Goal: Task Accomplishment & Management: Contribute content

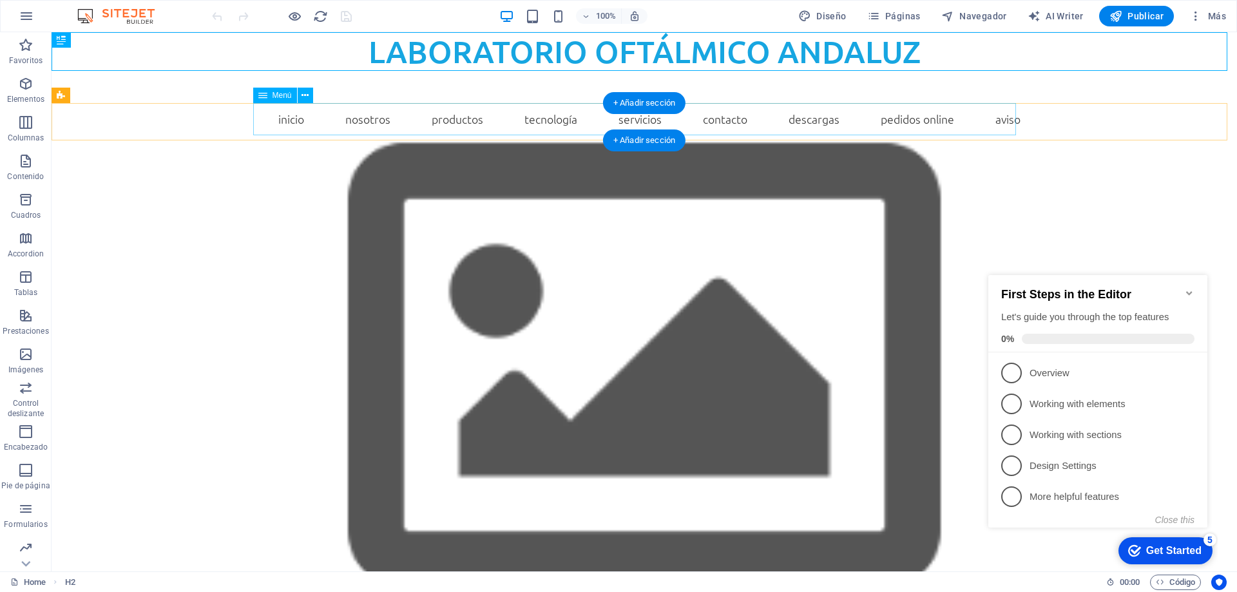
click at [489, 119] on nav "INICIO NOSOTROS PRODUCTOS Lentes Stock Lentes RX [MEDICAL_DATA] TECNOLOGÍA Filt…" at bounding box center [644, 119] width 773 height 32
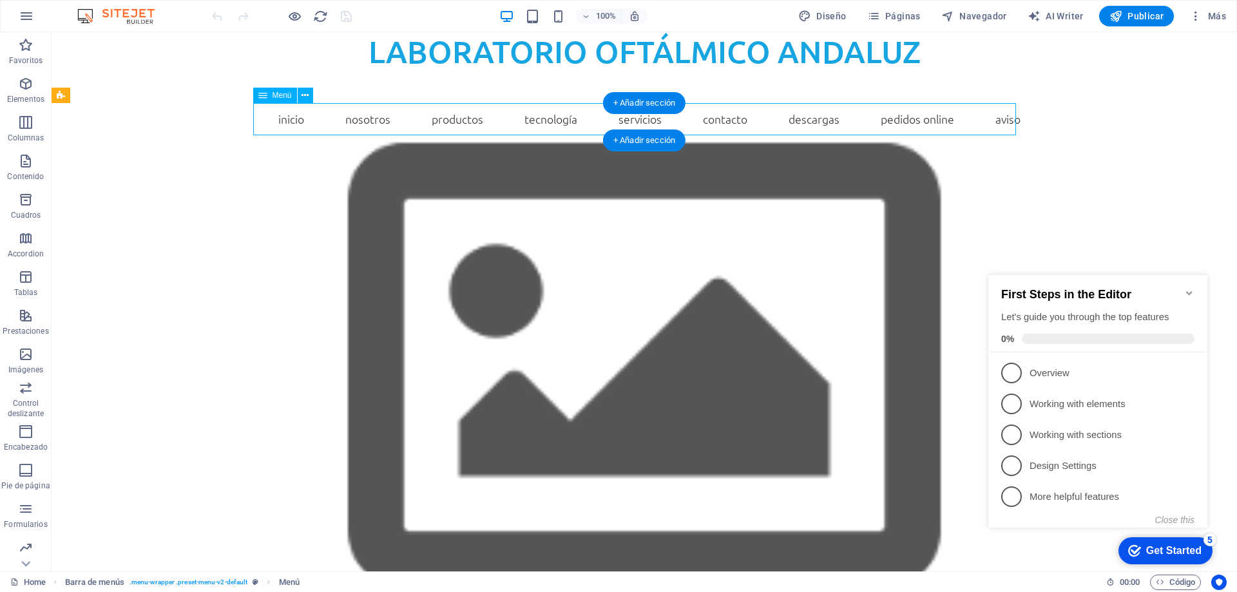
click at [489, 119] on nav "INICIO NOSOTROS PRODUCTOS Lentes Stock Lentes RX [MEDICAL_DATA] TECNOLOGÍA Filt…" at bounding box center [644, 119] width 773 height 32
select select "3"
select select
select select "4"
select select
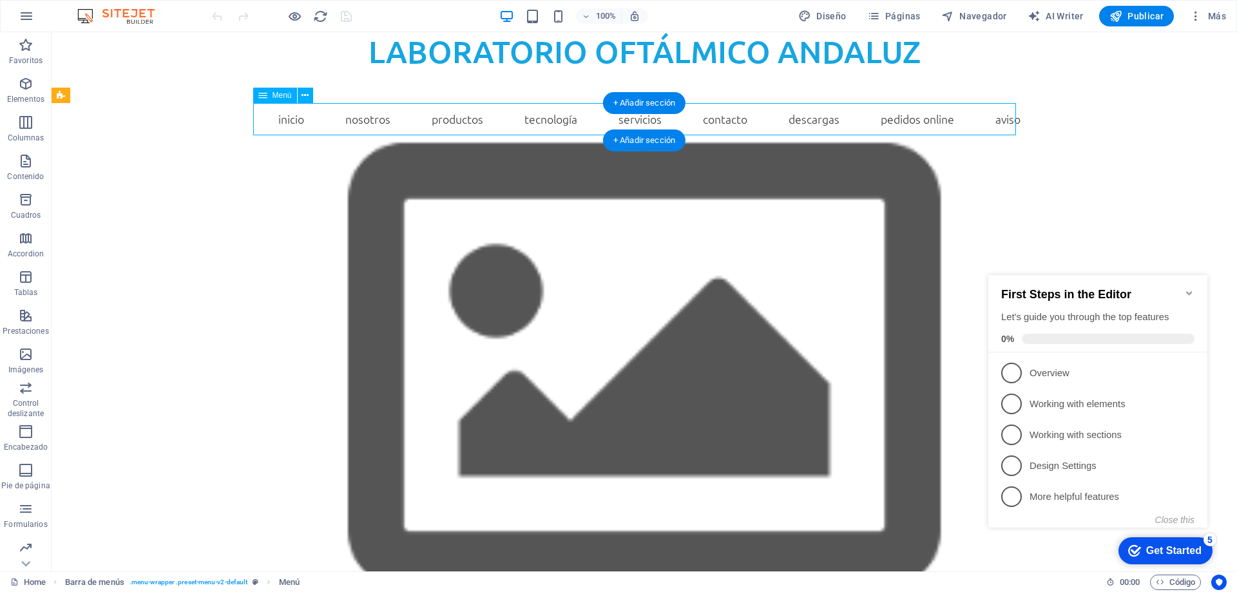
select select "5"
select select
select select "6"
select select
select select "8"
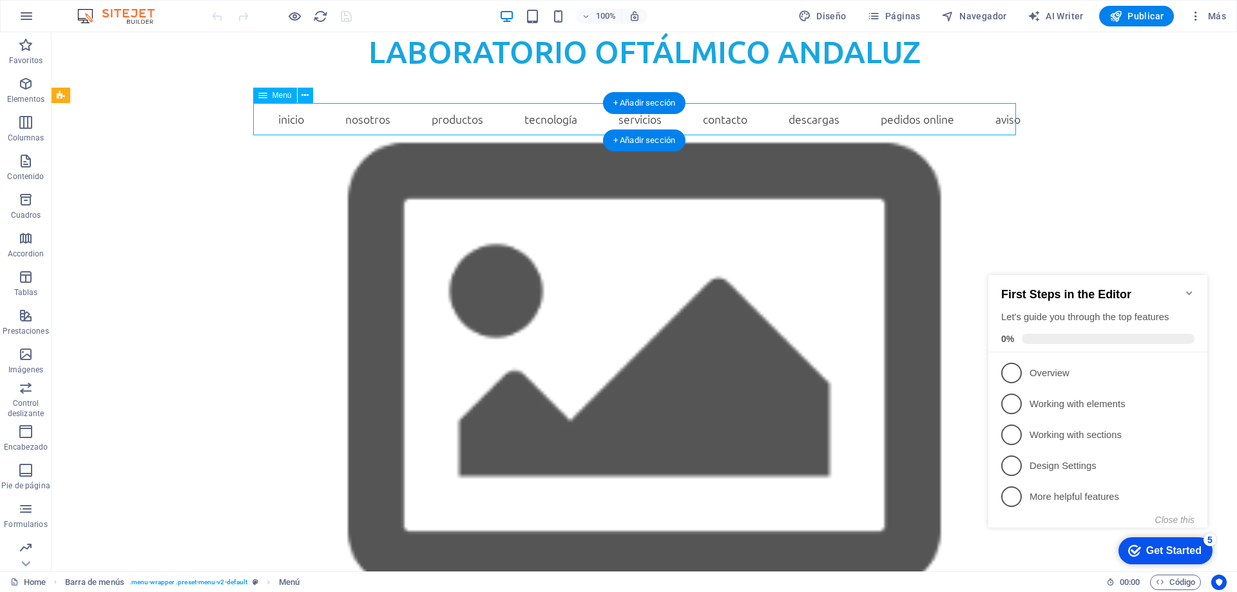
select select
select select "7"
select select
select select "1"
select select
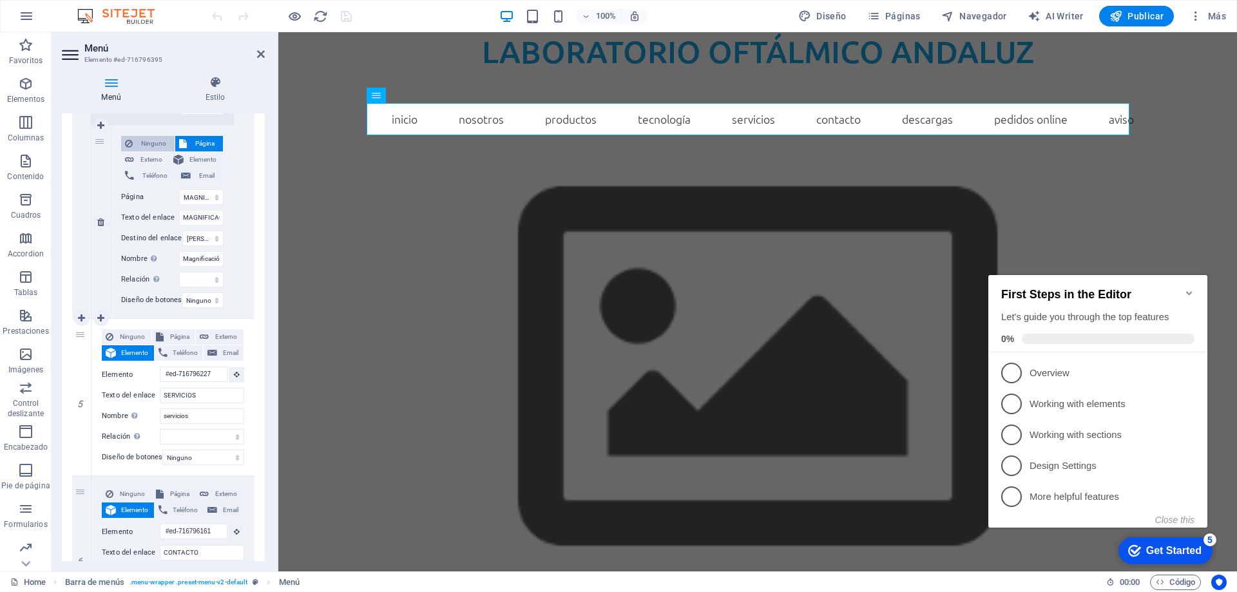
scroll to position [1675, 0]
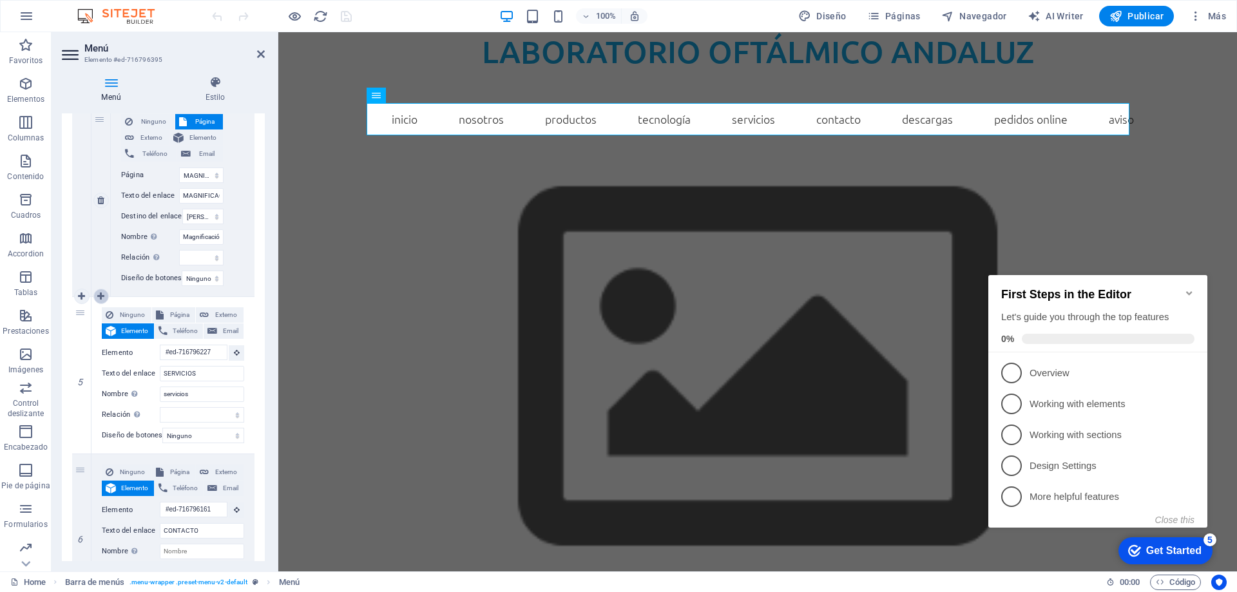
click at [105, 294] on link at bounding box center [100, 296] width 15 height 15
select select
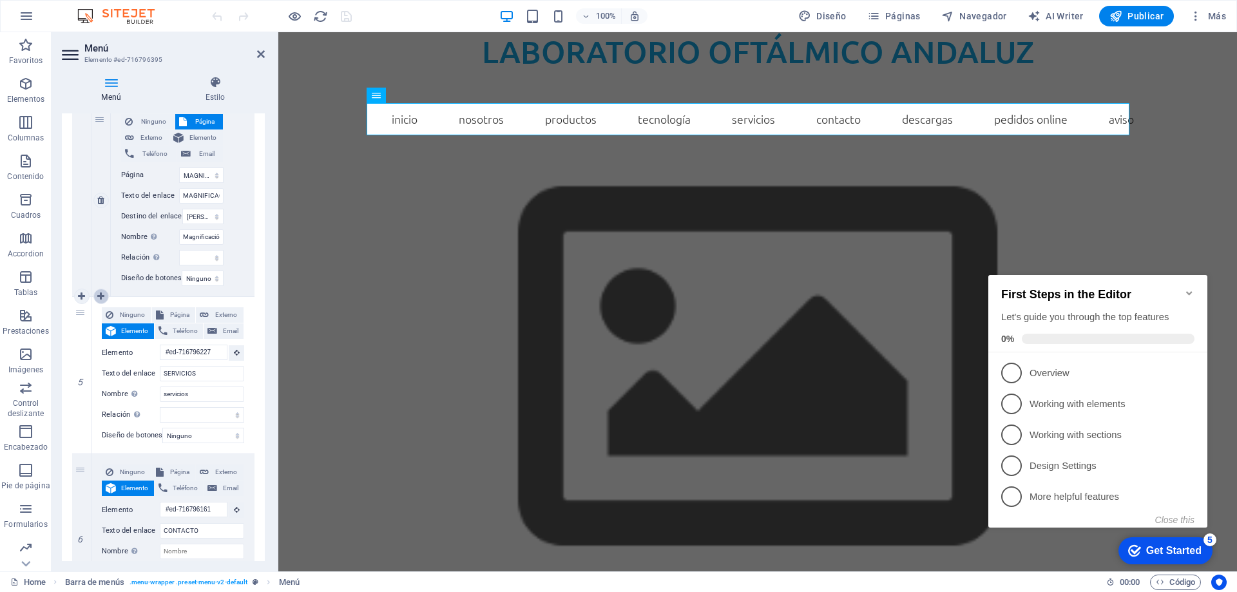
select select
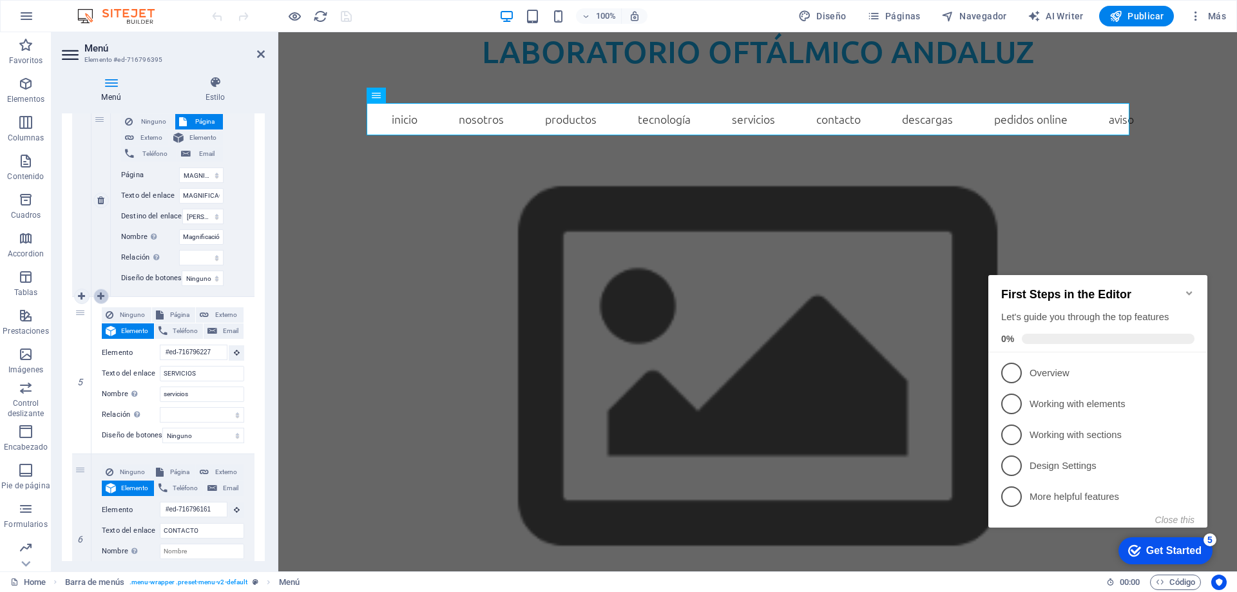
select select
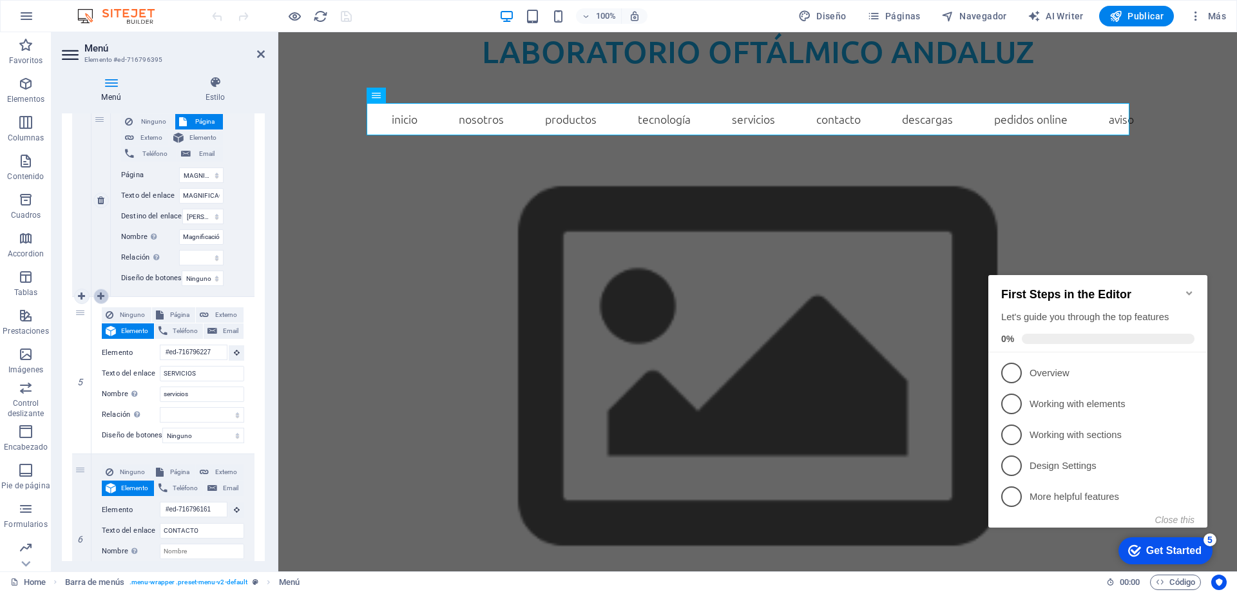
select select
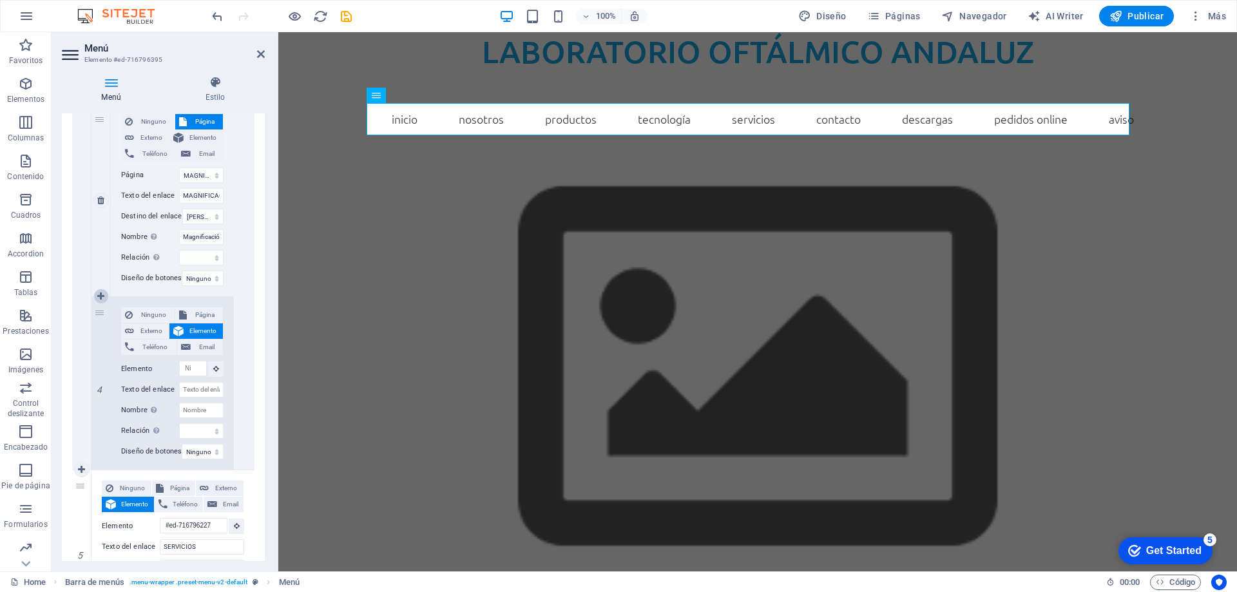
scroll to position [1848, 0]
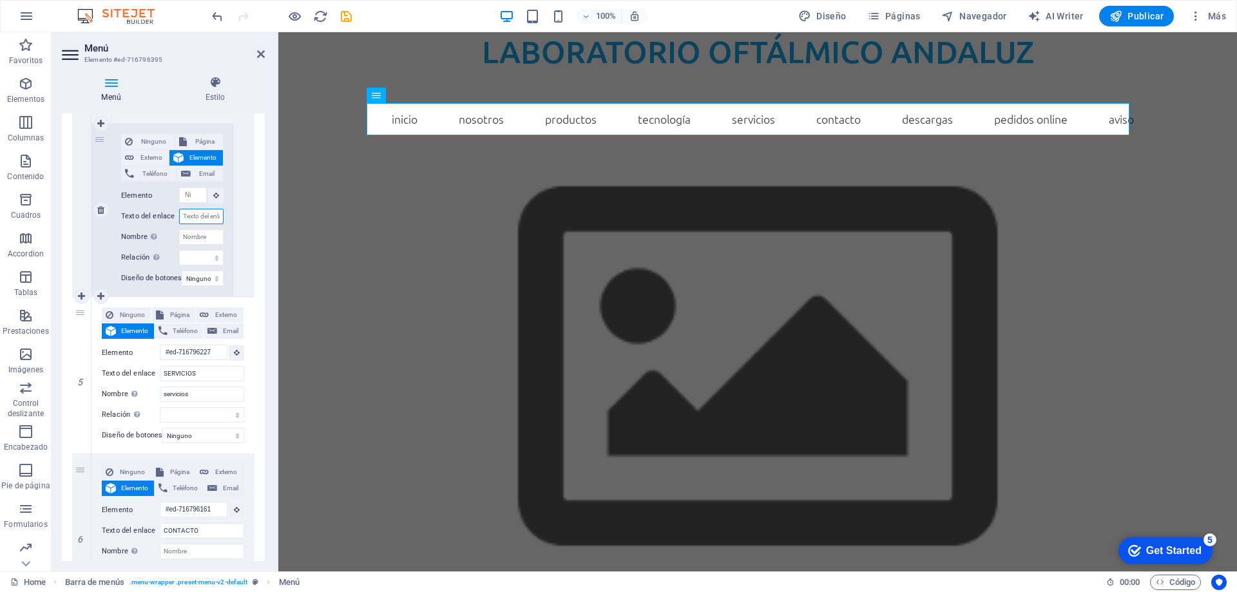
click at [186, 220] on input "Texto del enlace" at bounding box center [201, 216] width 44 height 15
type input "M"
select select
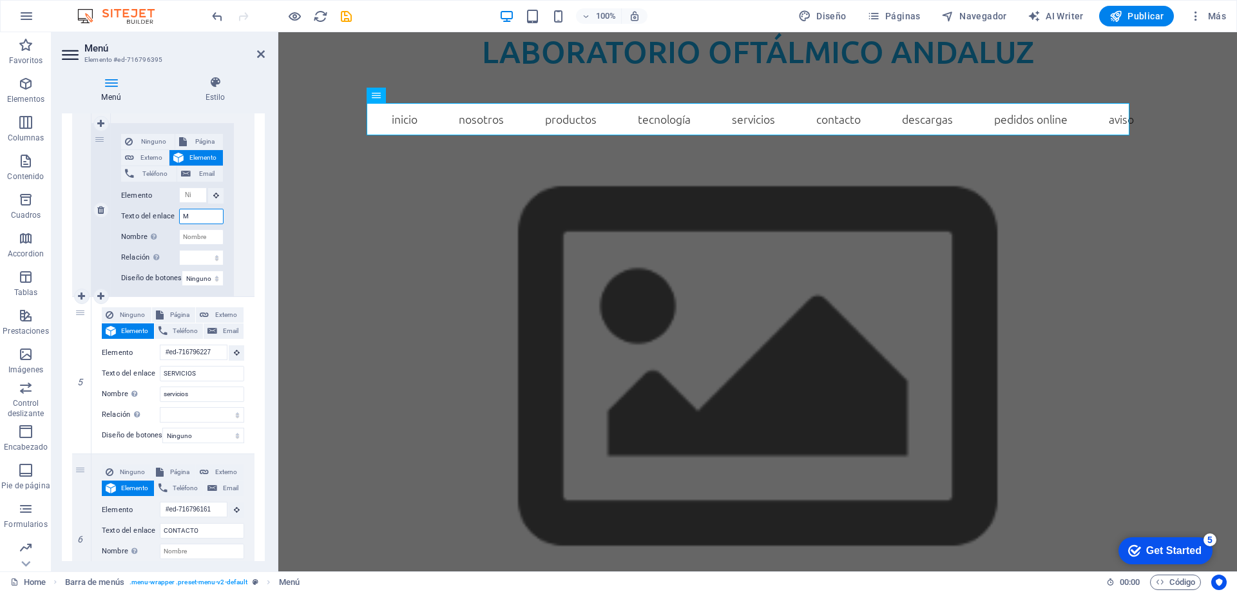
select select
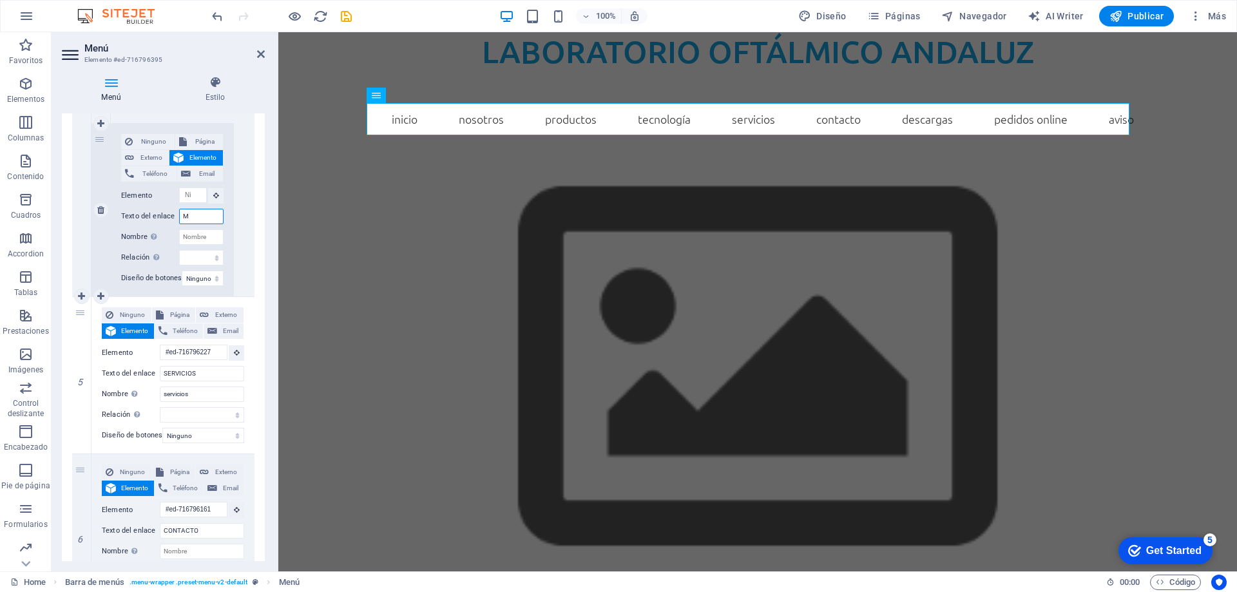
select select
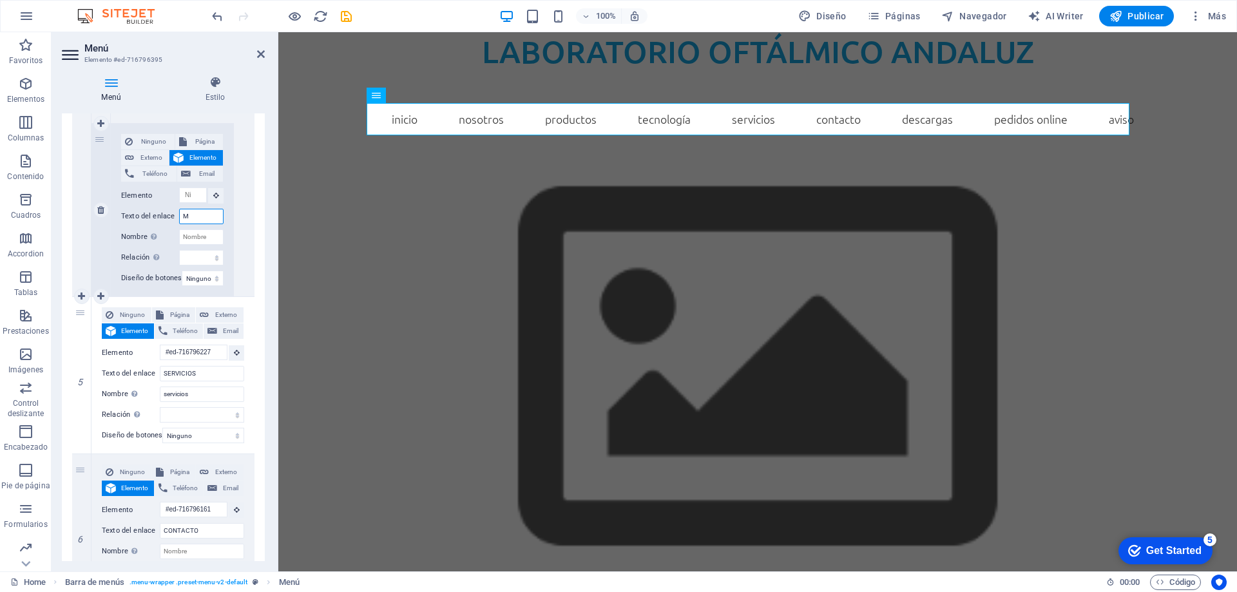
select select
type input "MIOCHI"
select select
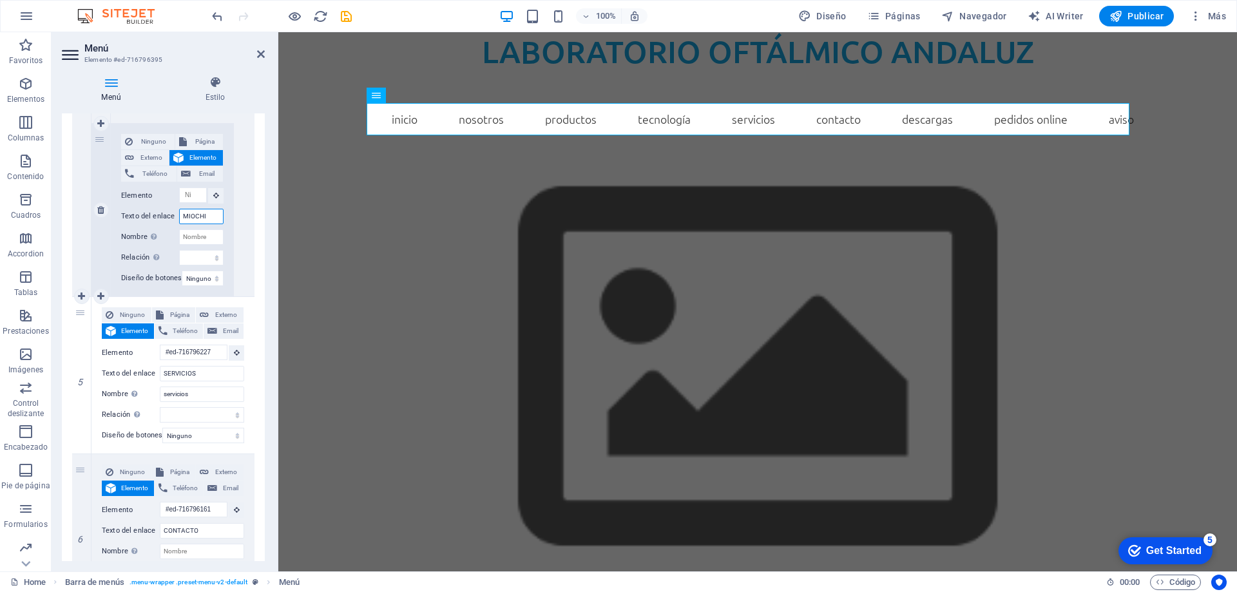
select select
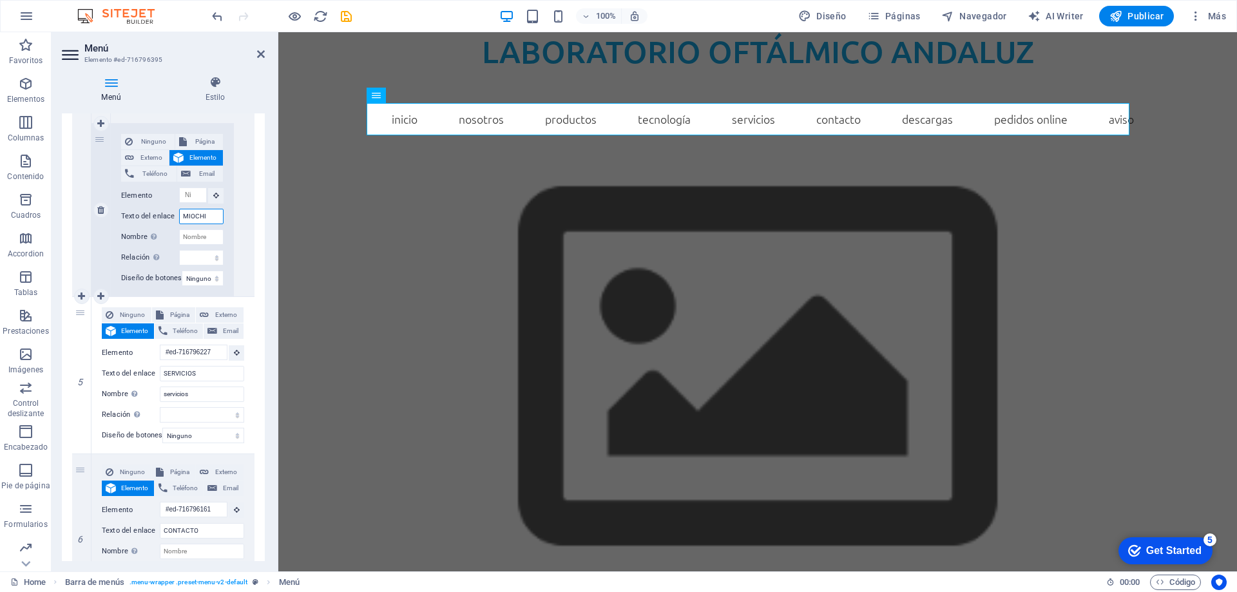
select select
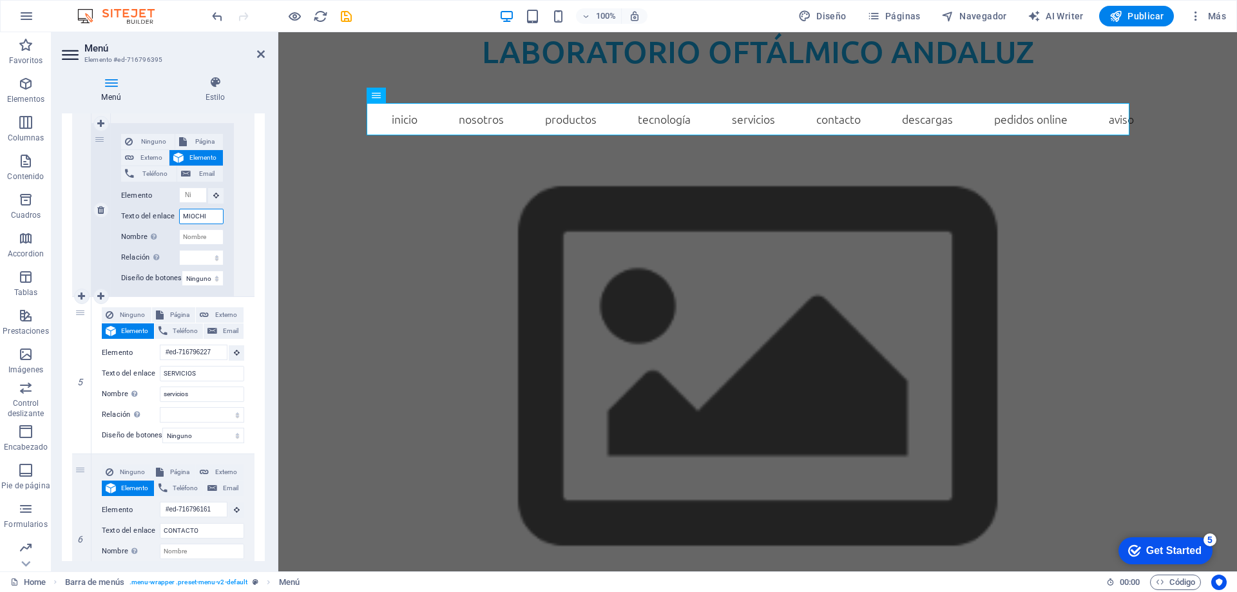
select select
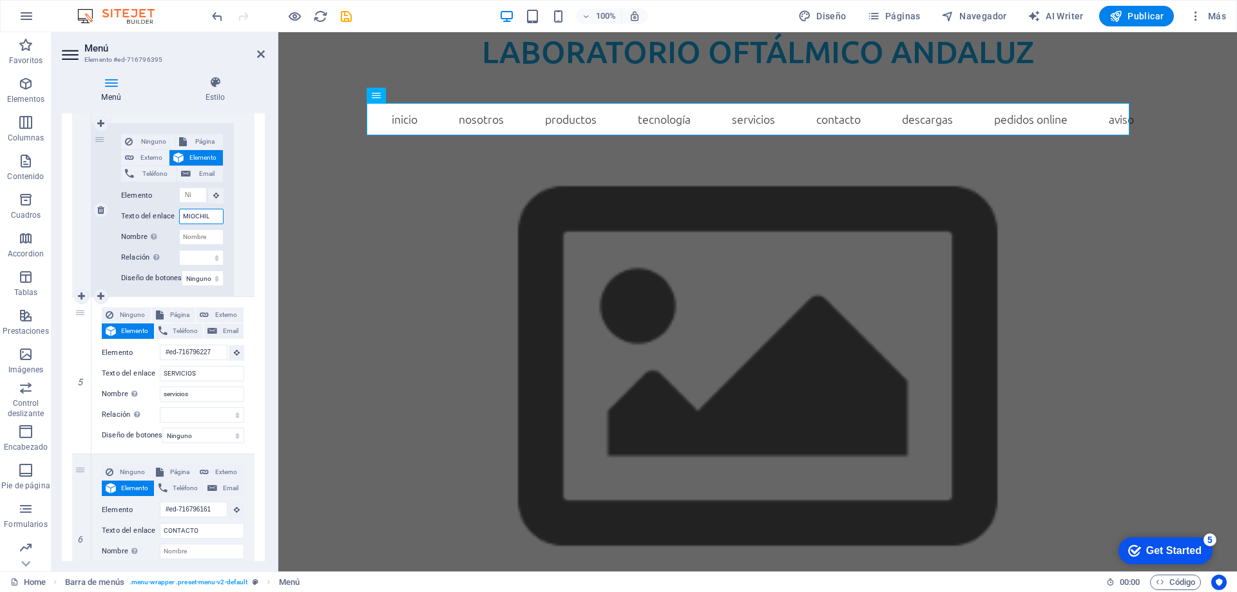
type input "MIOCHILD"
select select
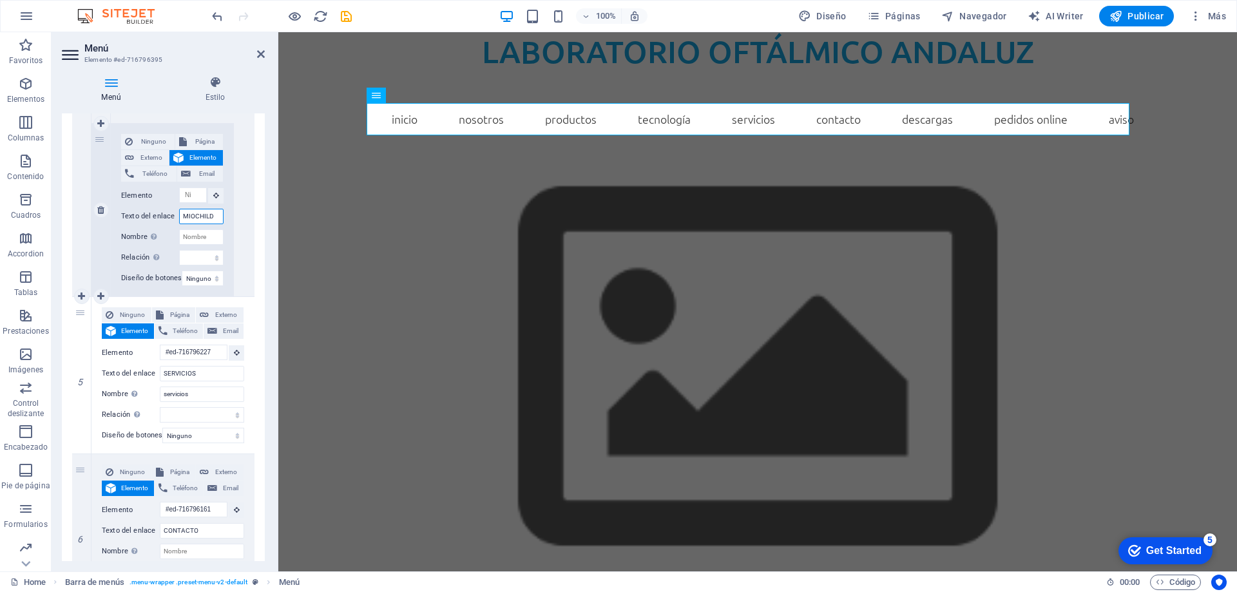
select select
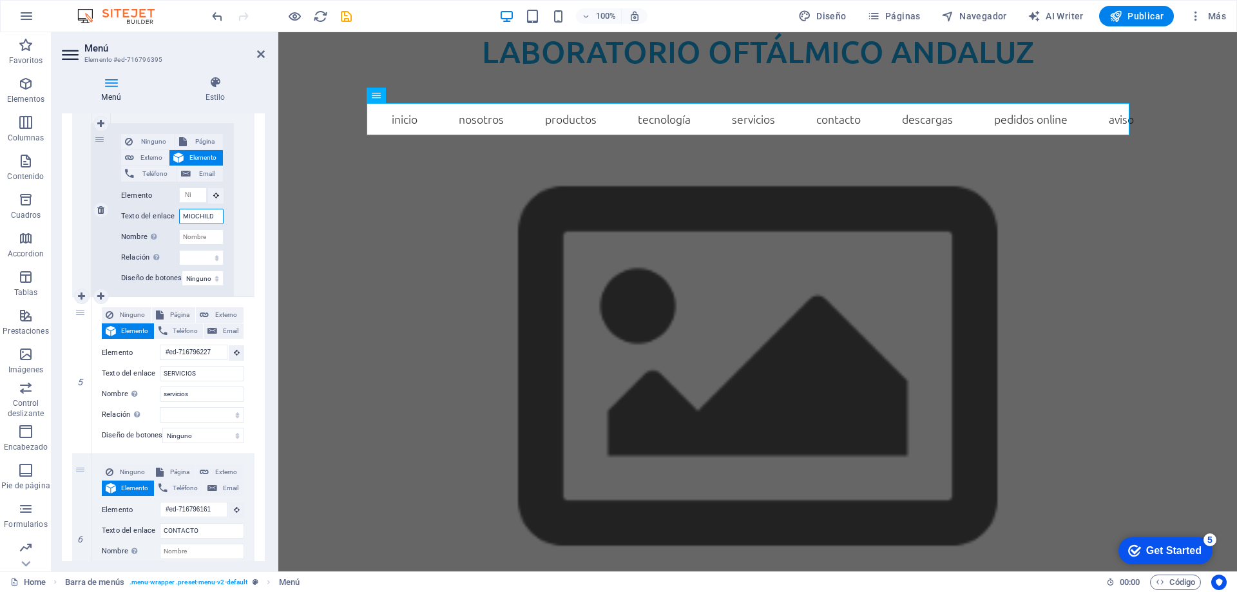
select select
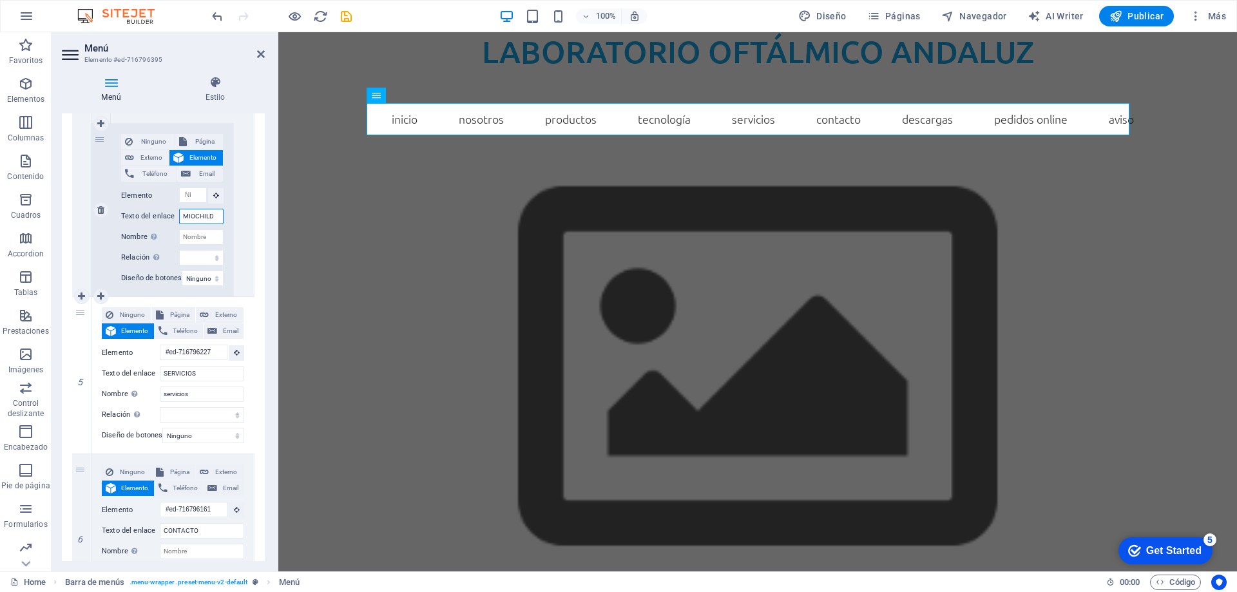
select select
type input "MIOCHILD"
select select
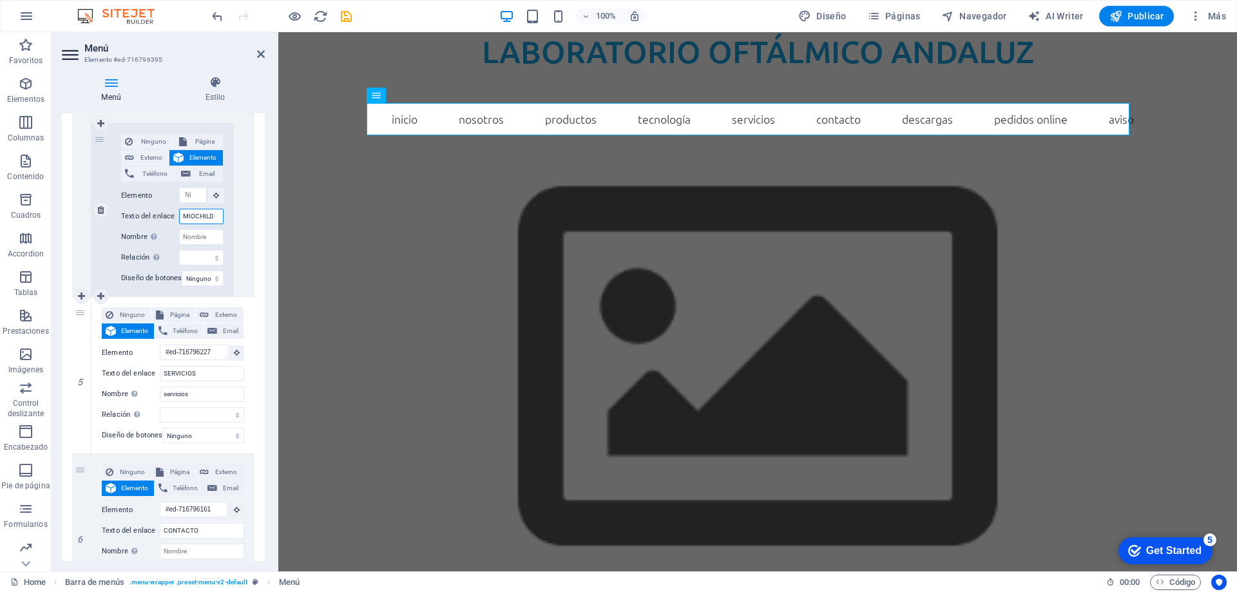
select select
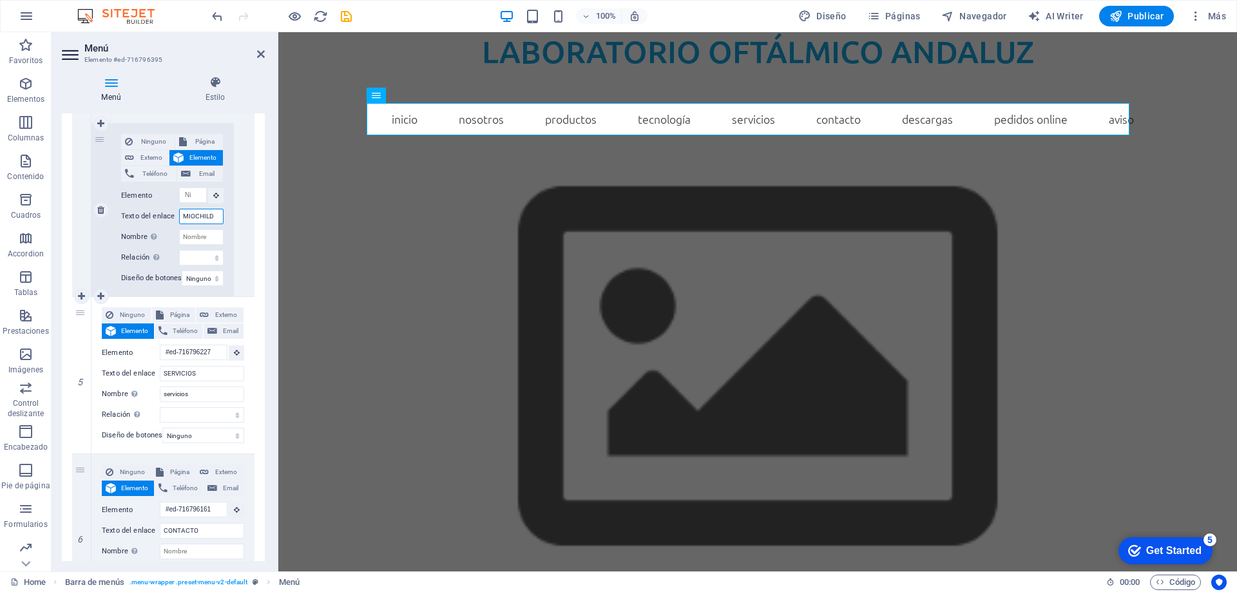
select select
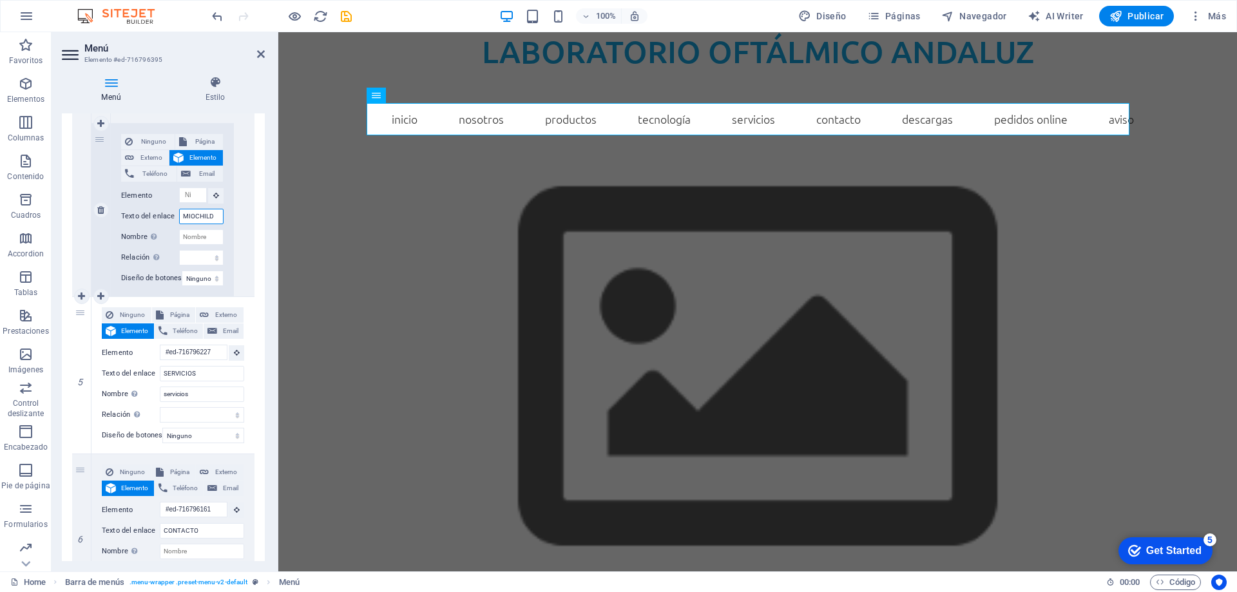
select select
type input "MIOCHILD ("
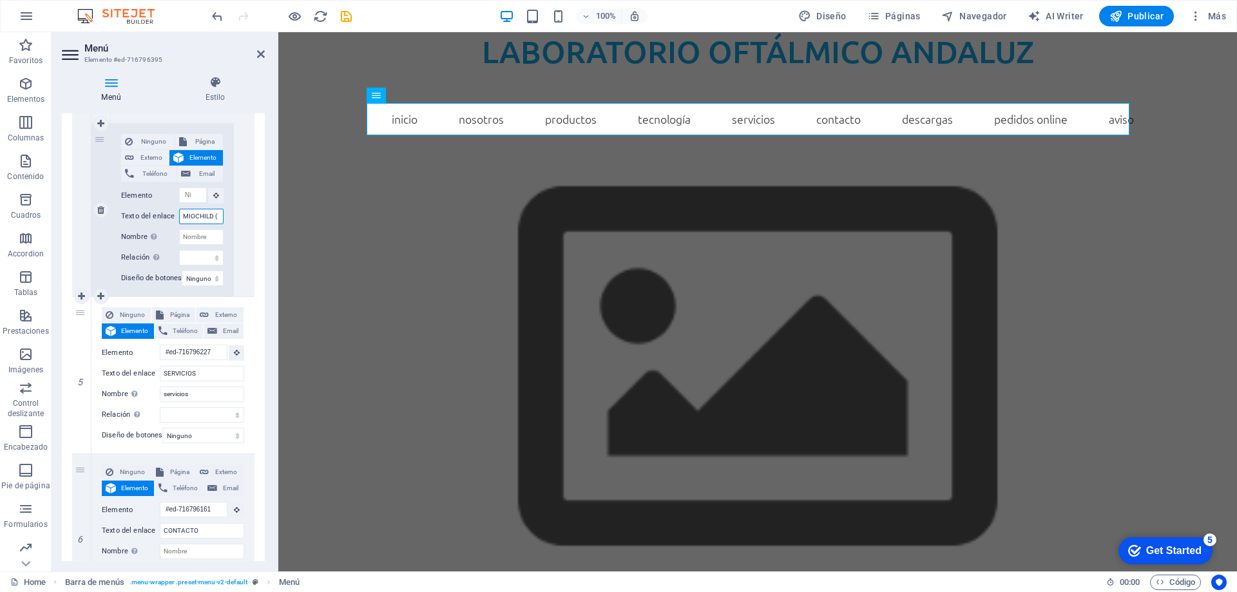
select select
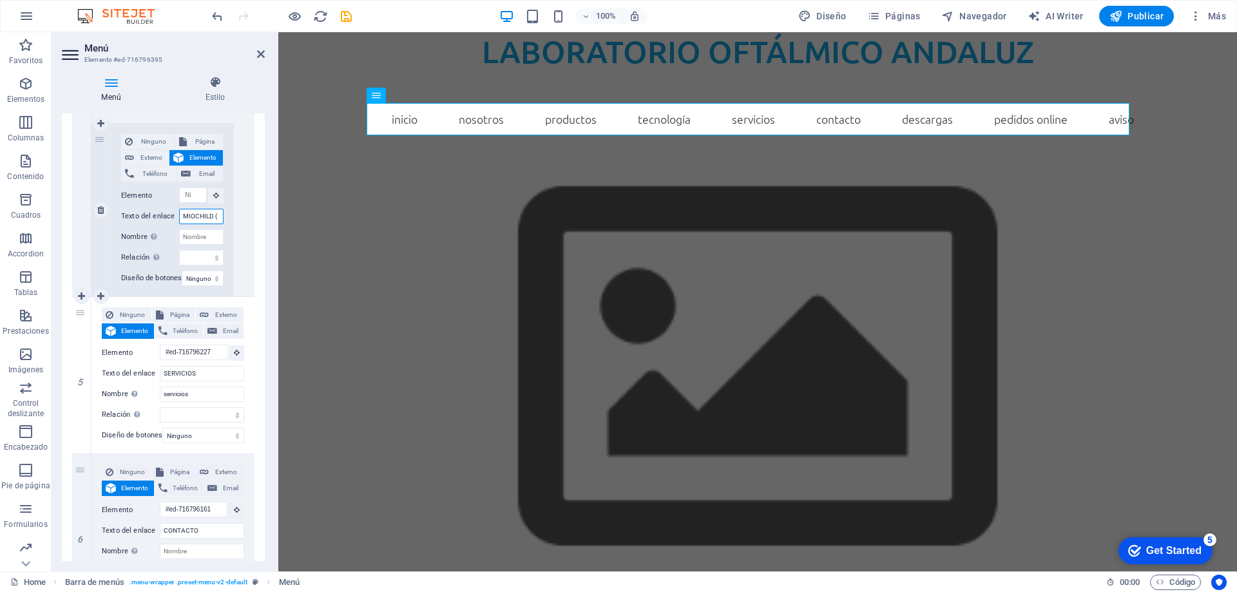
select select
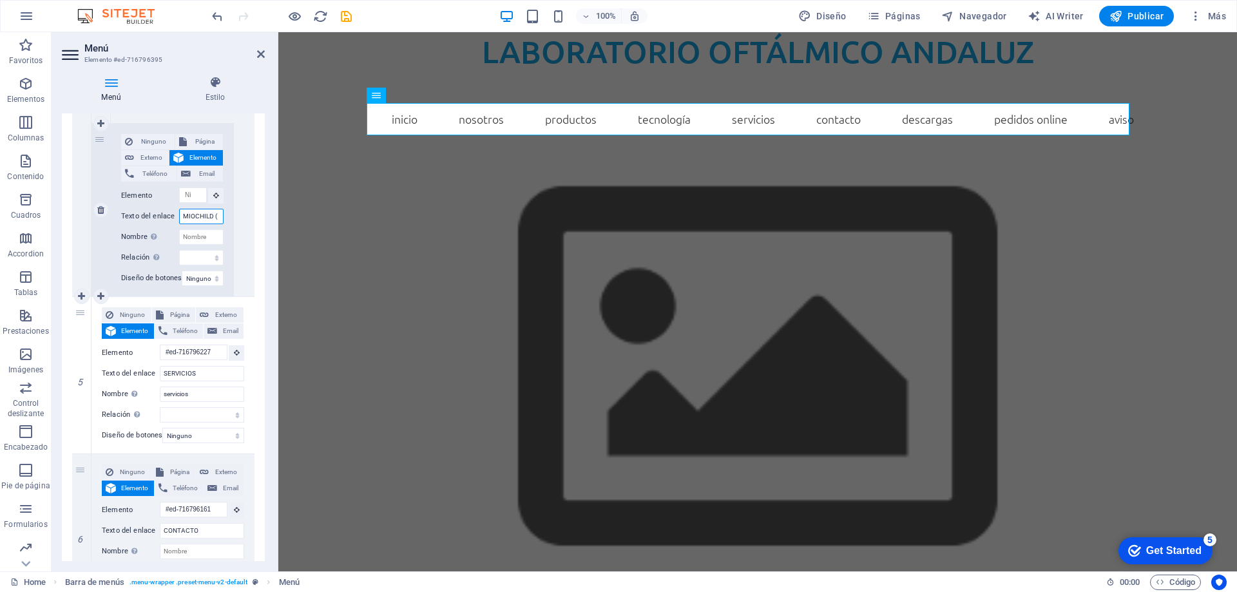
select select
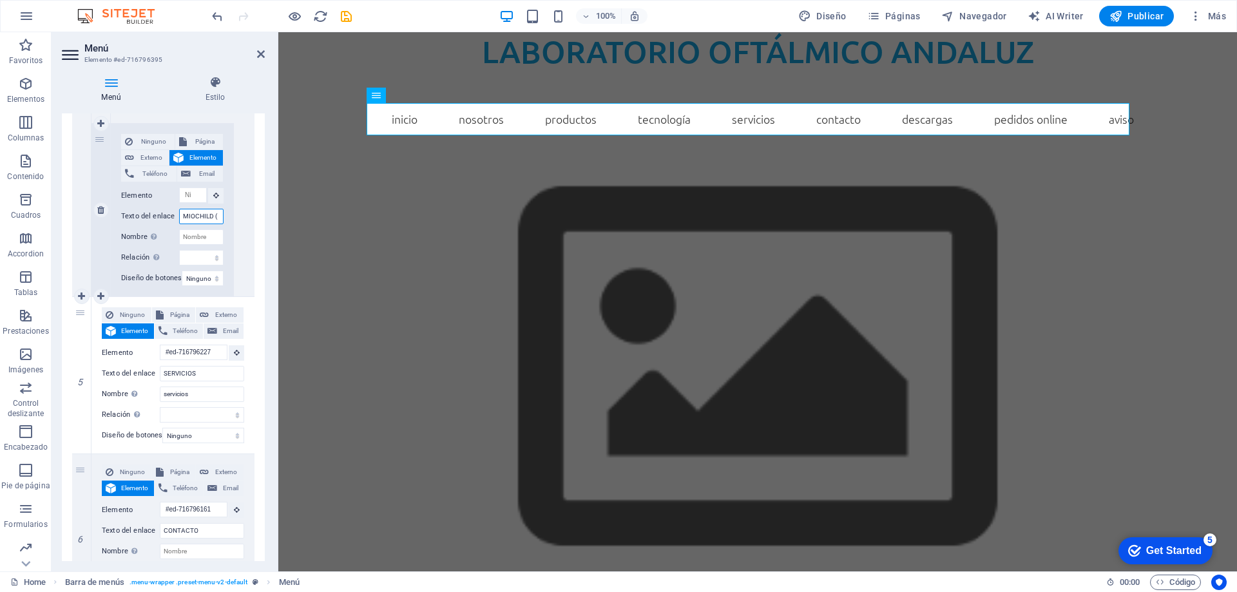
select select
type input "MIOCHILD ()"
select select
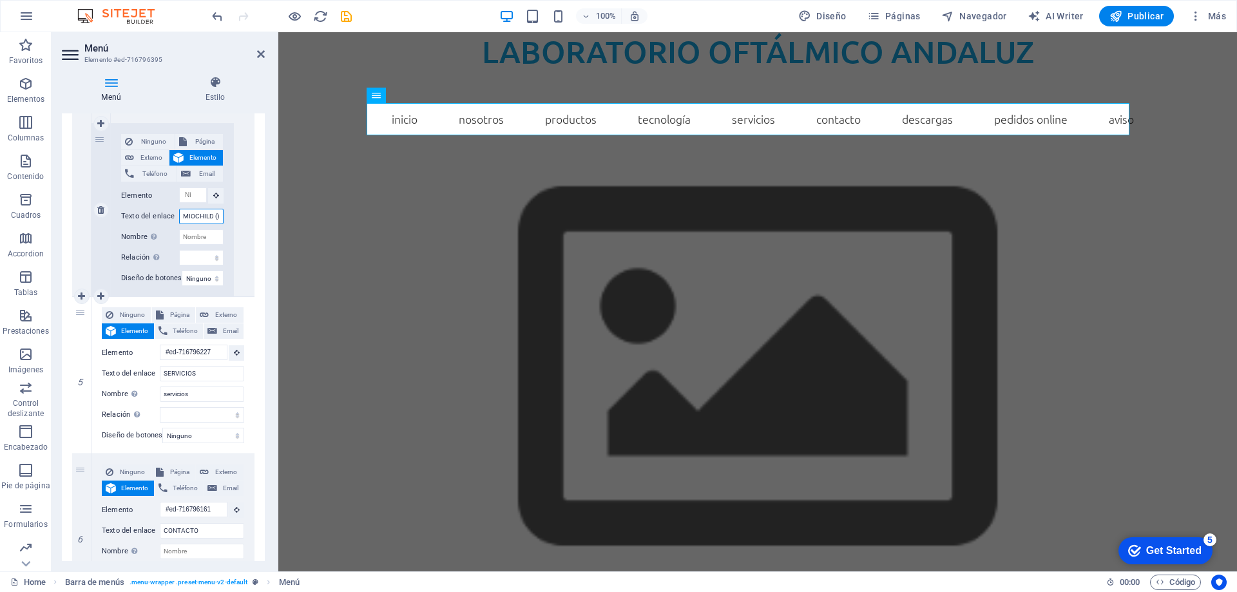
select select
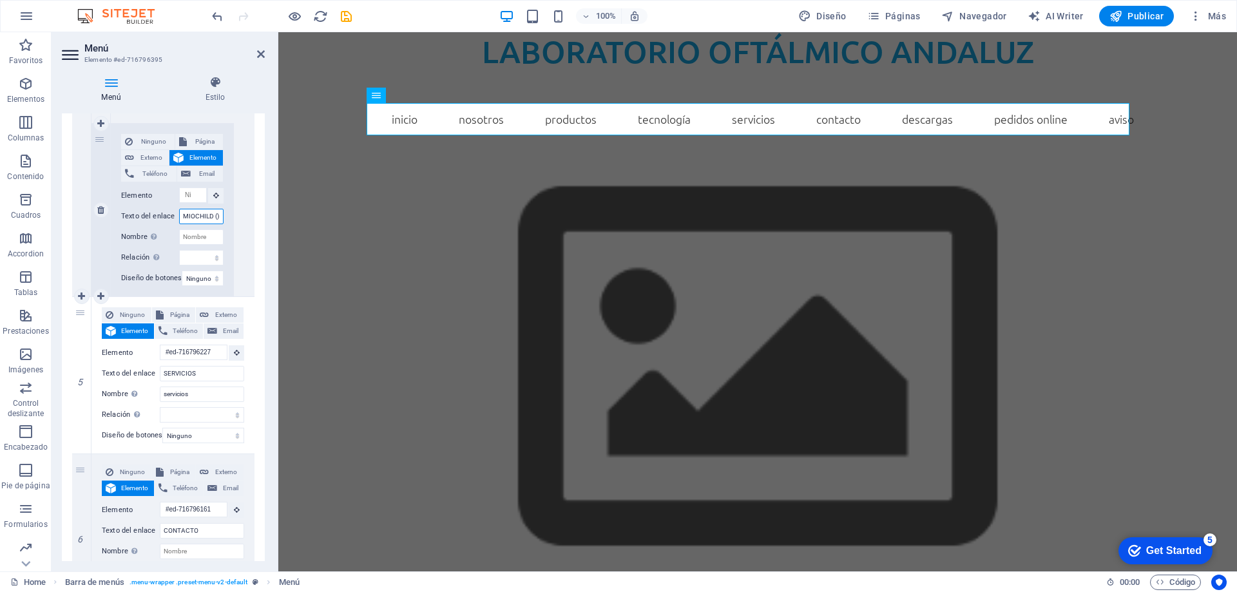
select select
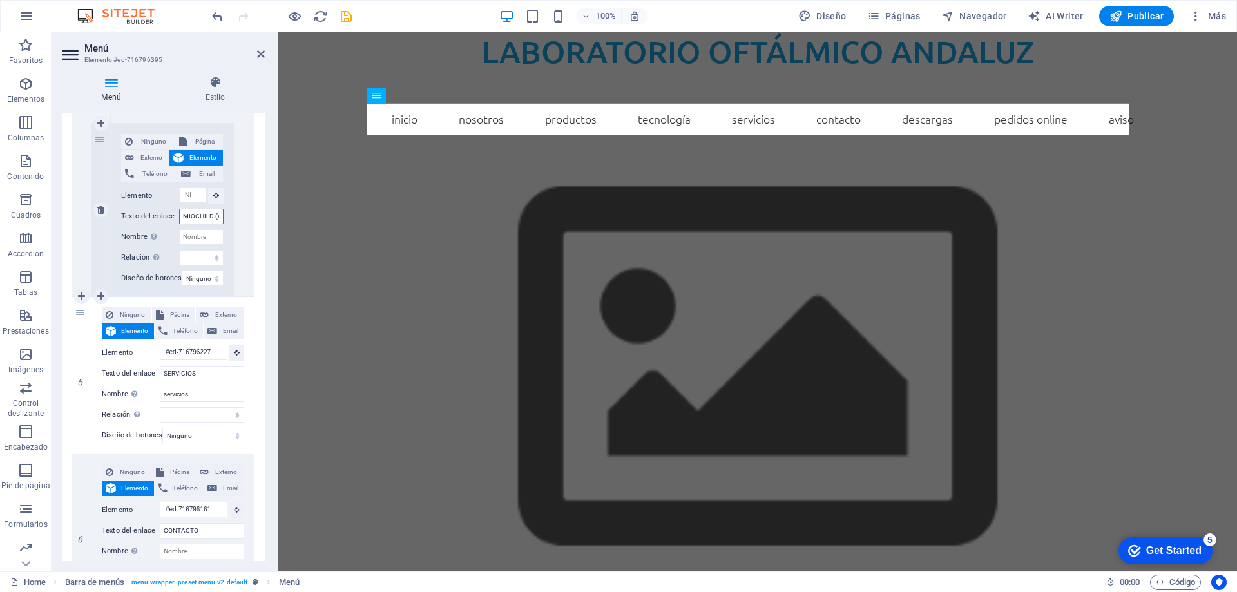
select select
click at [215, 216] on input "MIOCHILD ()" at bounding box center [201, 216] width 44 height 15
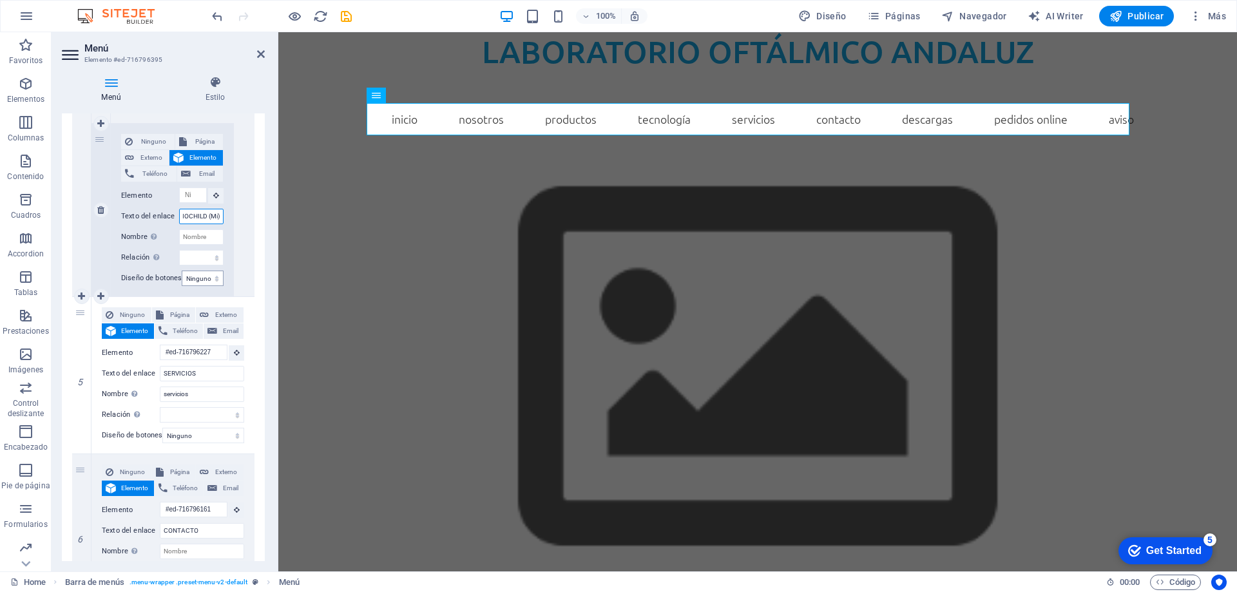
type input "MIOCHILD (Mip)"
select select
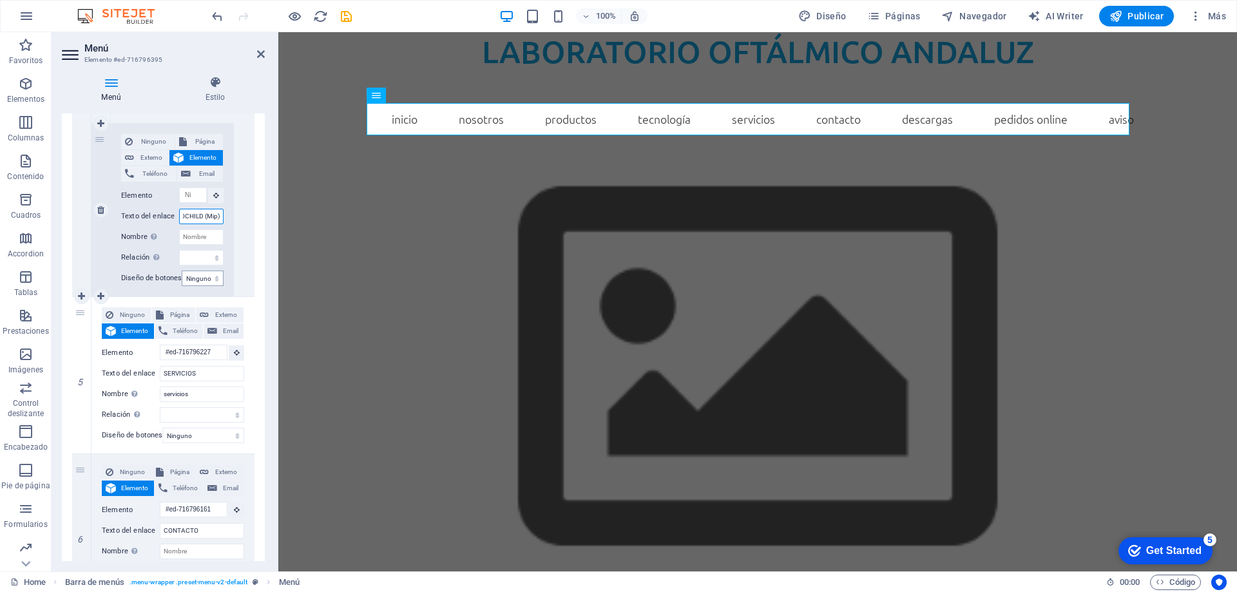
select select
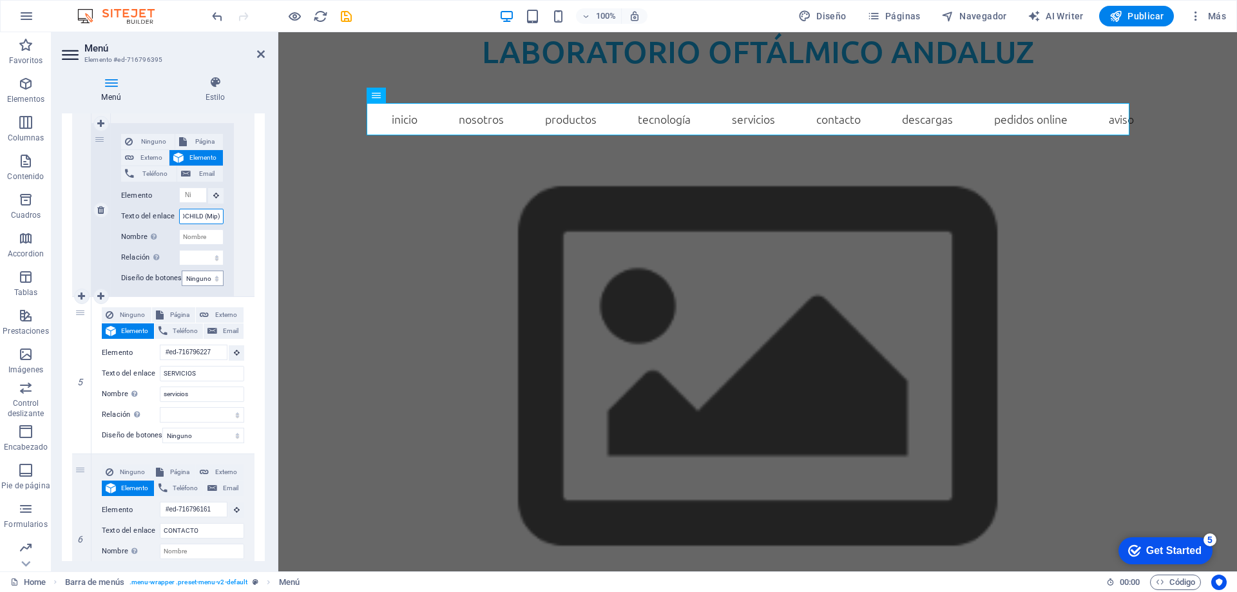
select select
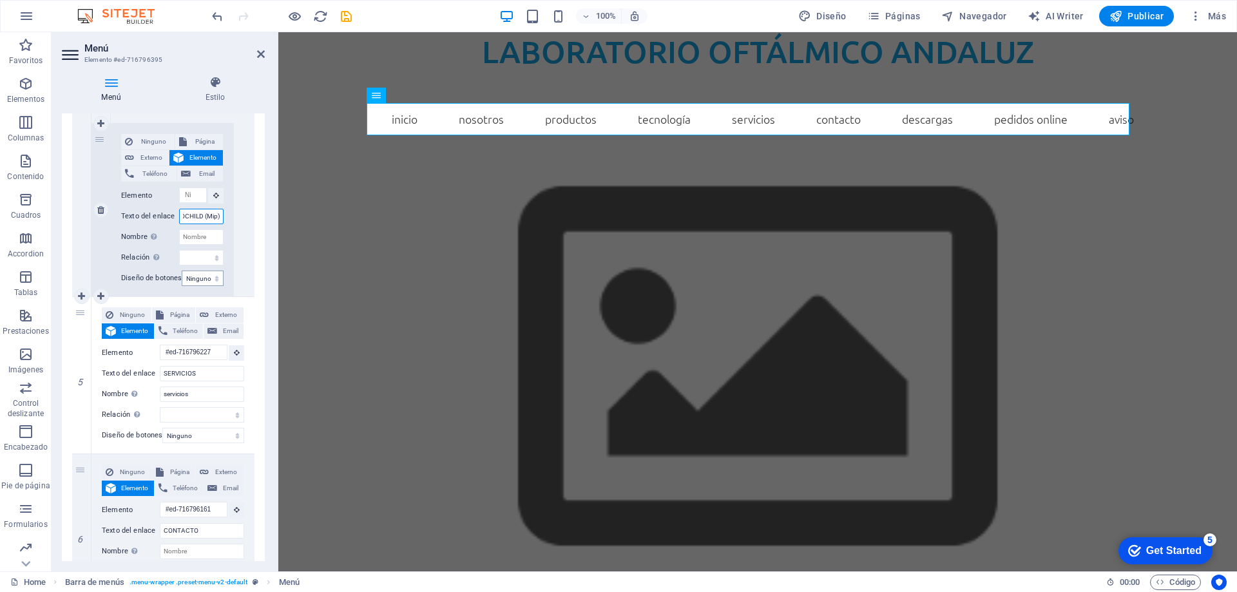
select select
type input "MIOCHILD (Mi)"
select select
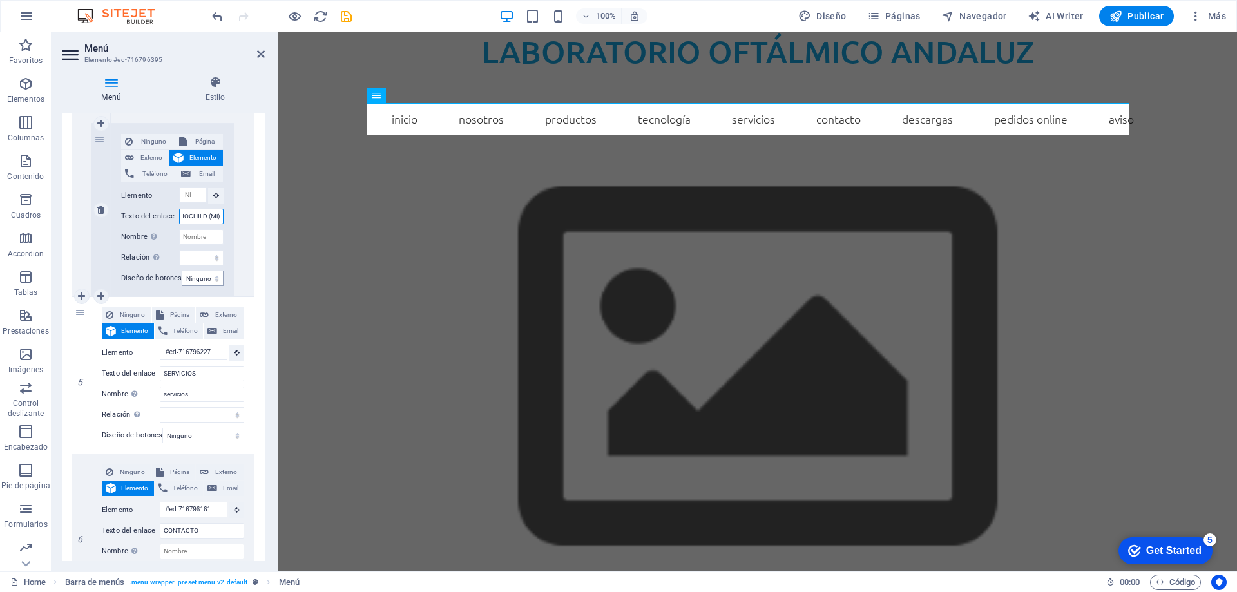
select select
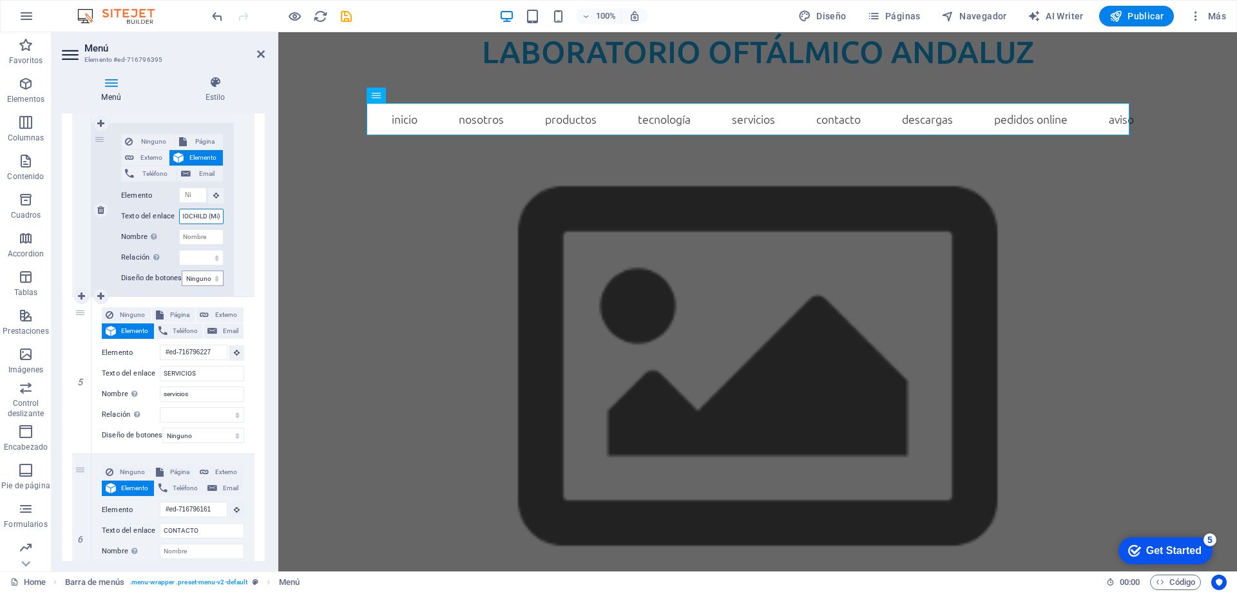
select select
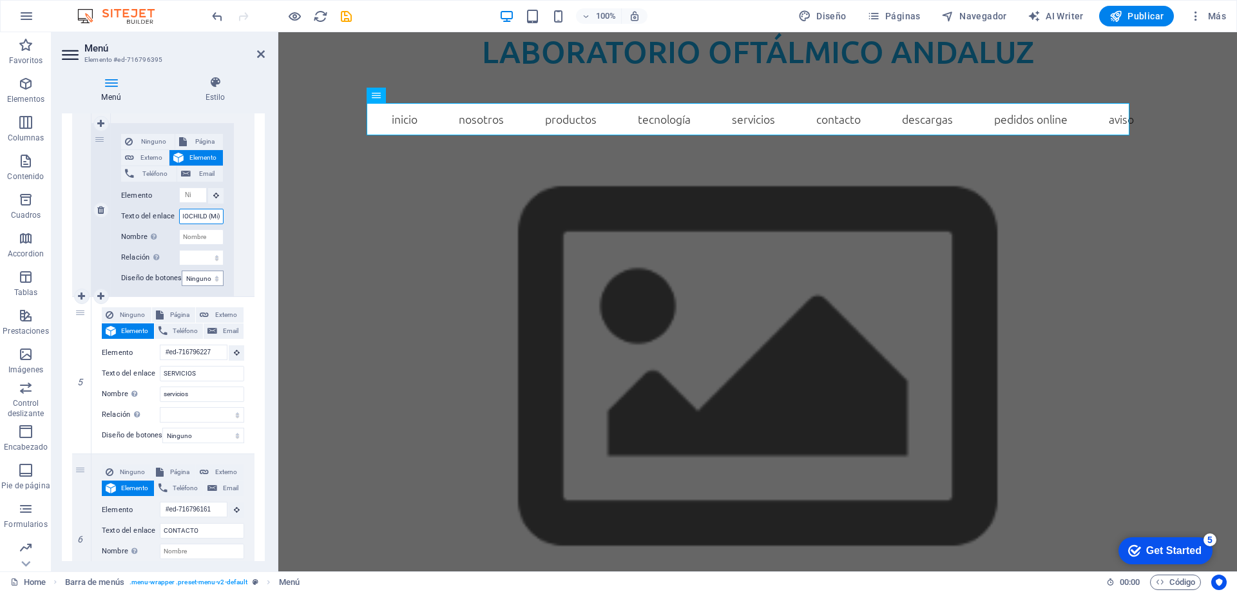
select select
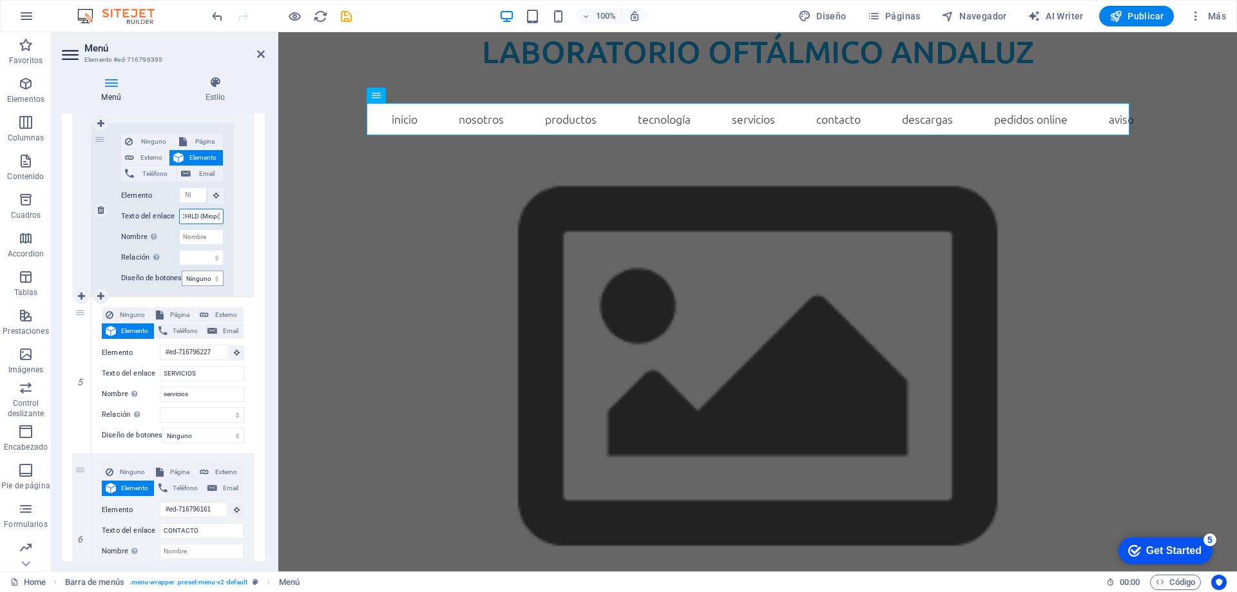
scroll to position [0, 16]
type input "MIOCHILD (Miop)"
select select
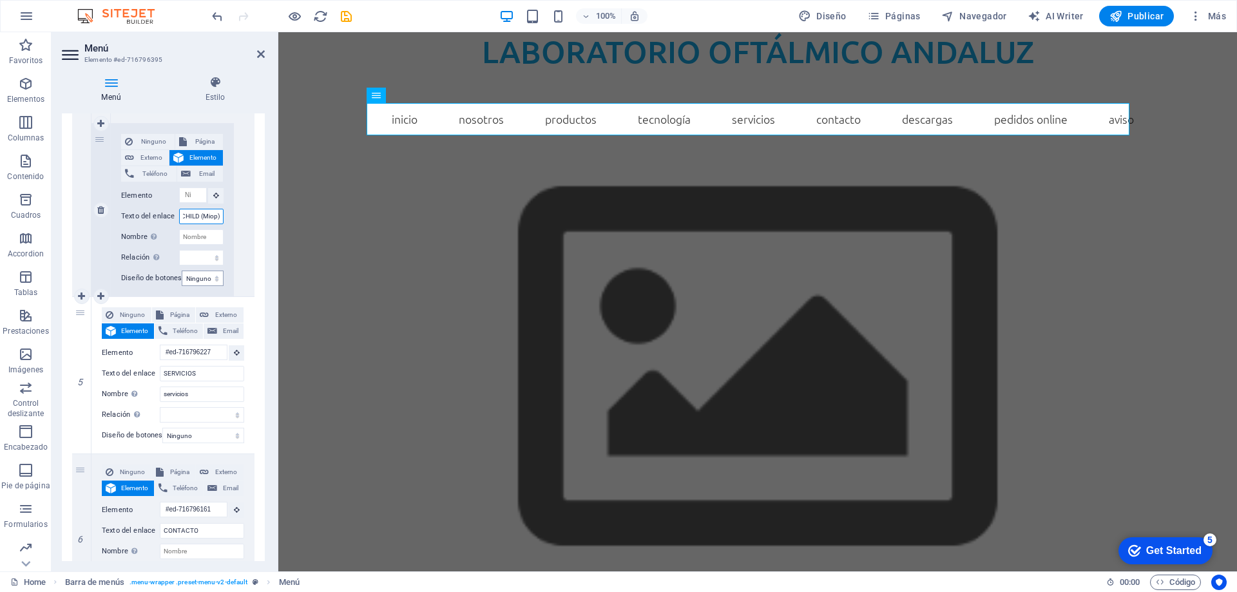
select select
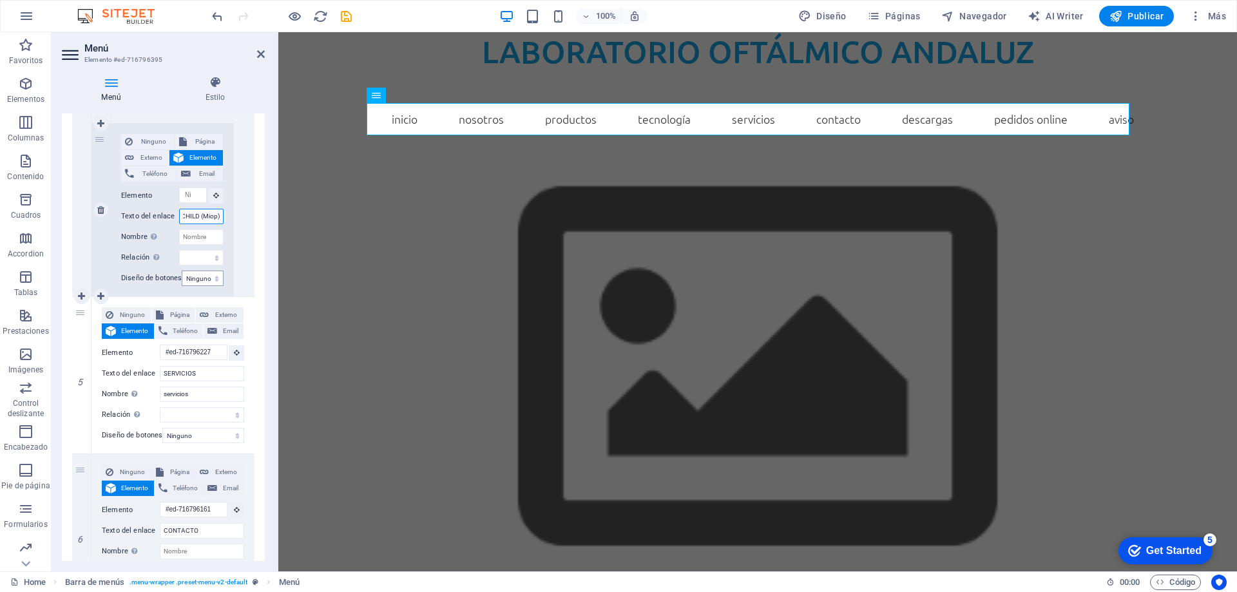
select select
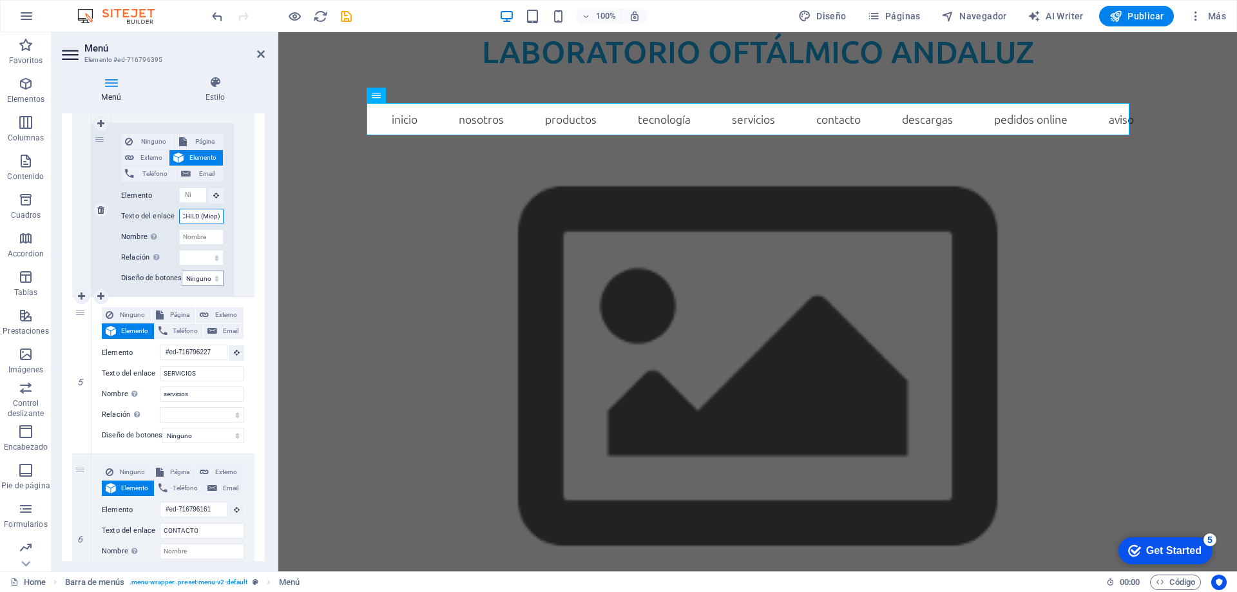
select select
type input "MIOCHILD ([MEDICAL_DATA] )"
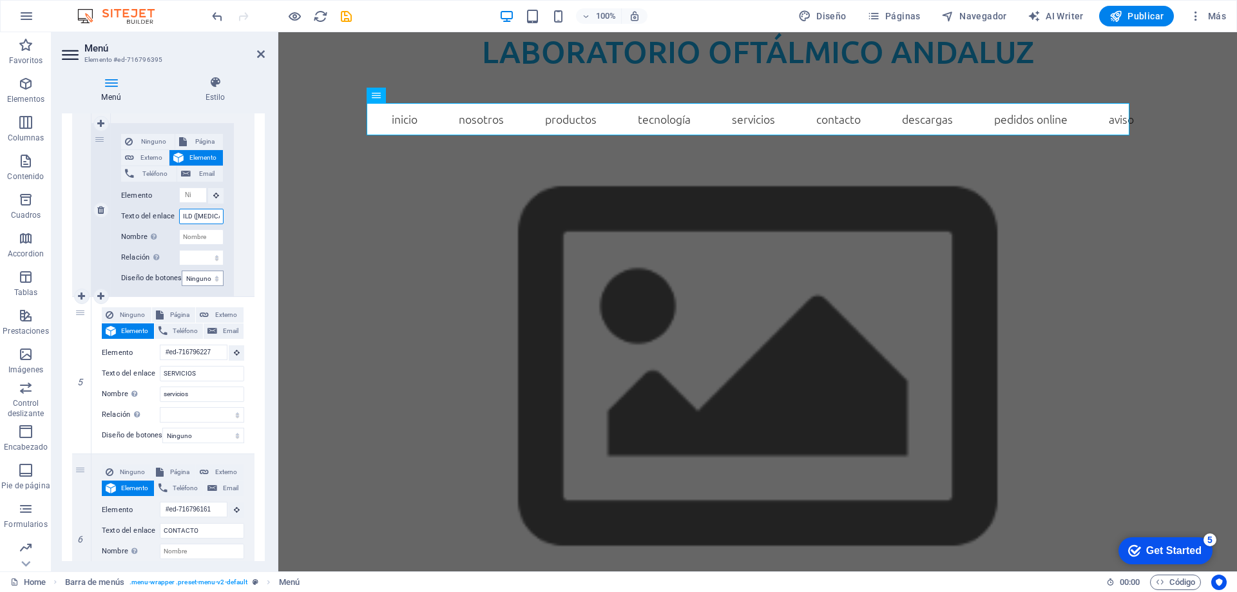
select select
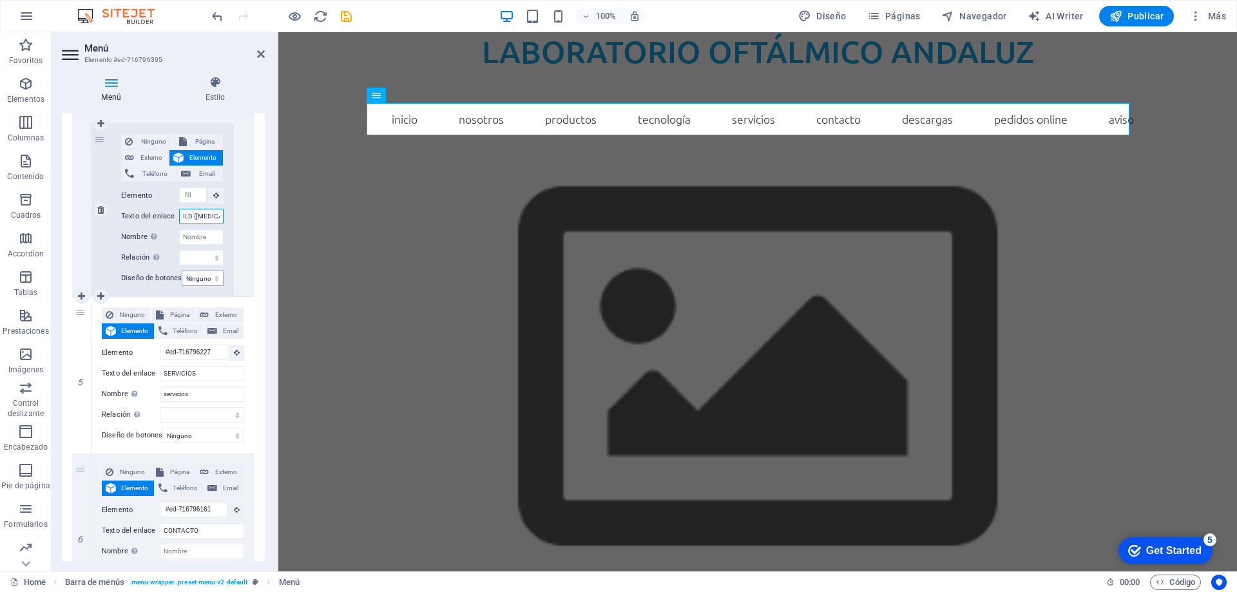
select select
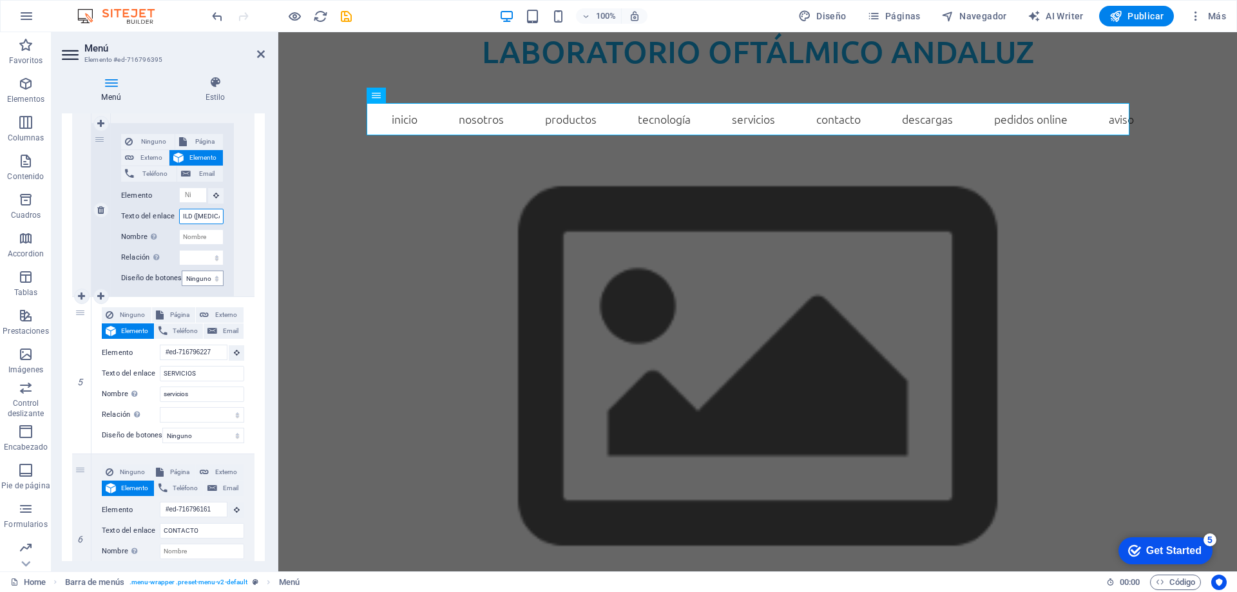
select select
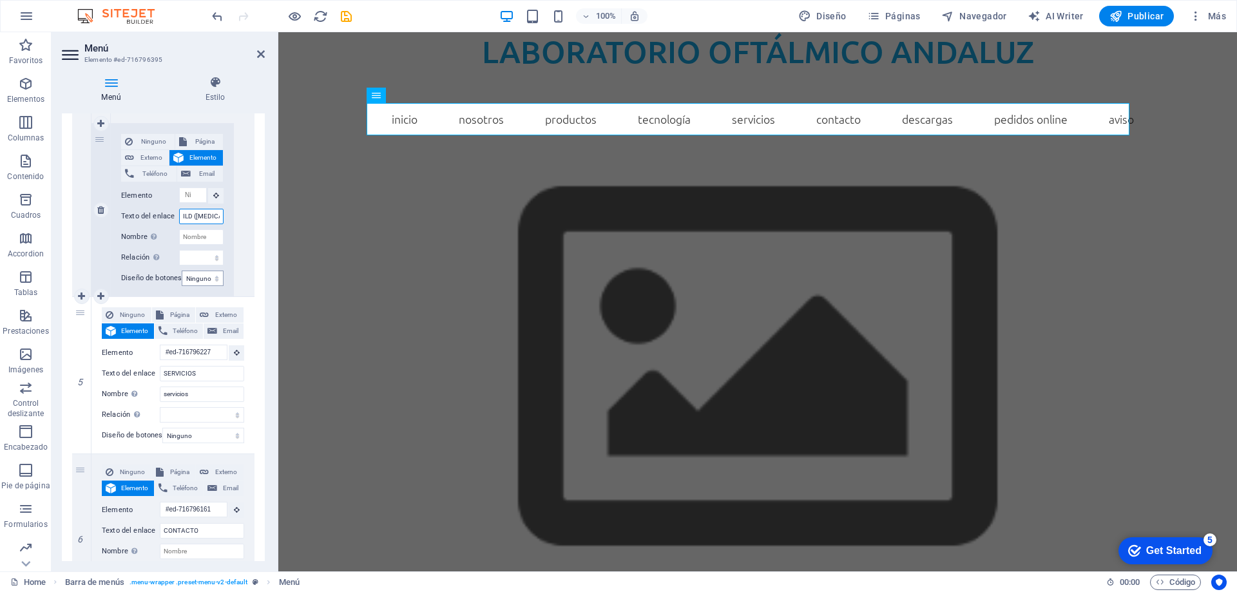
select select
type input "MIOCHILD ([MEDICAL_DATA] Infantil)"
click at [198, 238] on input "Nombre Una descripción adicional del enlace no debería ser igual al texto del e…" at bounding box center [201, 236] width 44 height 15
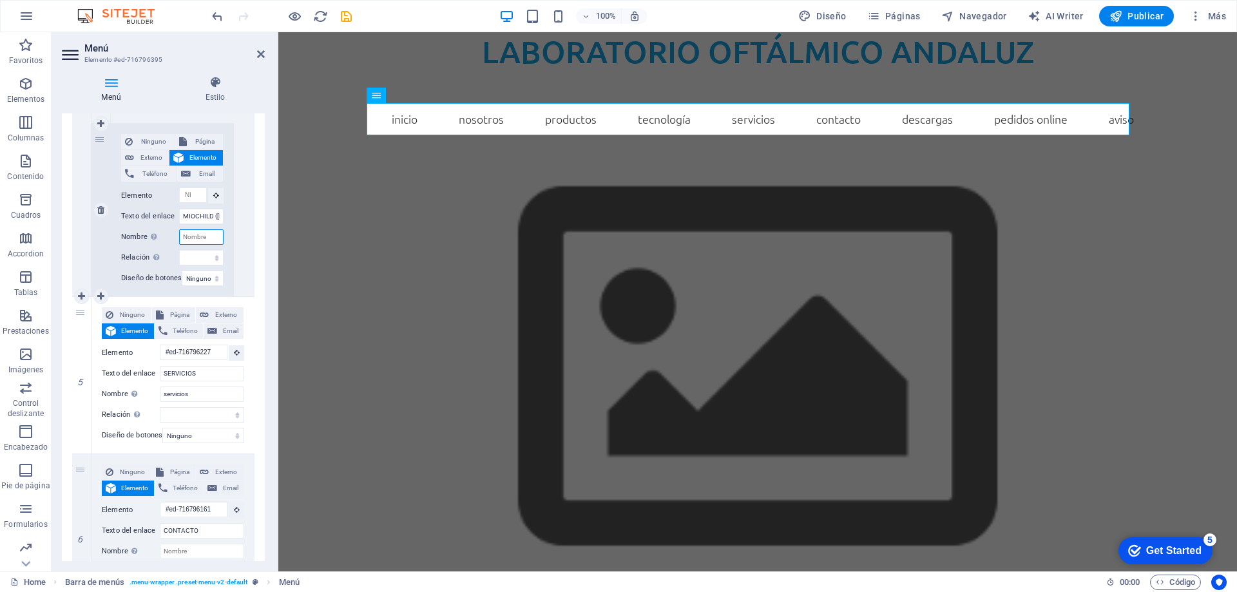
click at [188, 236] on input "Nombre Una descripción adicional del enlace no debería ser igual al texto del e…" at bounding box center [201, 236] width 44 height 15
click at [268, 197] on div "Menú Estilo Menú Automático Personalizado Crear elementos de menú personalizado…" at bounding box center [164, 319] width 224 height 506
click at [346, 17] on icon "save" at bounding box center [346, 16] width 15 height 15
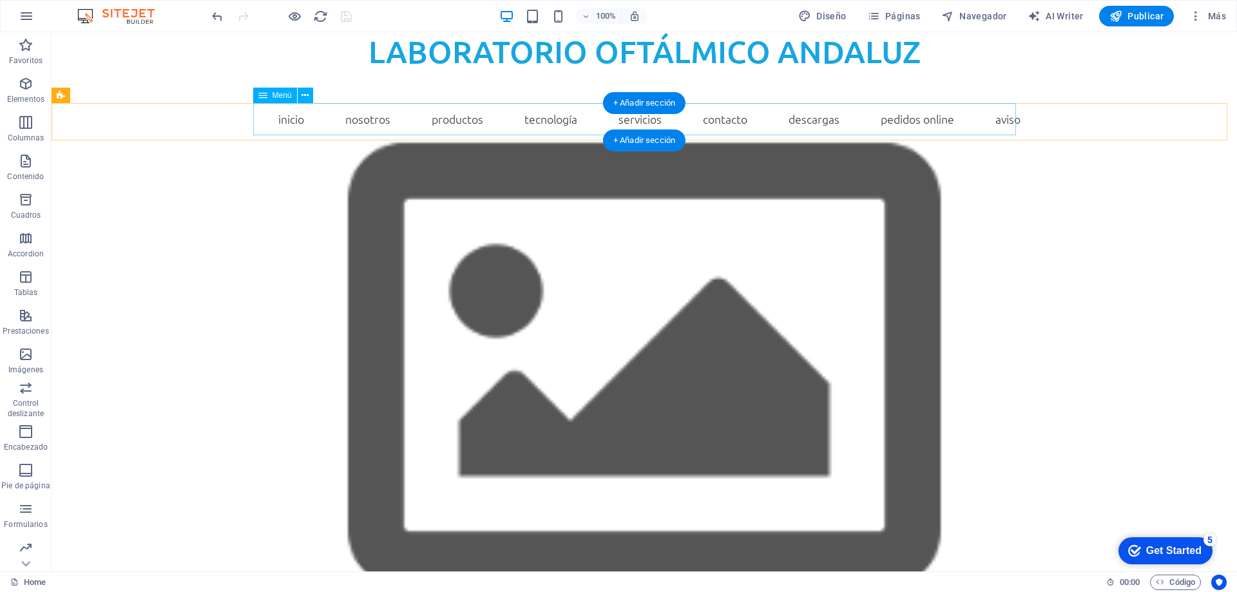
click at [533, 119] on nav "INICIO NOSOTROS PRODUCTOS Lentes Stock Lentes RX [MEDICAL_DATA] TECNOLOGÍA Filt…" at bounding box center [644, 119] width 773 height 32
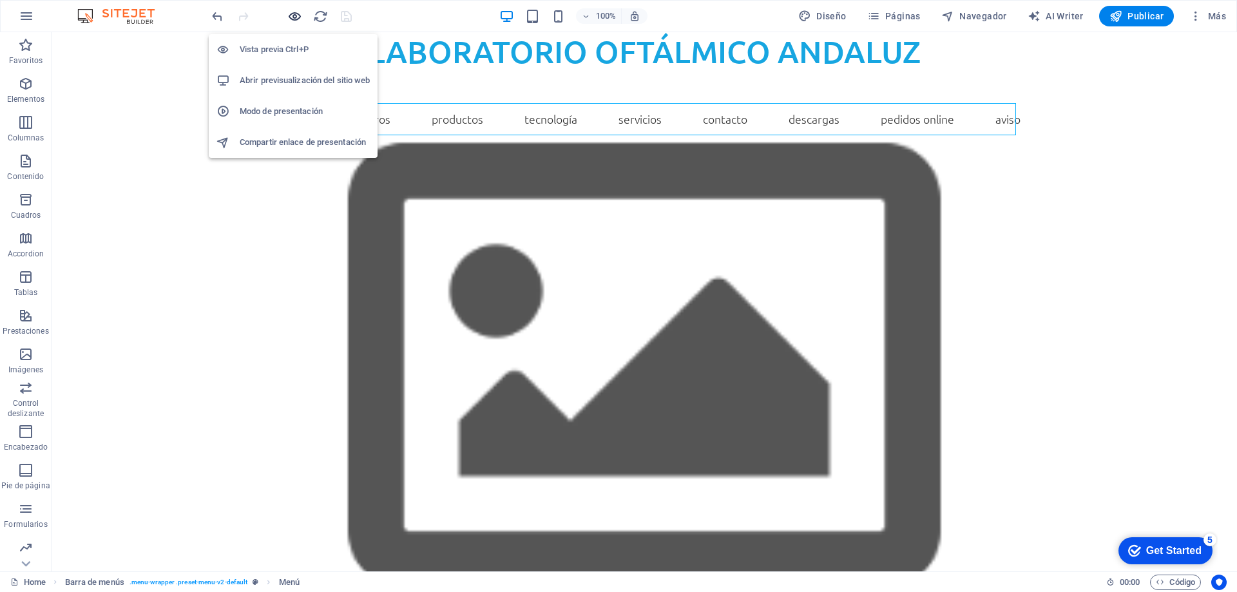
click at [292, 11] on icon "button" at bounding box center [294, 16] width 15 height 15
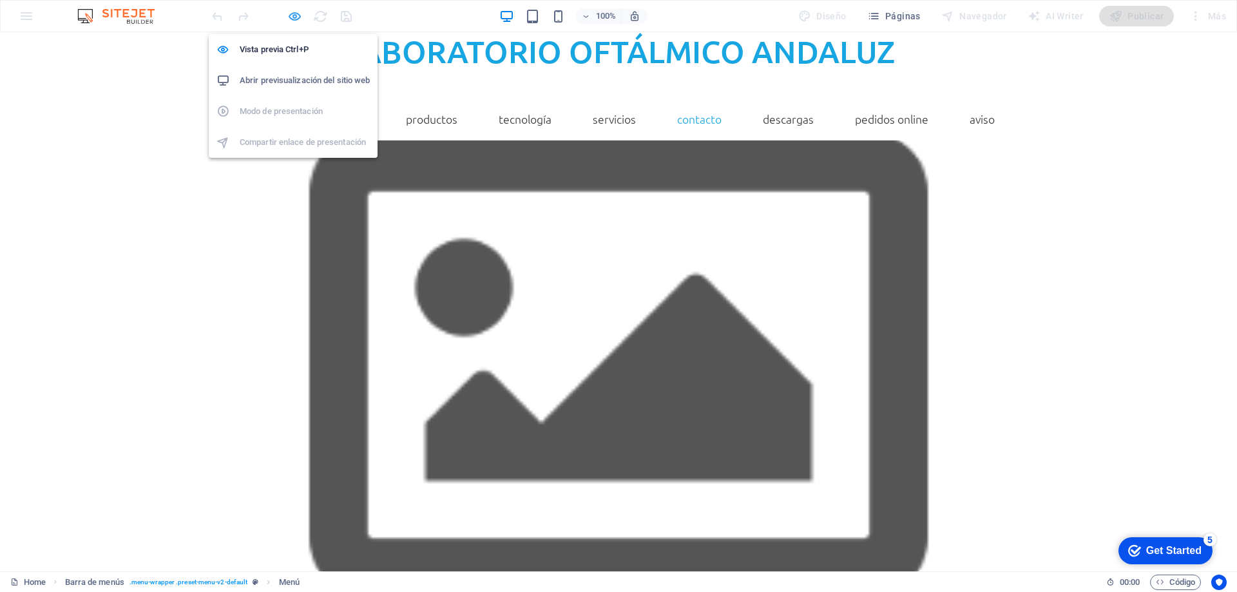
click at [287, 16] on icon "button" at bounding box center [294, 16] width 15 height 15
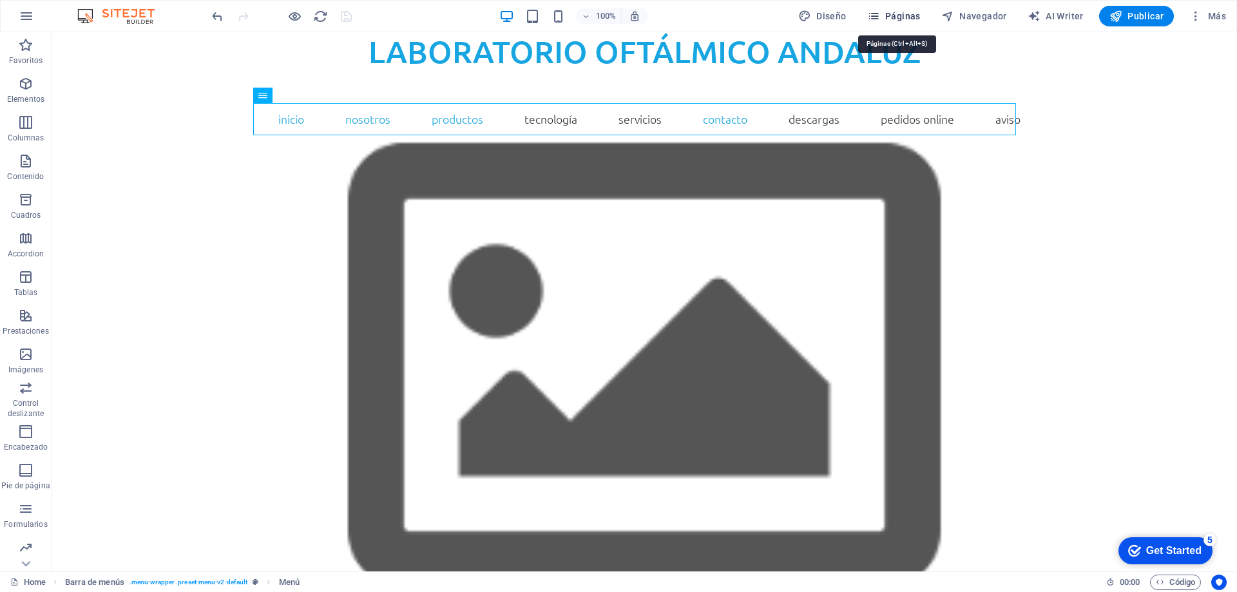
click at [895, 20] on span "Páginas" at bounding box center [893, 16] width 53 height 13
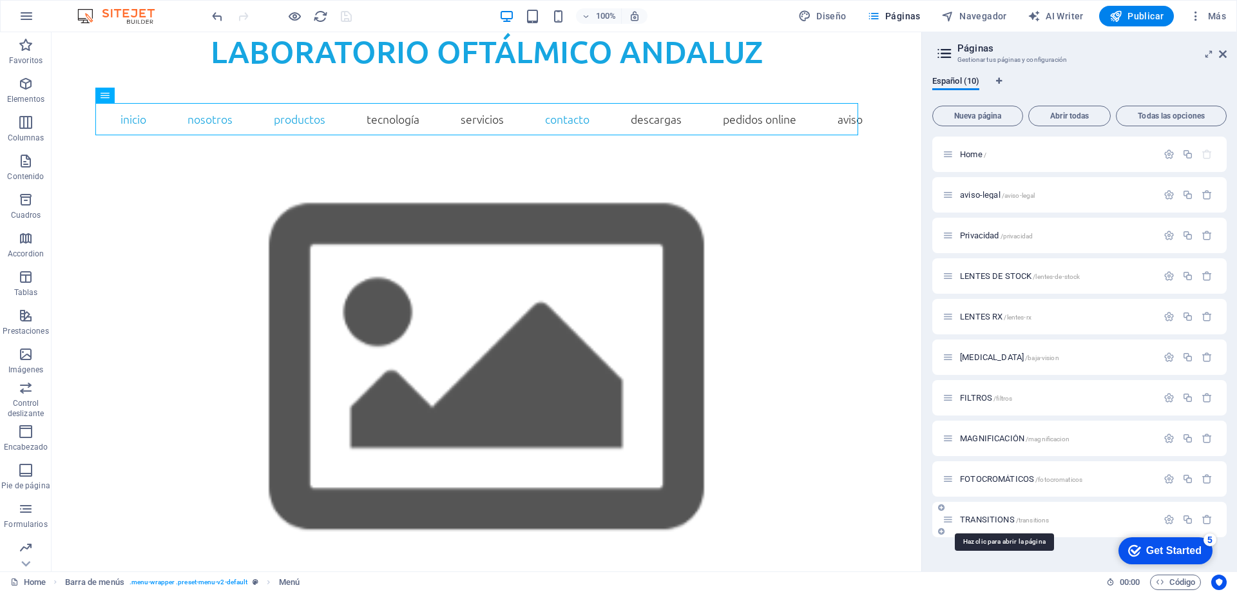
click at [983, 517] on span "TRANSITIONS /transitions" at bounding box center [1004, 520] width 89 height 10
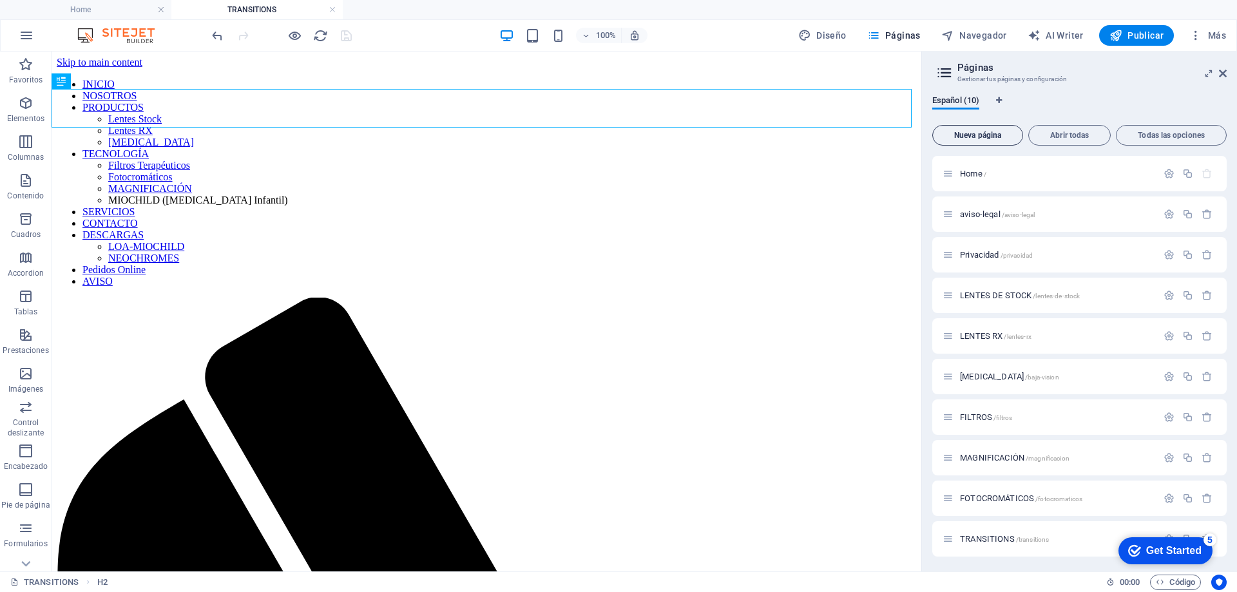
click at [979, 135] on span "Nueva página" at bounding box center [977, 135] width 79 height 8
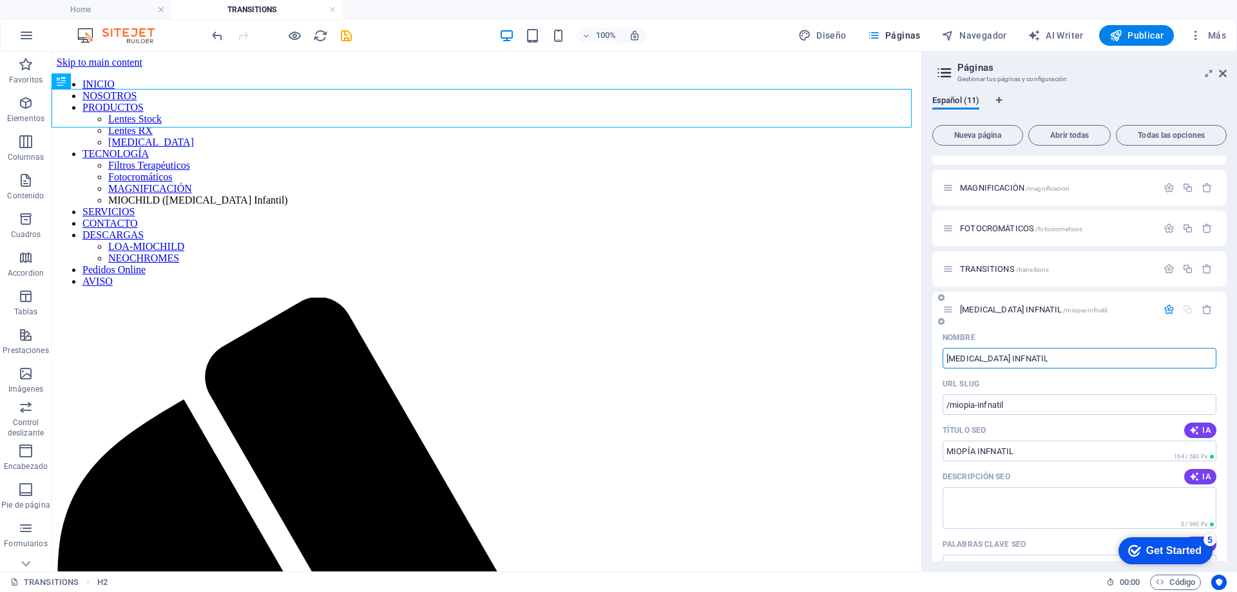
click at [1001, 359] on input "[MEDICAL_DATA] INFNATIL" at bounding box center [1080, 358] width 274 height 21
click at [949, 354] on input "[MEDICAL_DATA] INFANTIL" at bounding box center [1080, 358] width 274 height 21
click at [1076, 365] on input "MIOCHILD [MEDICAL_DATA] INFANTIL" at bounding box center [1080, 358] width 274 height 21
click at [349, 35] on icon "save" at bounding box center [346, 35] width 15 height 15
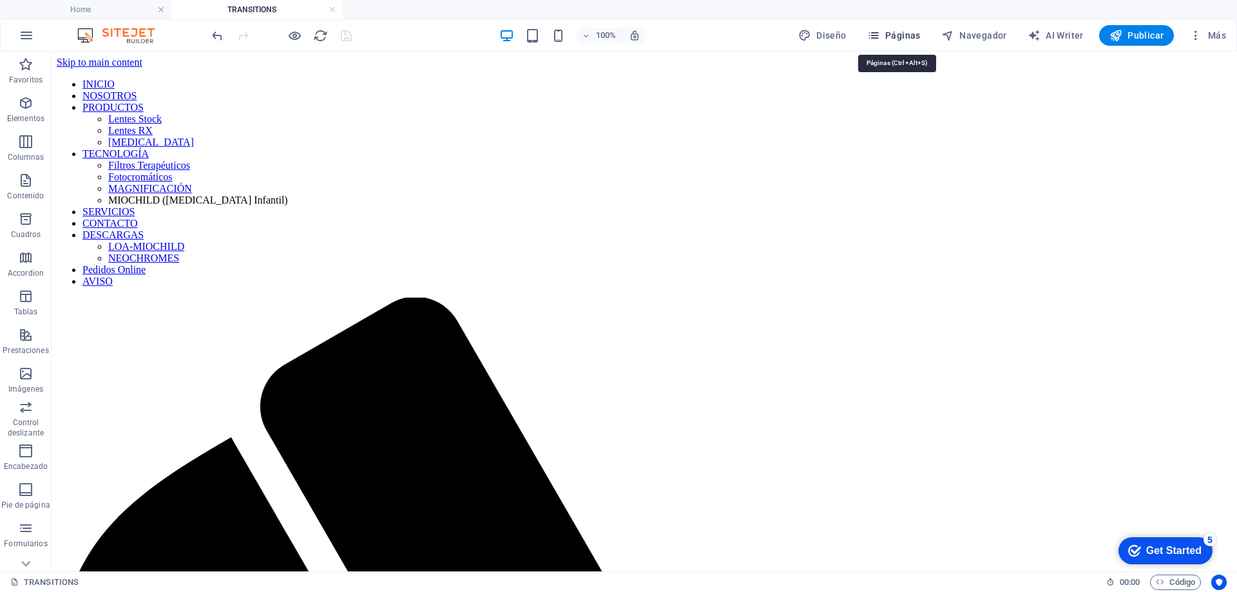
click at [895, 35] on span "Páginas" at bounding box center [893, 35] width 53 height 13
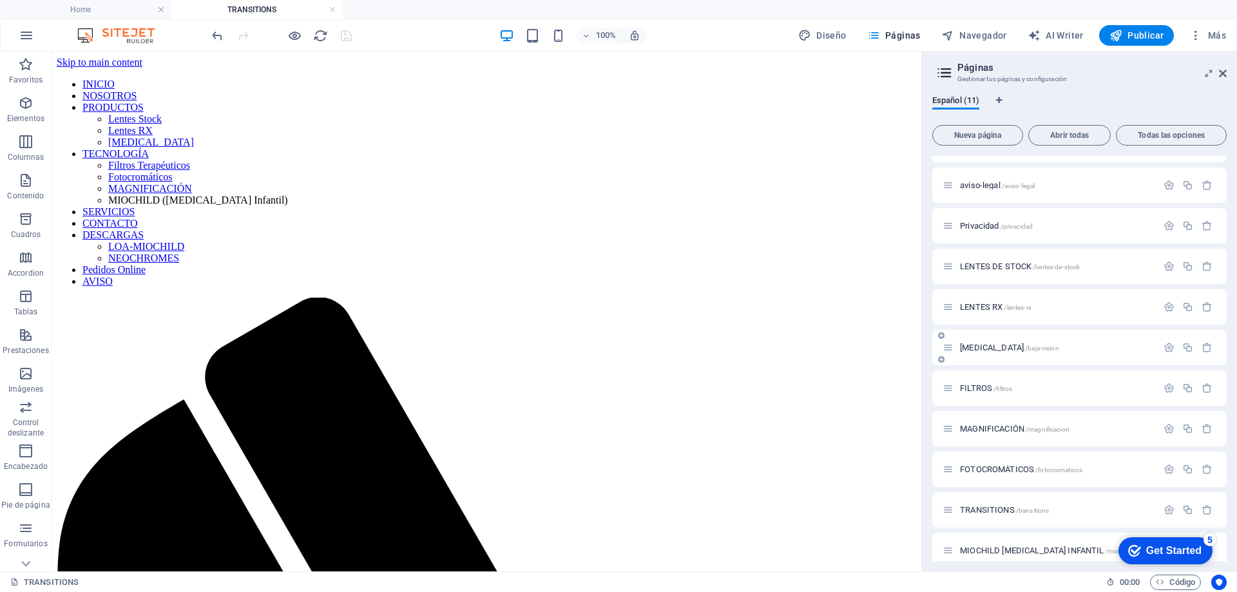
scroll to position [41, 0]
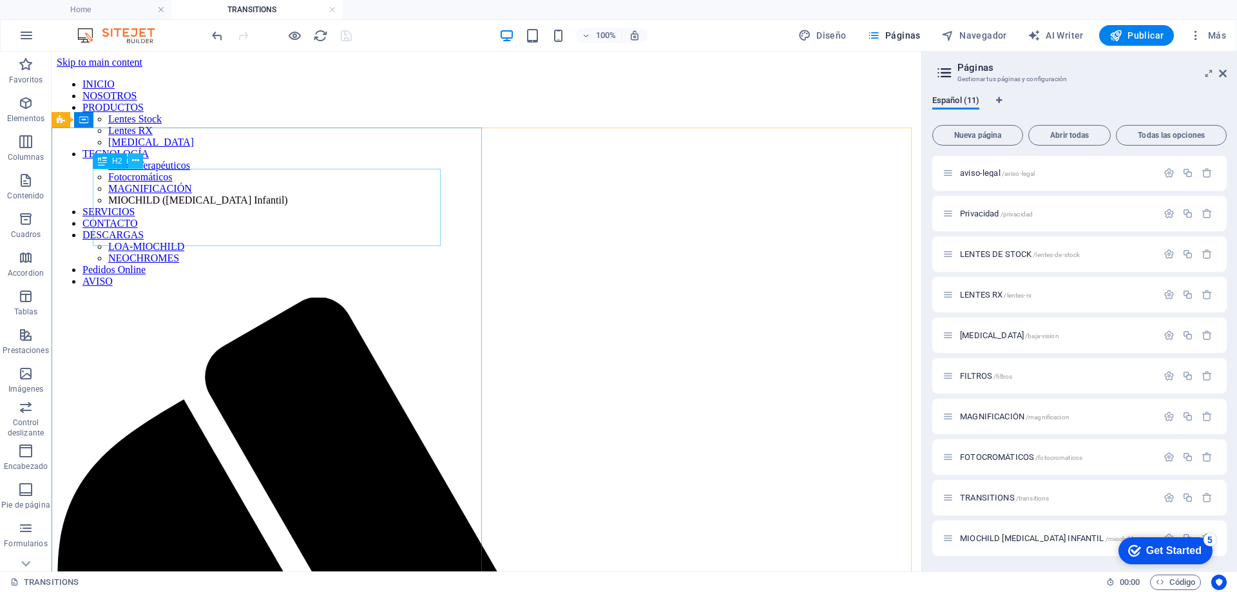
click at [137, 164] on icon at bounding box center [135, 161] width 7 height 14
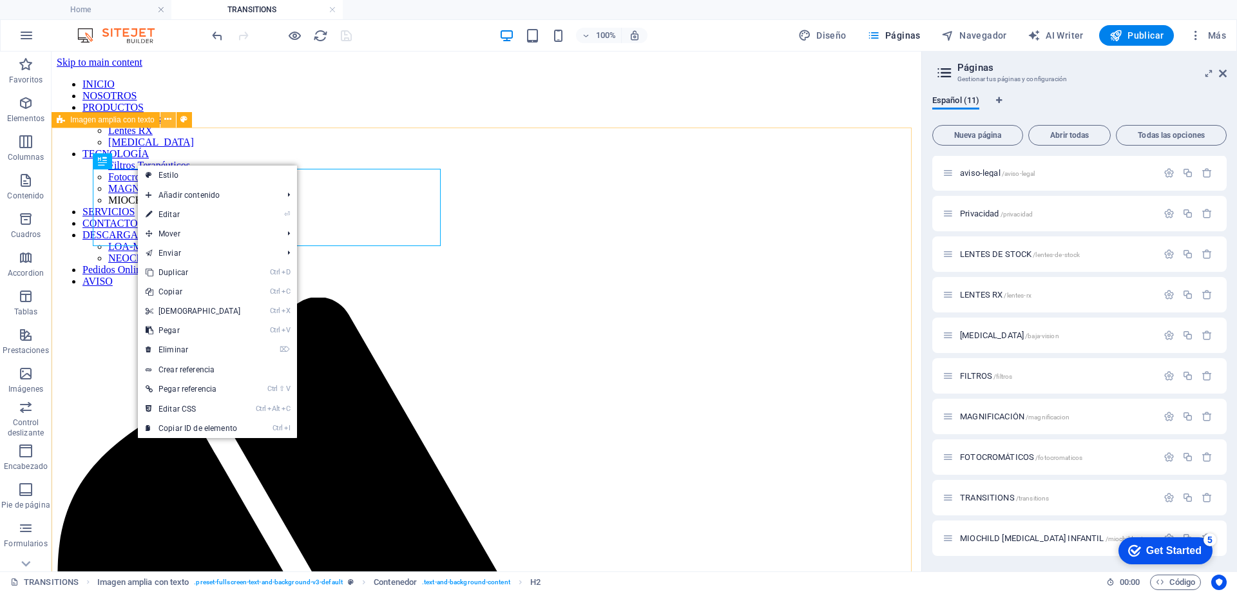
click at [171, 116] on icon at bounding box center [167, 120] width 7 height 14
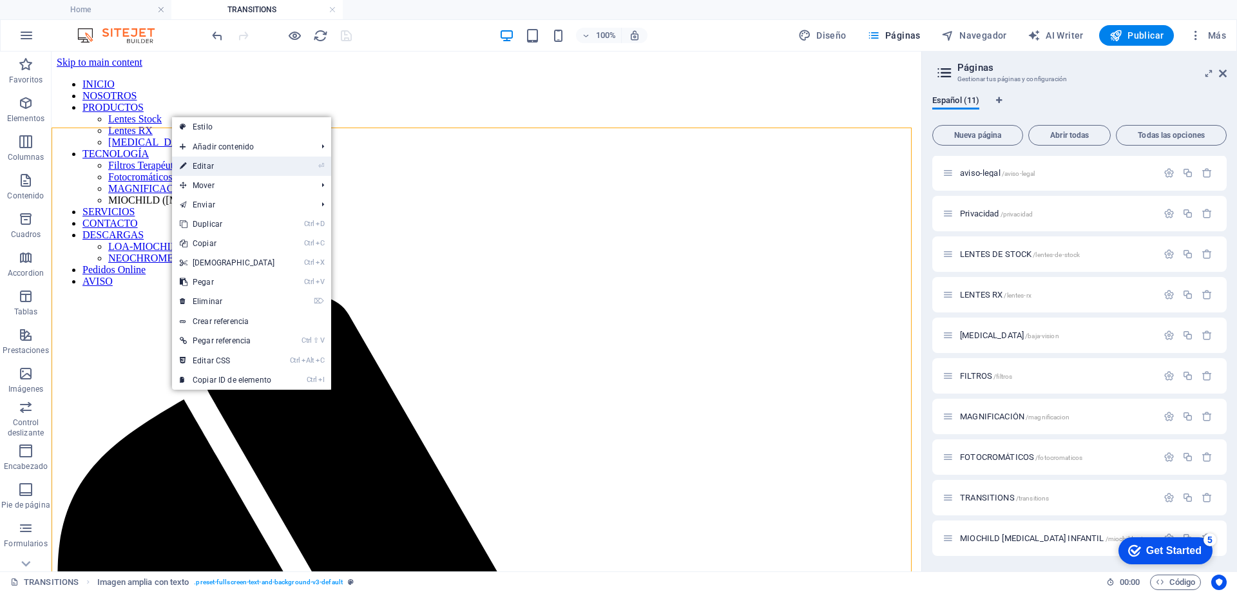
click at [206, 168] on link "⏎ Editar" at bounding box center [227, 166] width 111 height 19
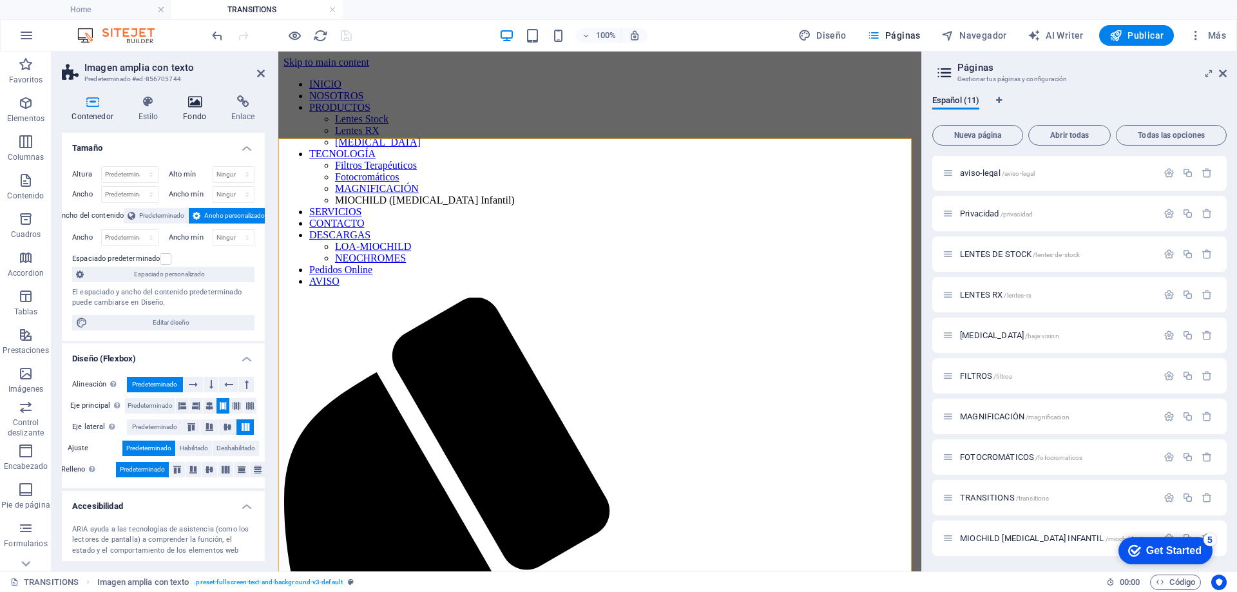
click at [186, 118] on h4 "Fondo" at bounding box center [197, 108] width 48 height 27
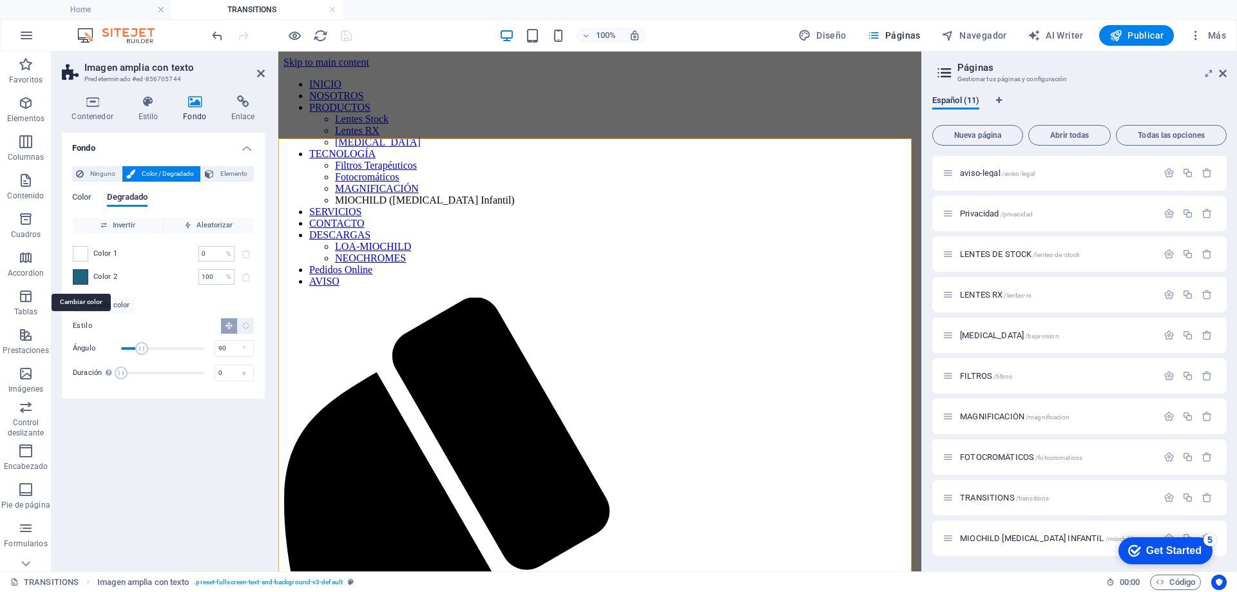
click at [77, 279] on span at bounding box center [80, 277] width 14 height 14
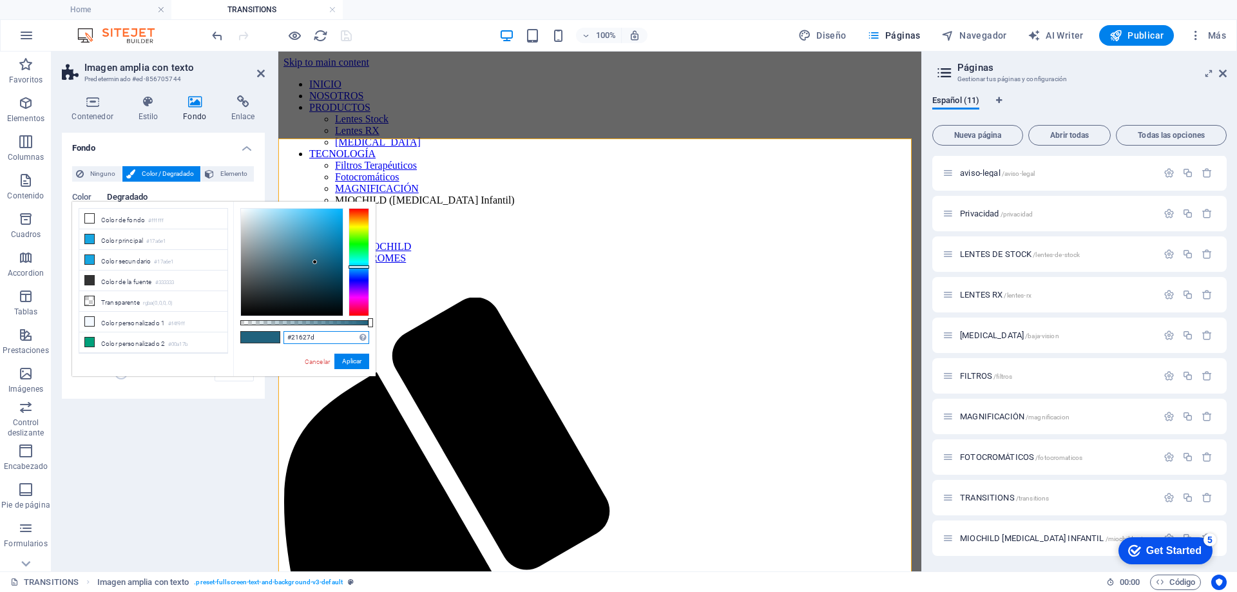
drag, startPoint x: 322, startPoint y: 336, endPoint x: 283, endPoint y: 336, distance: 38.7
click at [283, 336] on input "#21627d" at bounding box center [326, 337] width 86 height 13
drag, startPoint x: 312, startPoint y: 363, endPoint x: 19, endPoint y: 300, distance: 299.7
click at [312, 363] on link "Cancelar" at bounding box center [317, 362] width 28 height 10
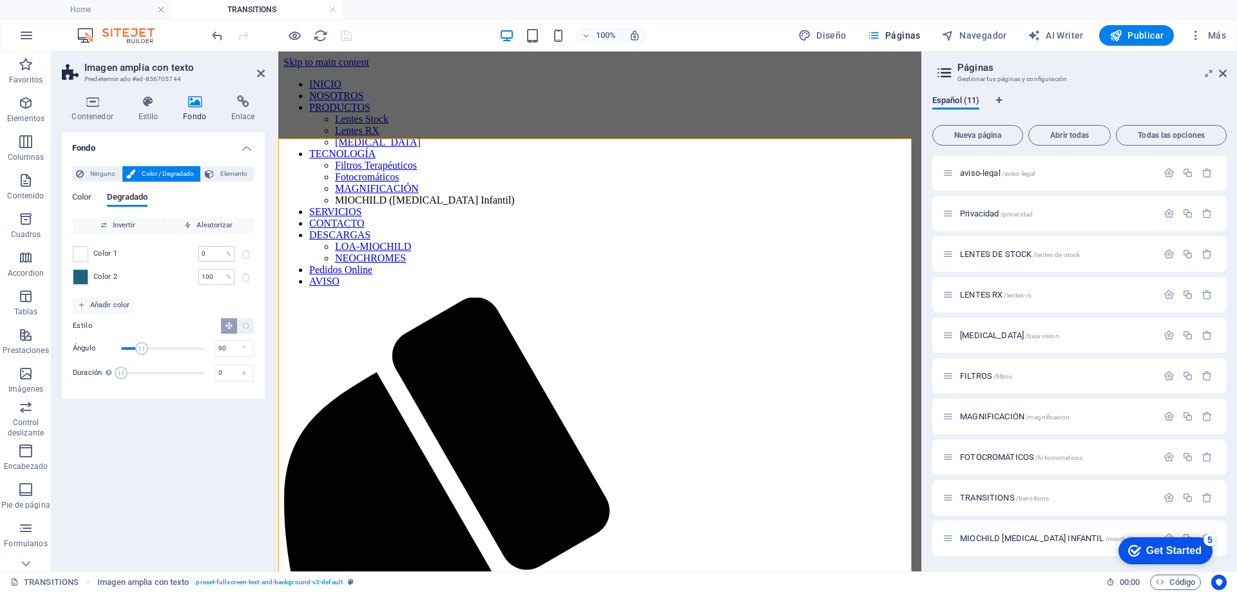
drag, startPoint x: 262, startPoint y: 68, endPoint x: 186, endPoint y: 179, distance: 134.9
click at [262, 68] on h2 "Imagen amplia con texto" at bounding box center [174, 68] width 180 height 12
click at [996, 538] on span "MIOCHILD [MEDICAL_DATA] INFANTIL /miochild-miopia-infantil" at bounding box center [1068, 538] width 216 height 10
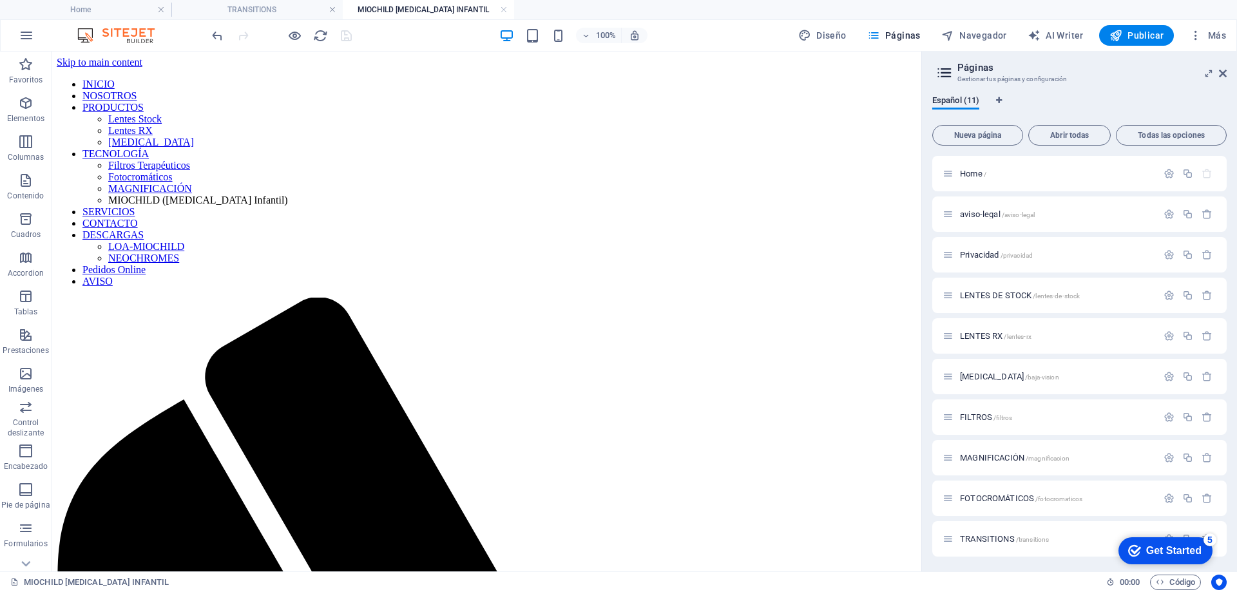
scroll to position [0, 0]
drag, startPoint x: 480, startPoint y: 89, endPoint x: 175, endPoint y: 56, distance: 306.5
click at [480, 89] on div "+ Añadir sección" at bounding box center [486, 89] width 82 height 22
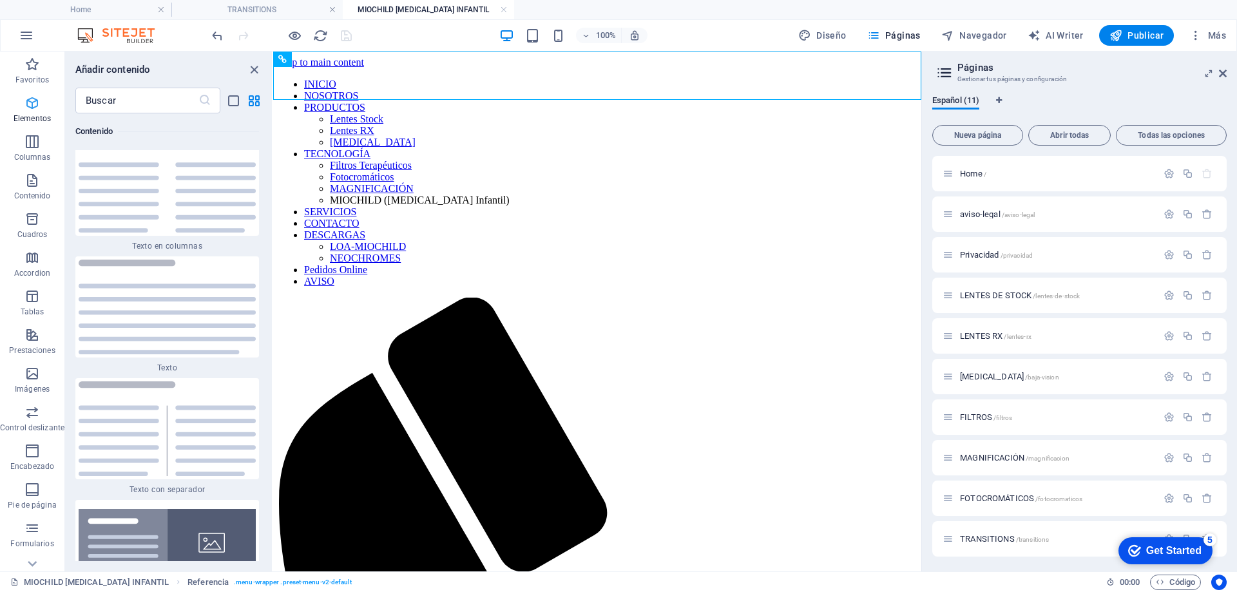
click at [30, 102] on icon "button" at bounding box center [31, 102] width 15 height 15
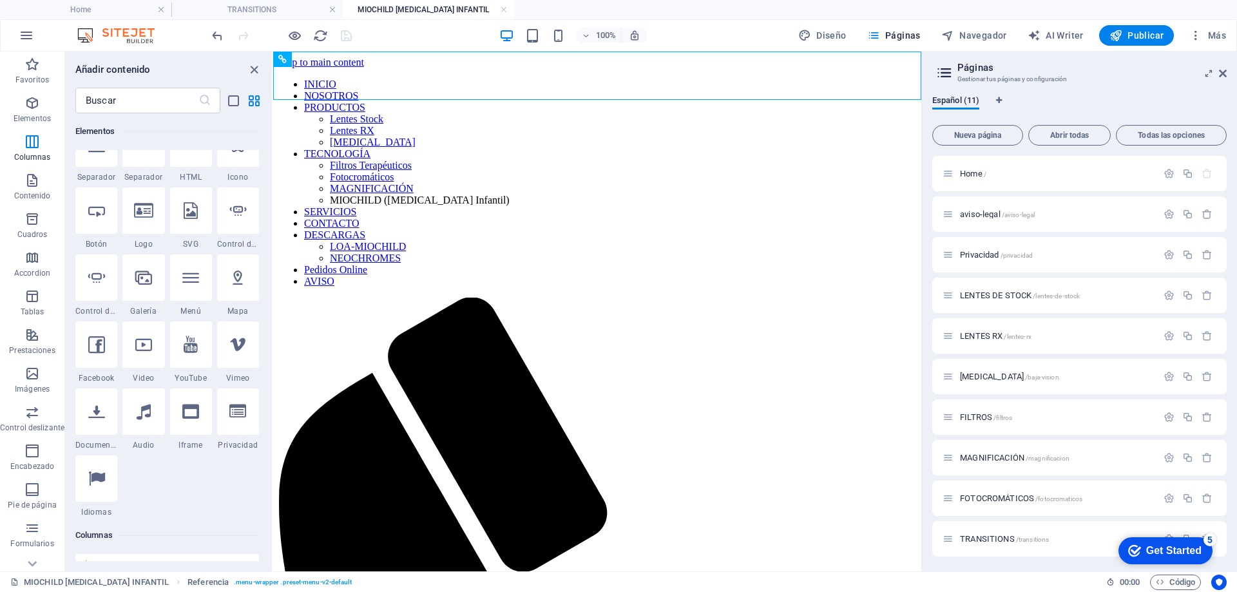
scroll to position [243, 0]
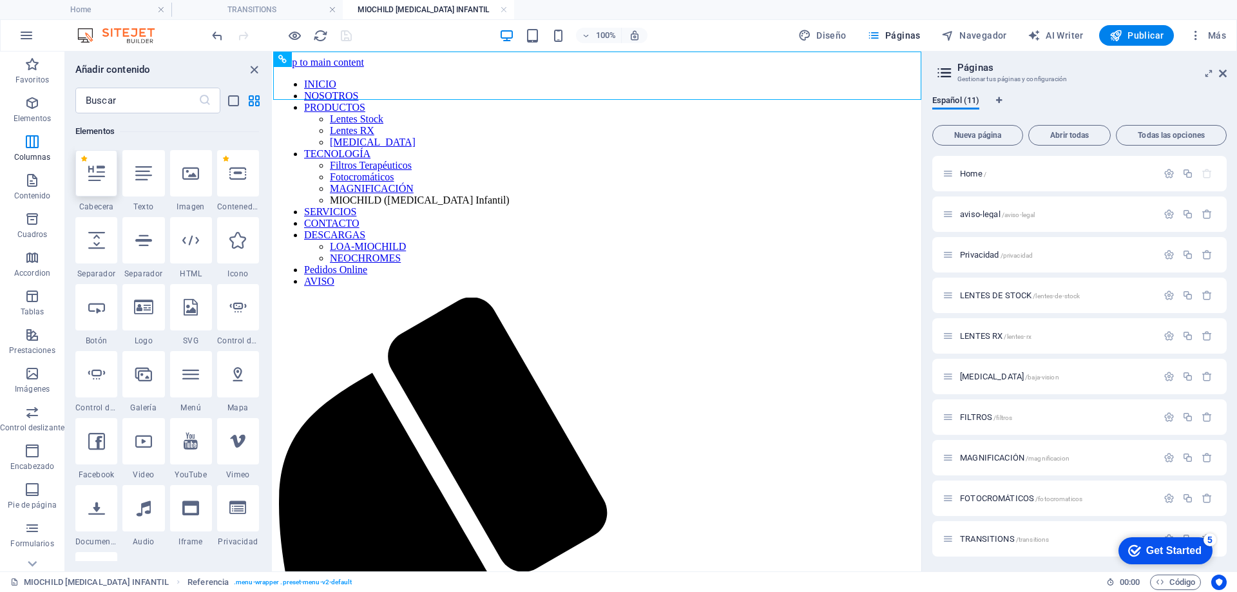
click at [95, 178] on icon at bounding box center [96, 173] width 17 height 17
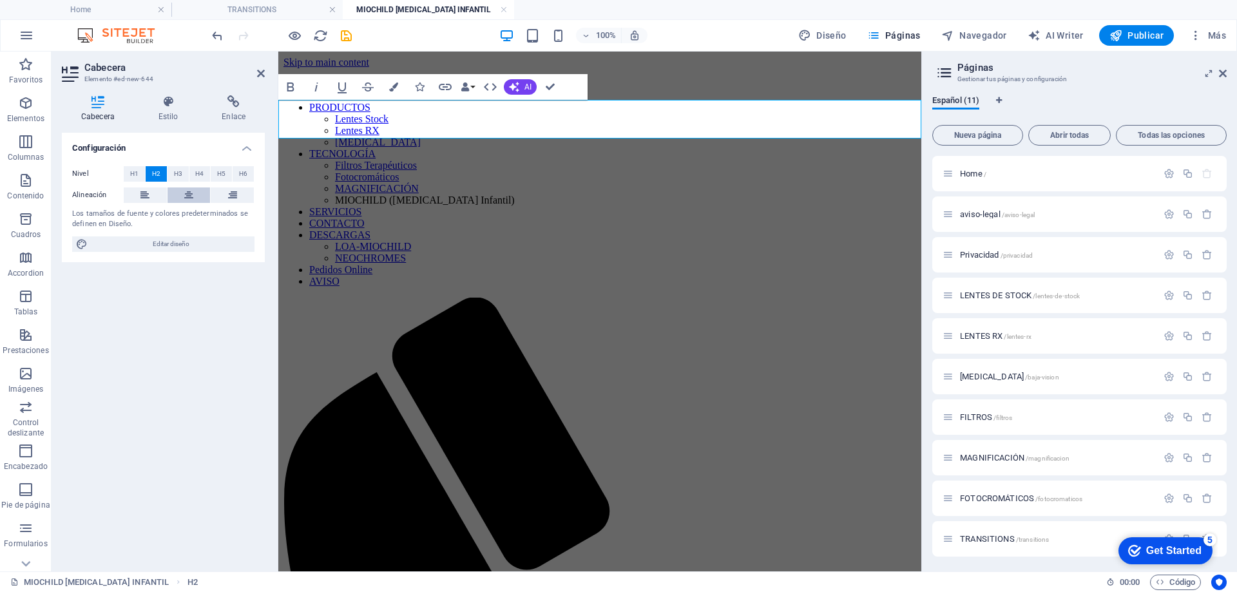
click at [187, 192] on icon at bounding box center [188, 194] width 9 height 15
drag, startPoint x: 729, startPoint y: 121, endPoint x: 484, endPoint y: 122, distance: 244.8
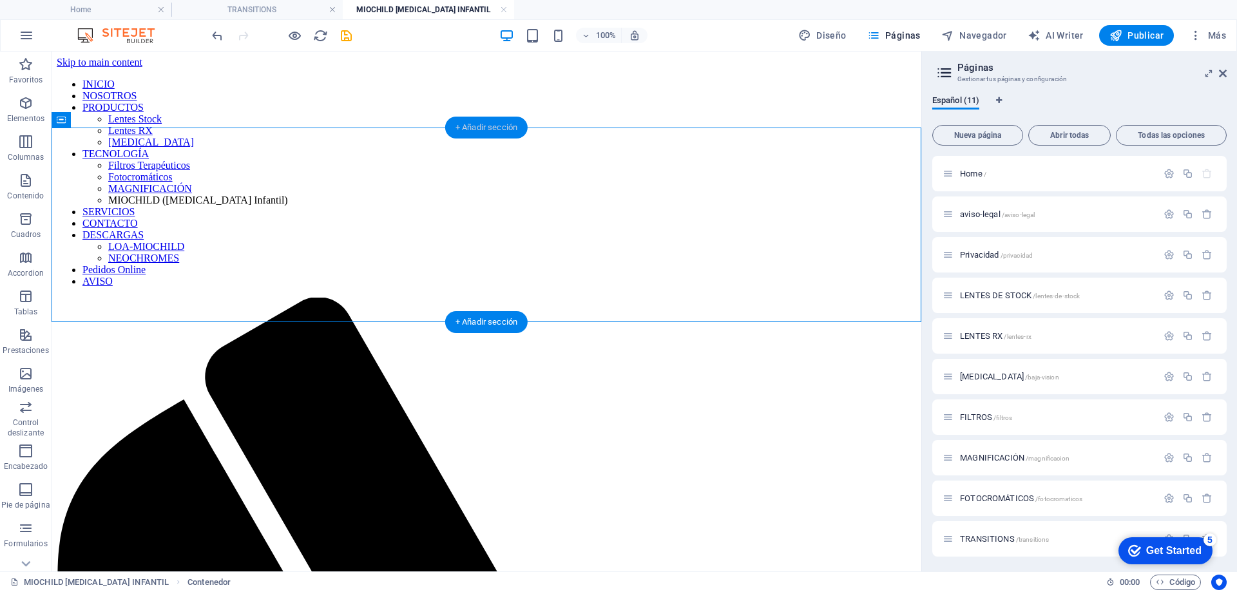
drag, startPoint x: 477, startPoint y: 129, endPoint x: 140, endPoint y: 107, distance: 337.7
click at [477, 129] on div "+ Añadir sección" at bounding box center [486, 128] width 82 height 22
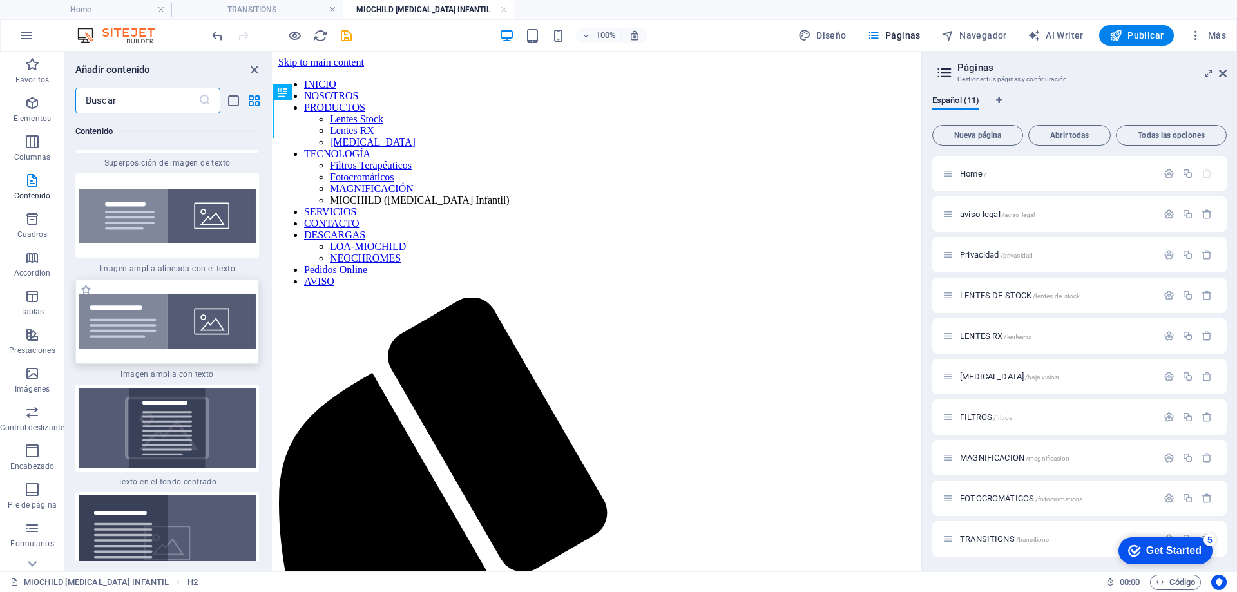
scroll to position [4966, 0]
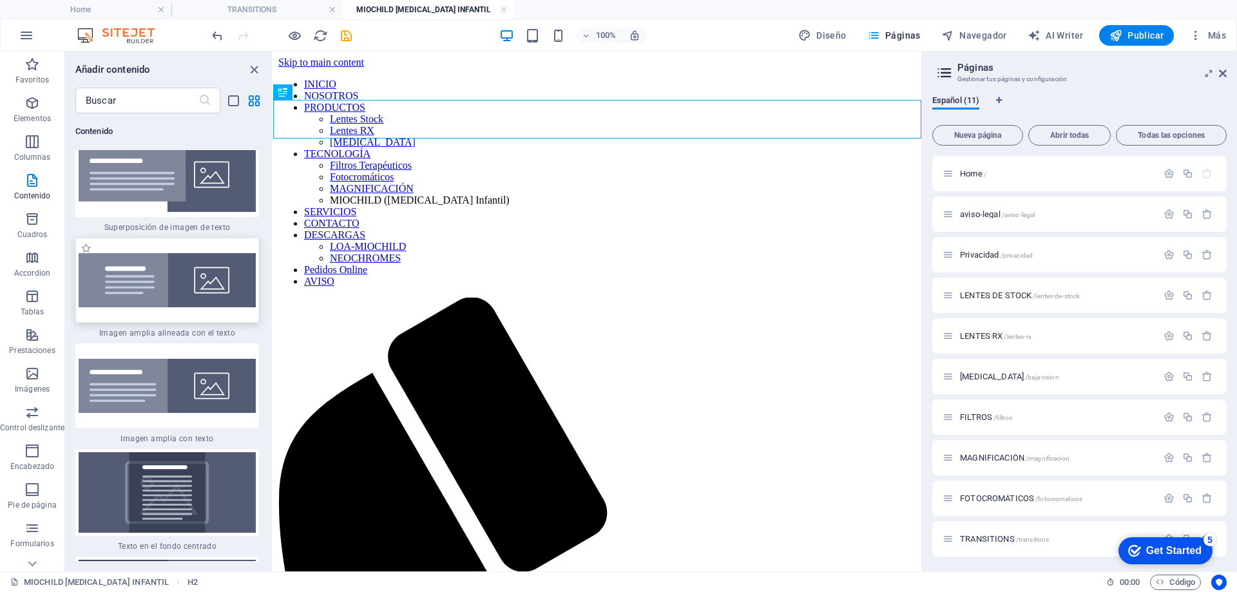
drag, startPoint x: 173, startPoint y: 309, endPoint x: 117, endPoint y: 205, distance: 118.5
click at [173, 307] on img at bounding box center [167, 280] width 177 height 54
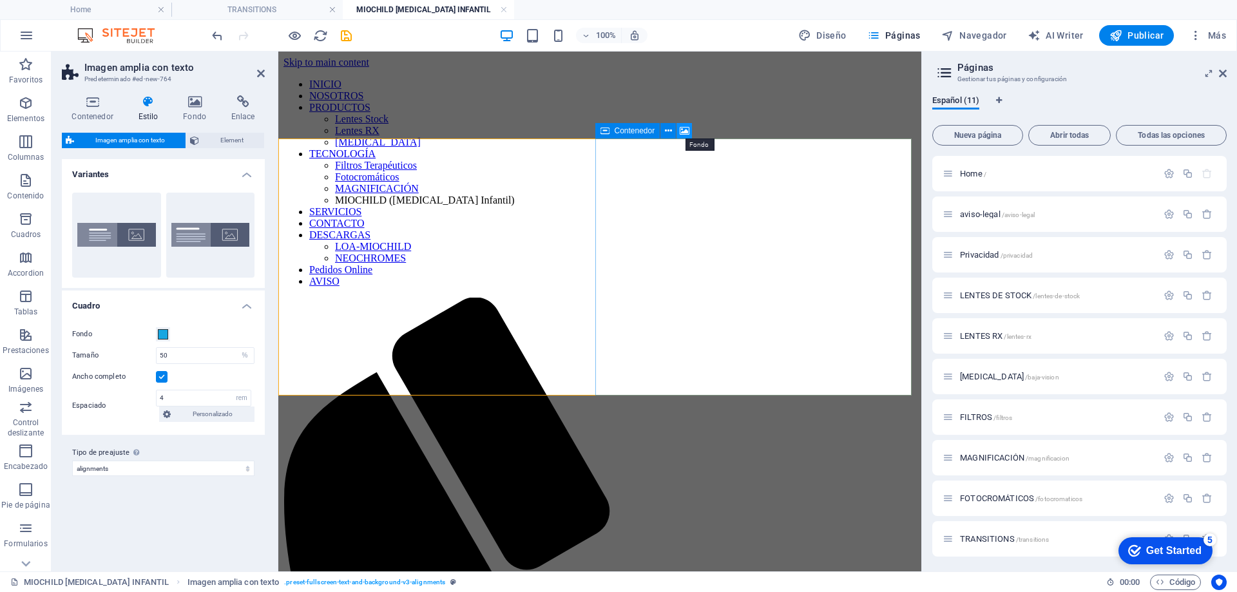
click at [685, 128] on icon at bounding box center [685, 131] width 10 height 14
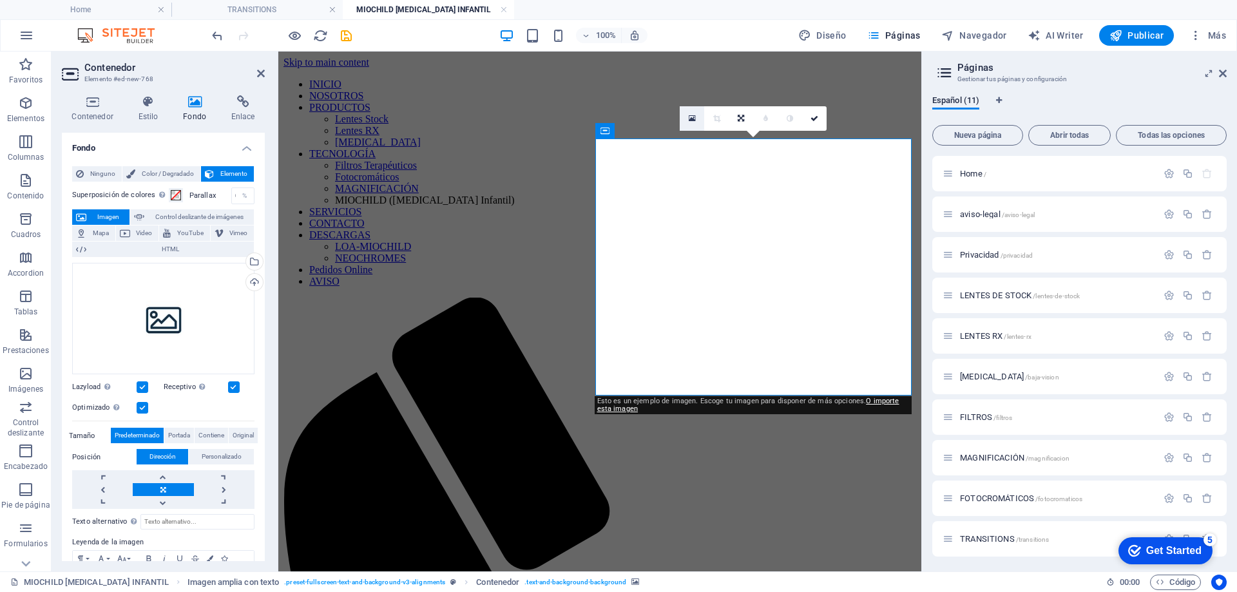
click at [692, 117] on icon at bounding box center [692, 118] width 7 height 9
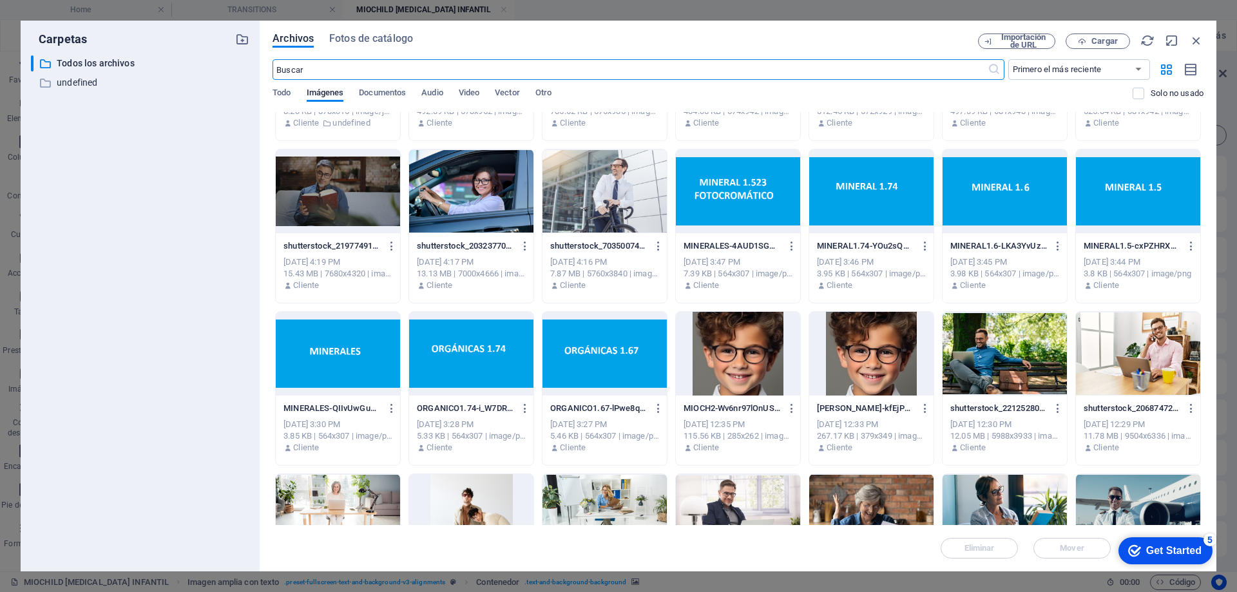
scroll to position [1933, 0]
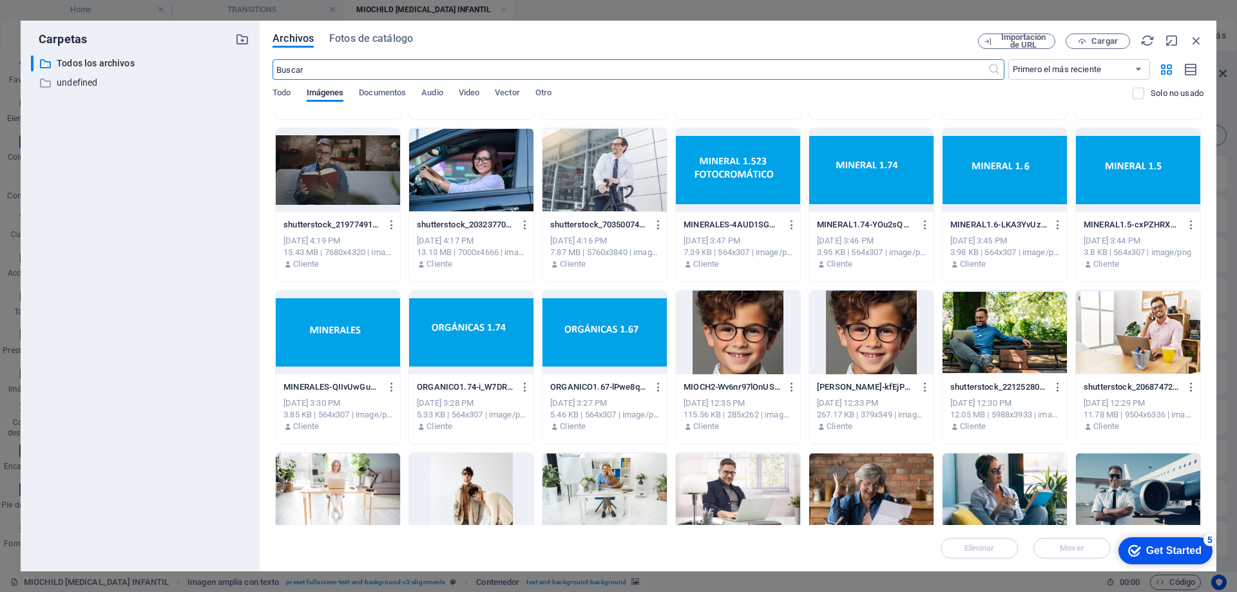
click at [727, 343] on div at bounding box center [738, 333] width 124 height 84
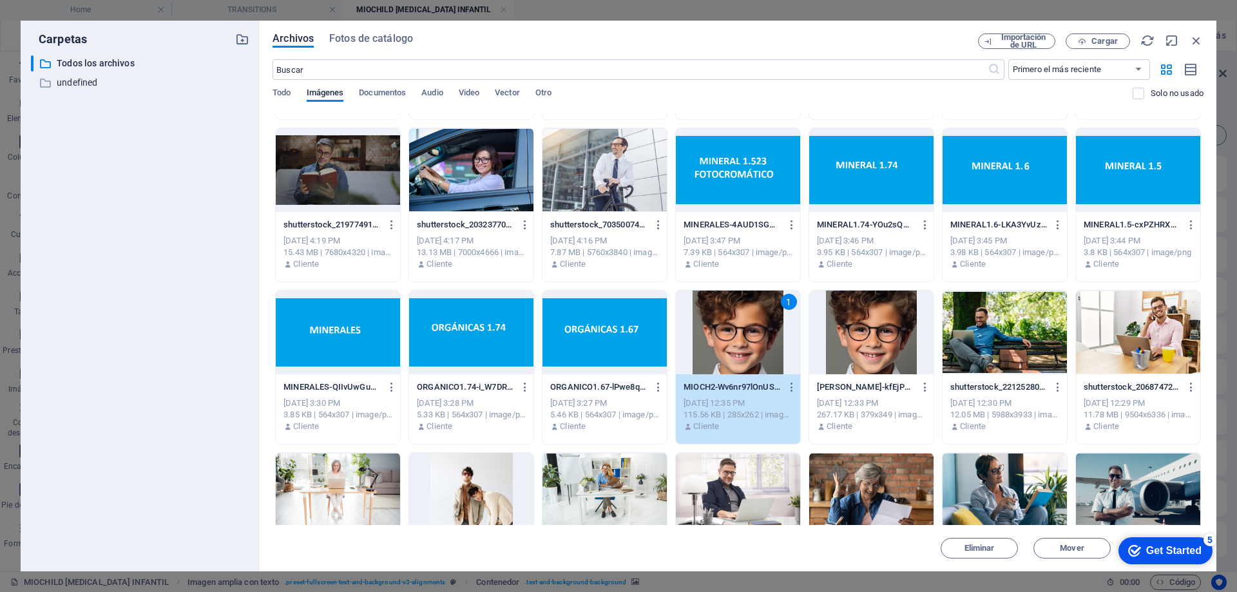
click at [727, 343] on div "1" at bounding box center [738, 333] width 124 height 84
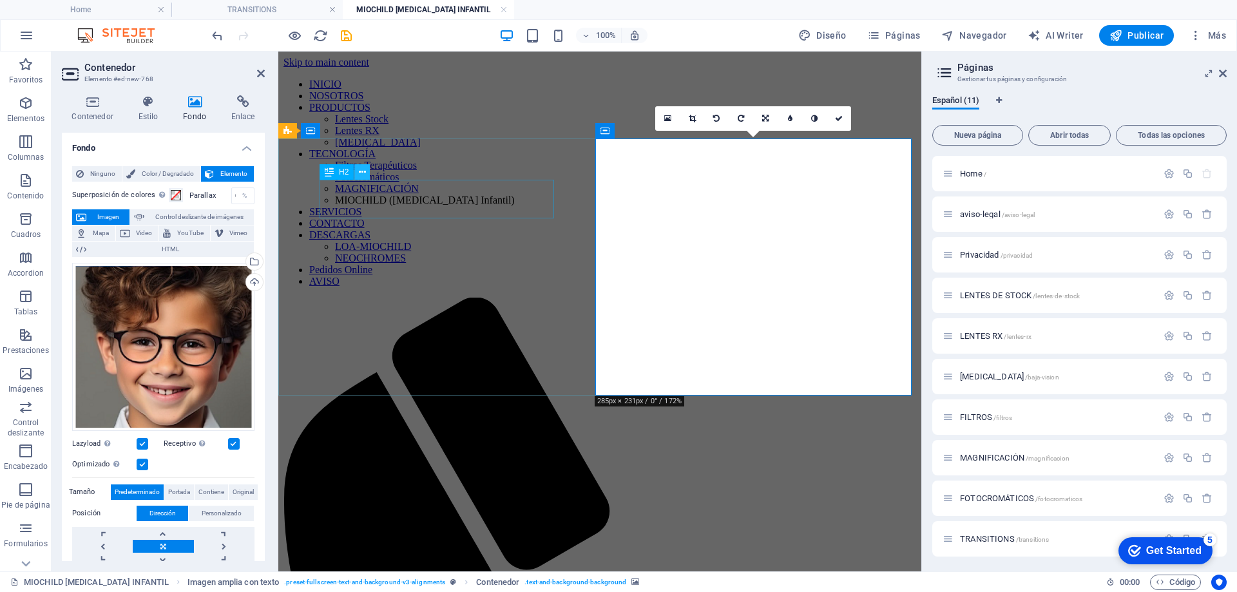
click at [369, 172] on button at bounding box center [361, 171] width 15 height 15
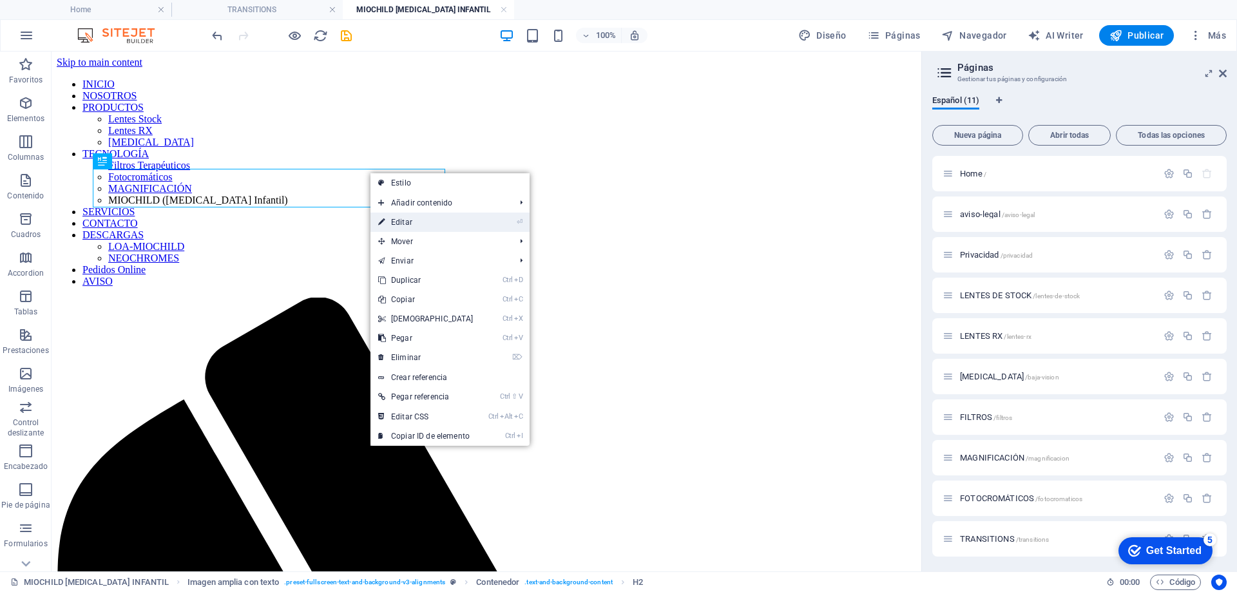
click at [400, 221] on link "⏎ Editar" at bounding box center [425, 222] width 111 height 19
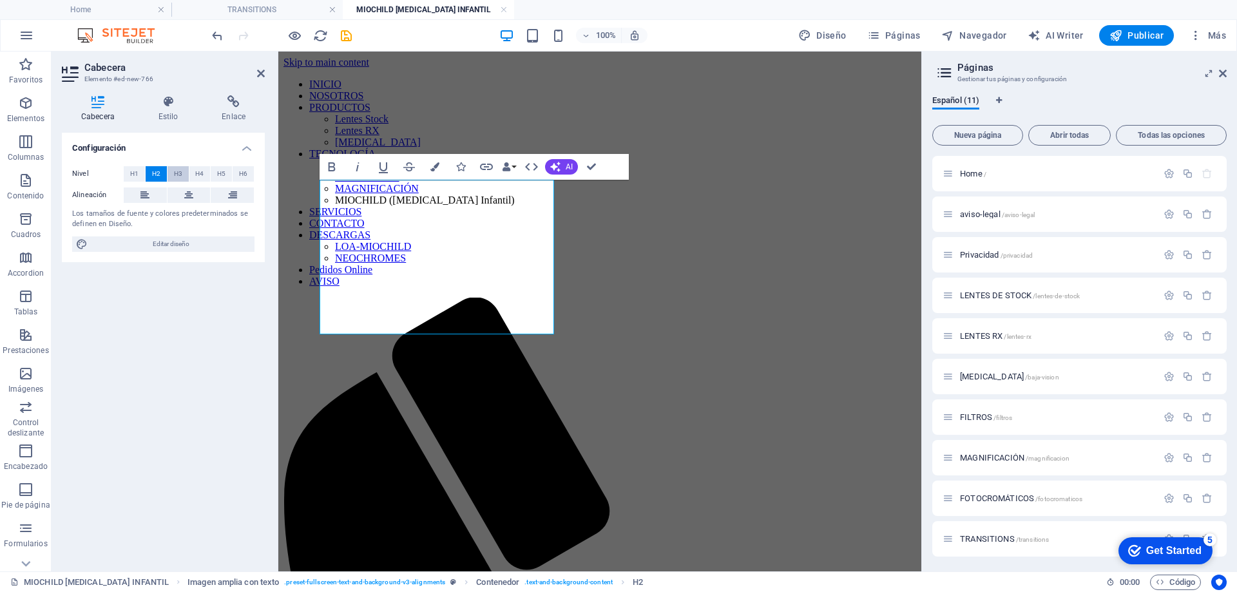
click at [178, 172] on span "H3" at bounding box center [178, 173] width 8 height 15
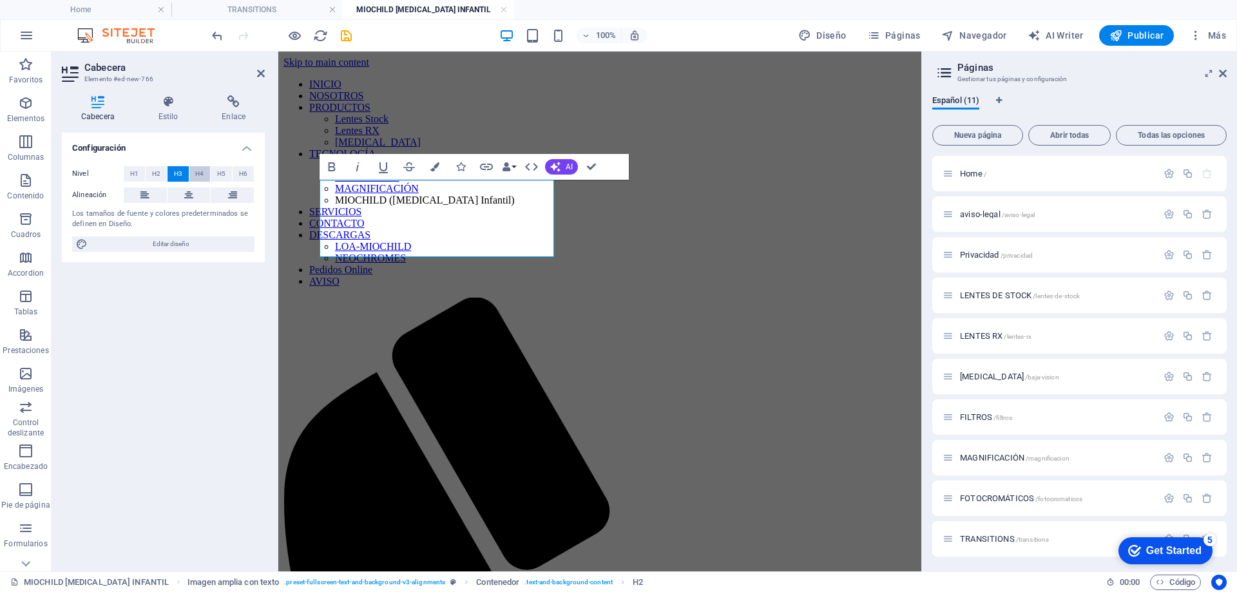
click at [204, 175] on button "H4" at bounding box center [199, 173] width 21 height 15
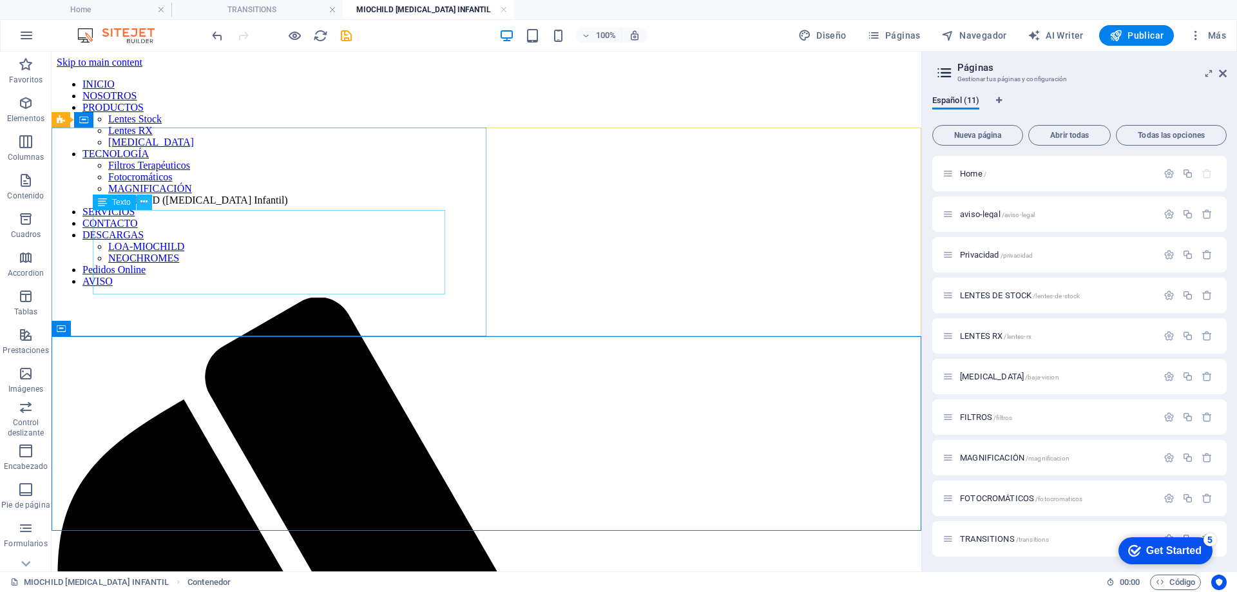
click at [142, 201] on icon at bounding box center [143, 202] width 7 height 14
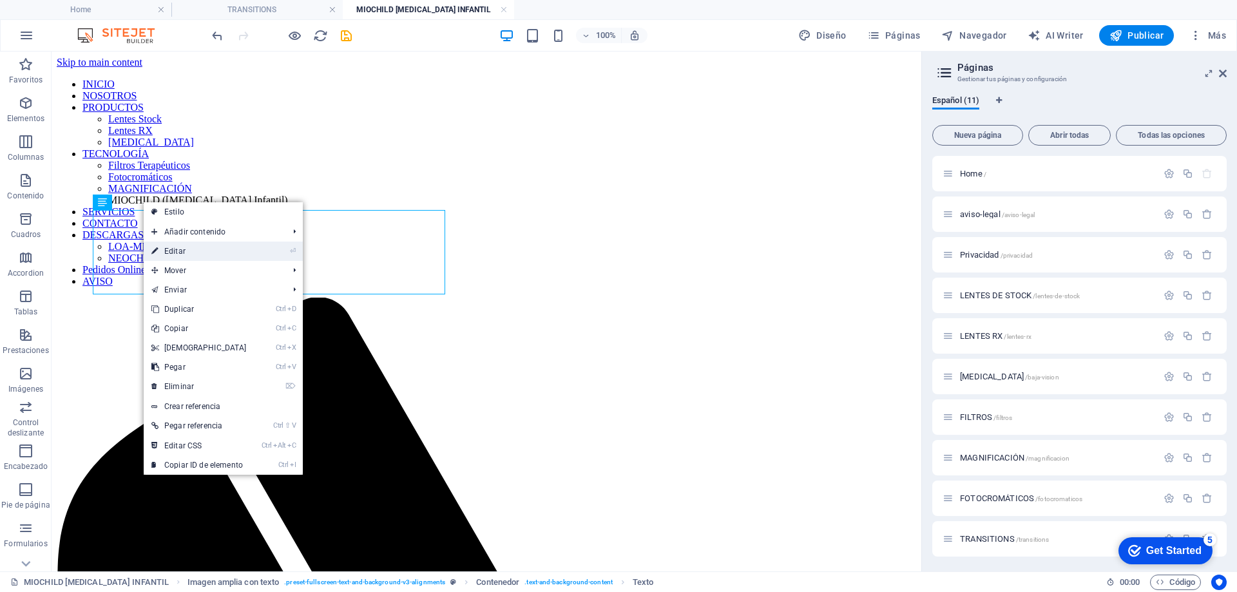
click at [187, 254] on link "⏎ Editar" at bounding box center [199, 251] width 111 height 19
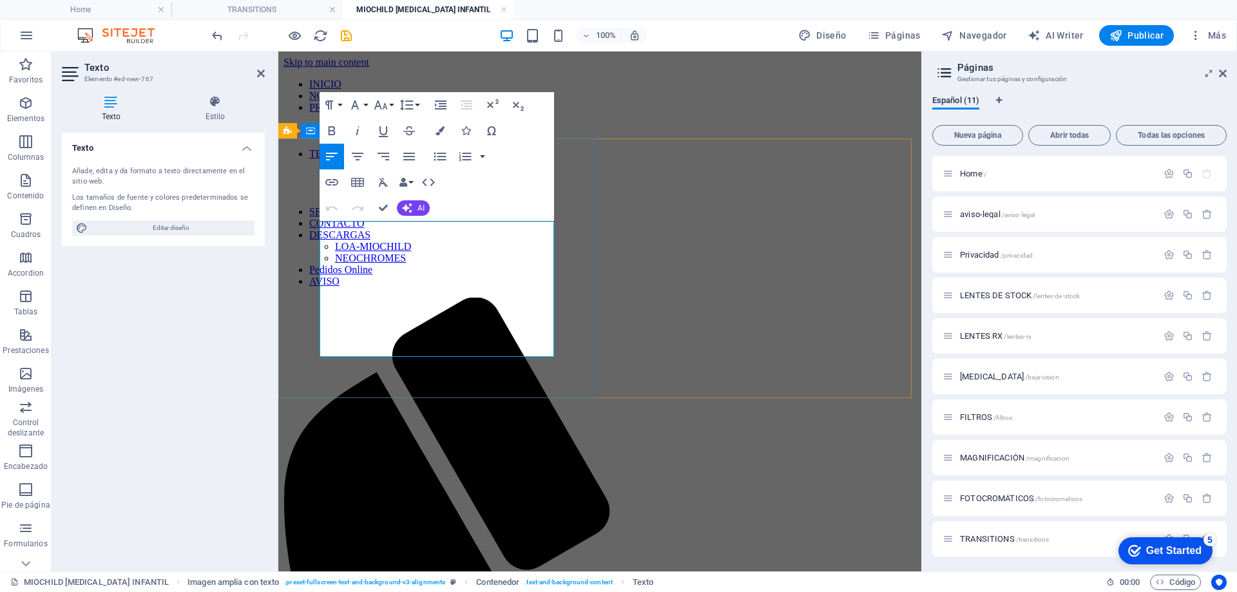
drag, startPoint x: 436, startPoint y: 345, endPoint x: 304, endPoint y: 227, distance: 176.6
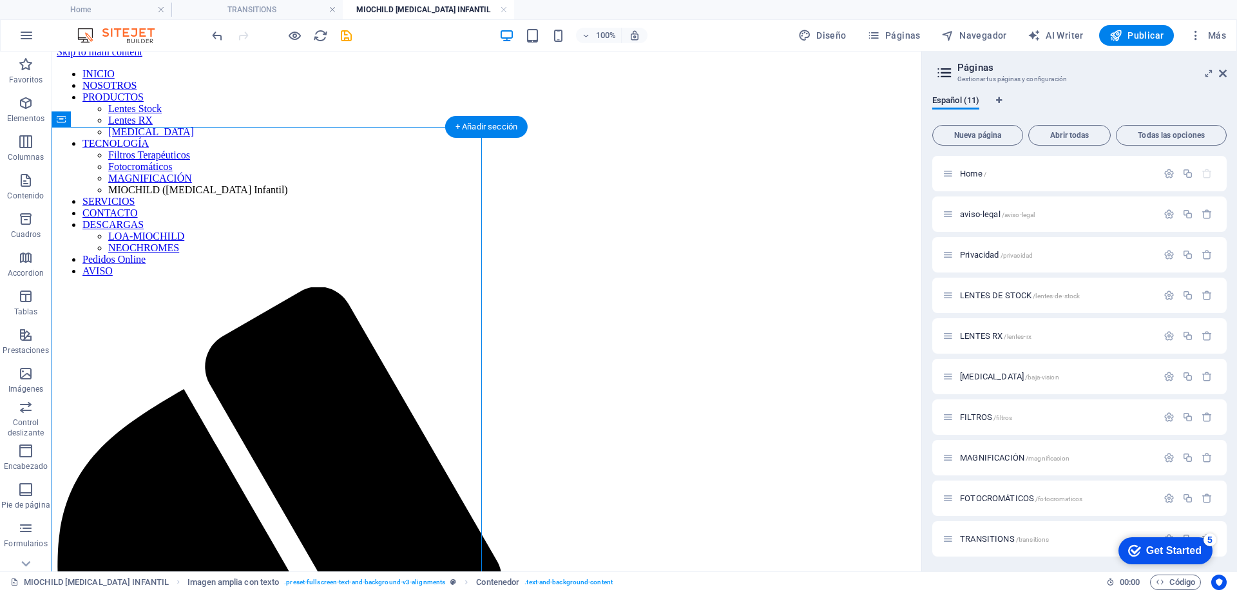
scroll to position [0, 0]
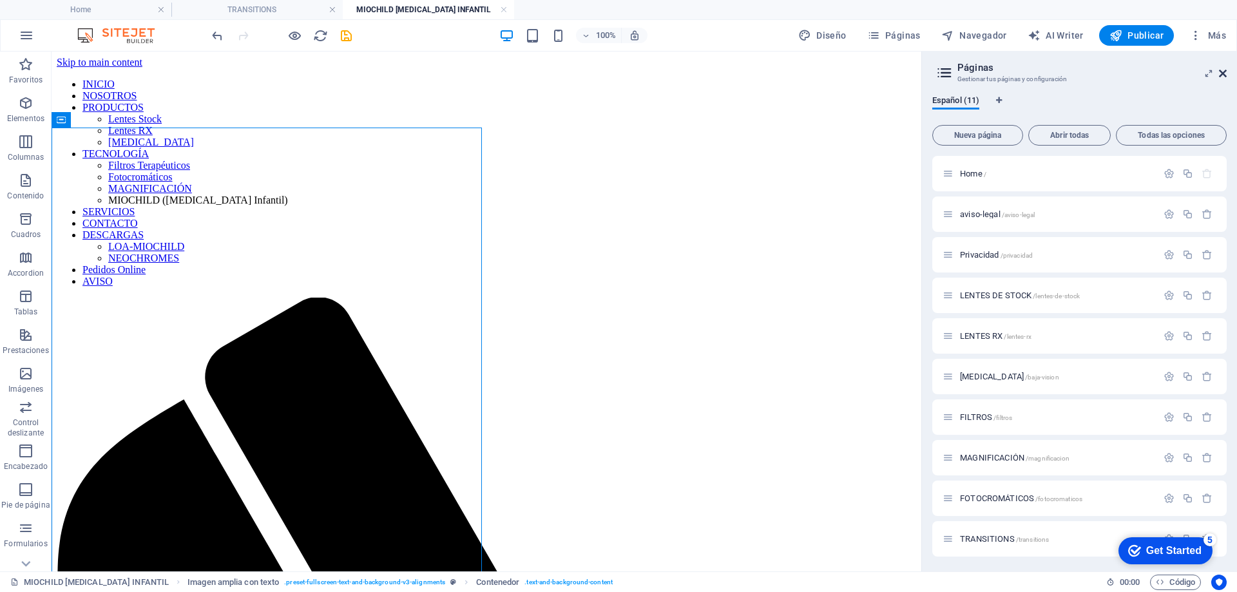
drag, startPoint x: 1225, startPoint y: 73, endPoint x: 1028, endPoint y: 62, distance: 197.5
click at [1225, 73] on icon at bounding box center [1223, 73] width 8 height 10
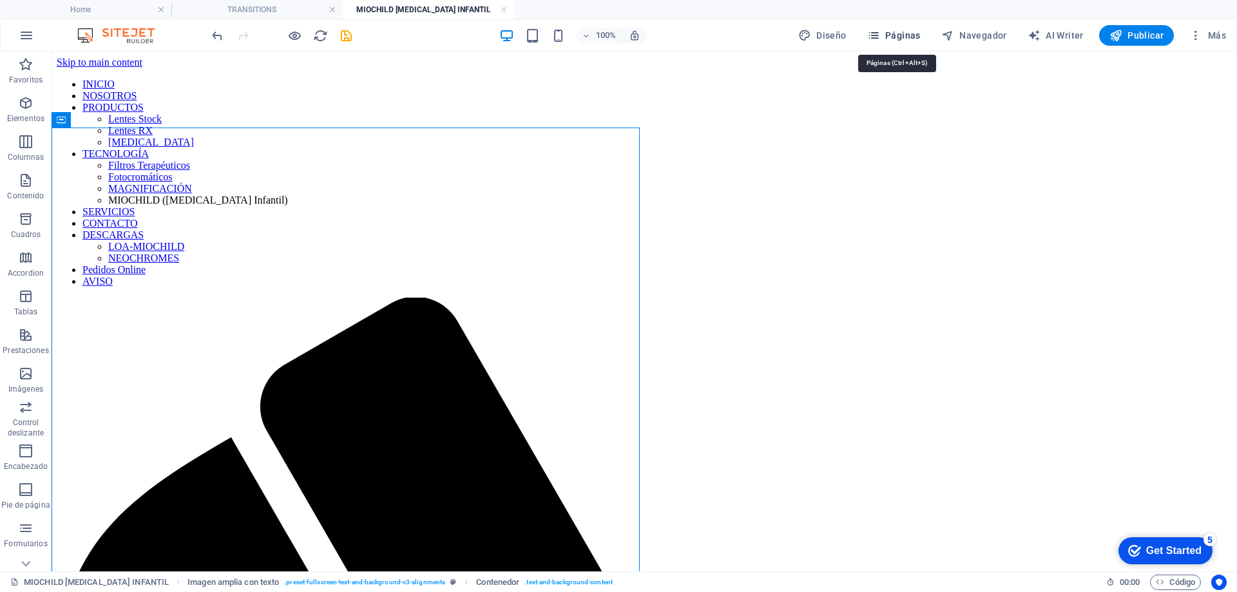
click at [910, 30] on span "Páginas" at bounding box center [893, 35] width 53 height 13
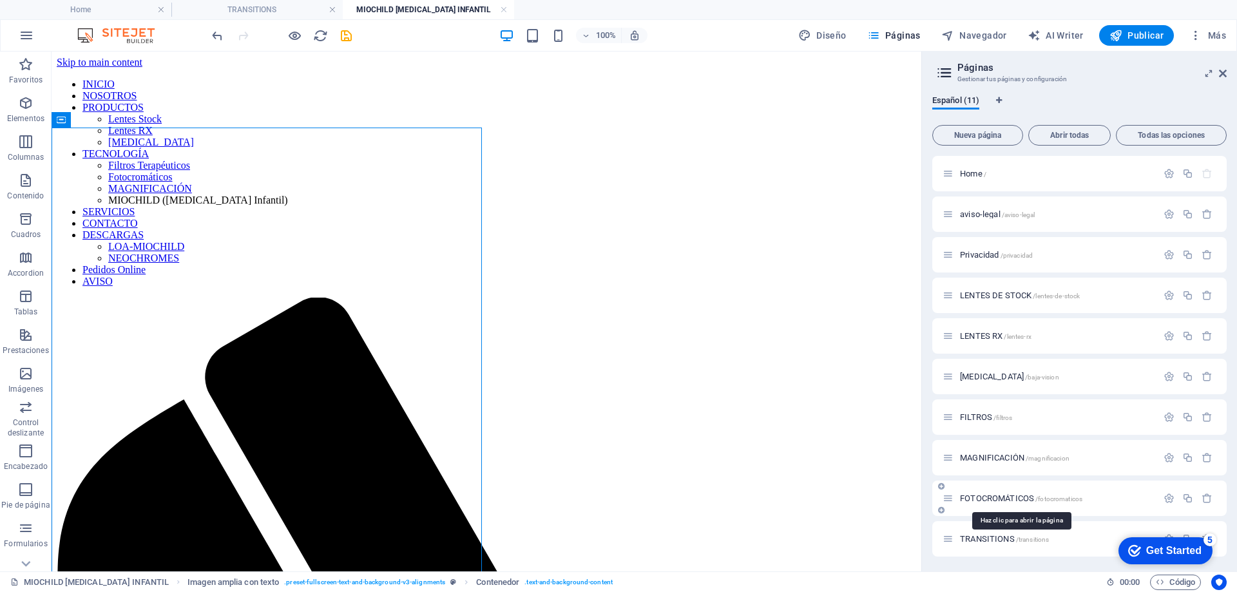
click at [979, 497] on span "FOTOCROMÁTICOS /fotocromaticos" at bounding box center [1021, 498] width 122 height 10
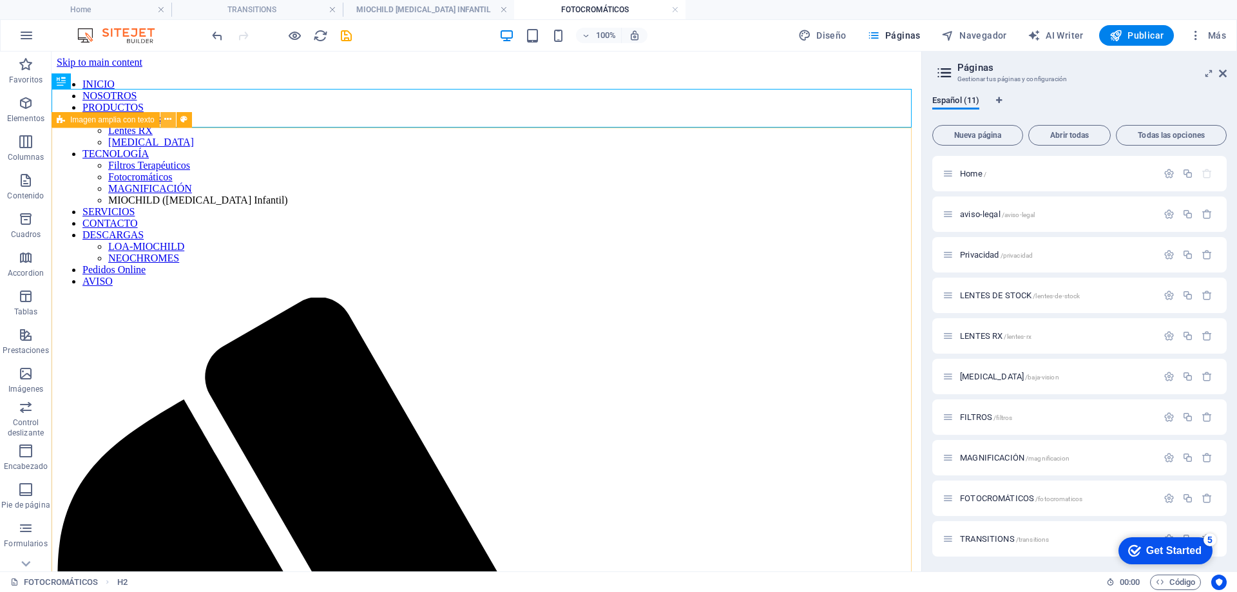
click at [168, 122] on icon at bounding box center [167, 120] width 7 height 14
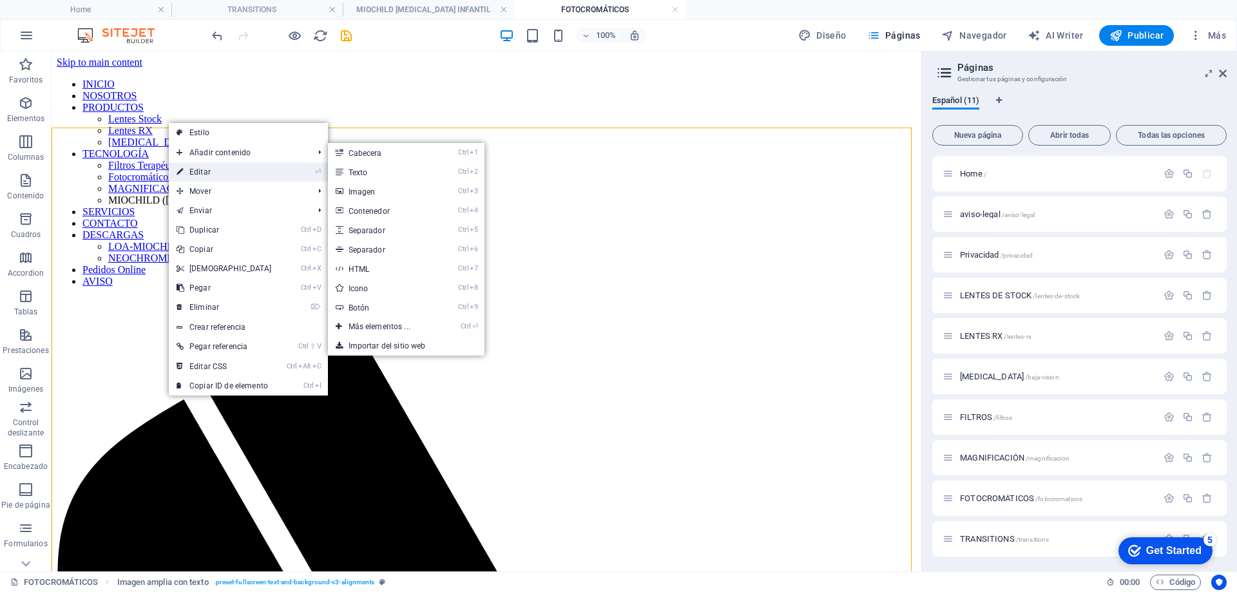
click at [198, 173] on link "⏎ Editar" at bounding box center [224, 171] width 111 height 19
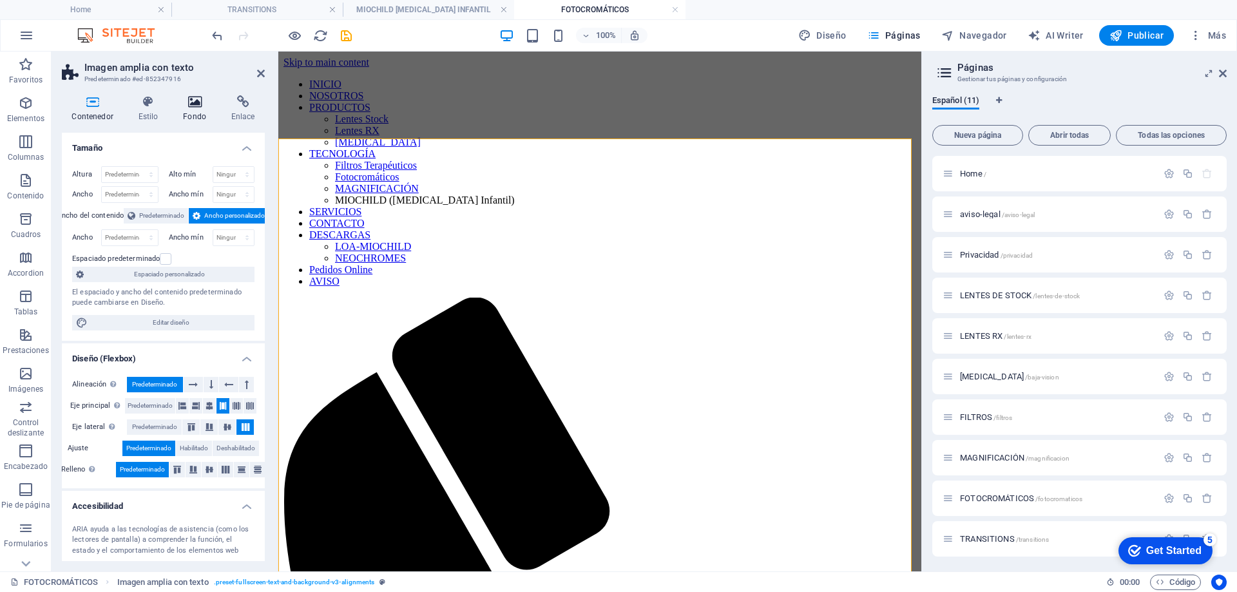
click at [186, 103] on icon at bounding box center [194, 101] width 43 height 13
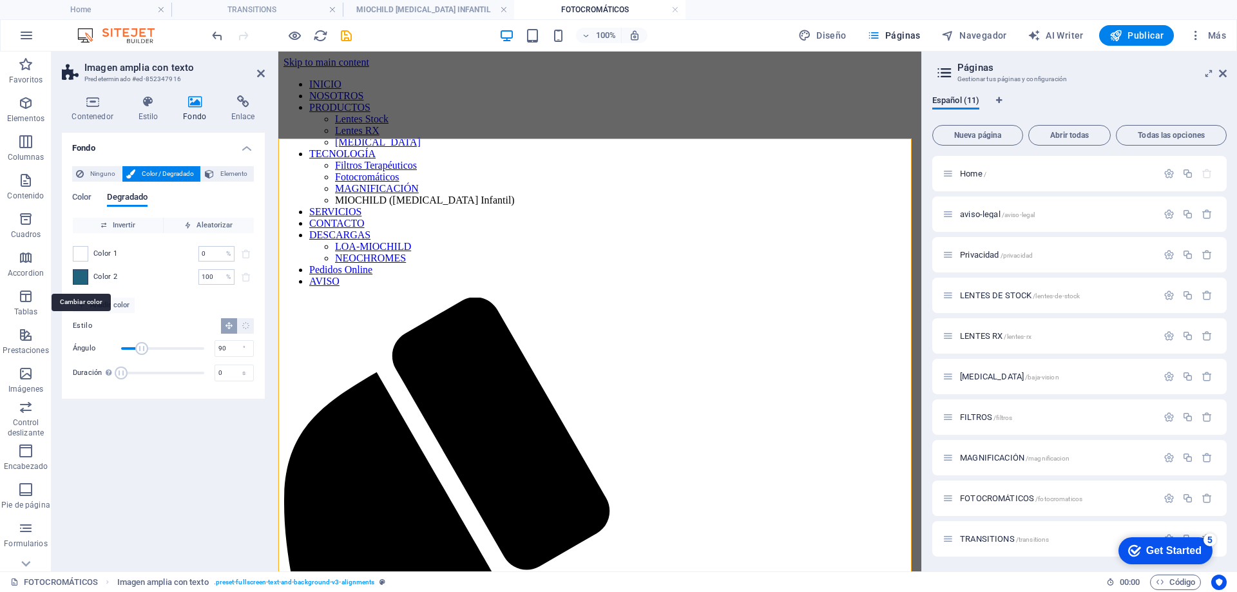
click at [77, 276] on span at bounding box center [80, 277] width 14 height 14
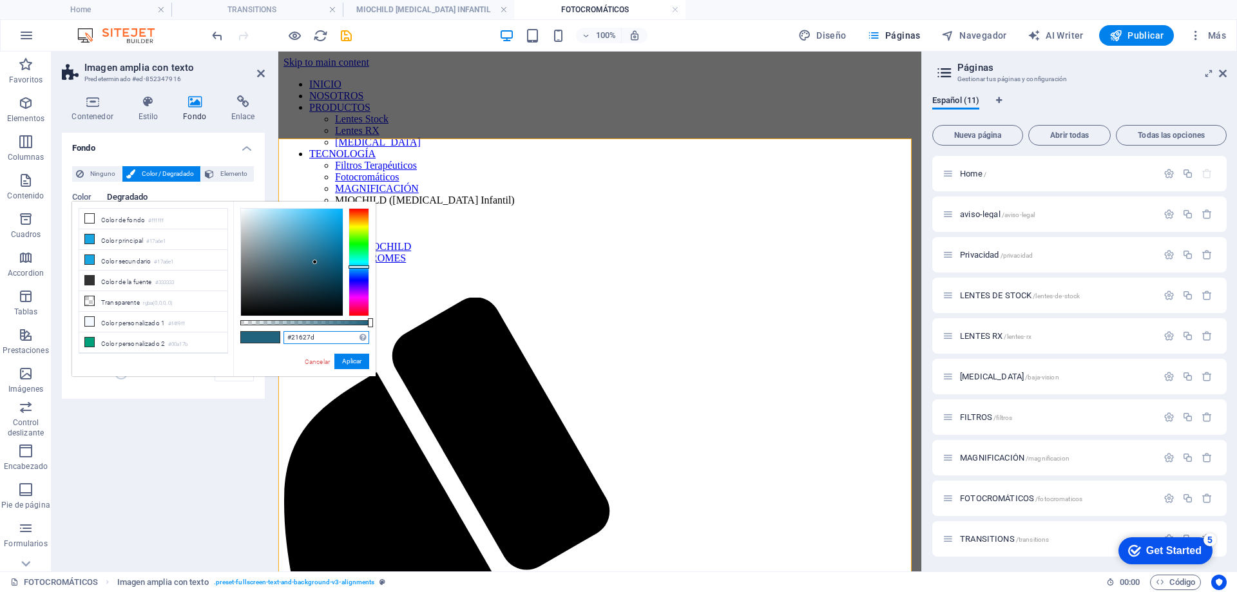
drag, startPoint x: 325, startPoint y: 337, endPoint x: 285, endPoint y: 340, distance: 39.4
click at [285, 340] on input "#21627d" at bounding box center [326, 337] width 86 height 13
click at [322, 362] on link "Cancelar" at bounding box center [317, 362] width 28 height 10
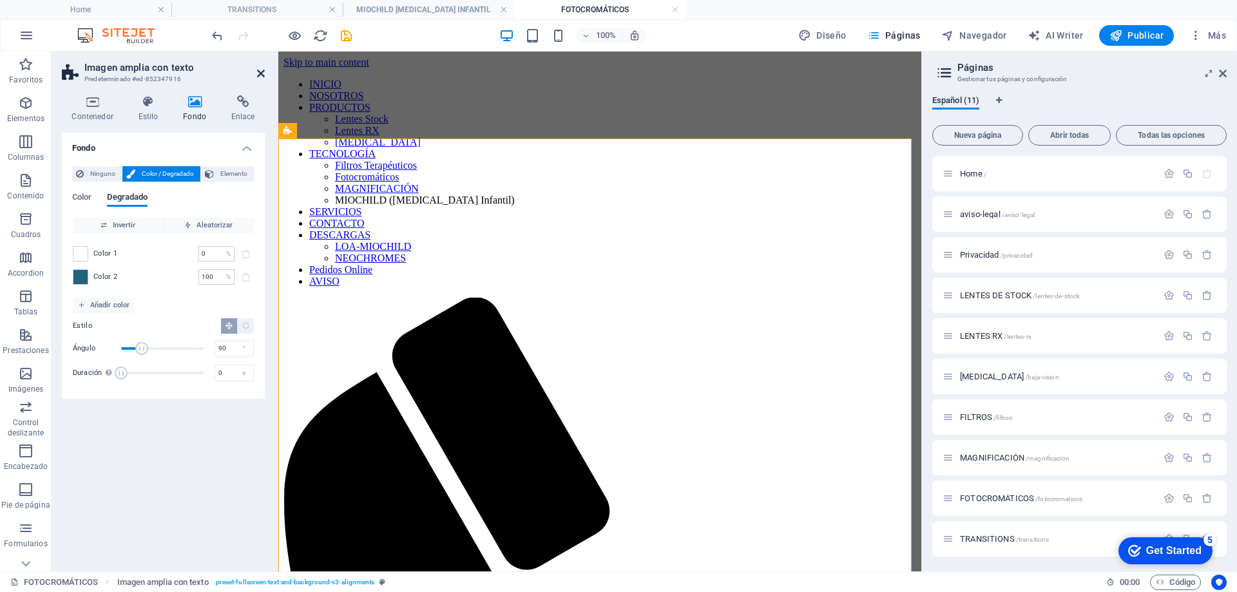
click at [258, 73] on icon at bounding box center [261, 73] width 8 height 10
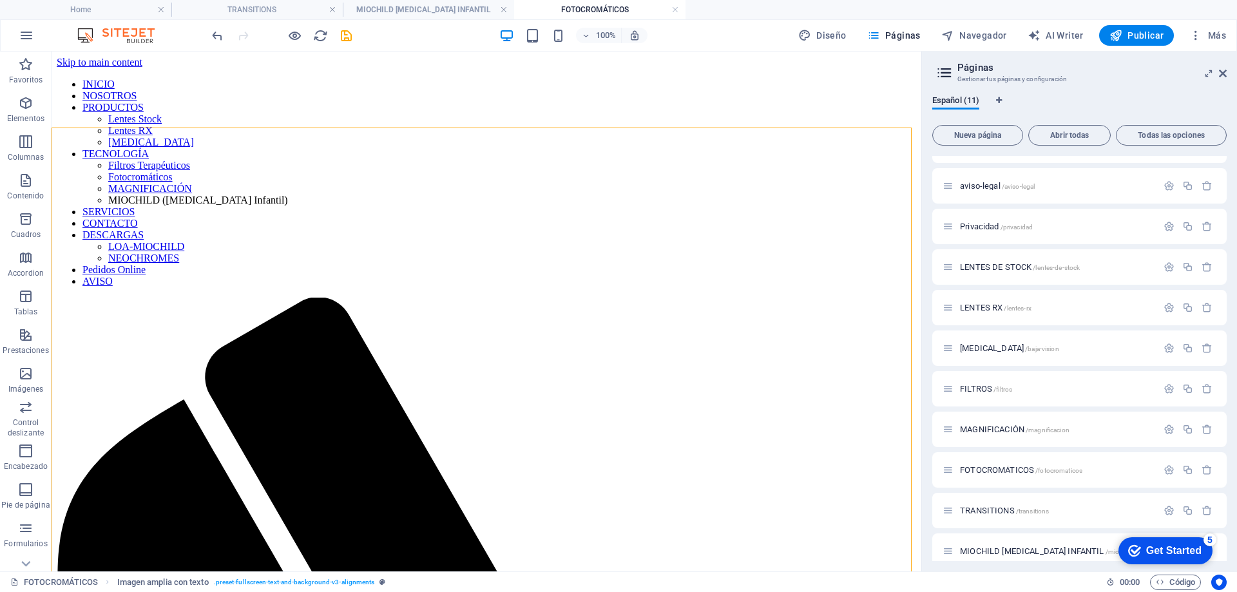
scroll to position [41, 0]
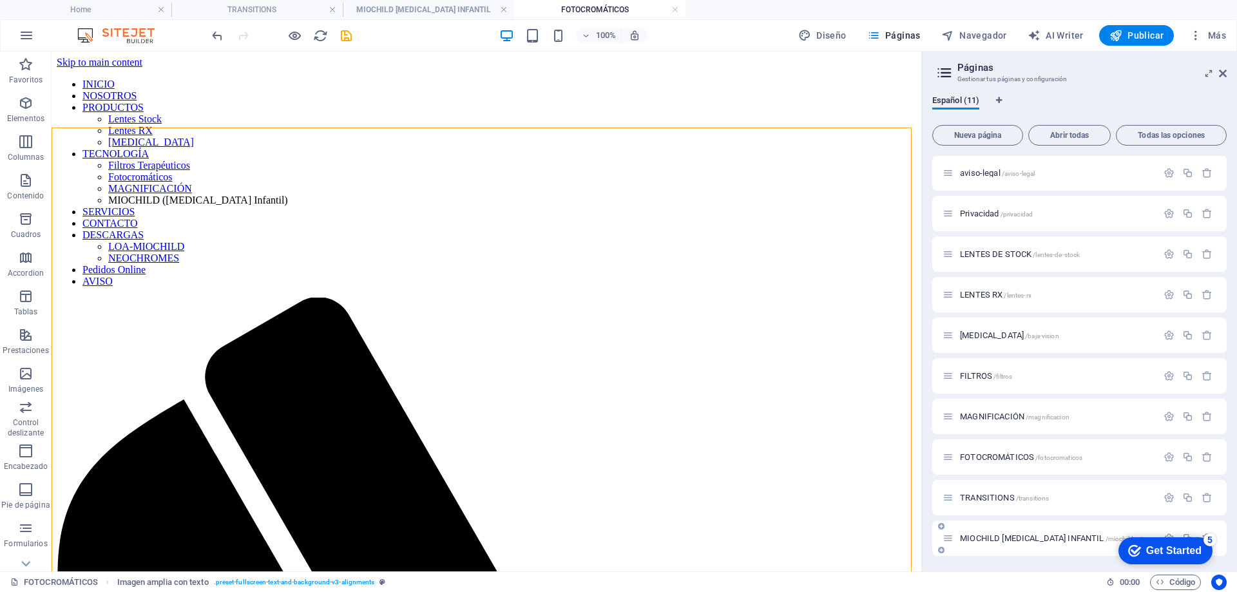
click at [987, 535] on span "MIOCHILD [MEDICAL_DATA] INFANTIL /miochild-miopia-infantil" at bounding box center [1068, 538] width 216 height 10
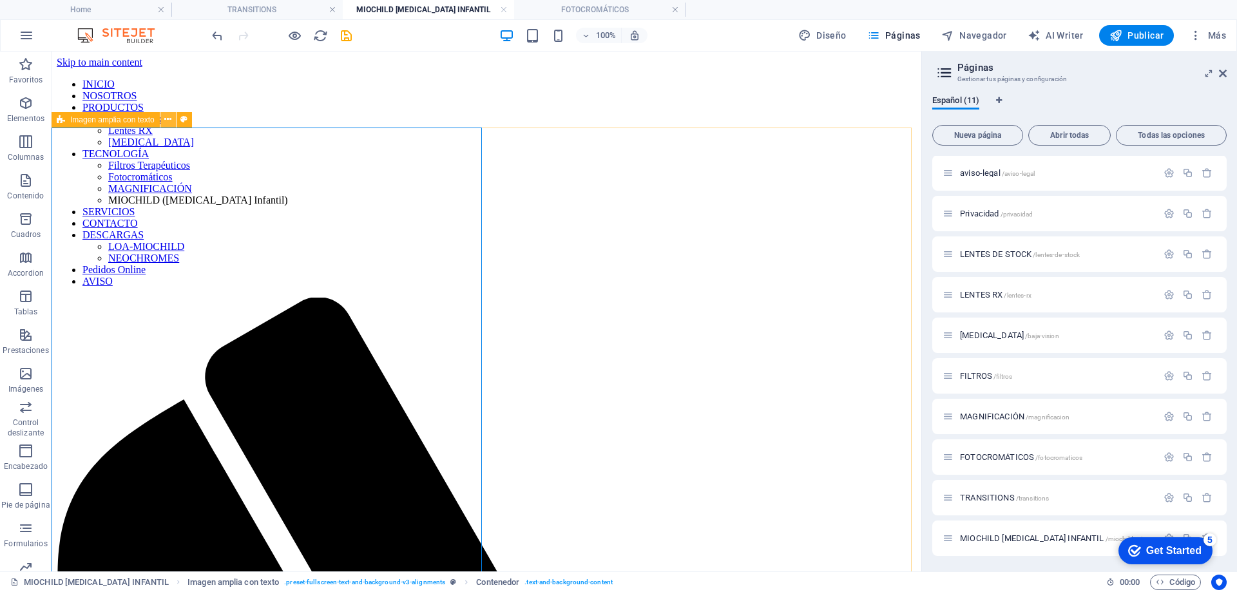
click at [166, 117] on icon at bounding box center [167, 120] width 7 height 14
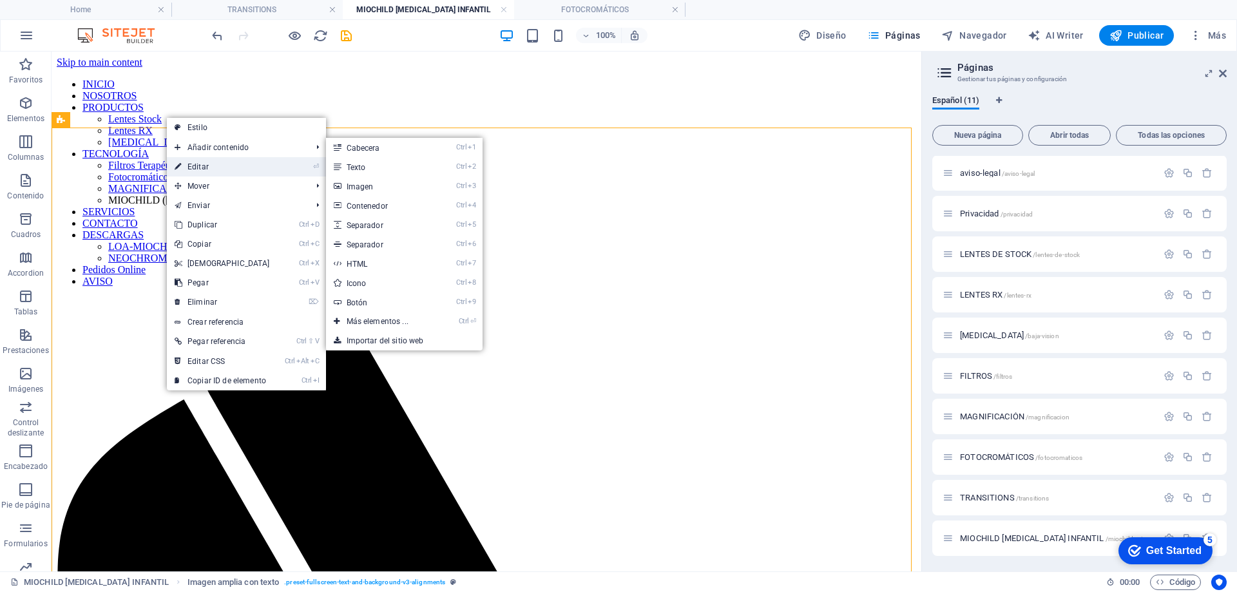
click at [196, 168] on link "⏎ Editar" at bounding box center [222, 166] width 111 height 19
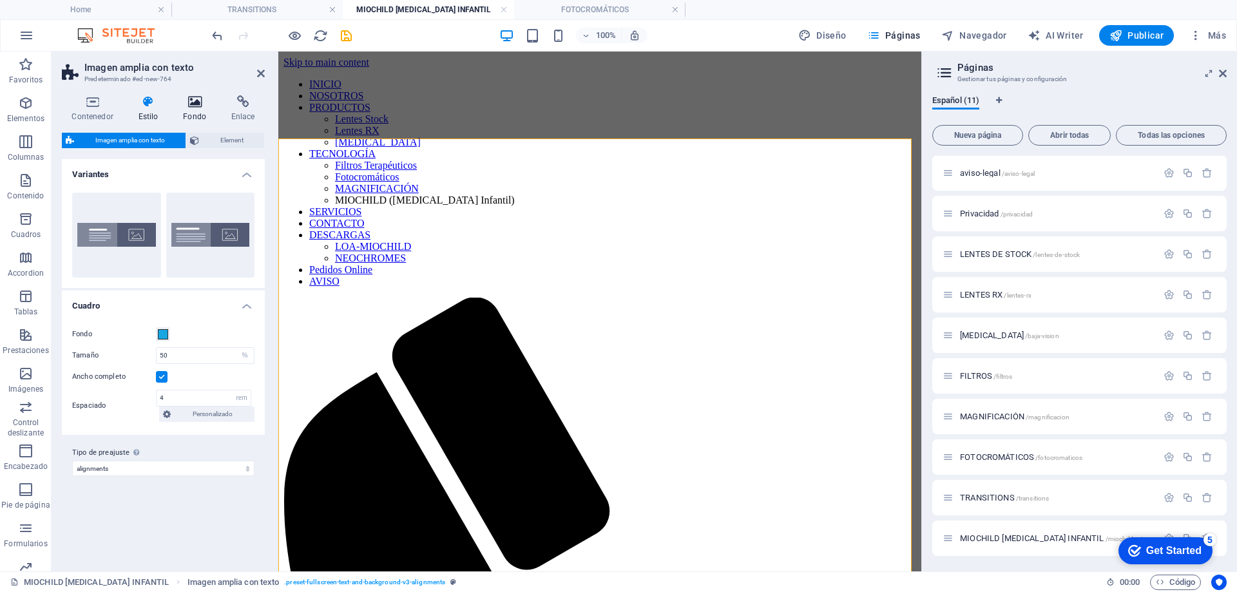
click at [186, 101] on icon at bounding box center [194, 101] width 43 height 13
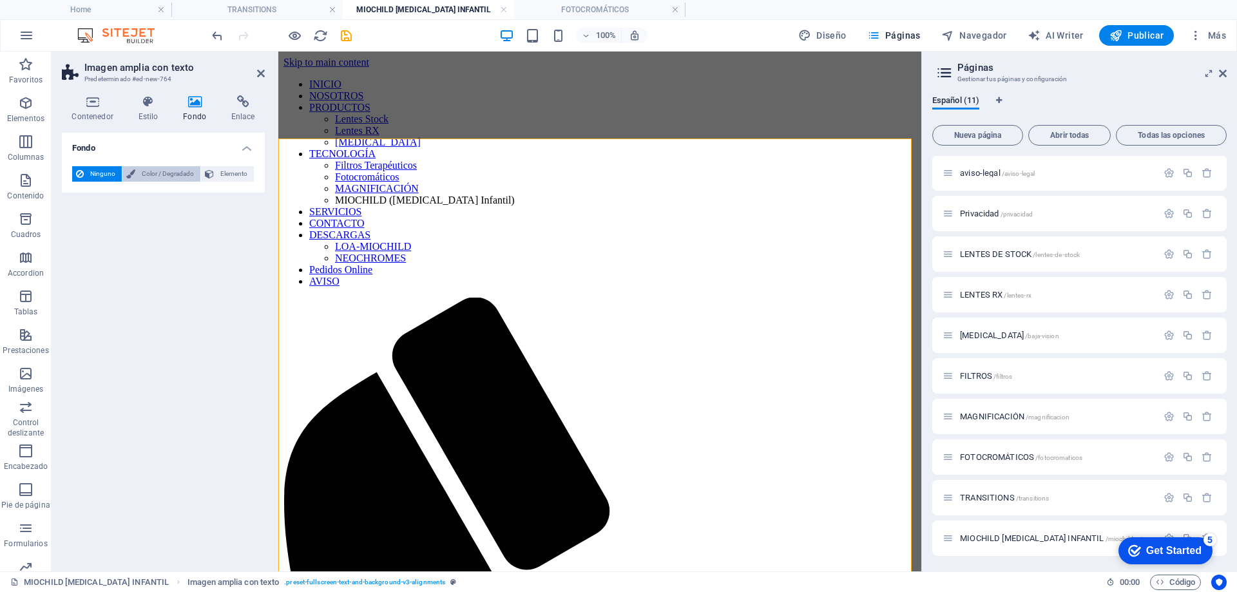
click at [162, 168] on span "Color / Degradado" at bounding box center [167, 173] width 57 height 15
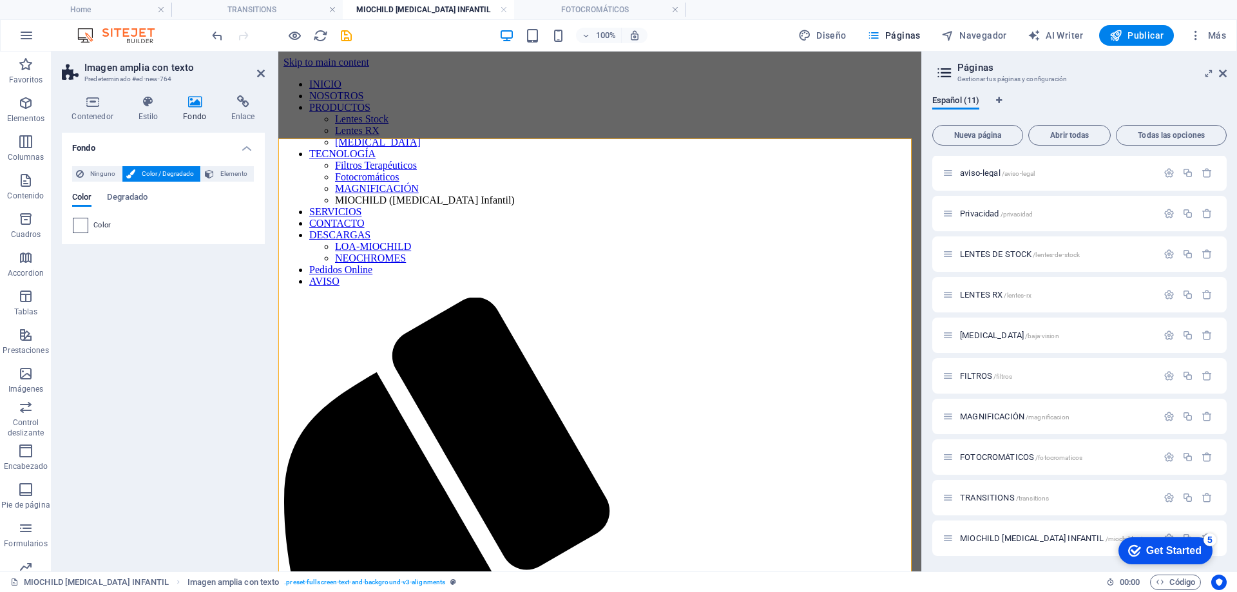
click at [84, 225] on span at bounding box center [80, 225] width 14 height 14
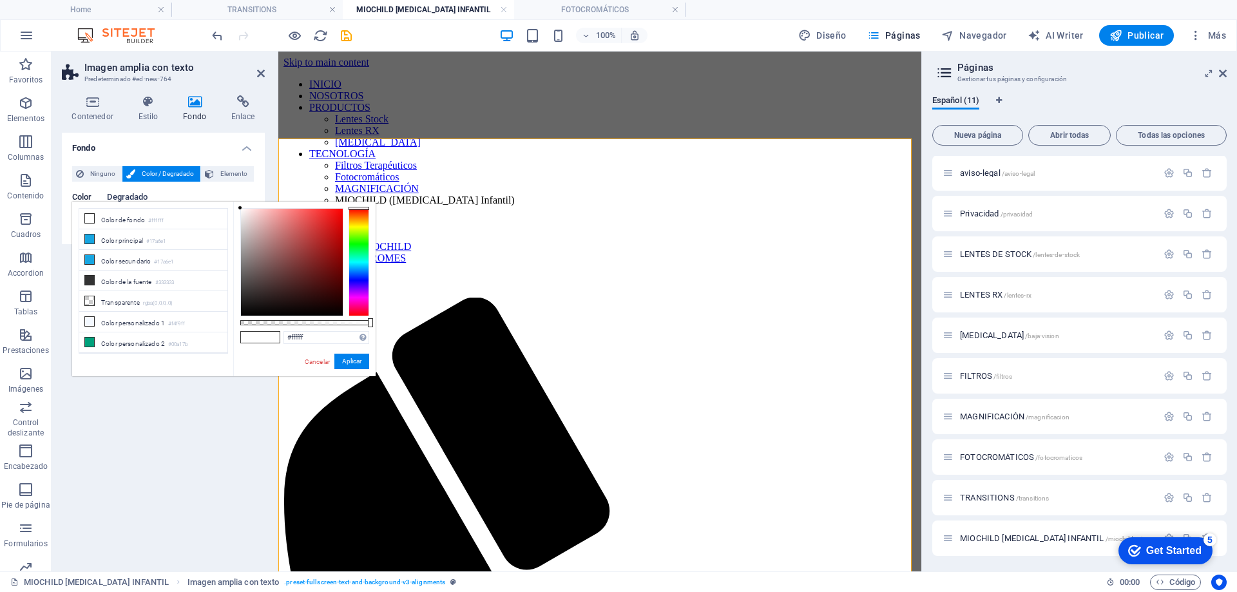
click at [130, 193] on span "Degradado" at bounding box center [127, 198] width 41 height 18
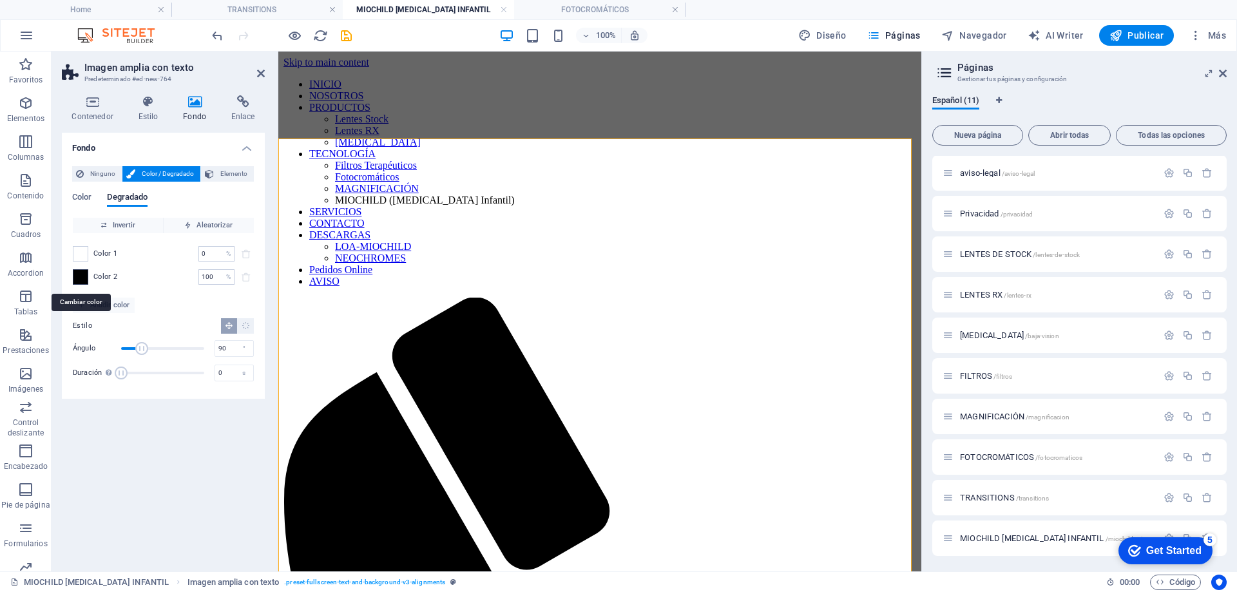
click at [81, 278] on span at bounding box center [80, 277] width 14 height 14
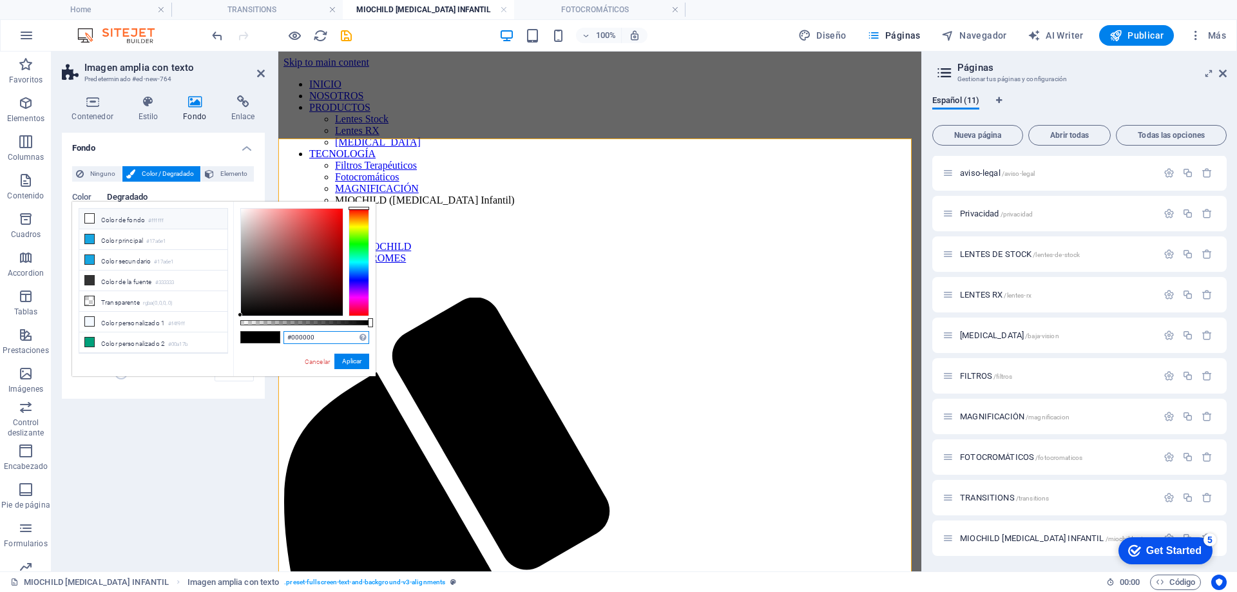
drag, startPoint x: 319, startPoint y: 341, endPoint x: 285, endPoint y: 337, distance: 34.4
click at [285, 337] on input "#000000" at bounding box center [326, 337] width 86 height 13
paste input "21627d"
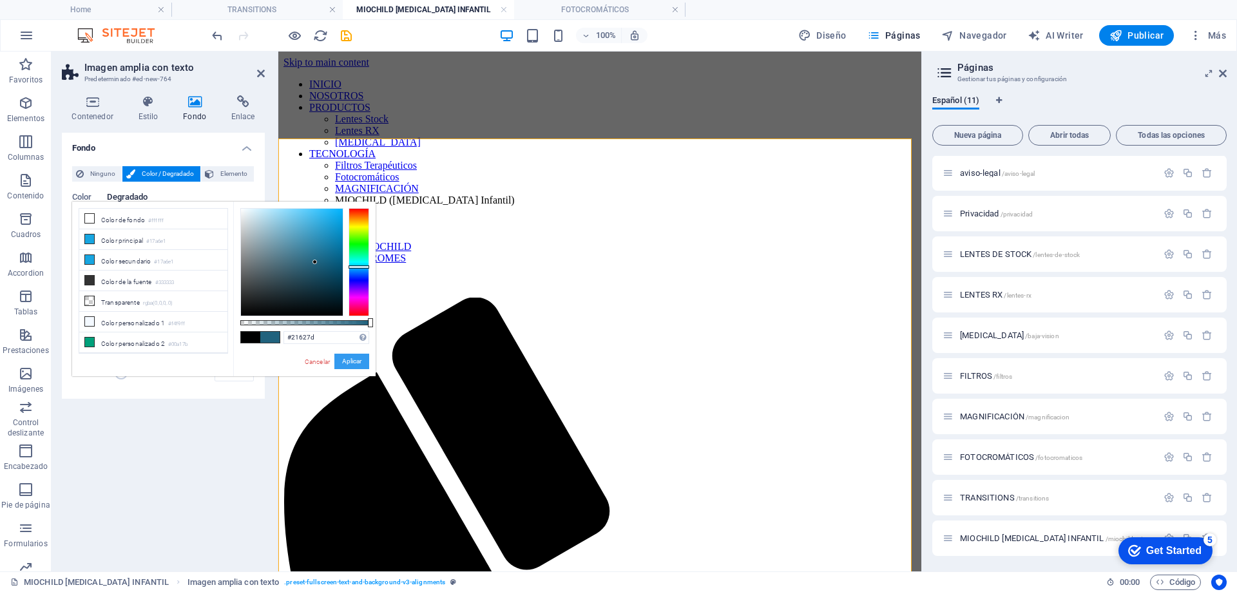
drag, startPoint x: 350, startPoint y: 359, endPoint x: 52, endPoint y: 318, distance: 301.1
click at [350, 359] on button "Aplicar" at bounding box center [351, 361] width 35 height 15
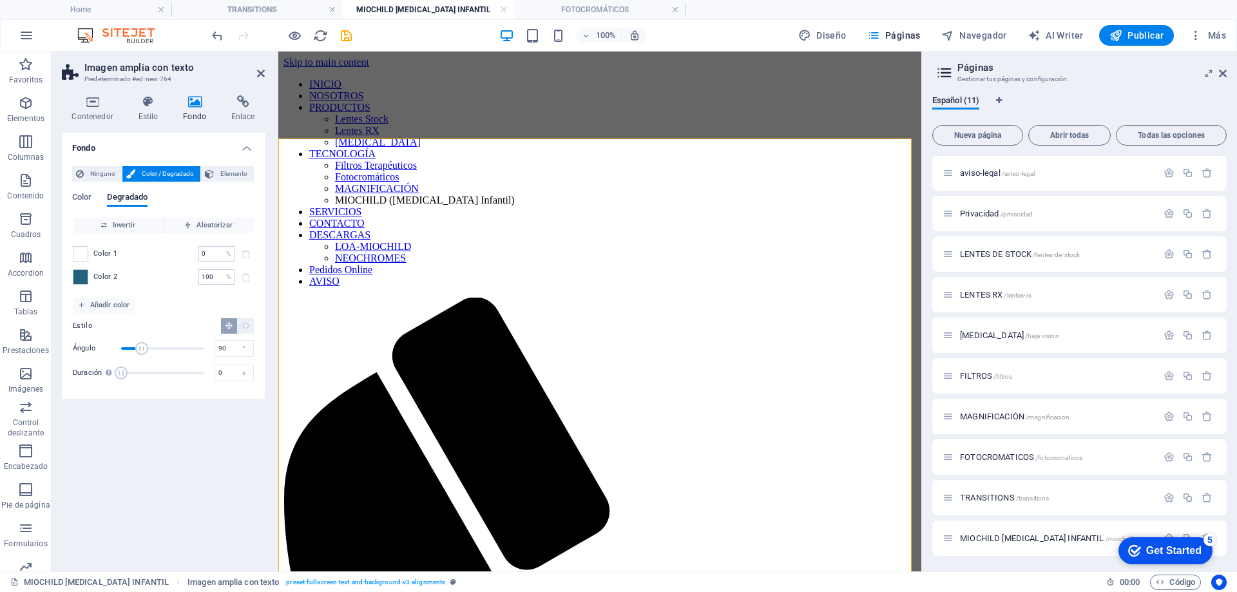
drag, startPoint x: 182, startPoint y: 473, endPoint x: 24, endPoint y: 379, distance: 183.7
click at [182, 473] on div "Fondo Ninguno Color / Degradado Elemento Estirar fondo a ancho completo Superpo…" at bounding box center [163, 347] width 203 height 428
click at [365, 170] on icon at bounding box center [362, 173] width 7 height 14
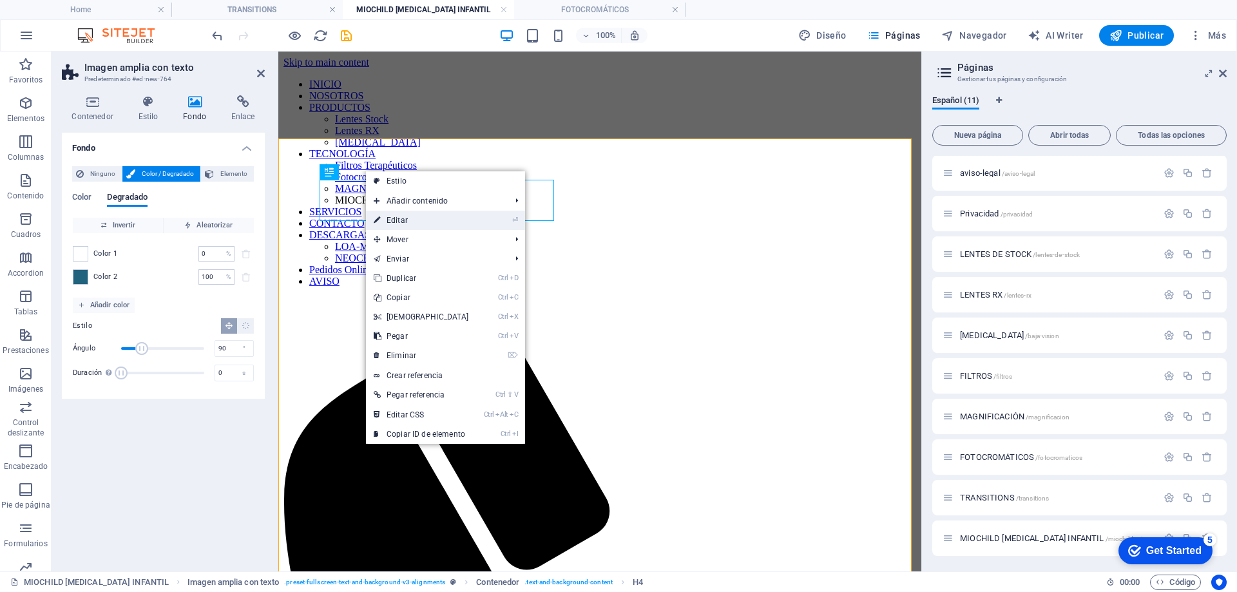
drag, startPoint x: 399, startPoint y: 225, endPoint x: 155, endPoint y: 171, distance: 250.7
click at [399, 225] on link "⏎ Editar" at bounding box center [421, 220] width 111 height 19
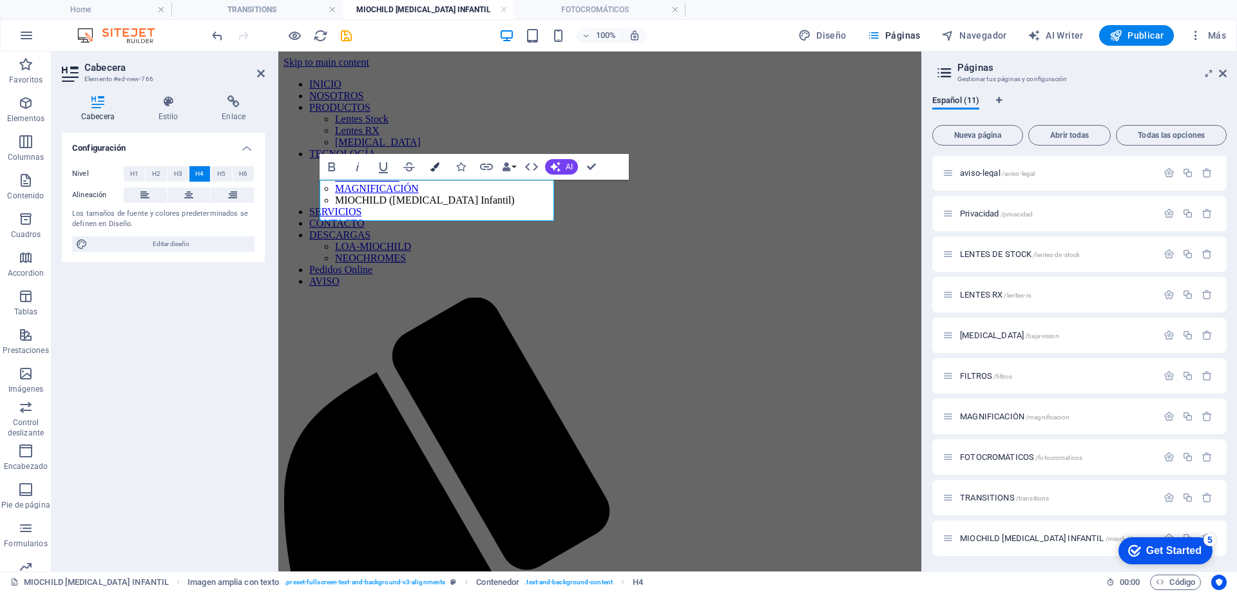
click at [434, 164] on icon "button" at bounding box center [434, 166] width 9 height 9
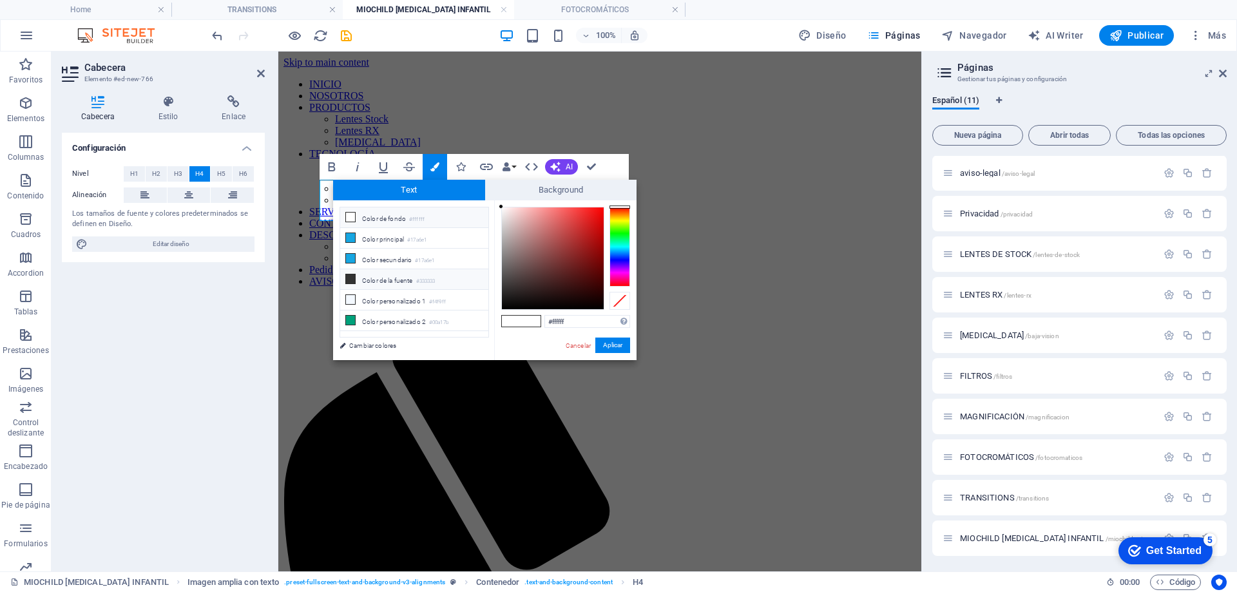
click at [351, 276] on icon at bounding box center [350, 278] width 9 height 9
click at [602, 344] on button "Aplicar" at bounding box center [612, 345] width 35 height 15
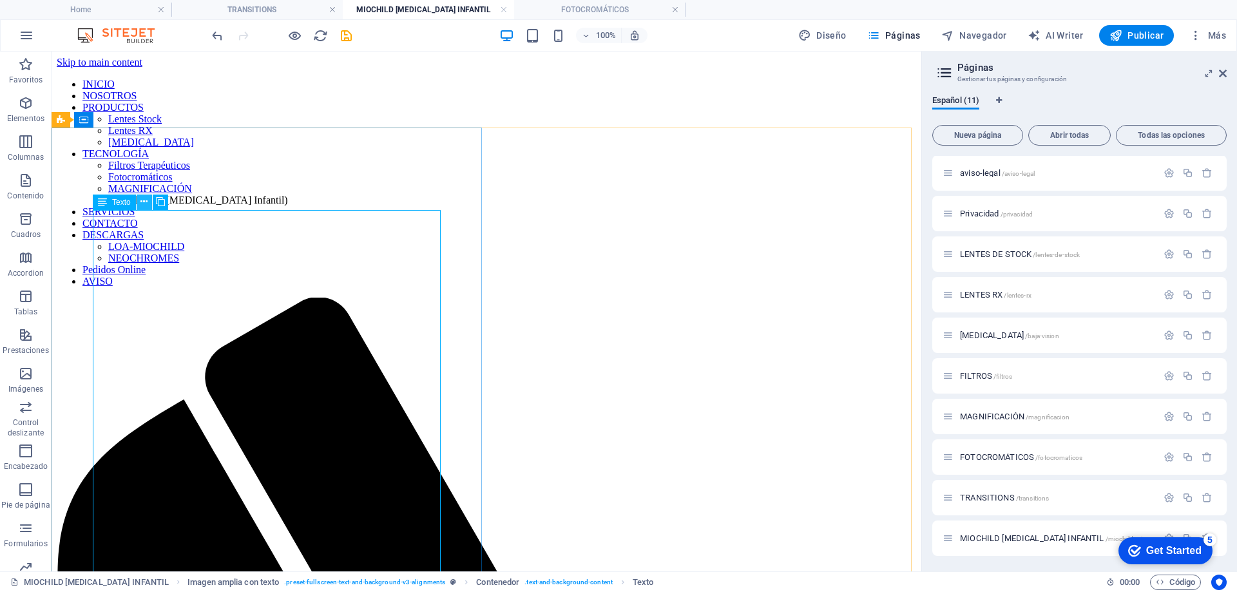
click at [145, 202] on icon at bounding box center [143, 202] width 7 height 14
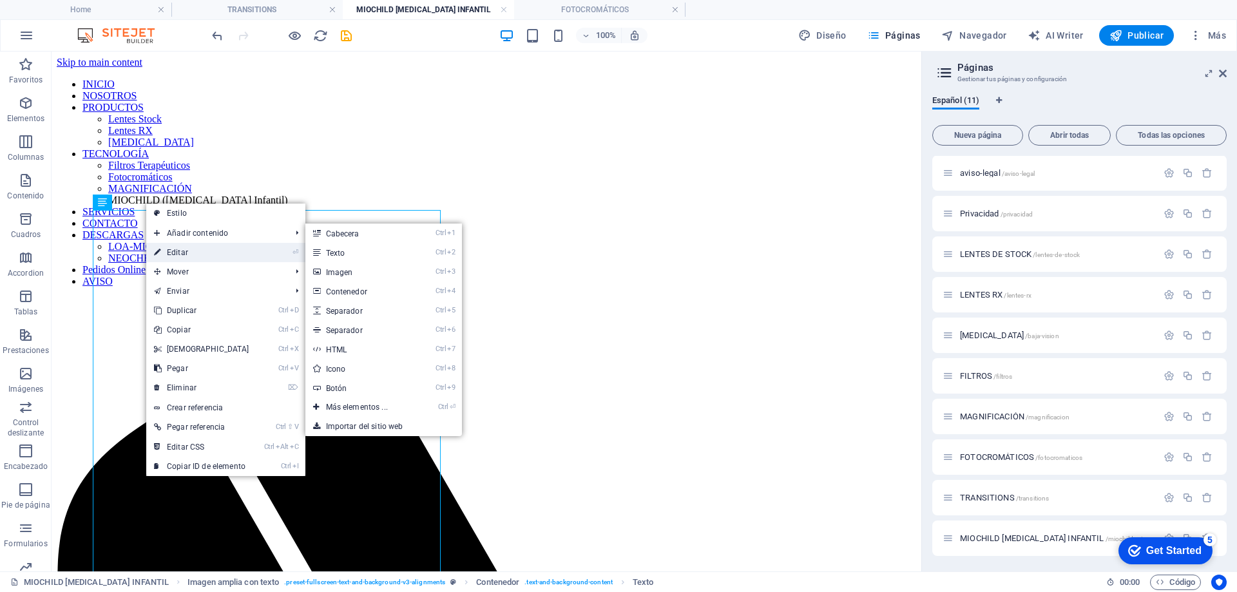
click at [184, 253] on link "⏎ Editar" at bounding box center [201, 252] width 111 height 19
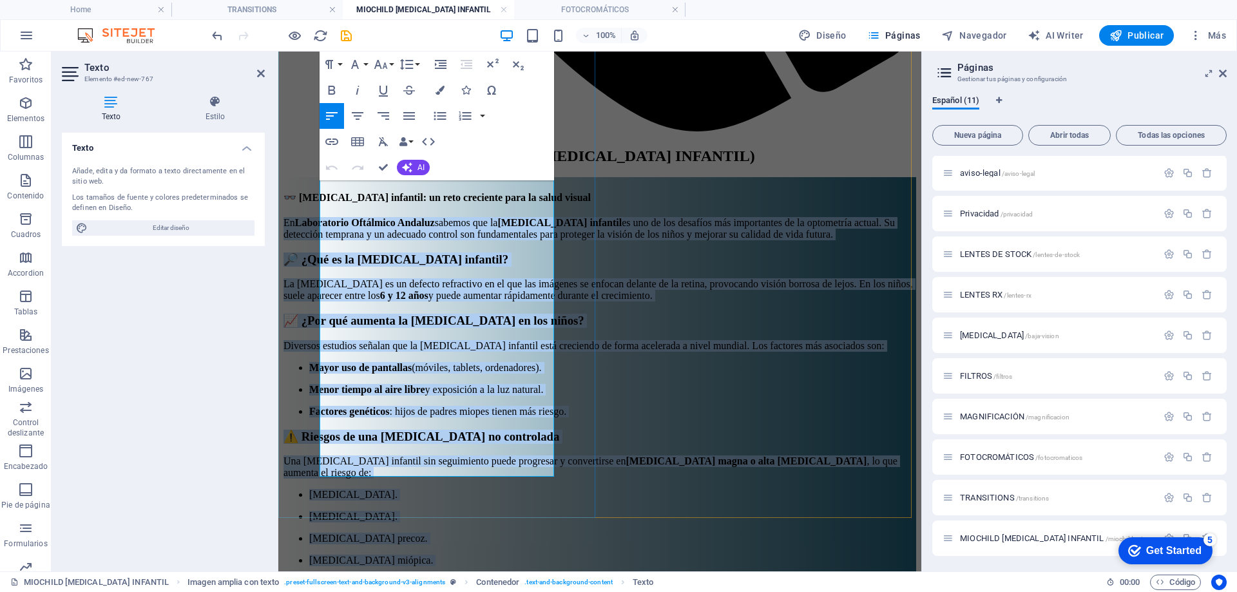
scroll to position [1044, 0]
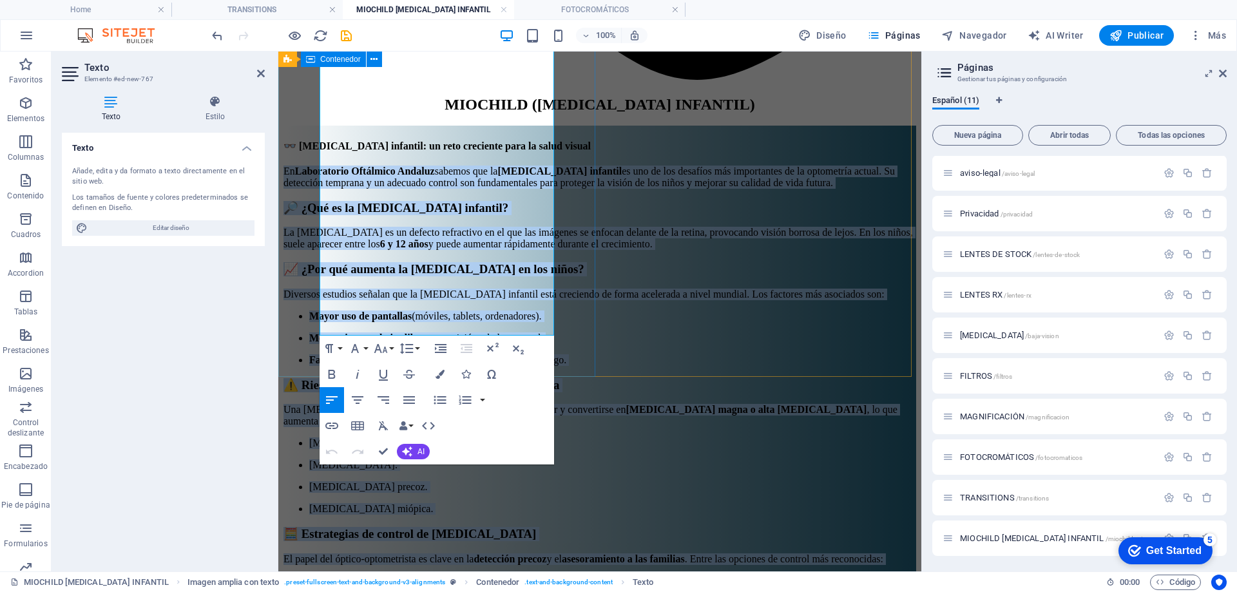
drag, startPoint x: 321, startPoint y: 228, endPoint x: 796, endPoint y: 390, distance: 501.0
click at [517, 338] on div "👓 [MEDICAL_DATA] infantil: un reto creciente para la salud visual En Laboratori…" at bounding box center [599, 416] width 633 height 580
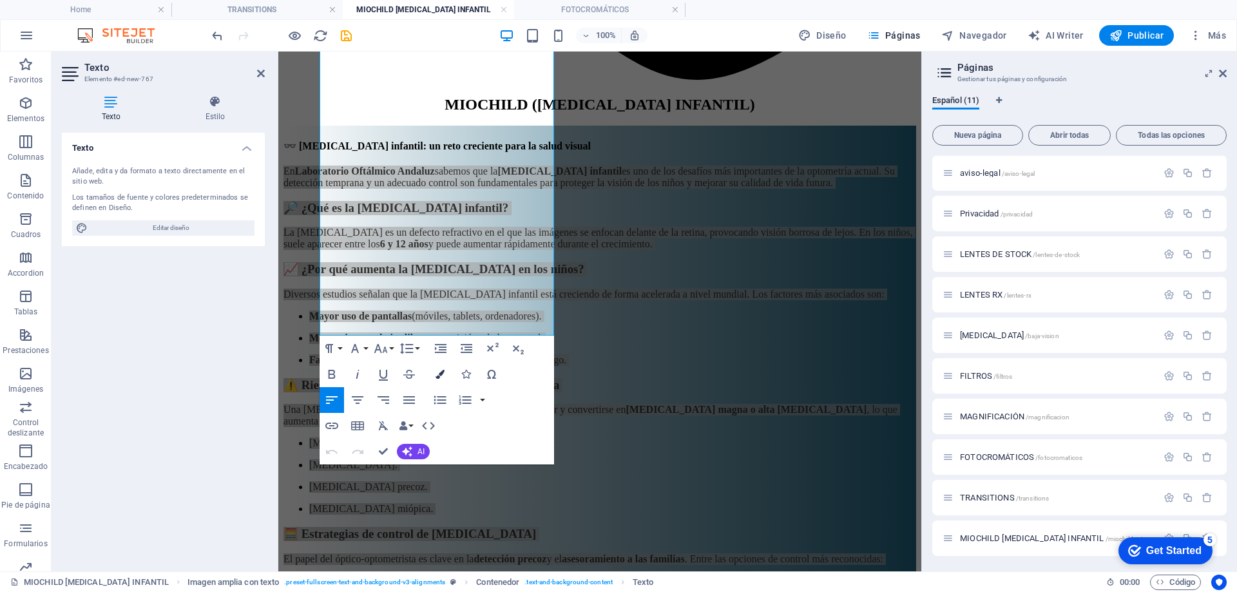
click at [444, 373] on icon "button" at bounding box center [440, 374] width 9 height 9
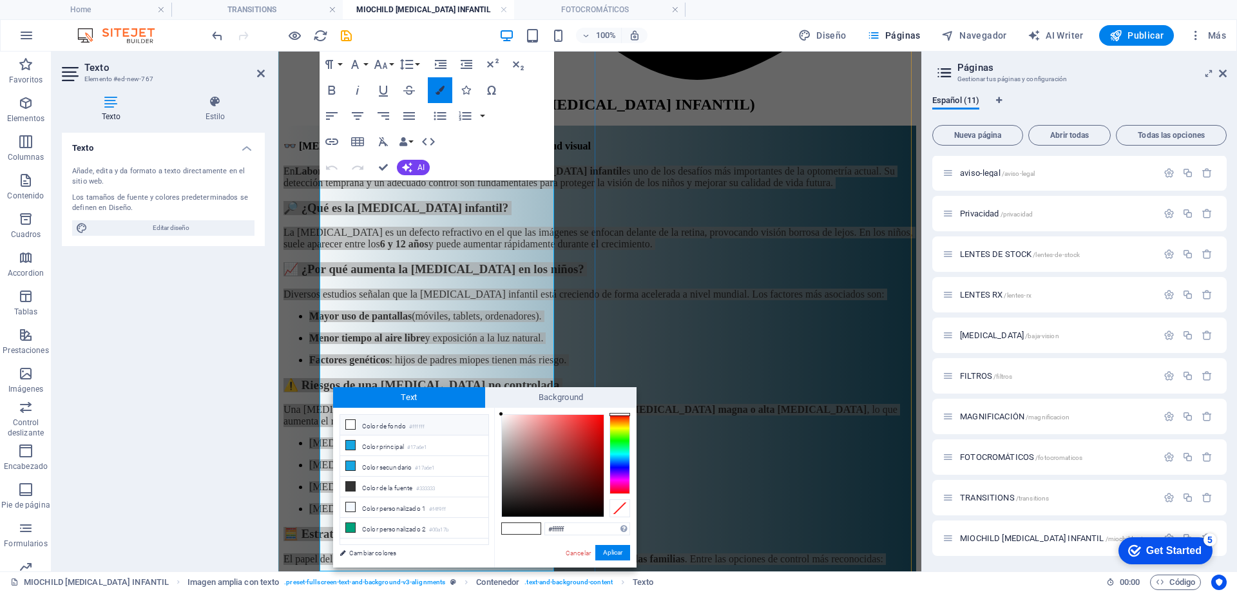
scroll to position [808, 0]
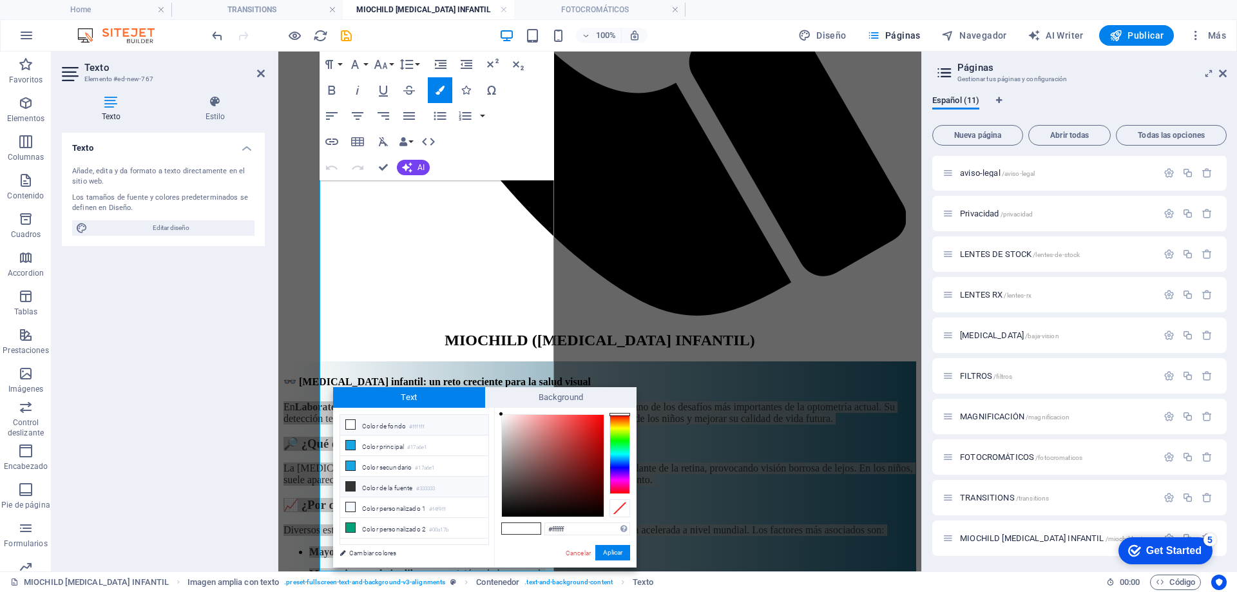
click at [352, 486] on icon at bounding box center [350, 486] width 9 height 9
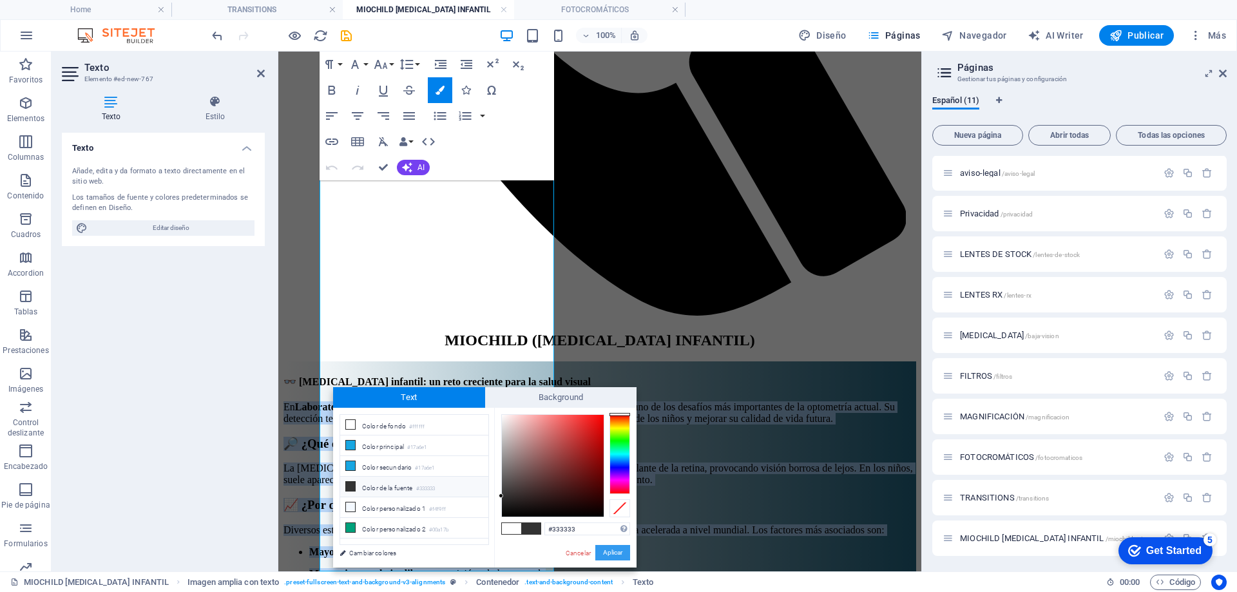
click at [608, 551] on button "Aplicar" at bounding box center [612, 552] width 35 height 15
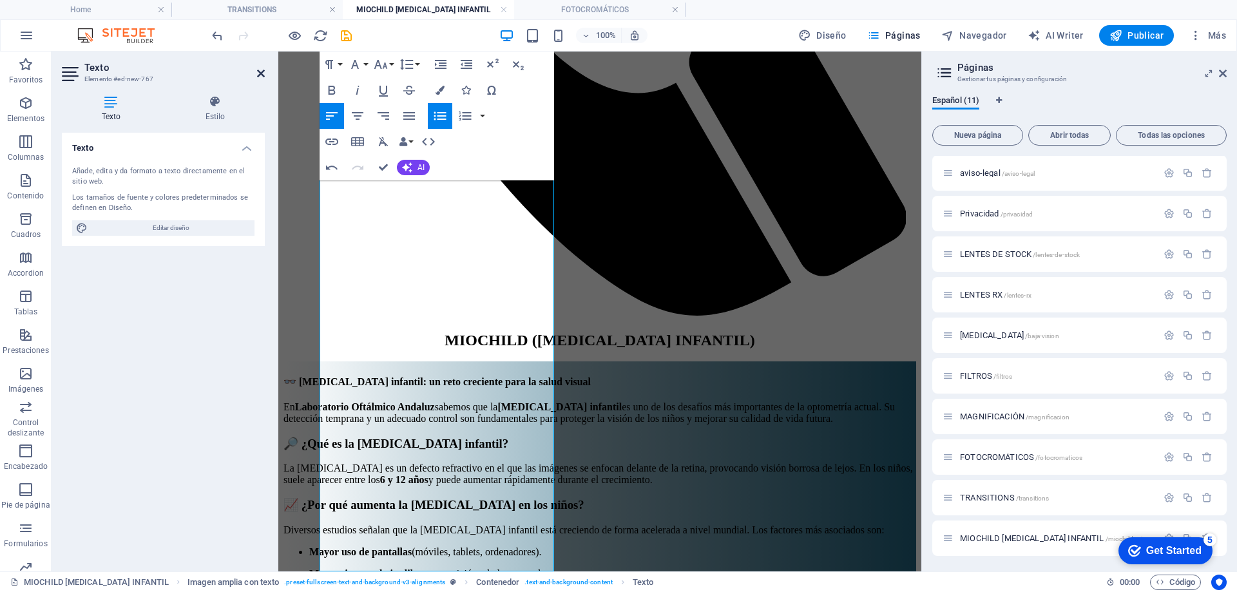
click at [267, 72] on aside "Texto Elemento #ed-new-767 Texto Estilo Texto Añade, edita y da formato a texto…" at bounding box center [165, 312] width 227 height 520
click at [262, 75] on icon at bounding box center [261, 73] width 8 height 10
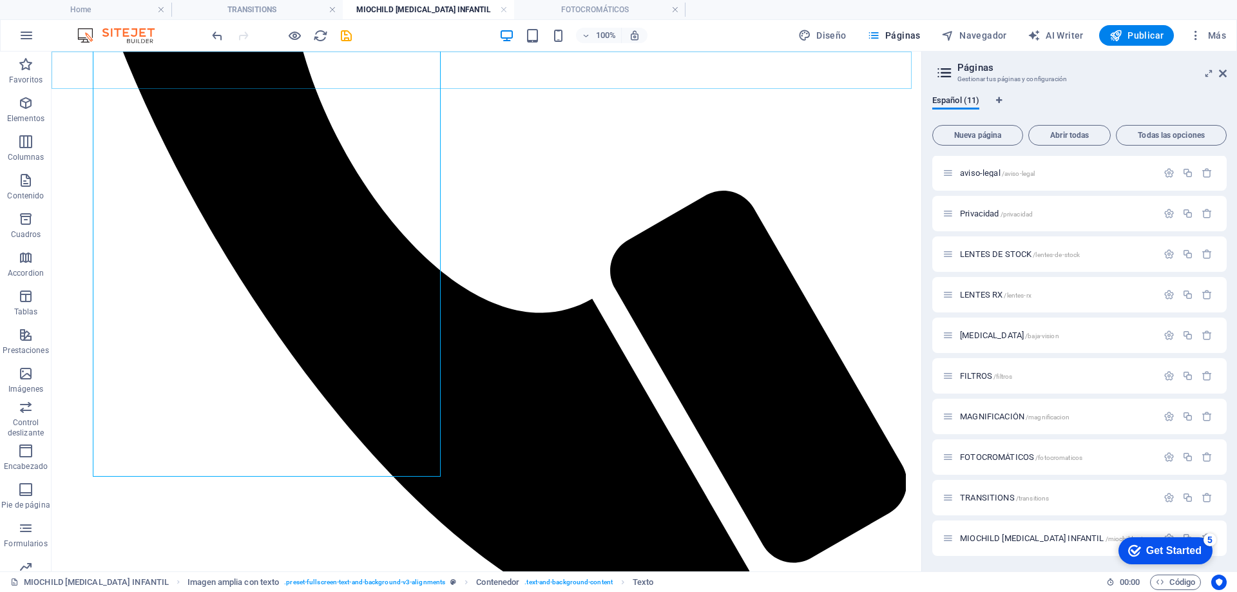
scroll to position [618, 0]
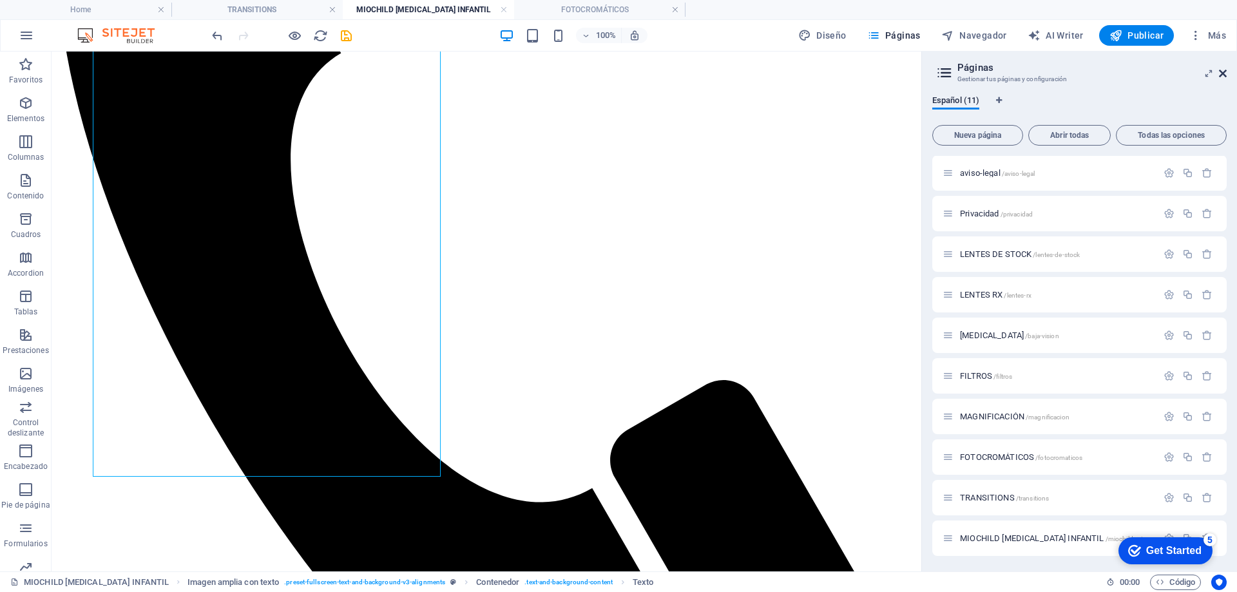
drag, startPoint x: 1222, startPoint y: 77, endPoint x: 1045, endPoint y: 76, distance: 177.2
click at [1222, 77] on icon at bounding box center [1223, 73] width 8 height 10
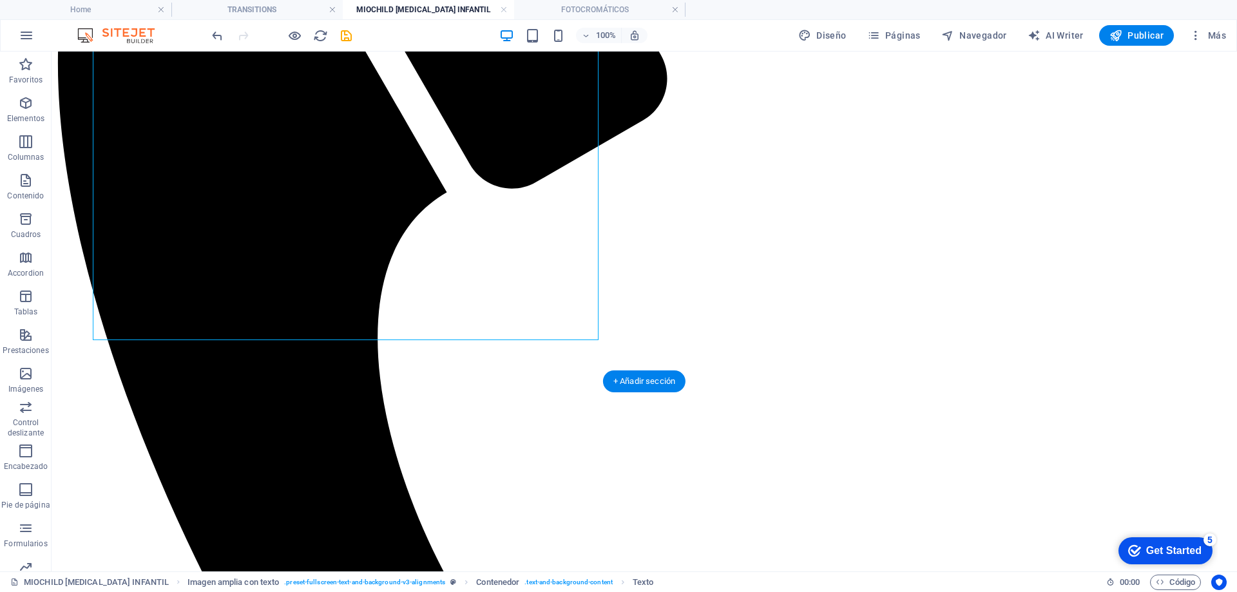
scroll to position [598, 0]
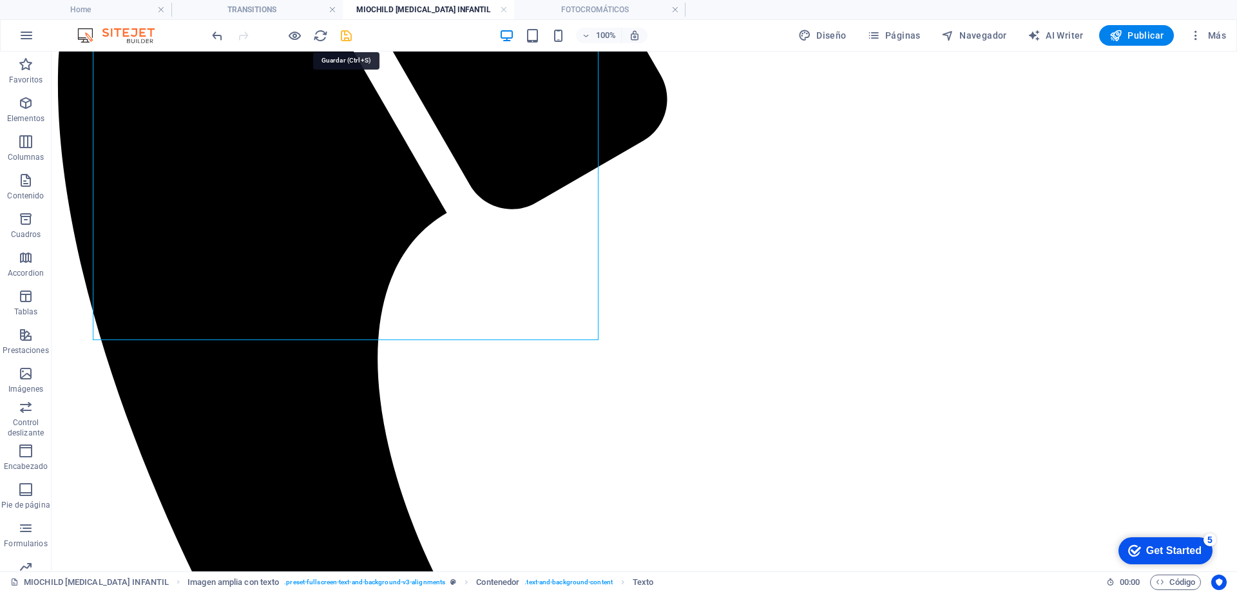
drag, startPoint x: 344, startPoint y: 32, endPoint x: 330, endPoint y: 73, distance: 42.8
click at [344, 32] on icon "save" at bounding box center [346, 35] width 15 height 15
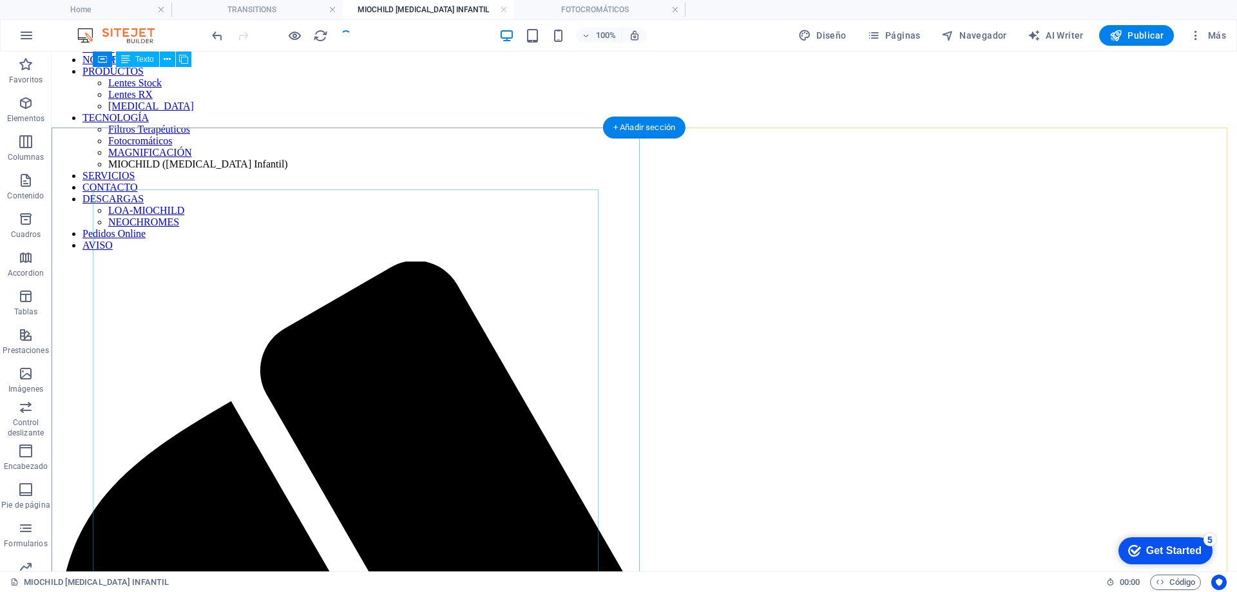
scroll to position [0, 0]
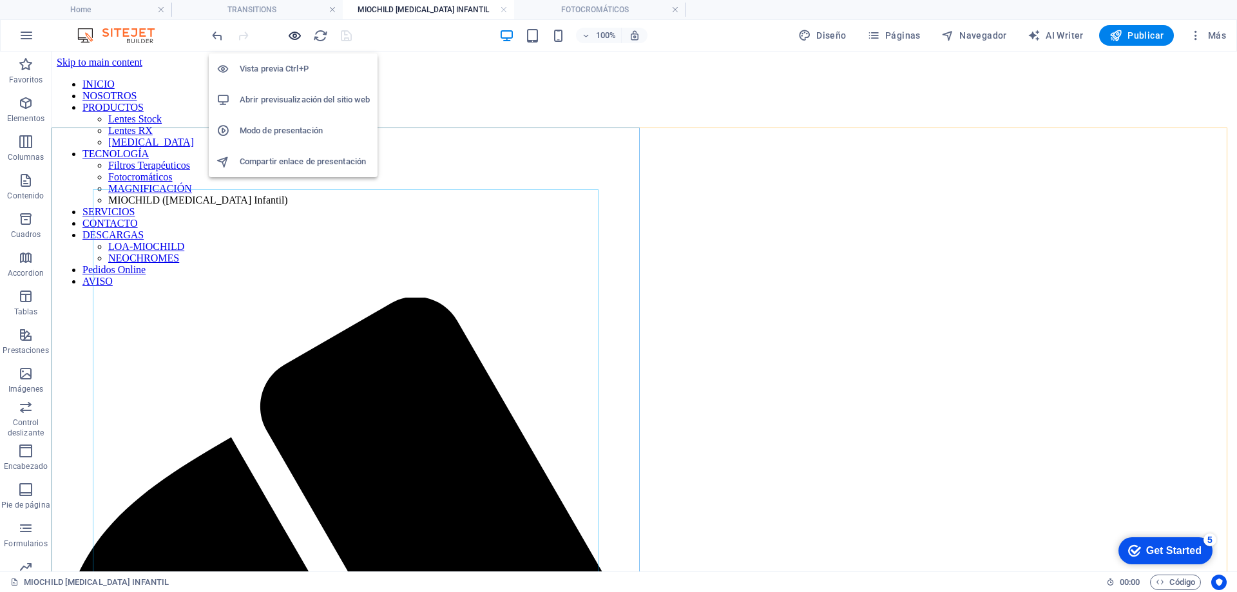
click at [292, 32] on icon "button" at bounding box center [294, 35] width 15 height 15
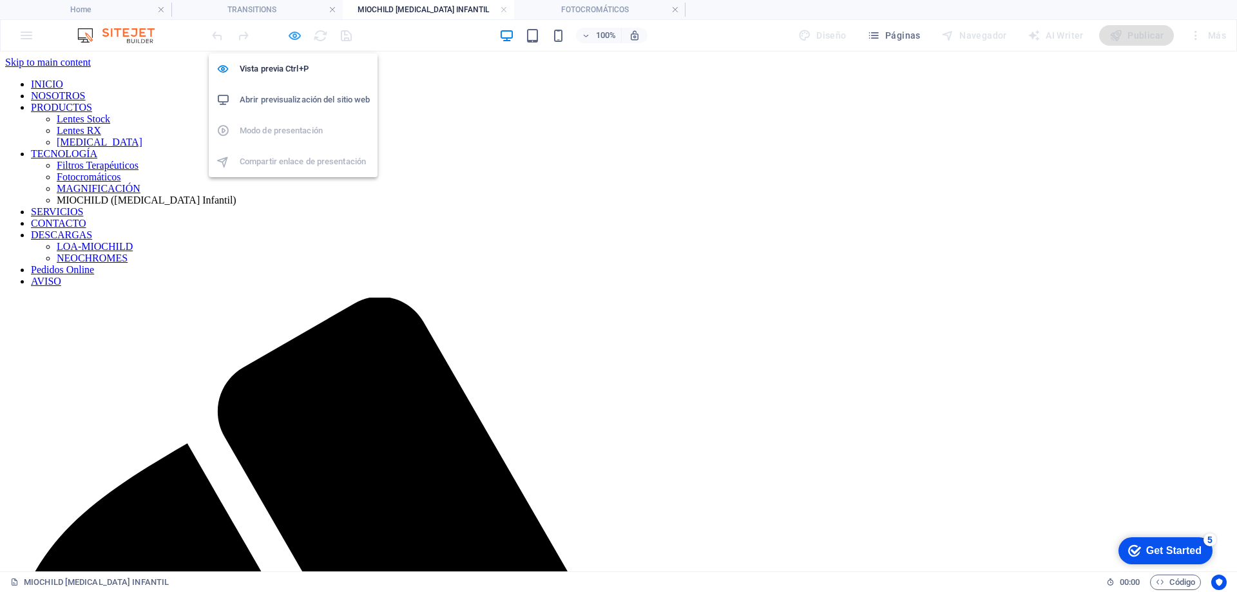
click at [290, 37] on icon "button" at bounding box center [294, 35] width 15 height 15
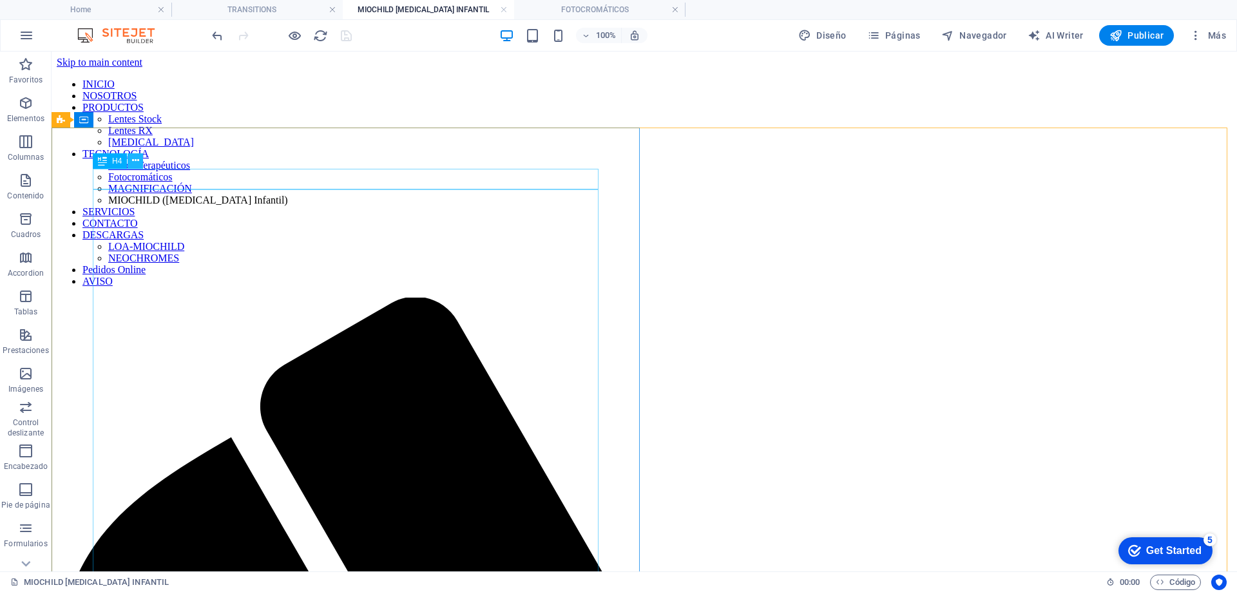
click at [135, 162] on icon at bounding box center [135, 161] width 7 height 14
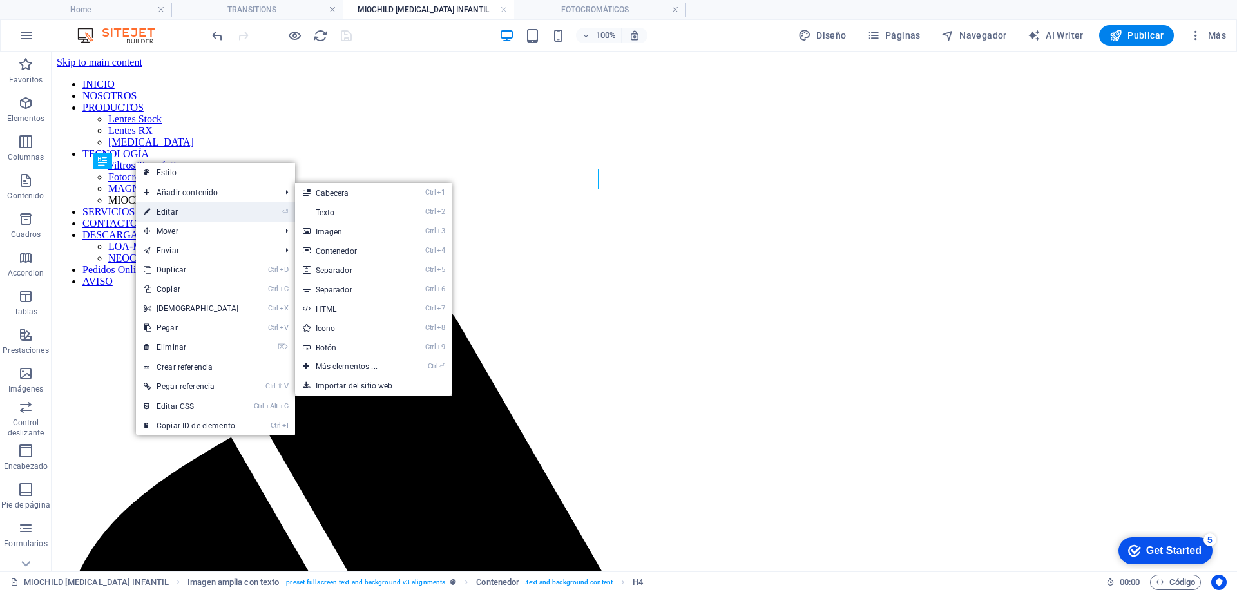
click at [169, 207] on link "⏎ Editar" at bounding box center [191, 211] width 111 height 19
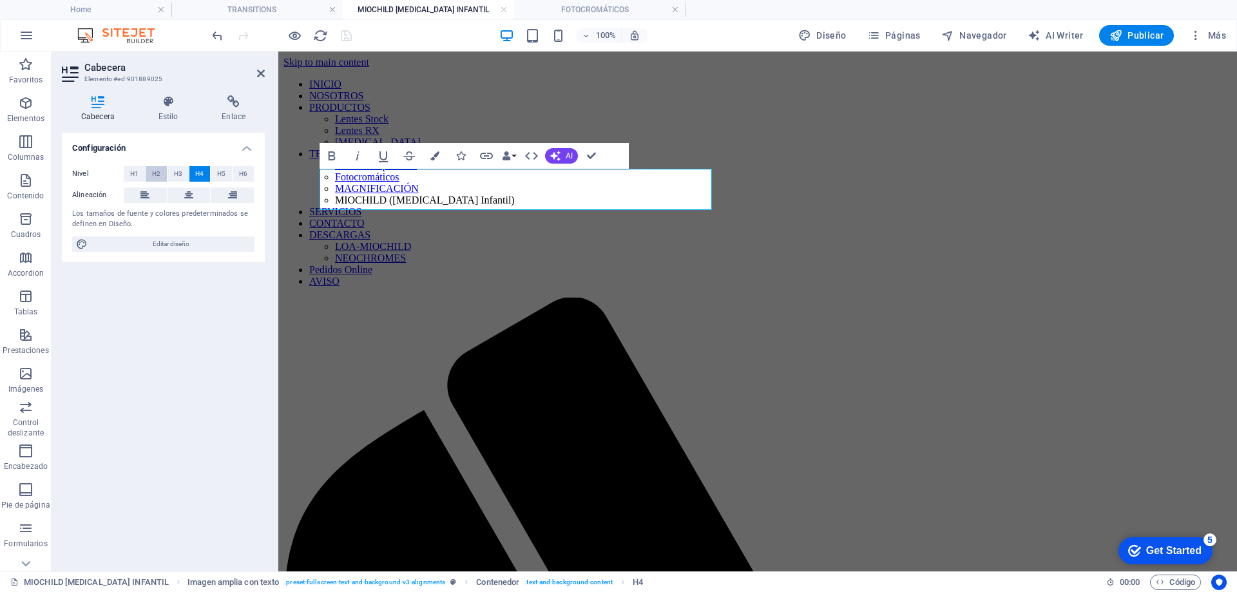
click at [155, 178] on span "H2" at bounding box center [156, 173] width 8 height 15
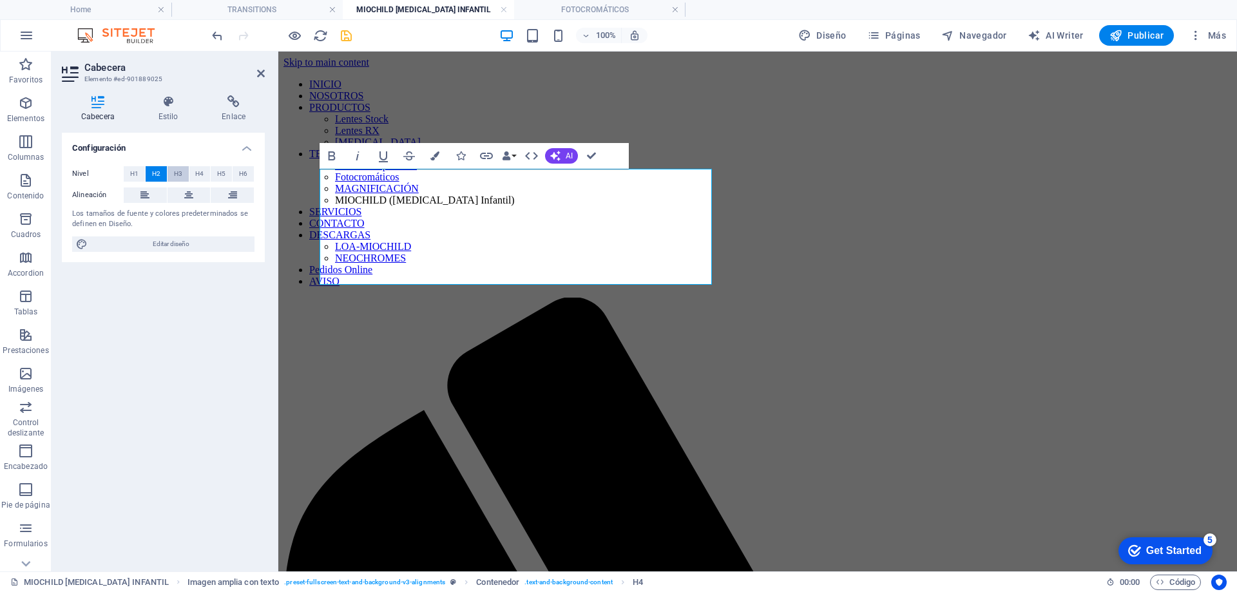
click at [174, 175] on span "H3" at bounding box center [178, 173] width 8 height 15
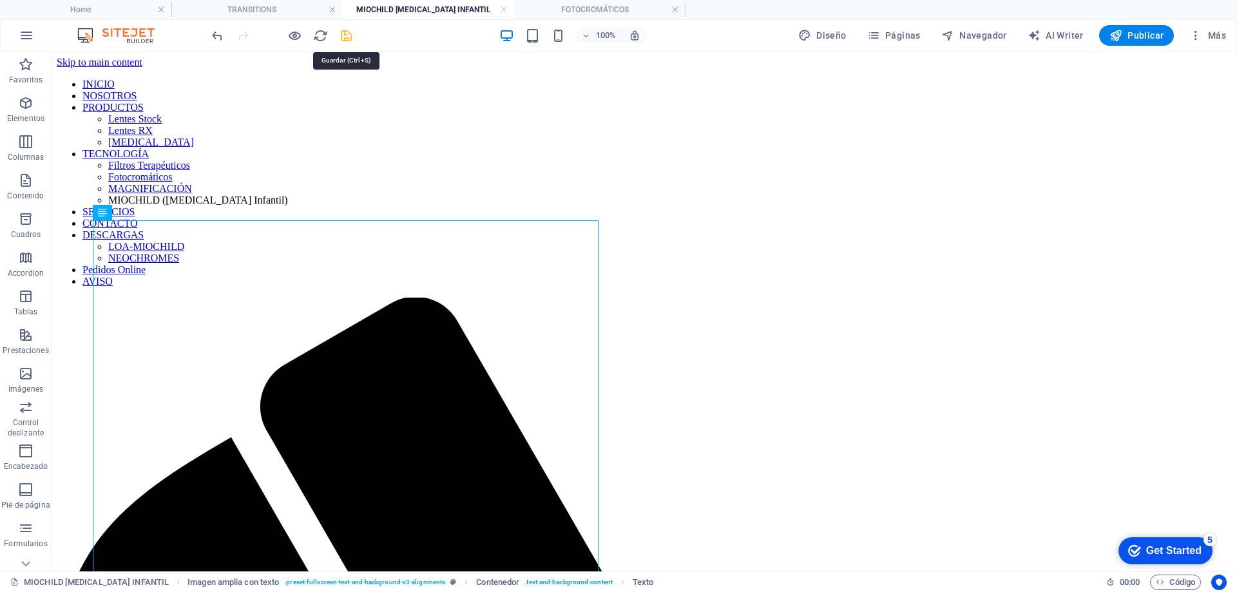
click at [343, 34] on icon "save" at bounding box center [346, 35] width 15 height 15
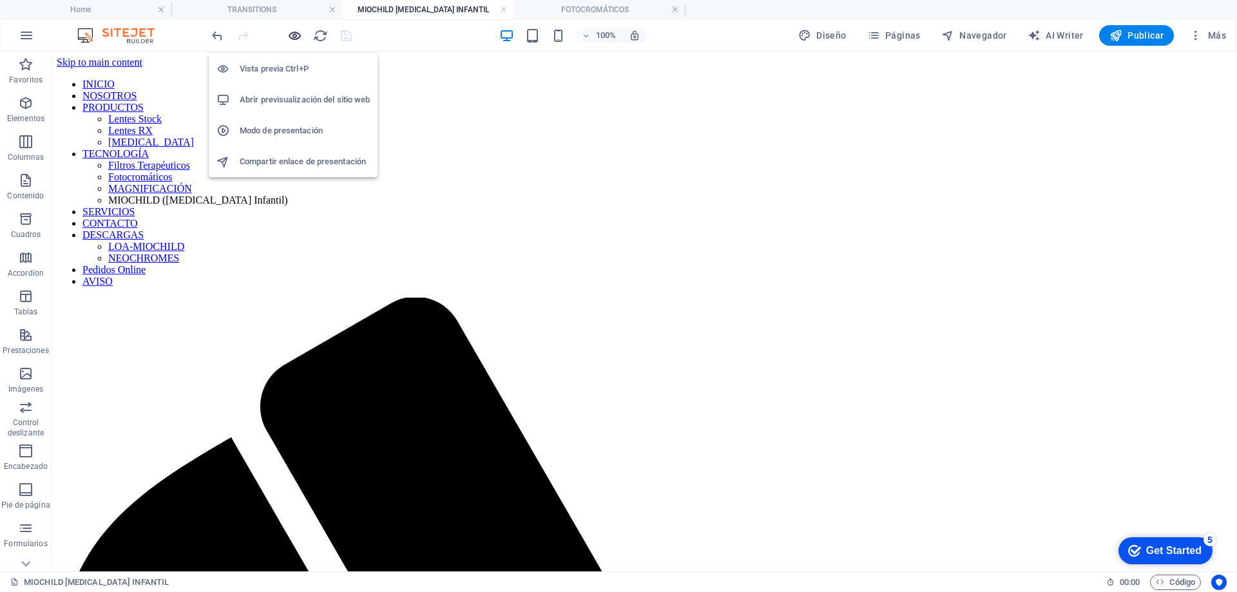
click at [294, 39] on icon "button" at bounding box center [294, 35] width 15 height 15
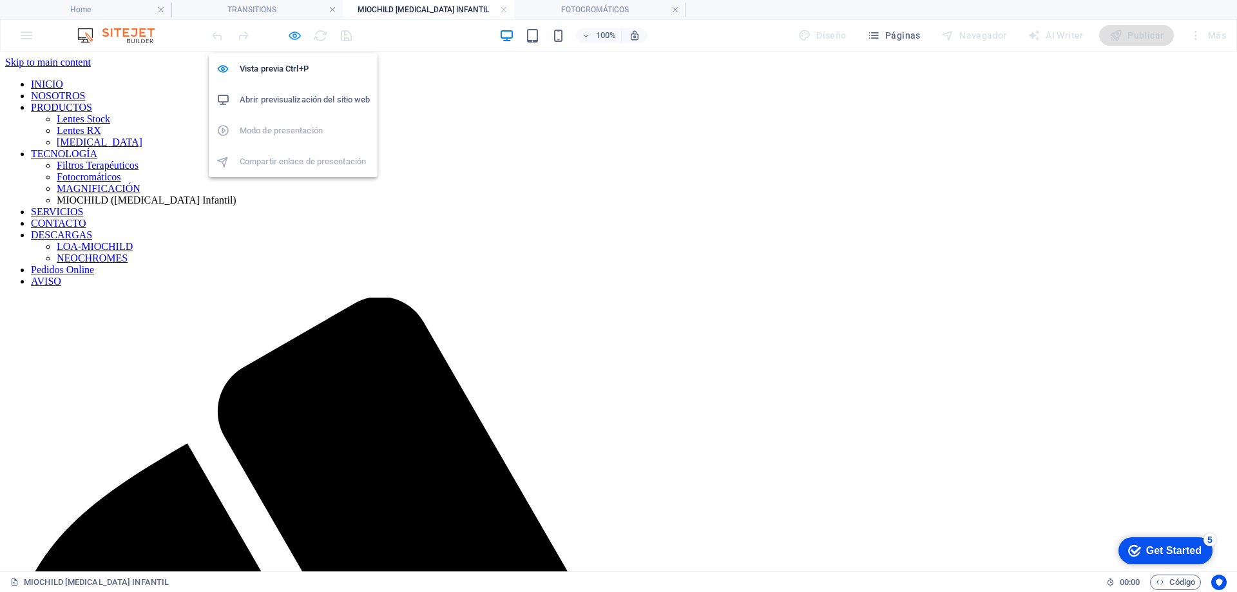
click at [292, 35] on icon "button" at bounding box center [294, 35] width 15 height 15
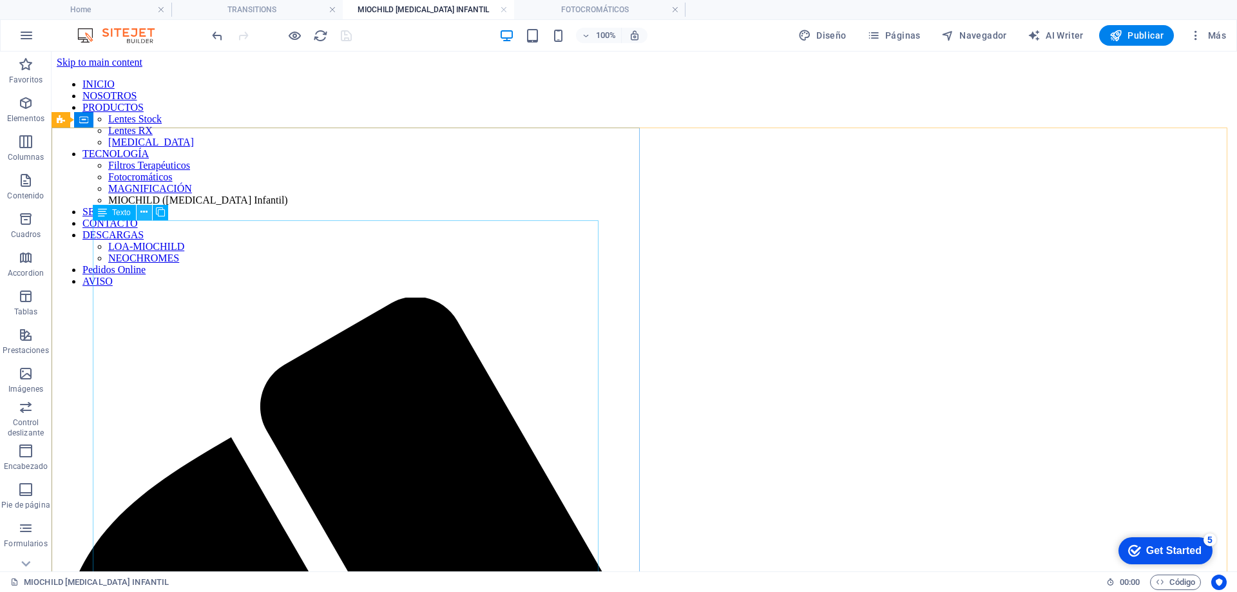
click at [144, 210] on icon at bounding box center [143, 213] width 7 height 14
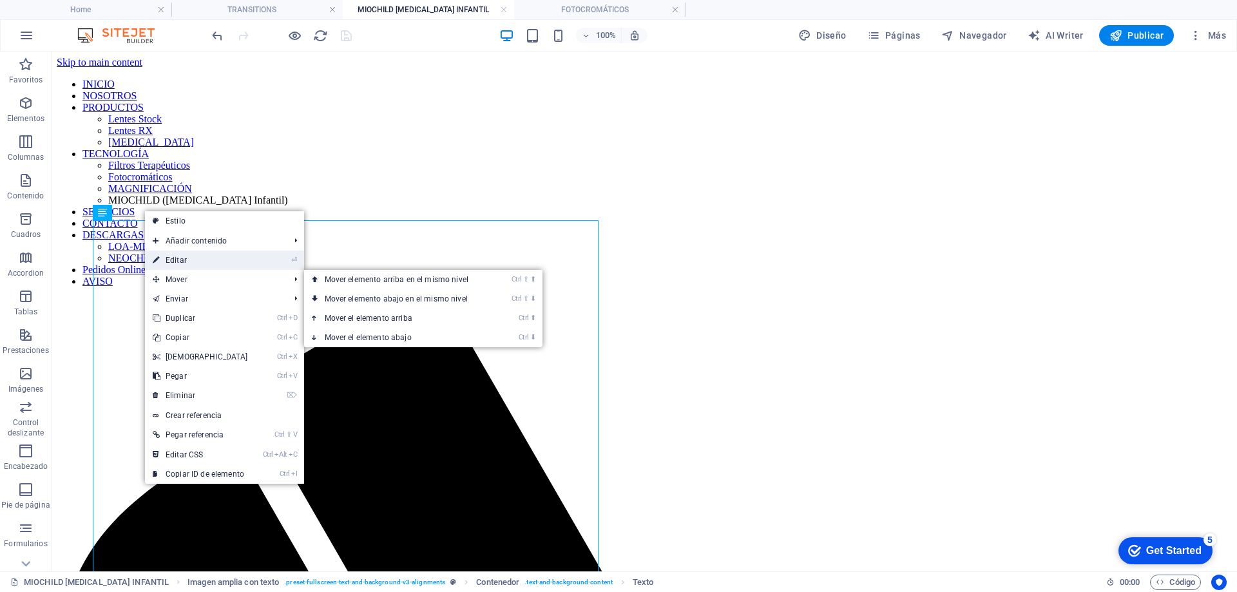
click at [183, 259] on link "⏎ Editar" at bounding box center [200, 260] width 111 height 19
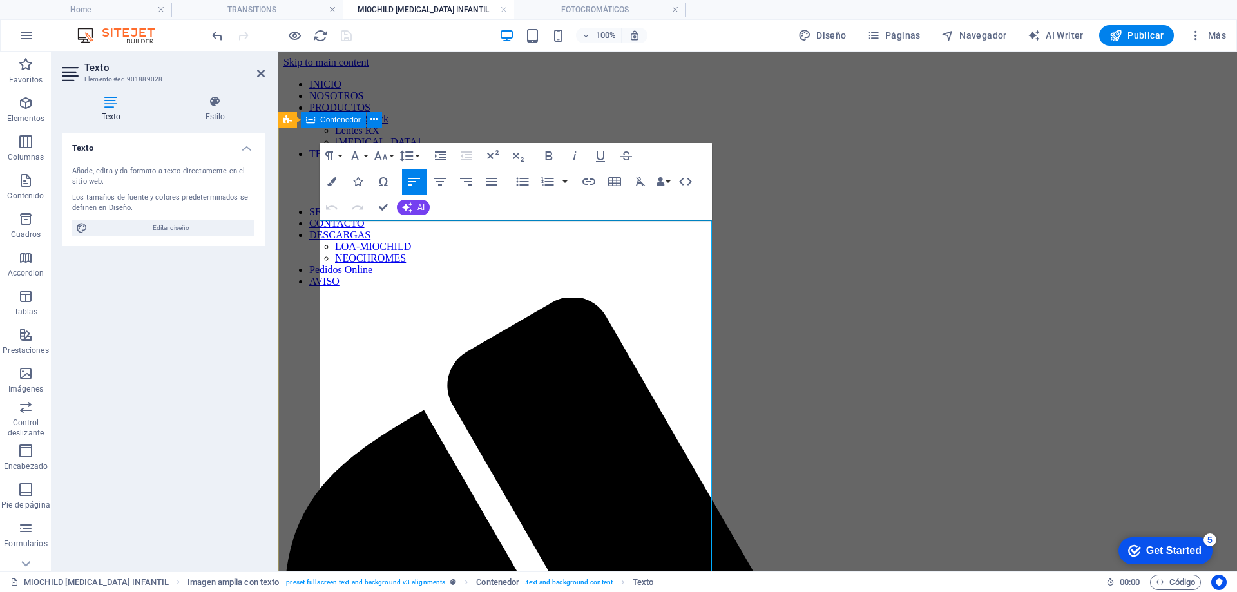
drag, startPoint x: 615, startPoint y: 305, endPoint x: 317, endPoint y: 309, distance: 298.3
click at [392, 157] on button "Font Size" at bounding box center [383, 156] width 24 height 26
click at [399, 253] on link "12" at bounding box center [394, 258] width 46 height 19
click at [388, 153] on button "Font Size" at bounding box center [383, 156] width 24 height 26
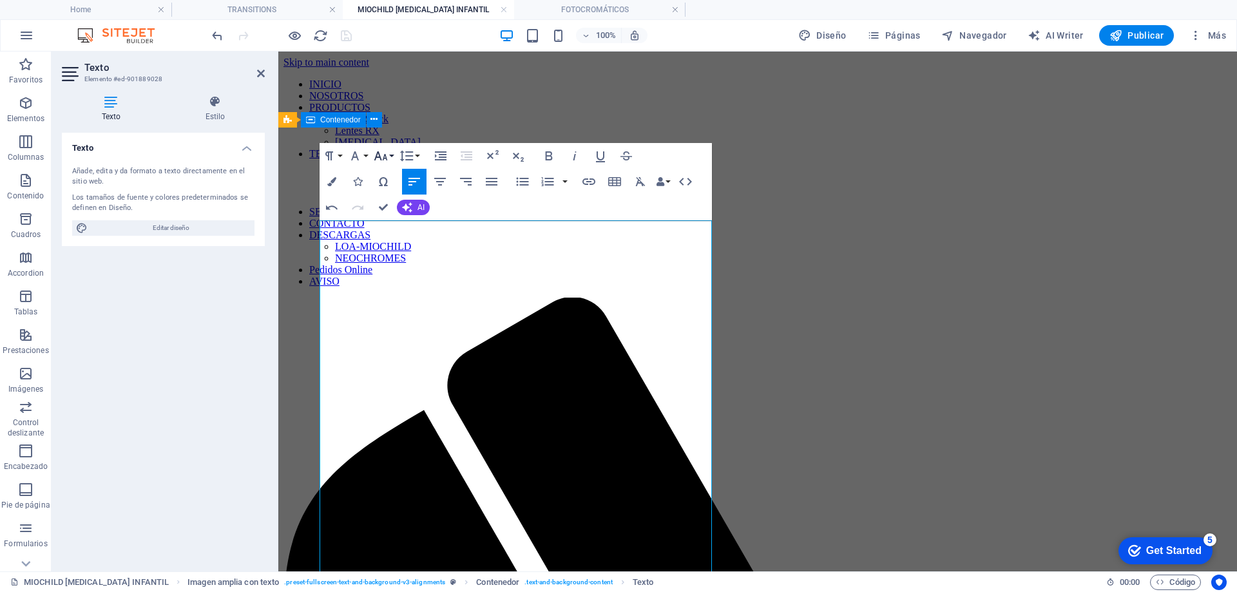
scroll to position [92, 0]
click at [388, 281] on link "48" at bounding box center [394, 282] width 46 height 19
click at [393, 153] on button "Font Size" at bounding box center [383, 156] width 24 height 26
click at [390, 211] on link "24" at bounding box center [394, 212] width 46 height 19
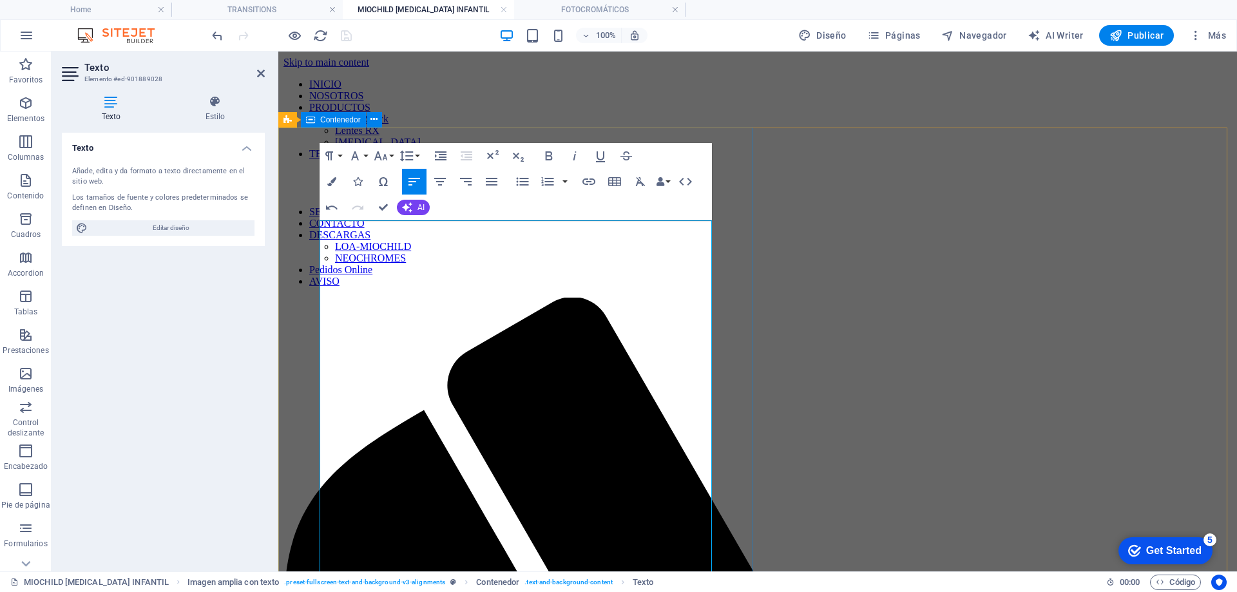
drag, startPoint x: 387, startPoint y: 405, endPoint x: 349, endPoint y: 384, distance: 42.7
click at [394, 155] on button "Font Size" at bounding box center [383, 156] width 24 height 26
click at [390, 206] on link "24" at bounding box center [394, 212] width 46 height 19
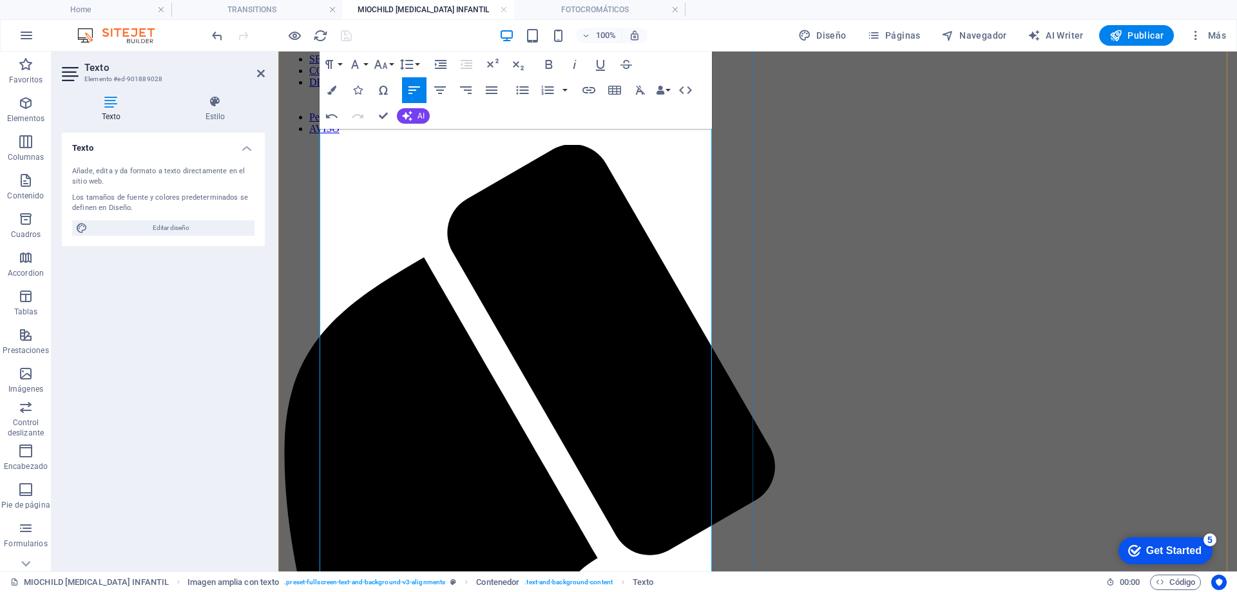
scroll to position [193, 0]
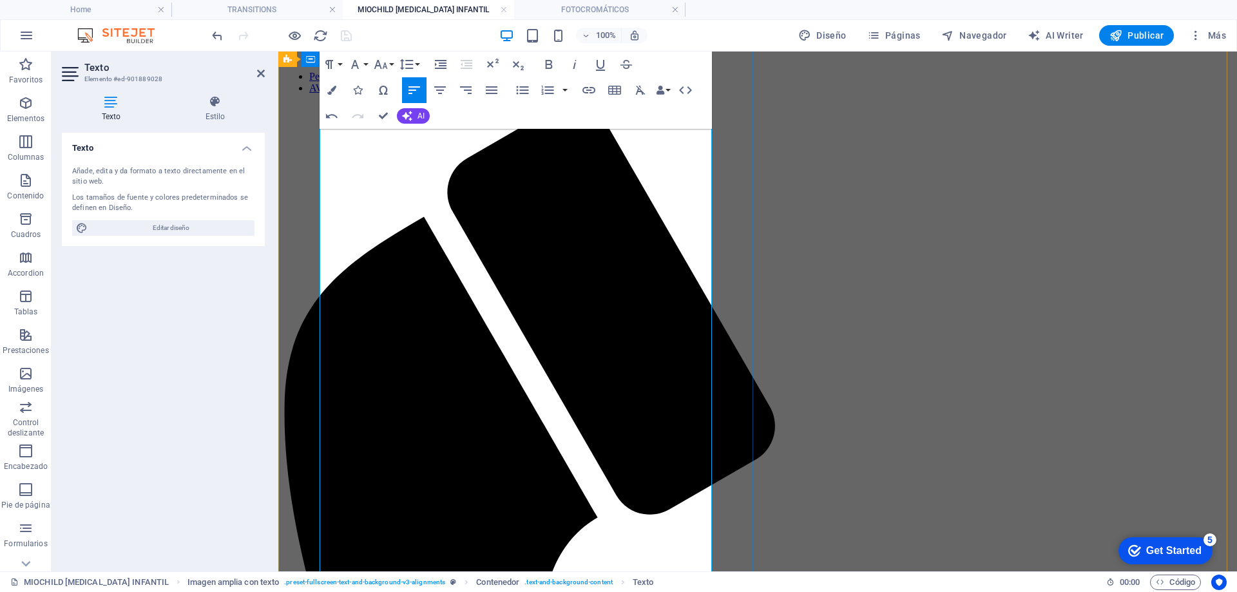
drag, startPoint x: 704, startPoint y: 347, endPoint x: 356, endPoint y: 351, distance: 347.3
click at [388, 64] on button "Font Size" at bounding box center [383, 65] width 24 height 26
click at [396, 122] on link "24" at bounding box center [394, 120] width 46 height 19
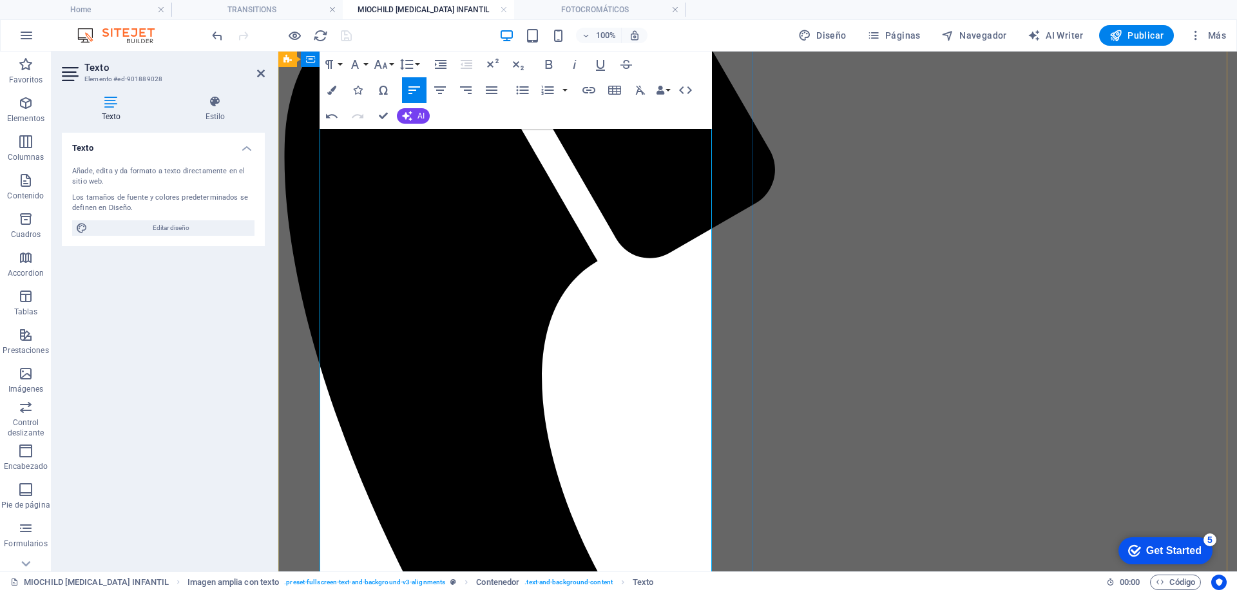
scroll to position [451, 0]
drag, startPoint x: 666, startPoint y: 288, endPoint x: 356, endPoint y: 294, distance: 309.3
click at [388, 62] on icon "button" at bounding box center [380, 64] width 15 height 15
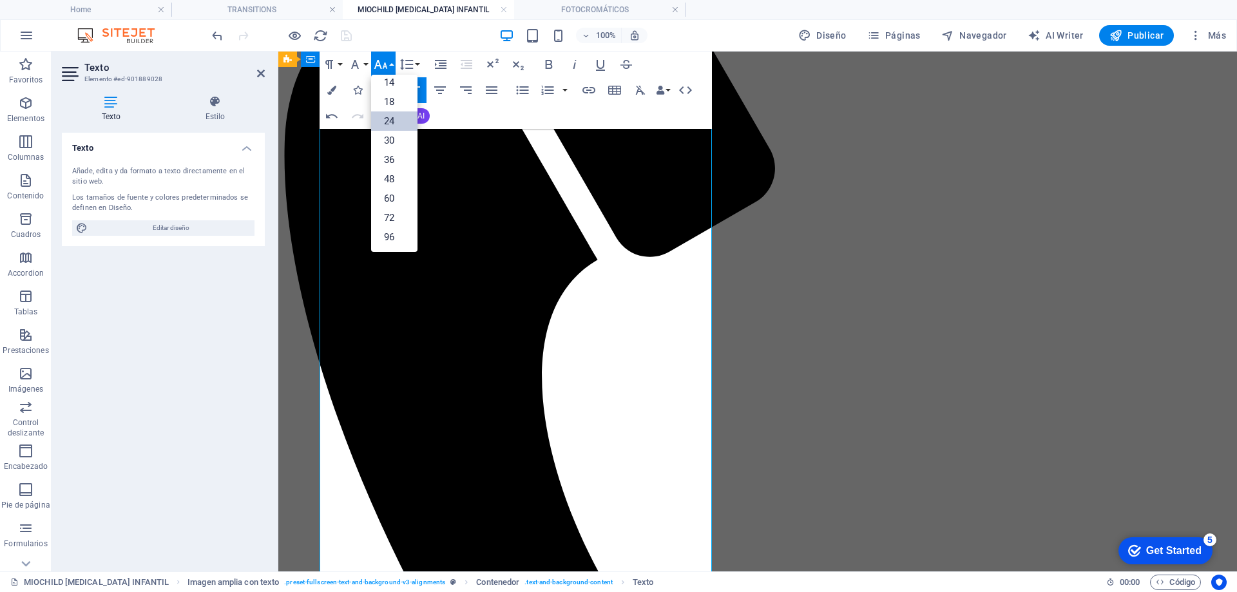
click at [393, 120] on link "24" at bounding box center [394, 120] width 46 height 19
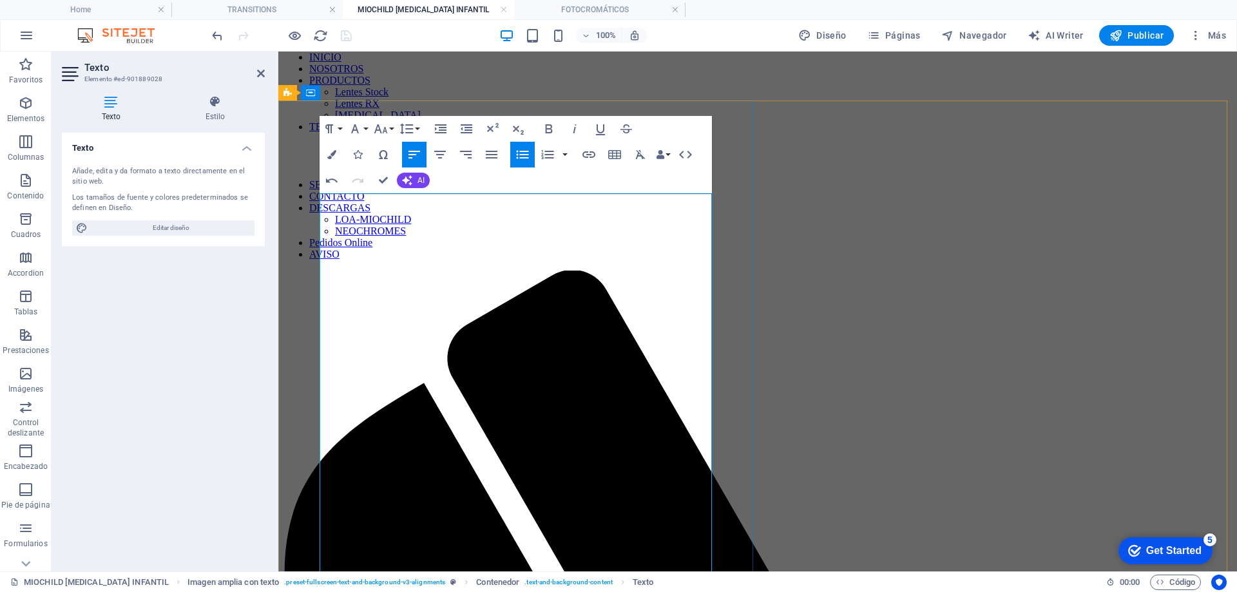
scroll to position [0, 0]
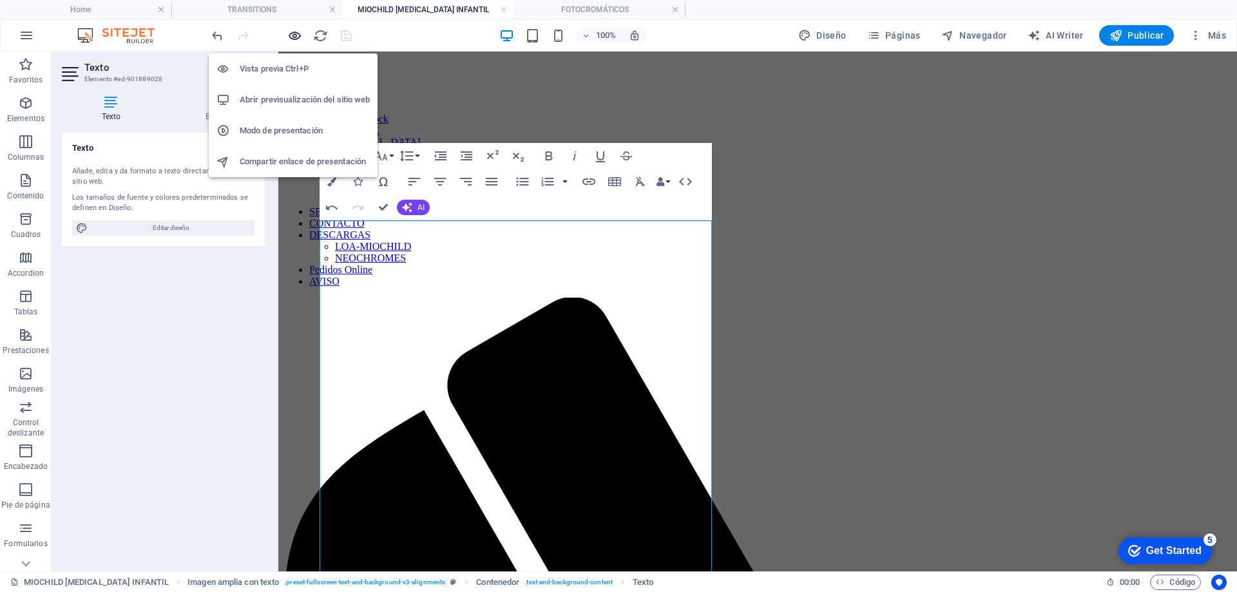
click at [296, 36] on icon "button" at bounding box center [294, 35] width 15 height 15
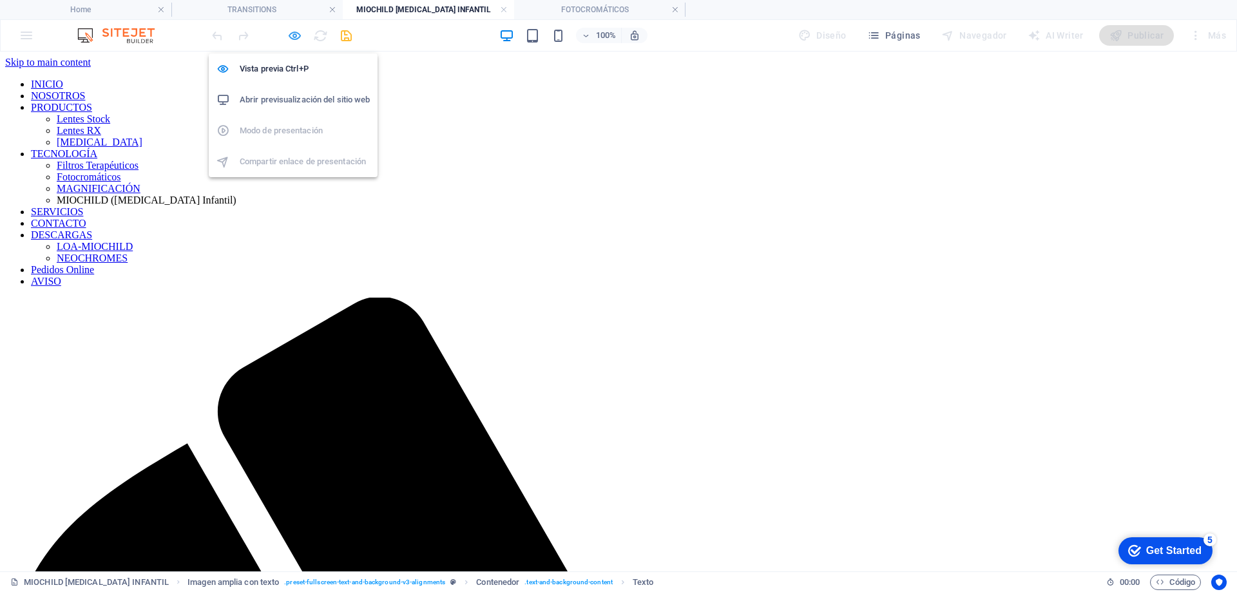
click at [298, 38] on icon "button" at bounding box center [294, 35] width 15 height 15
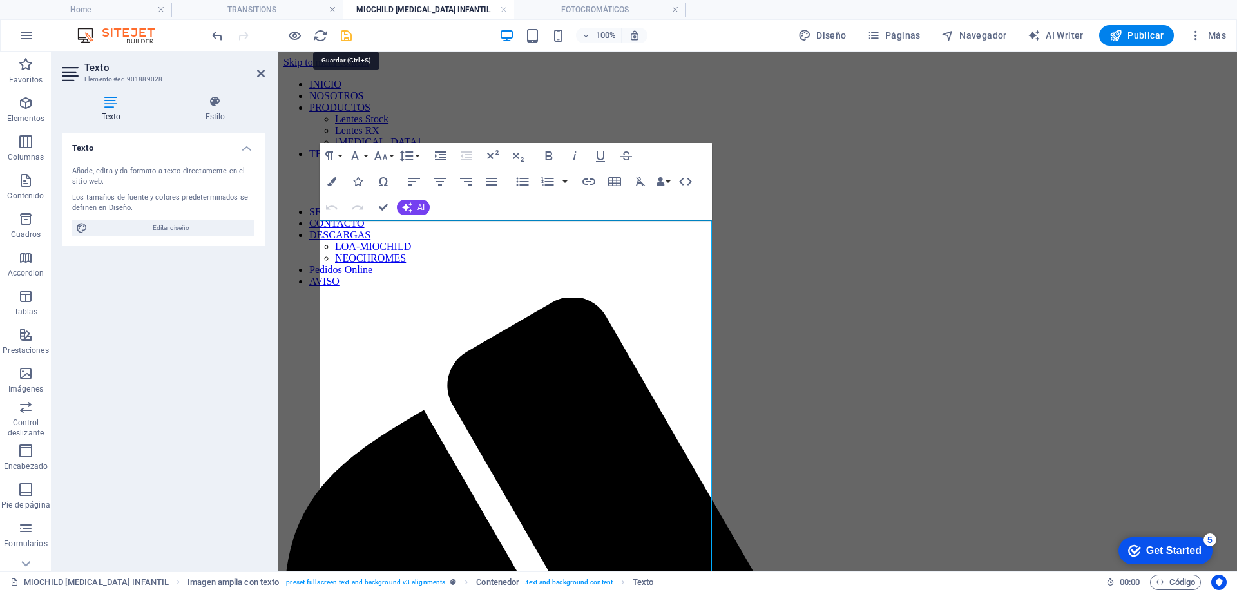
drag, startPoint x: 344, startPoint y: 32, endPoint x: 76, endPoint y: 28, distance: 268.0
click at [344, 32] on icon "save" at bounding box center [346, 35] width 15 height 15
drag, startPoint x: 260, startPoint y: 72, endPoint x: 311, endPoint y: 151, distance: 94.2
click at [260, 72] on icon at bounding box center [261, 73] width 8 height 10
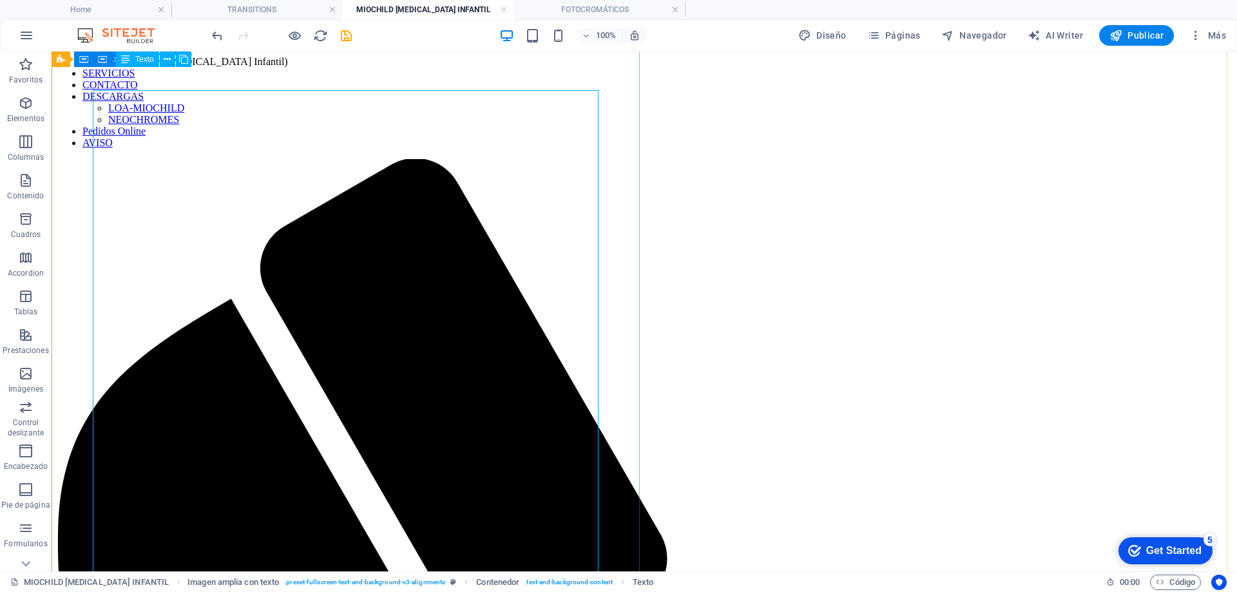
scroll to position [118, 0]
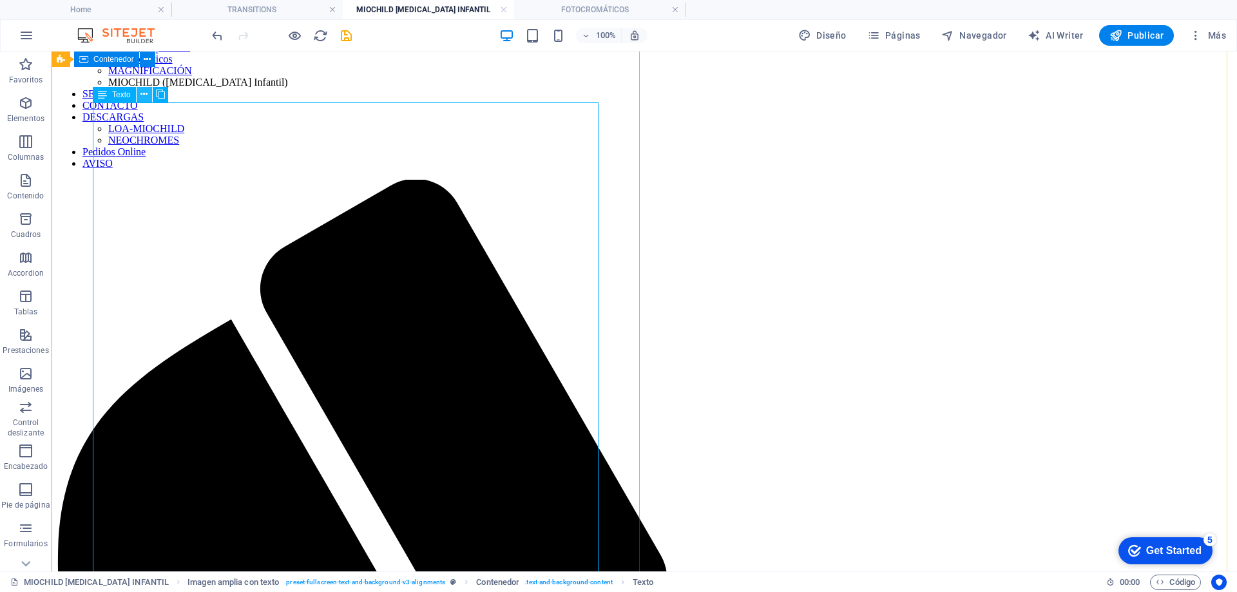
drag, startPoint x: 143, startPoint y: 97, endPoint x: 92, endPoint y: 56, distance: 65.1
click at [143, 97] on icon at bounding box center [143, 95] width 7 height 14
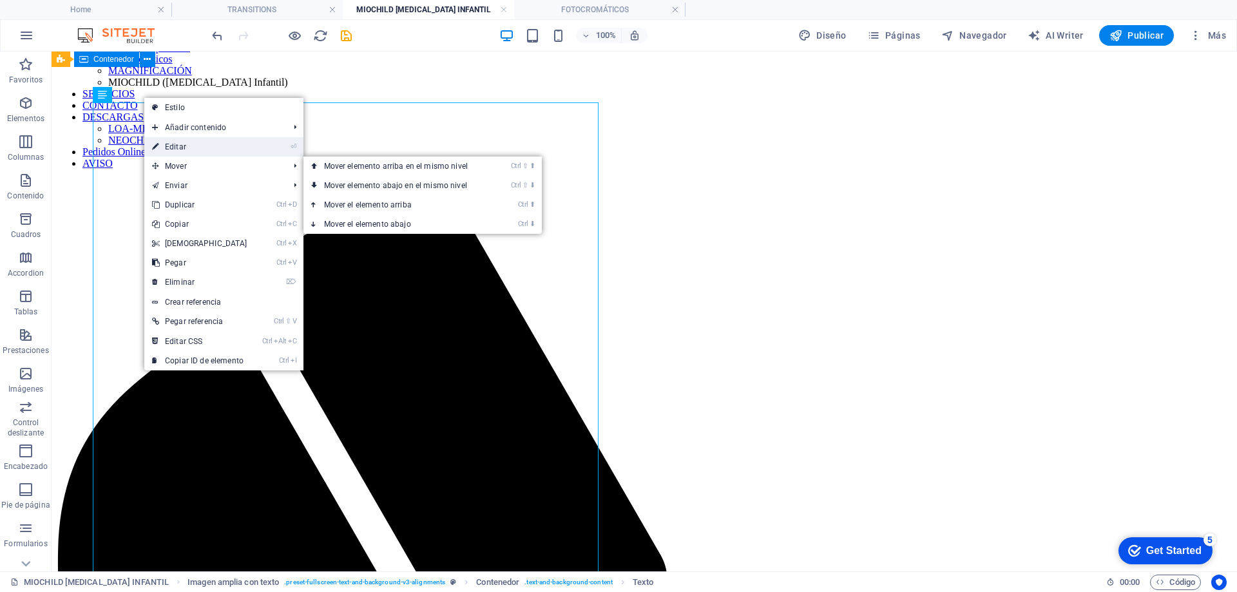
click at [180, 151] on link "⏎ Editar" at bounding box center [199, 146] width 111 height 19
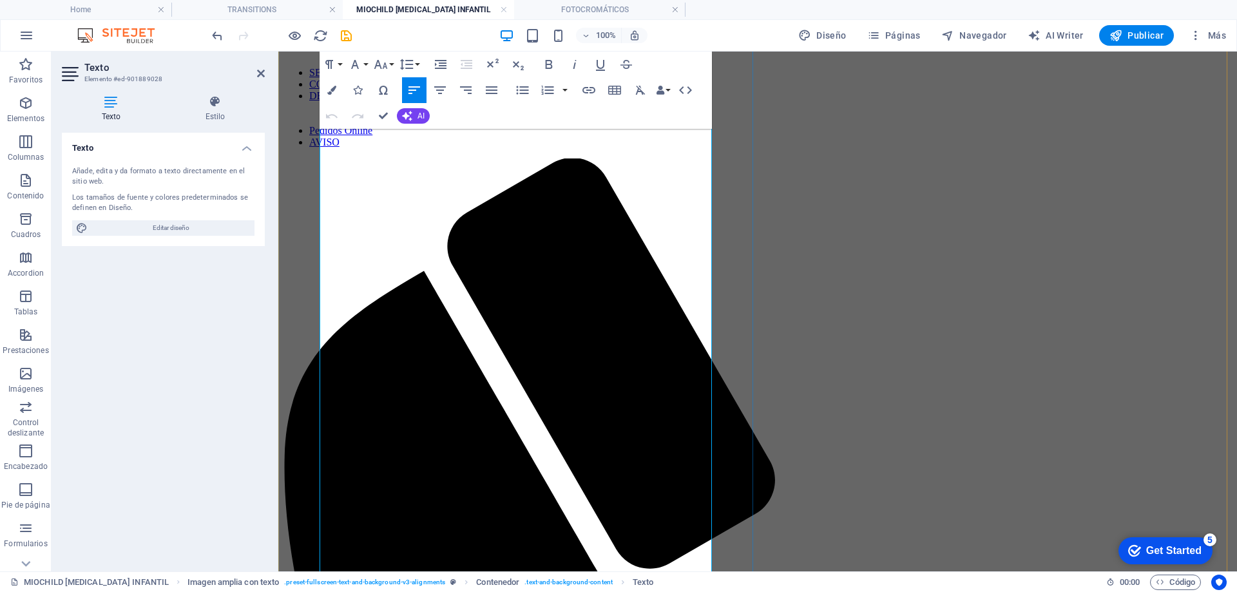
scroll to position [193, 0]
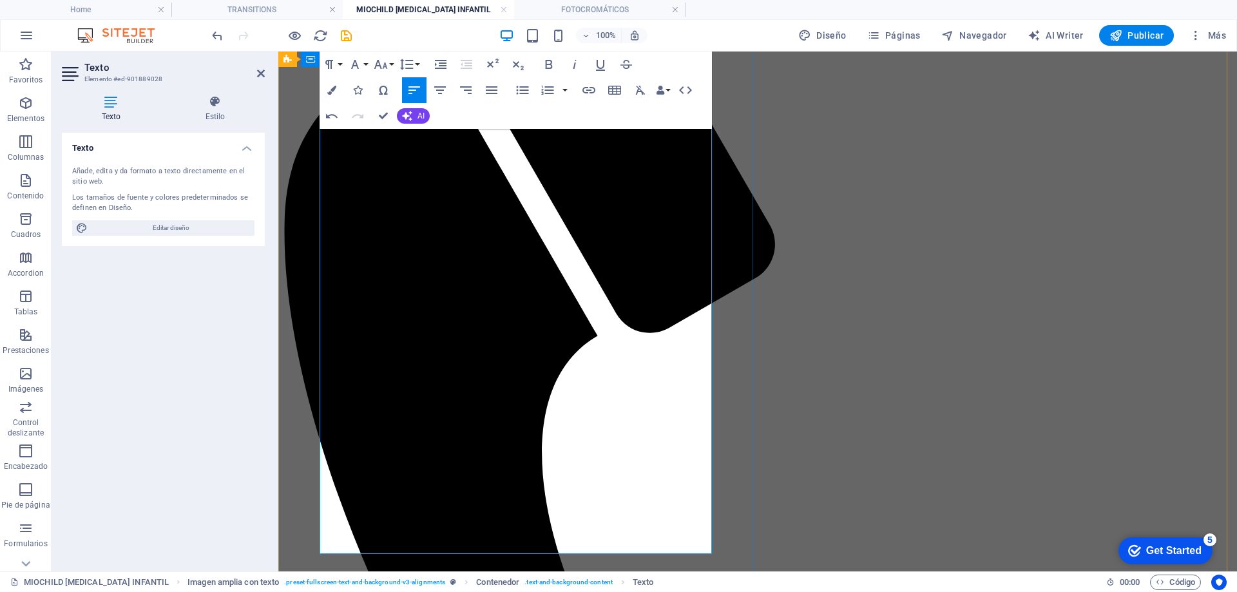
scroll to position [387, 0]
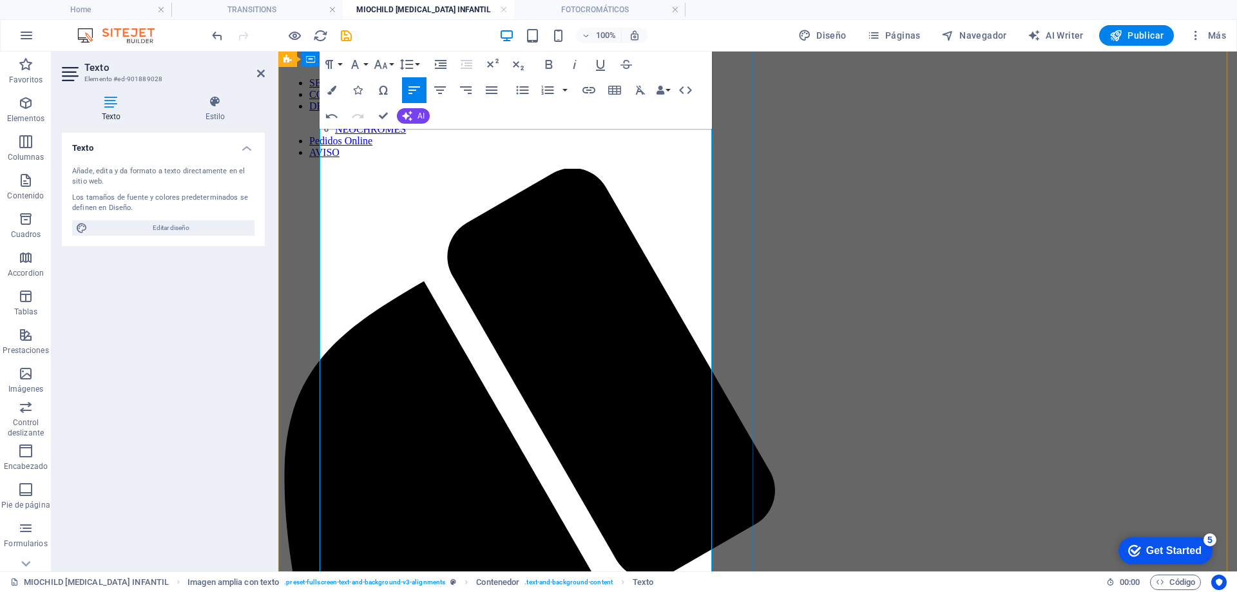
scroll to position [0, 0]
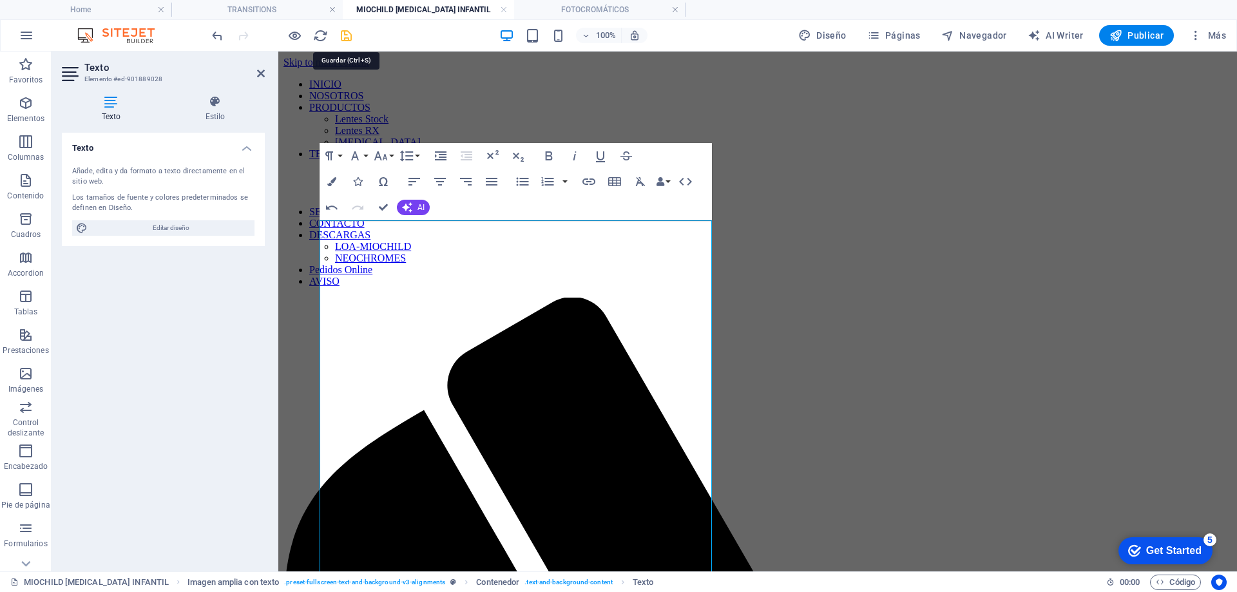
click at [343, 34] on icon "save" at bounding box center [346, 35] width 15 height 15
drag, startPoint x: 257, startPoint y: 74, endPoint x: 206, endPoint y: 23, distance: 72.4
click at [257, 74] on icon at bounding box center [261, 73] width 8 height 10
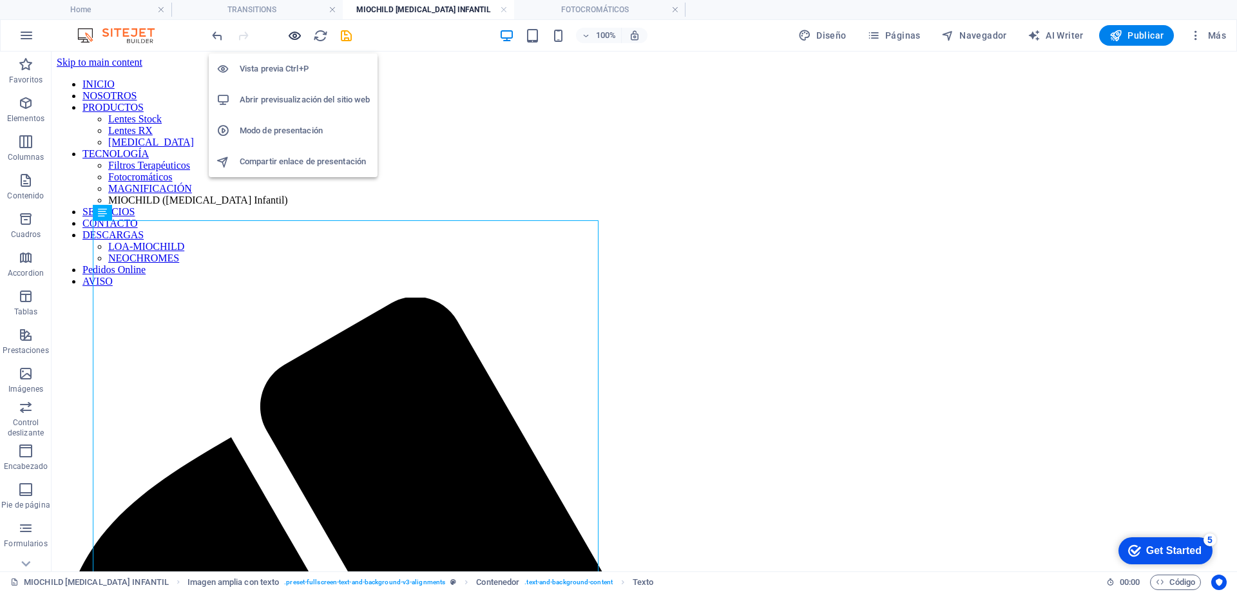
click at [293, 35] on icon "button" at bounding box center [294, 35] width 15 height 15
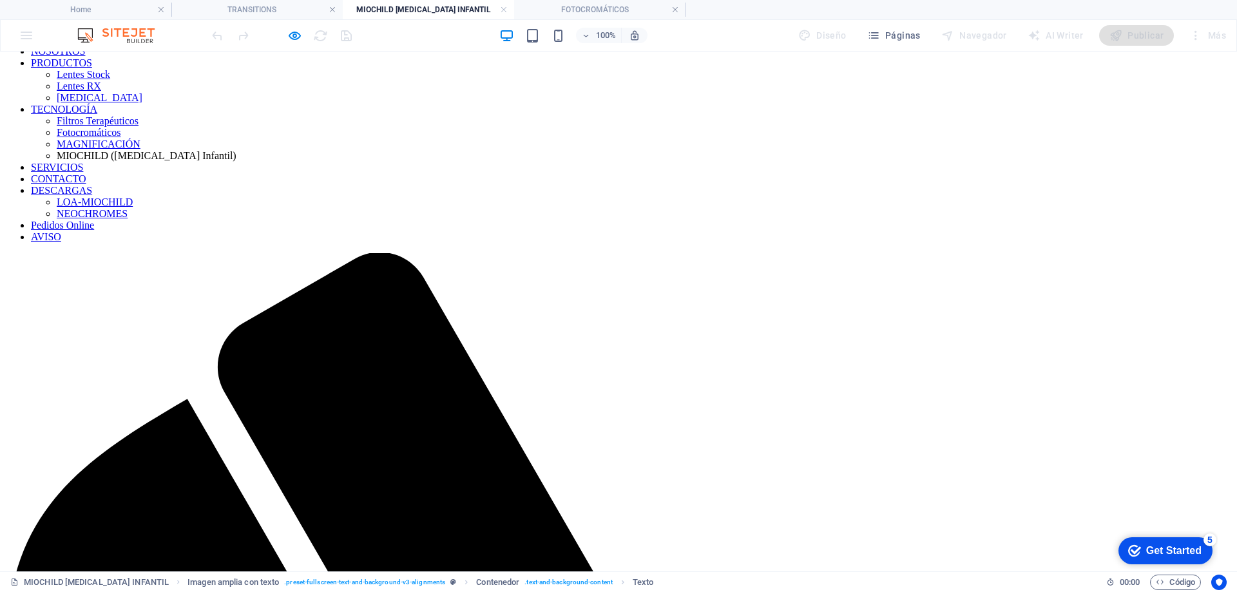
scroll to position [64, 0]
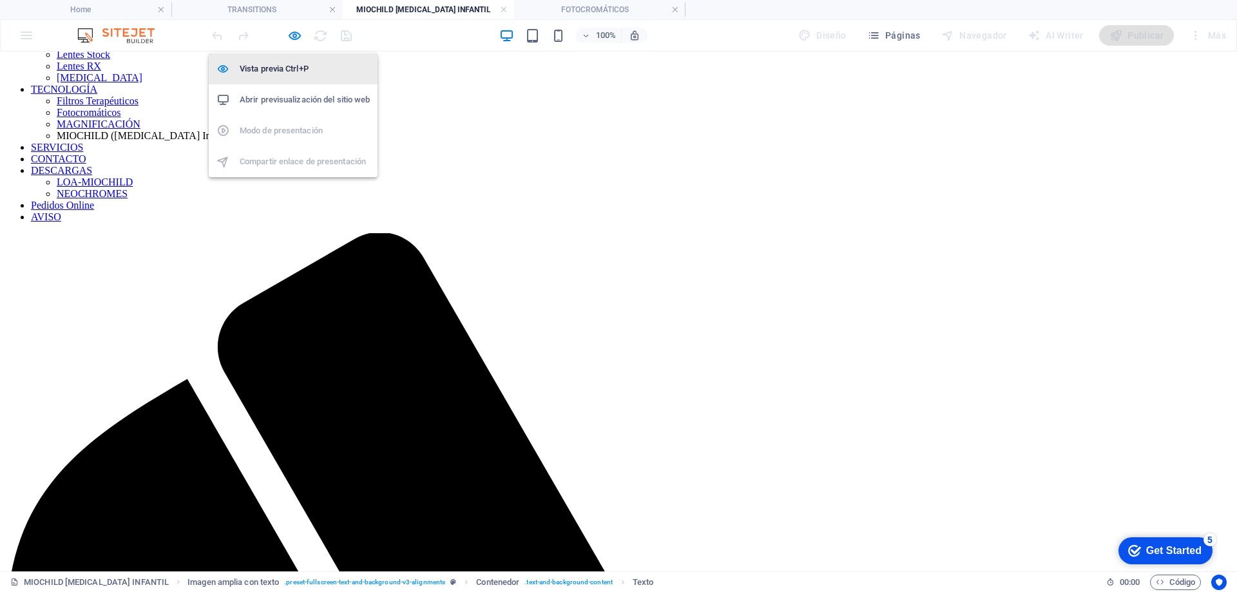
drag, startPoint x: 292, startPoint y: 37, endPoint x: 350, endPoint y: 77, distance: 70.6
click at [292, 37] on icon "button" at bounding box center [294, 35] width 15 height 15
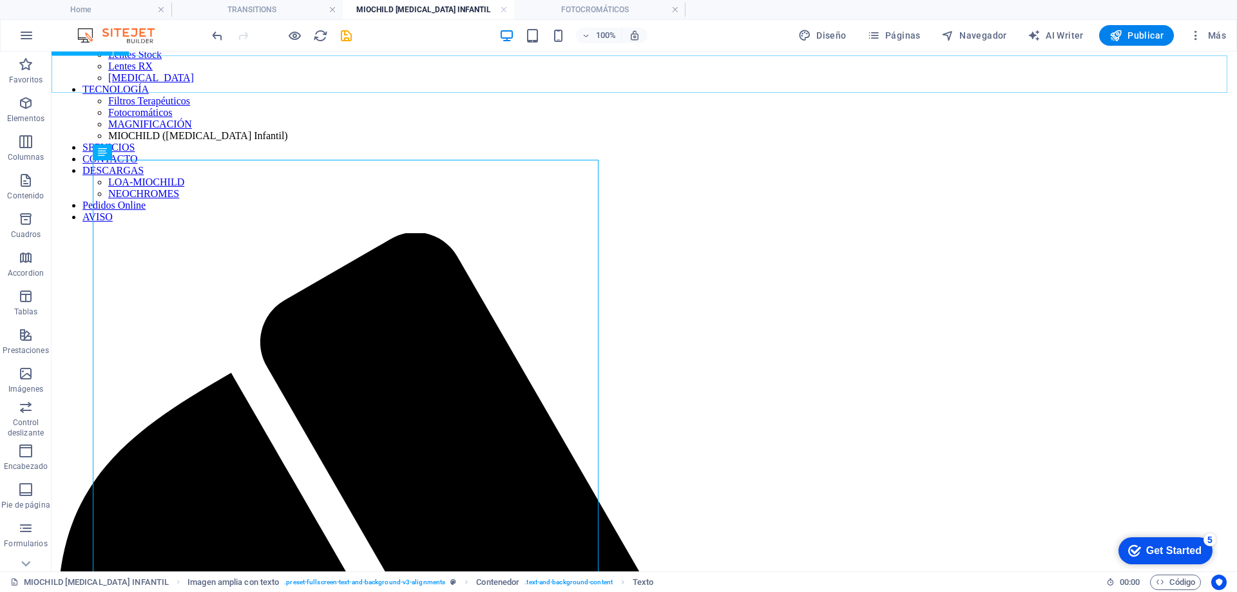
scroll to position [0, 0]
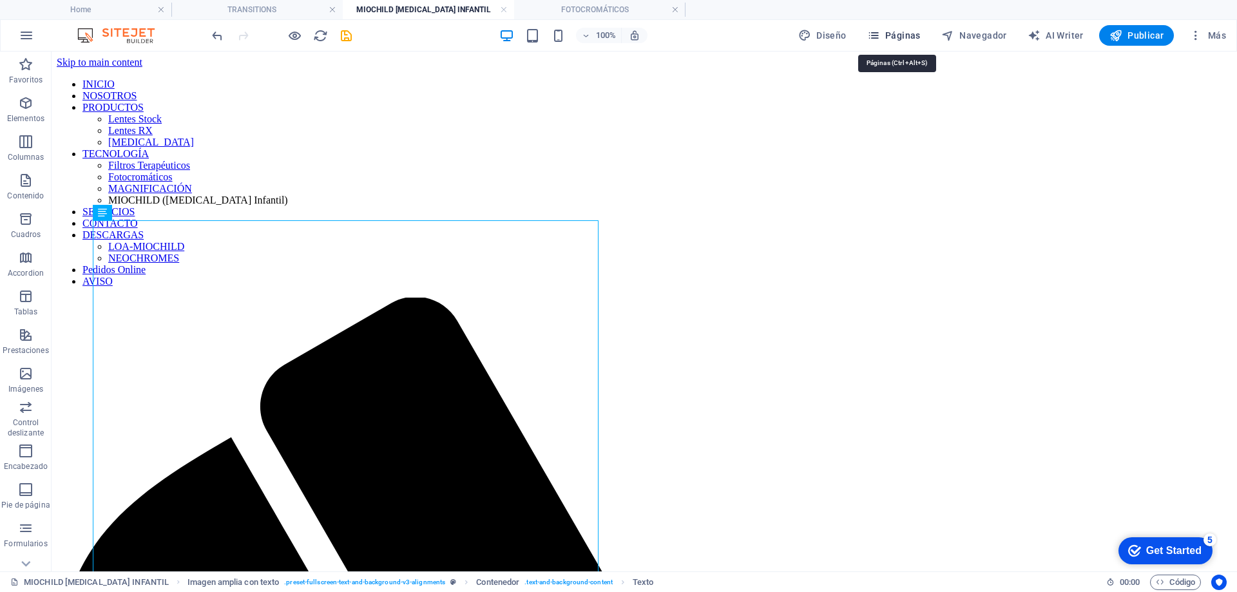
click at [906, 35] on span "Páginas" at bounding box center [893, 35] width 53 height 13
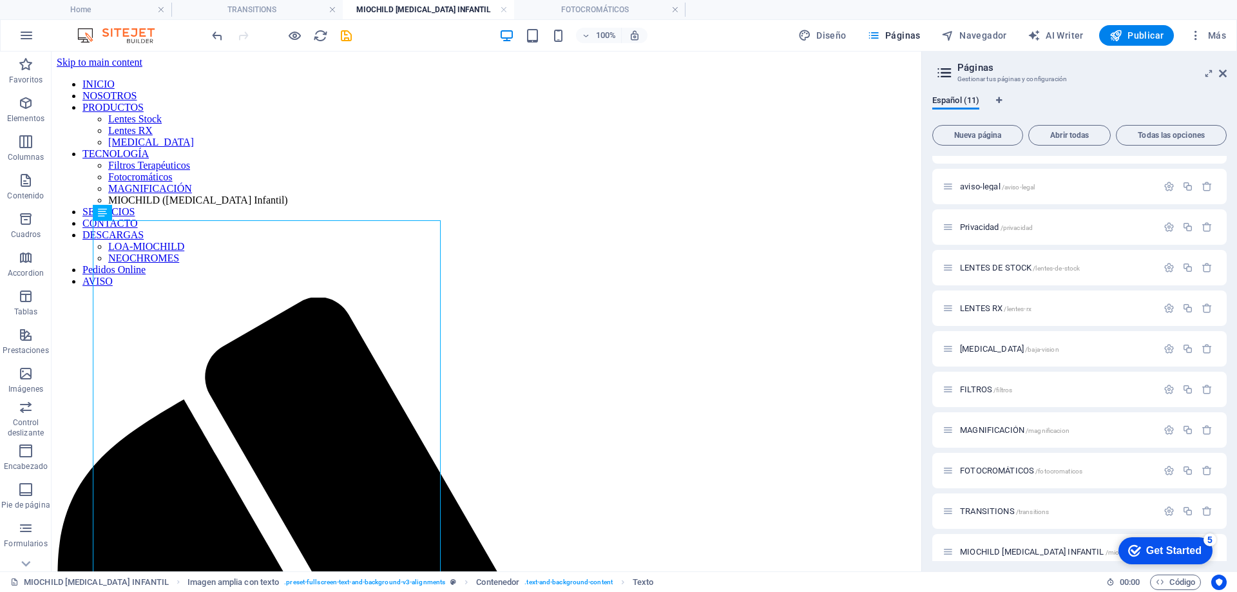
scroll to position [41, 0]
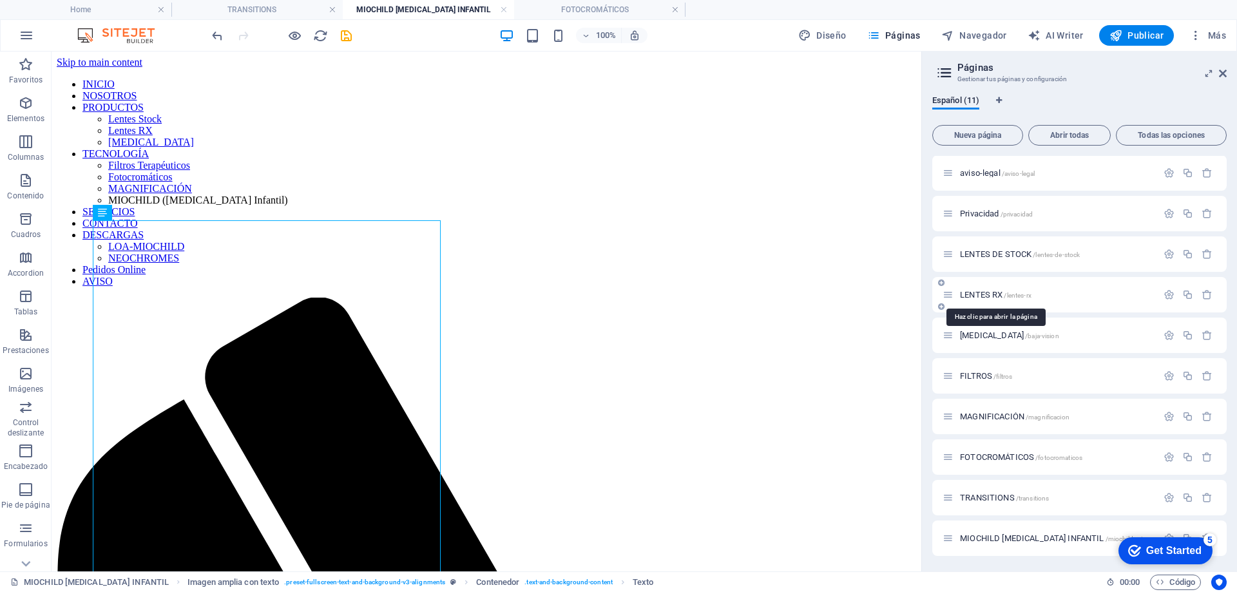
click at [986, 291] on span "LENTES RX /lentes-rx" at bounding box center [996, 295] width 72 height 10
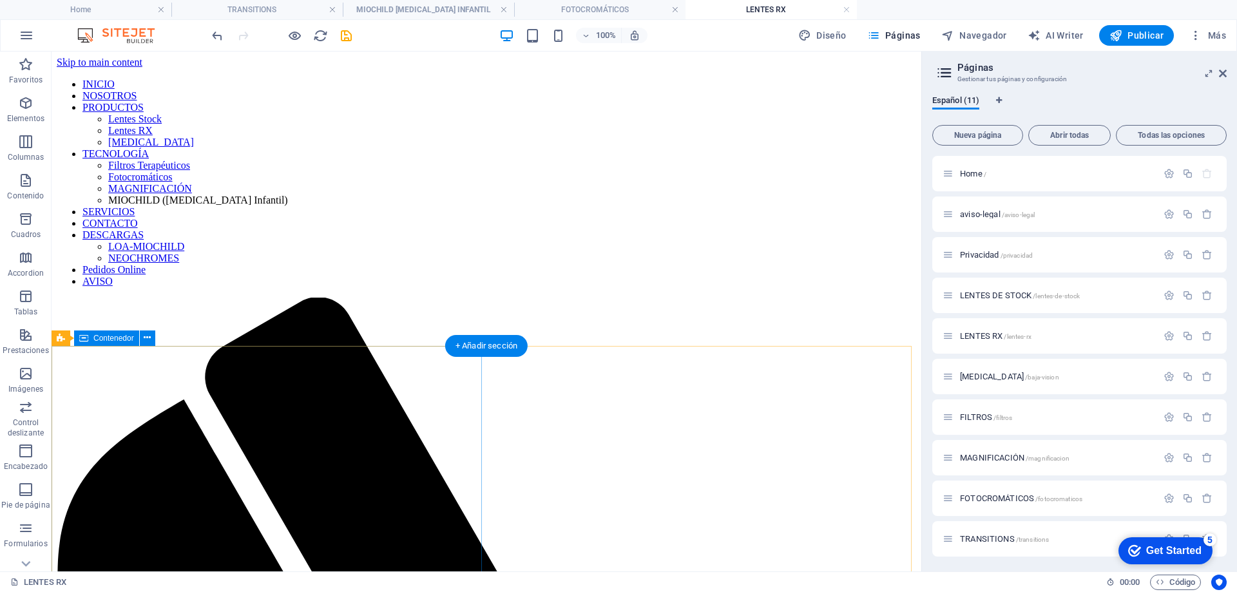
scroll to position [2448, 0]
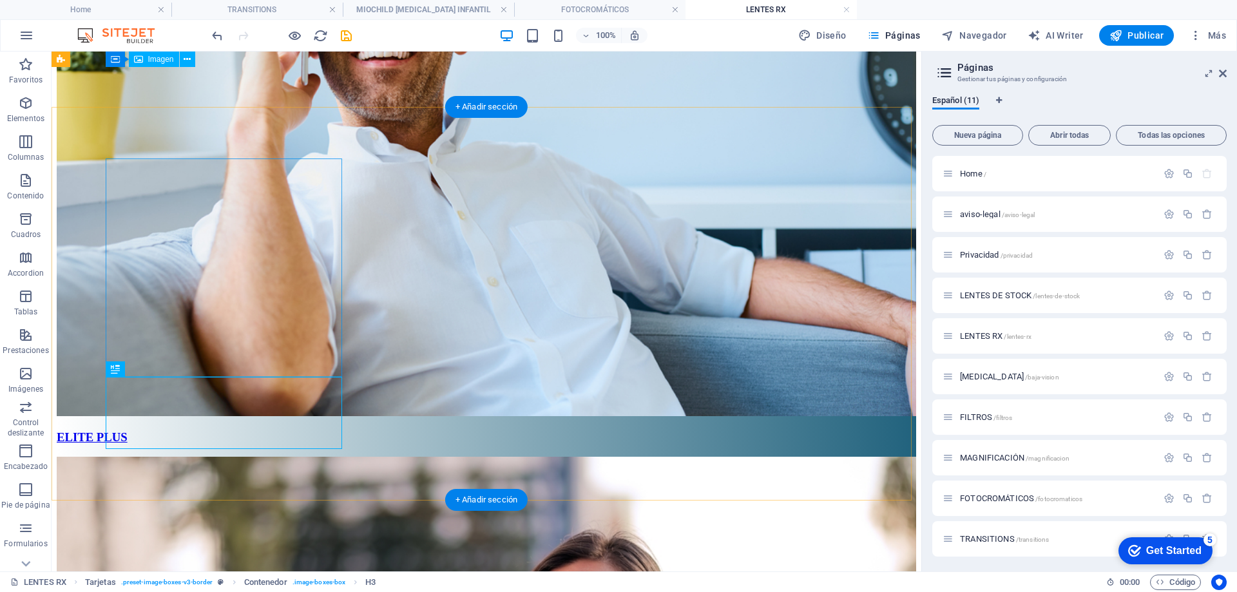
scroll to position [2255, 0]
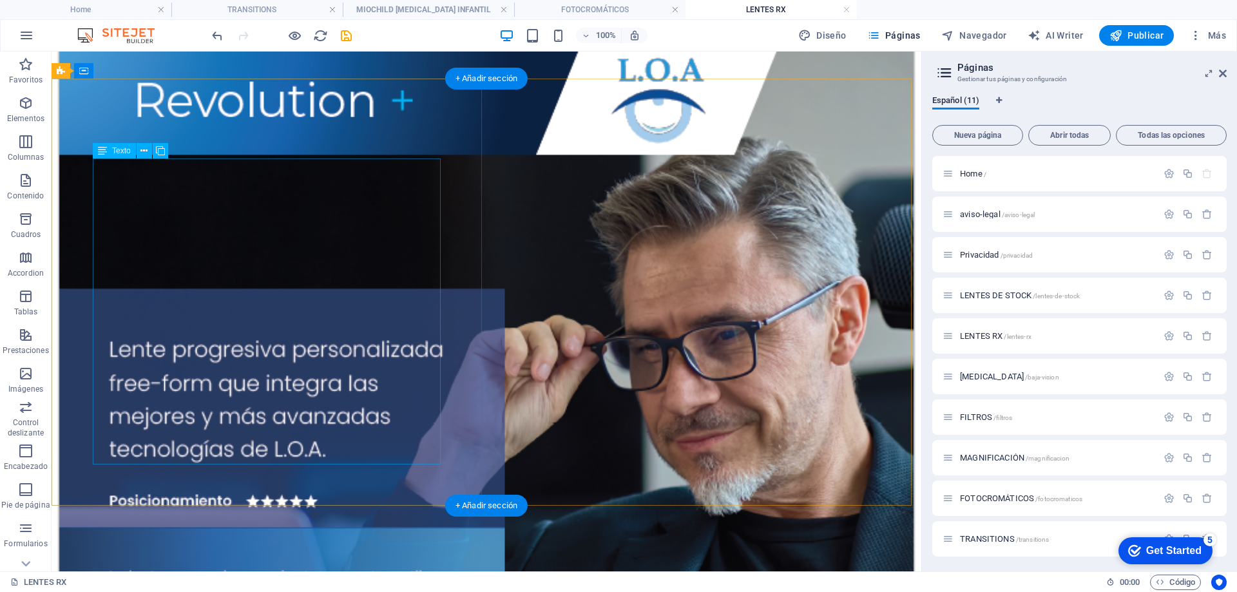
scroll to position [14461, 0]
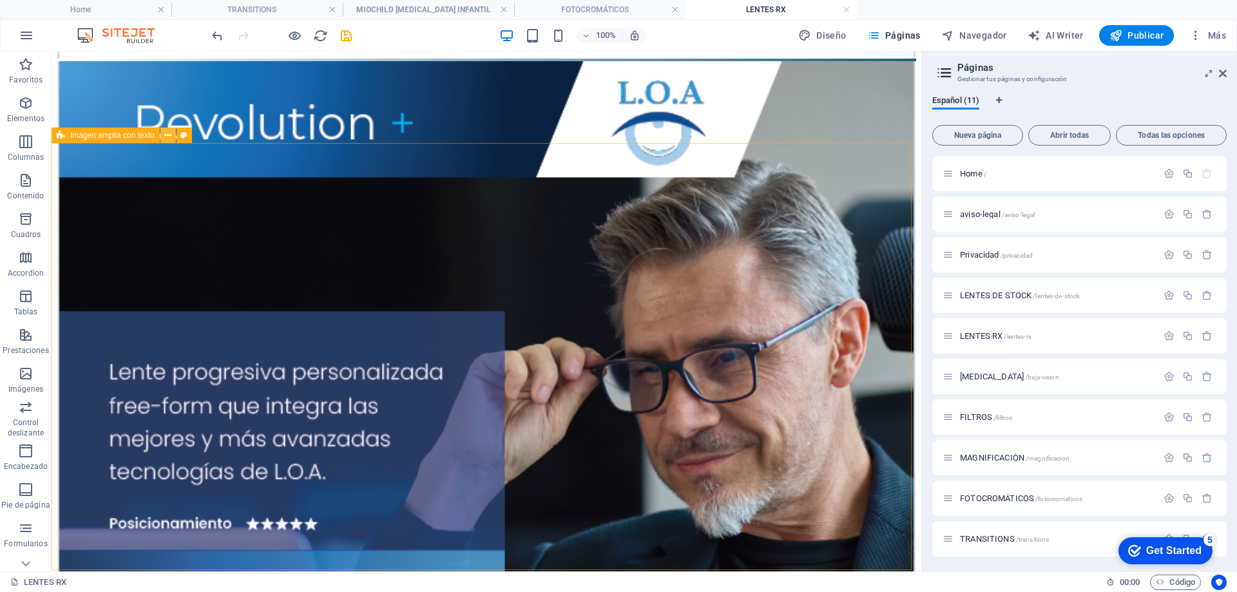
click at [168, 137] on icon at bounding box center [167, 136] width 7 height 14
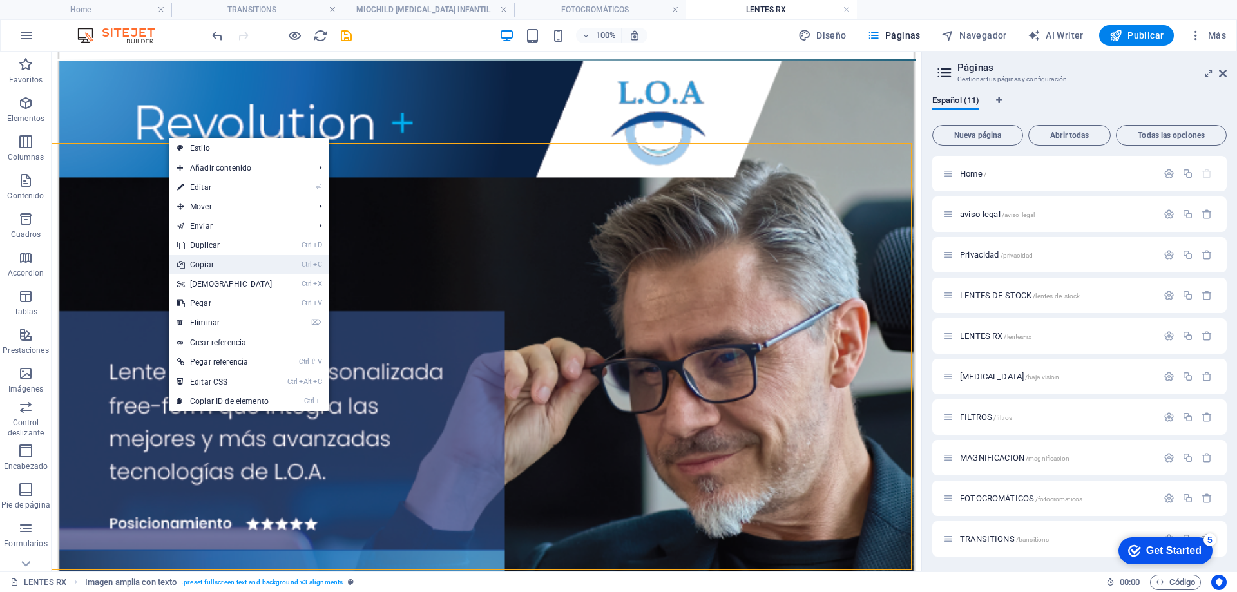
click at [208, 266] on link "Ctrl C Copiar" at bounding box center [224, 264] width 111 height 19
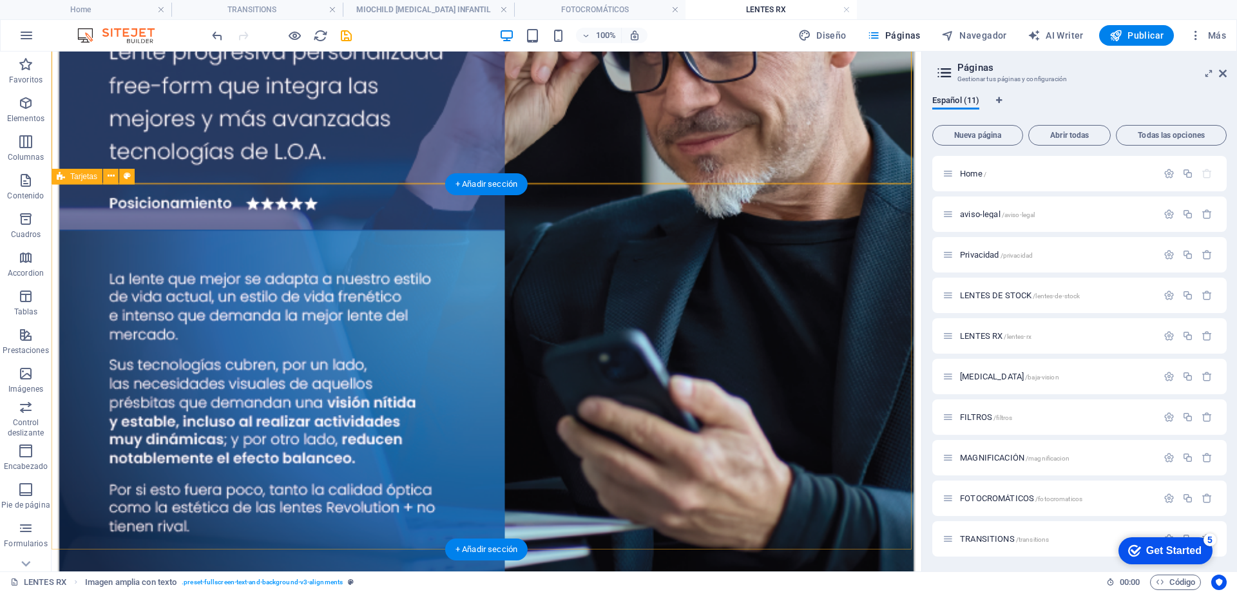
scroll to position [14848, 0]
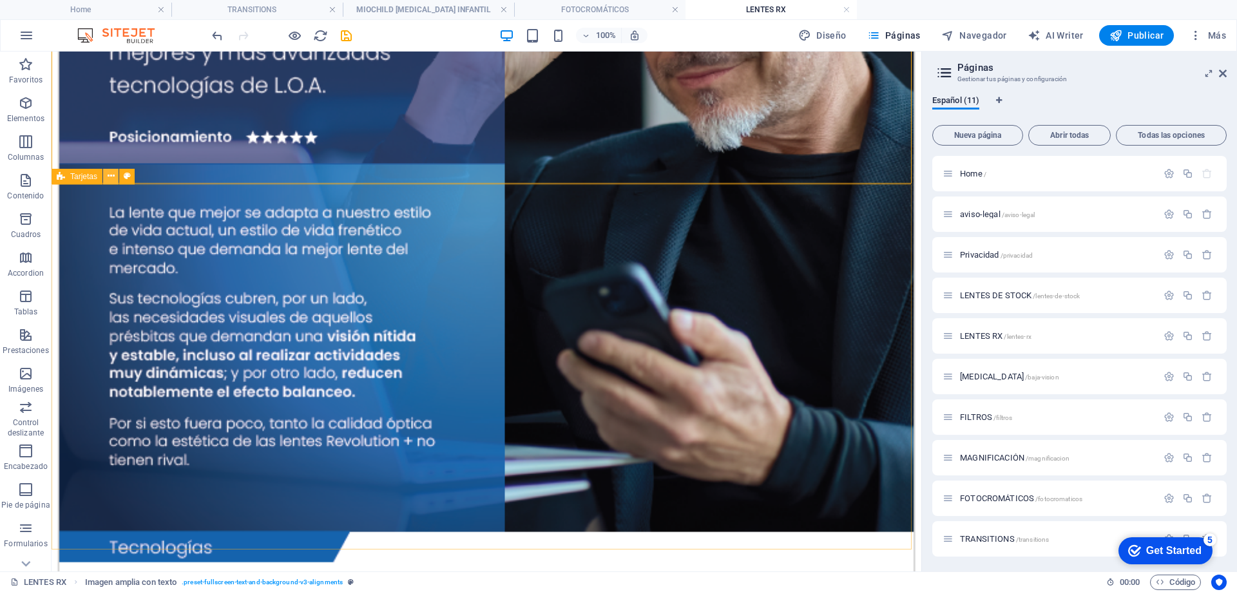
click at [110, 175] on icon at bounding box center [111, 176] width 7 height 14
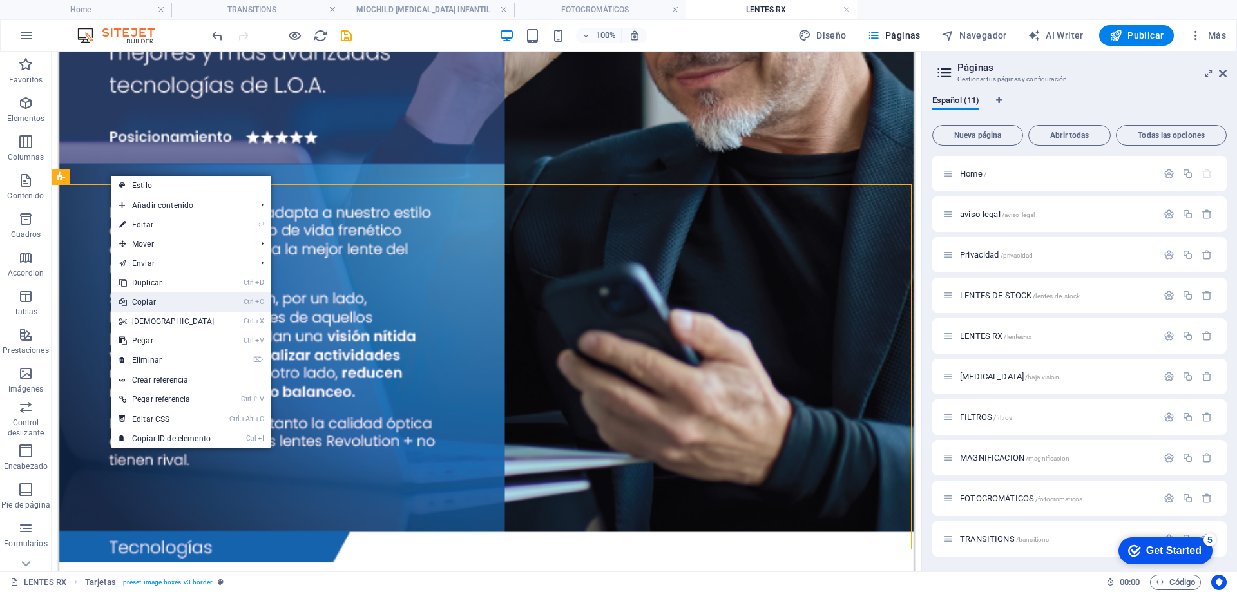
click at [155, 305] on link "Ctrl C Copiar" at bounding box center [166, 301] width 111 height 19
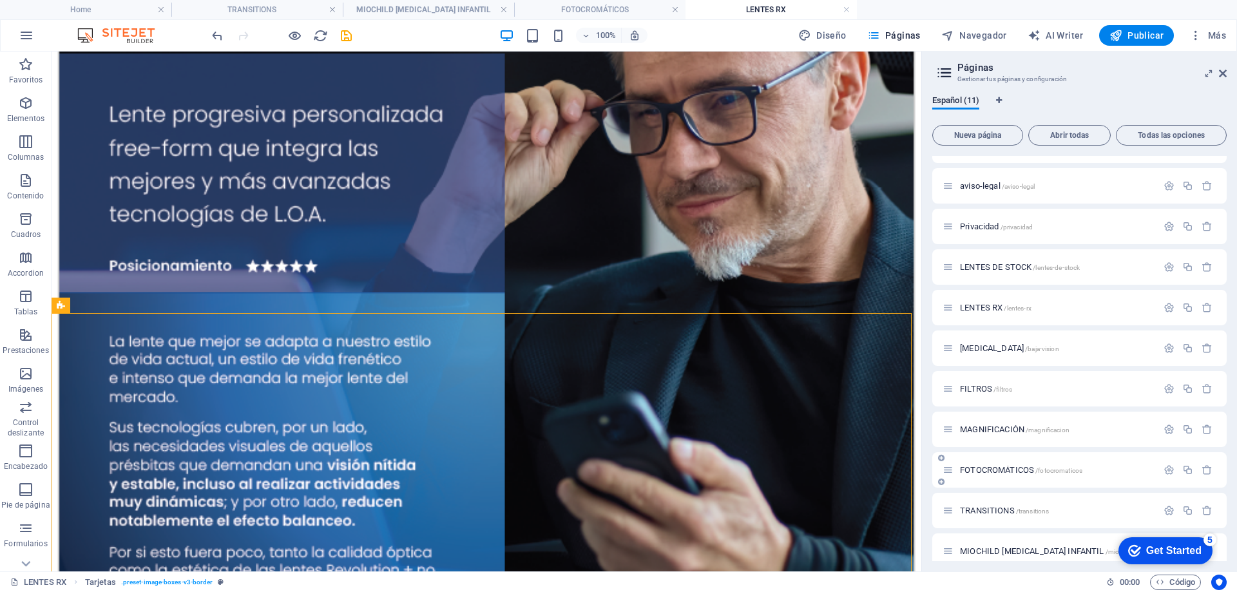
scroll to position [41, 0]
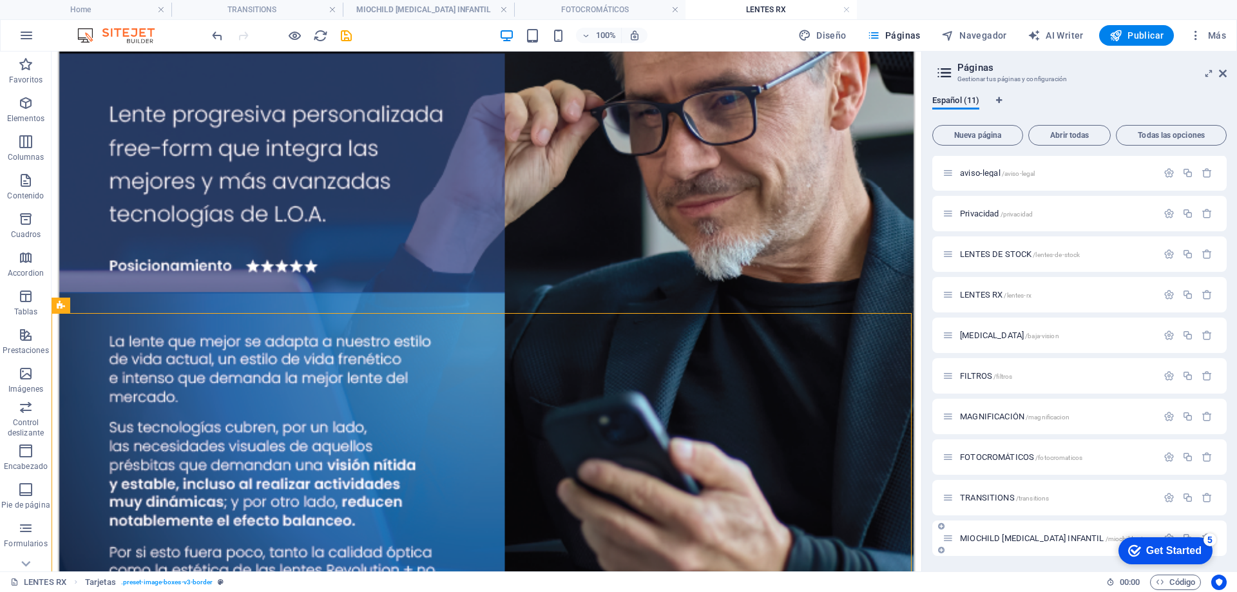
drag, startPoint x: 981, startPoint y: 539, endPoint x: 446, endPoint y: 281, distance: 593.6
click at [981, 539] on span "MIOCHILD [MEDICAL_DATA] INFANTIL /miochild-miopia-infantil" at bounding box center [1068, 538] width 216 height 10
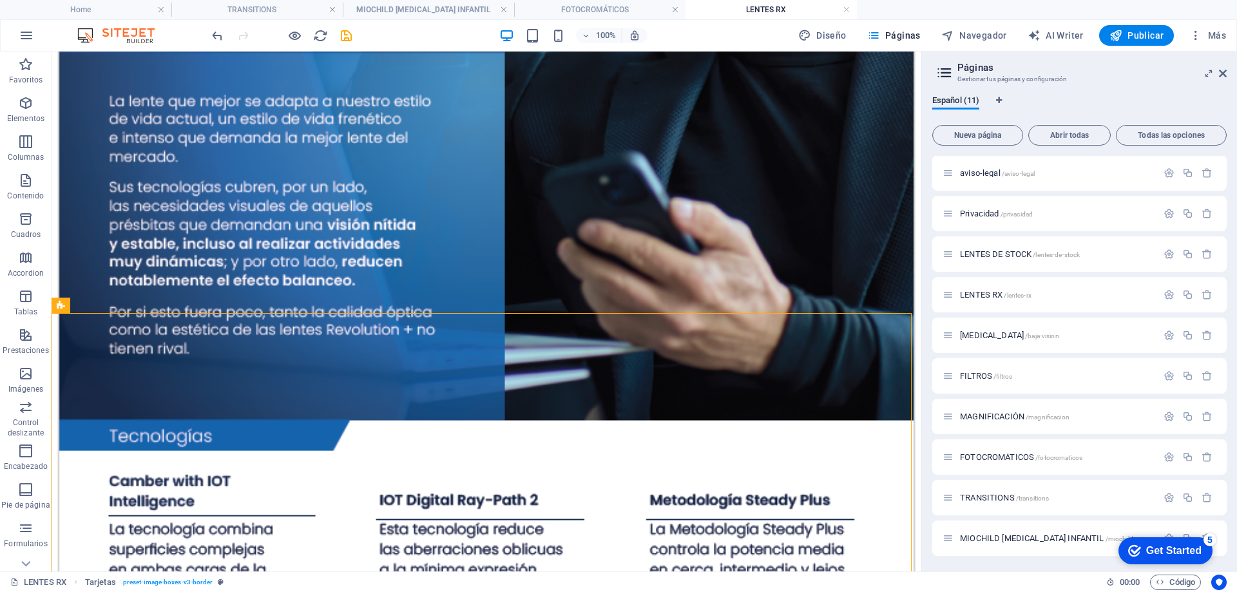
scroll to position [0, 0]
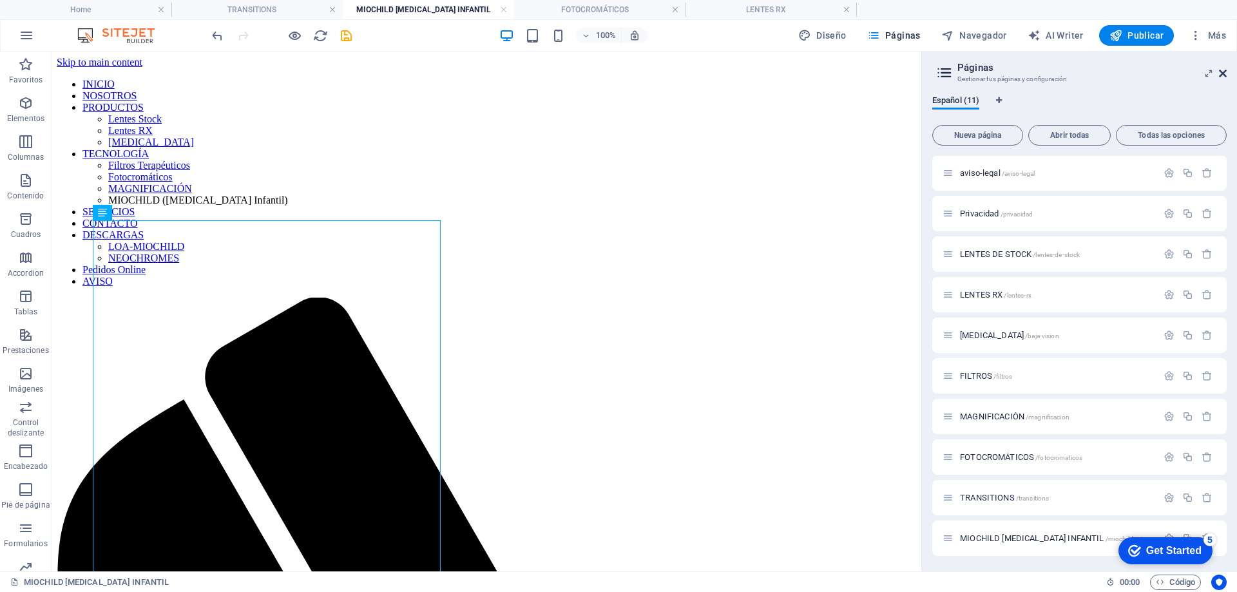
click at [1221, 77] on icon at bounding box center [1223, 73] width 8 height 10
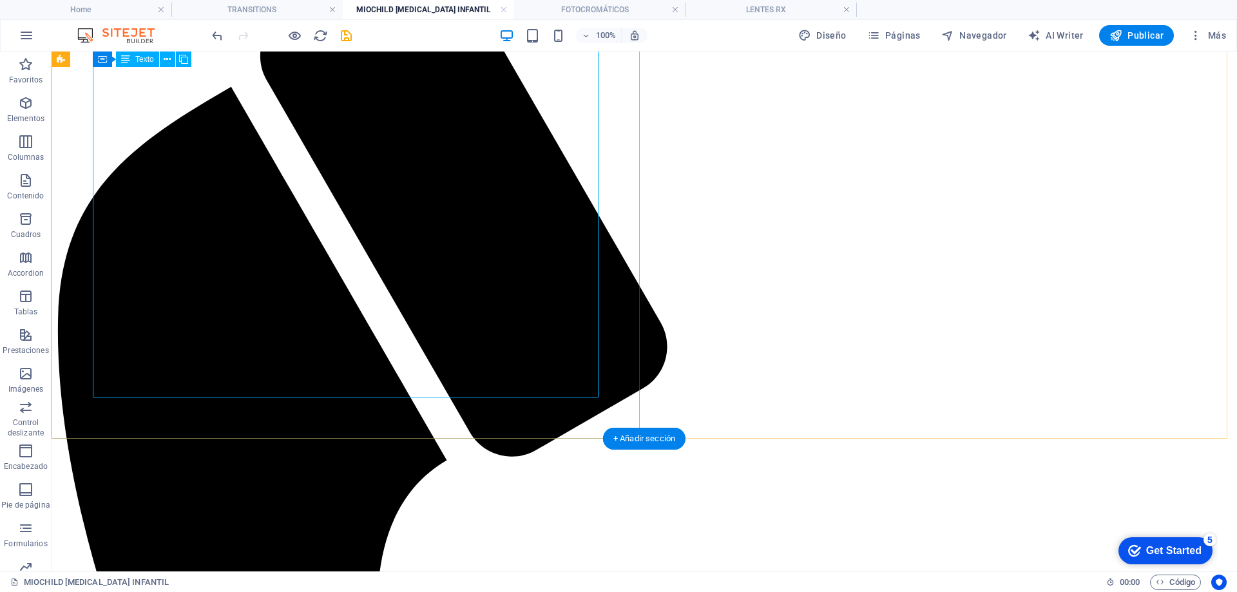
scroll to position [412, 0]
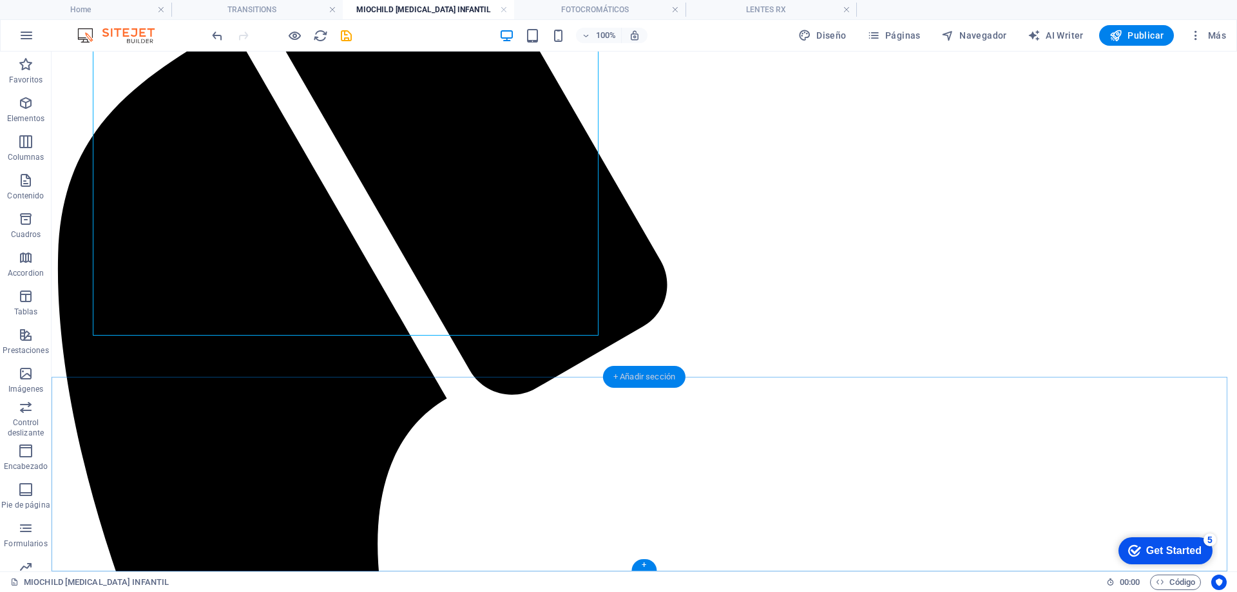
drag, startPoint x: 624, startPoint y: 377, endPoint x: 173, endPoint y: 297, distance: 458.6
click at [624, 377] on div "+ Añadir sección" at bounding box center [644, 377] width 82 height 22
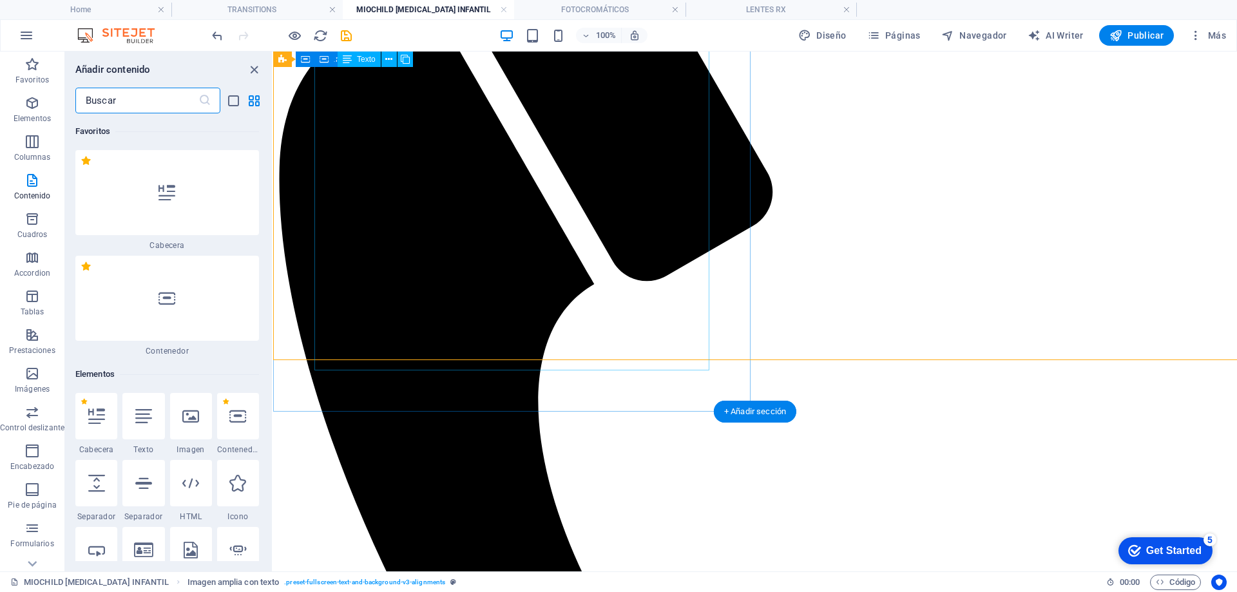
scroll to position [4386, 0]
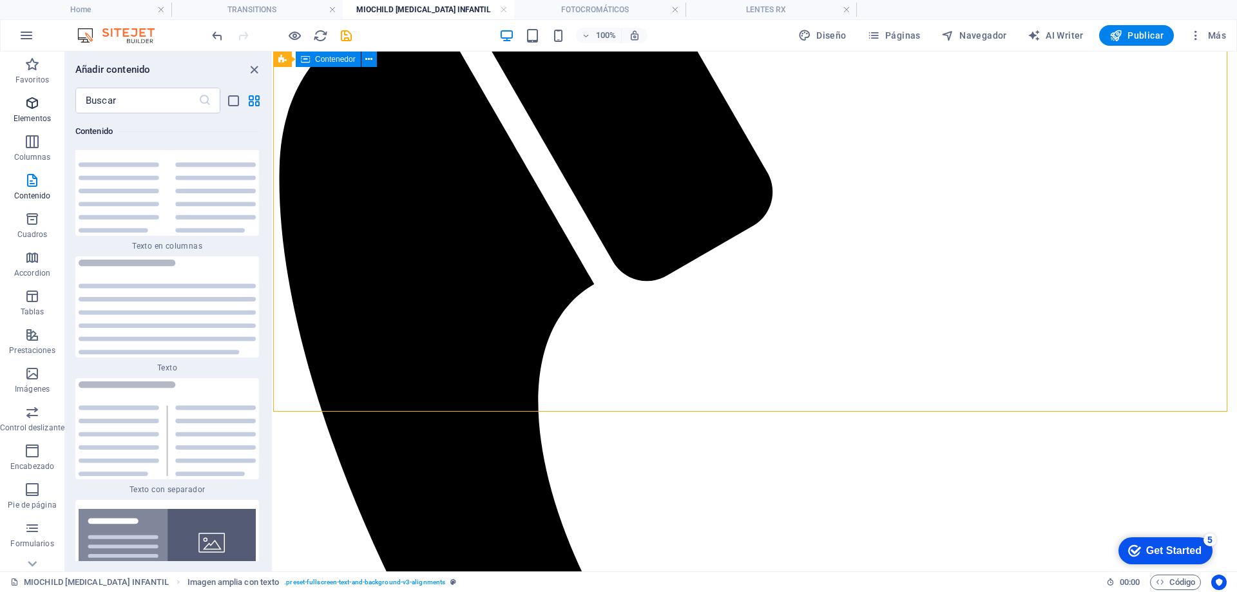
click at [41, 106] on span "Elementos" at bounding box center [32, 110] width 64 height 31
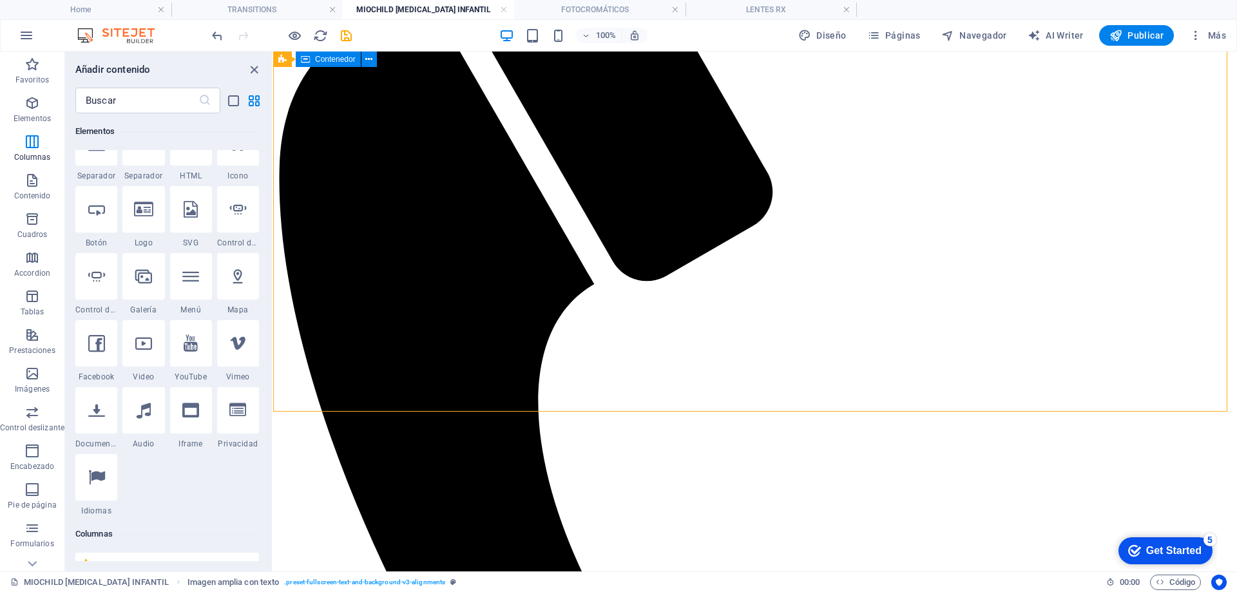
scroll to position [243, 0]
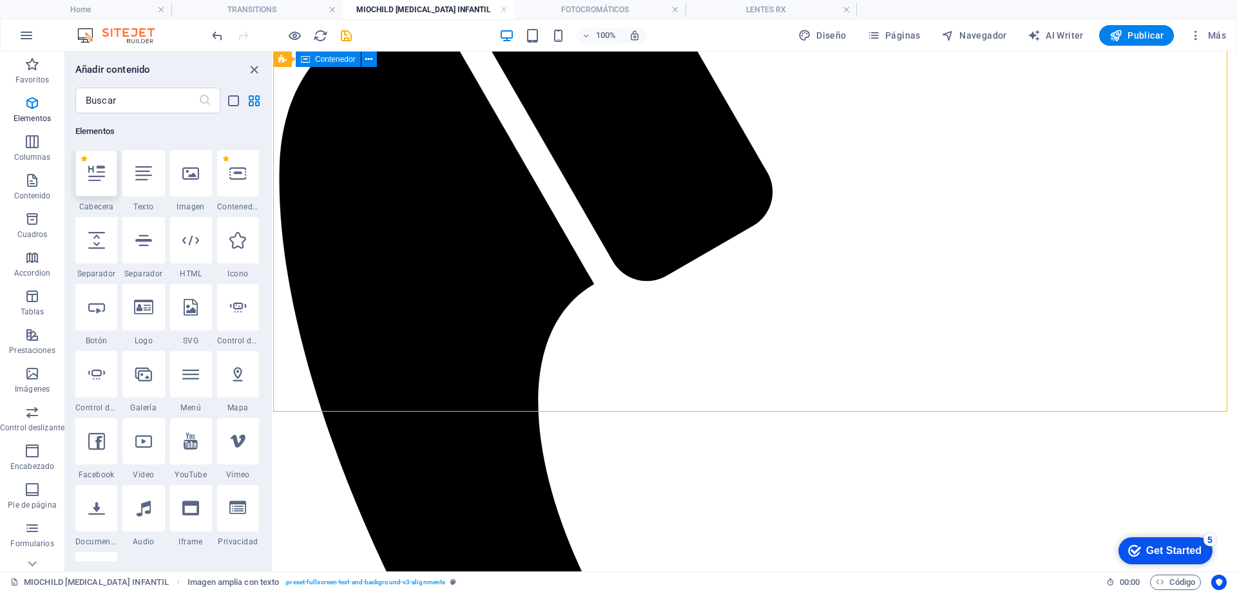
drag, startPoint x: 96, startPoint y: 175, endPoint x: 131, endPoint y: 321, distance: 150.3
click at [96, 175] on icon at bounding box center [96, 173] width 17 height 17
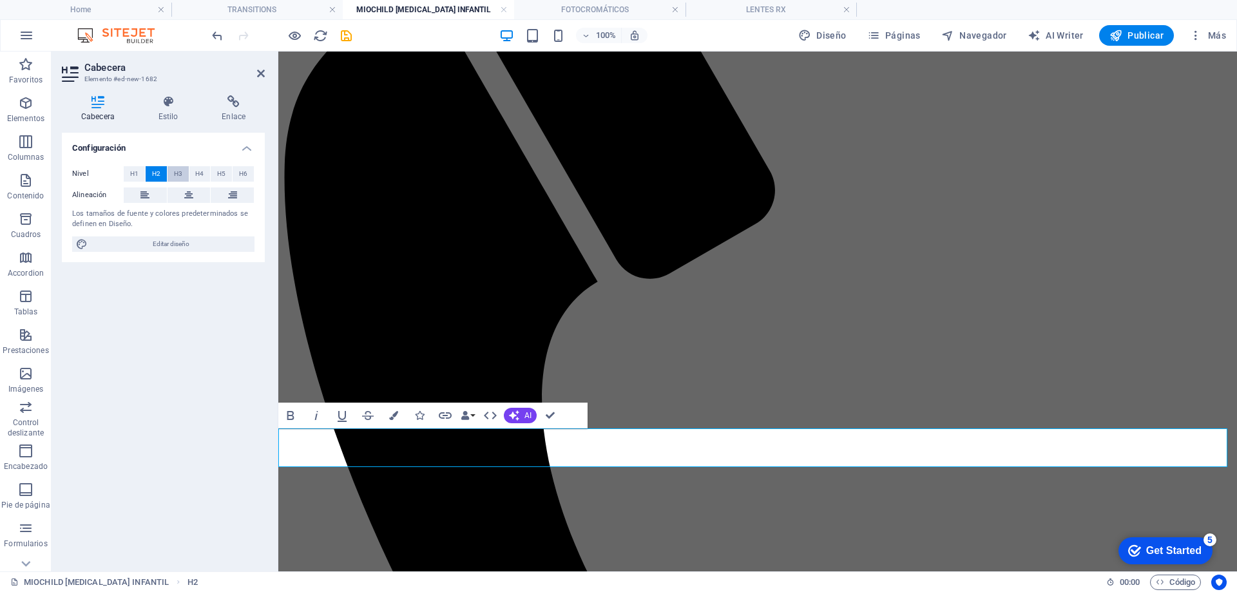
click at [180, 175] on span "H3" at bounding box center [178, 173] width 8 height 15
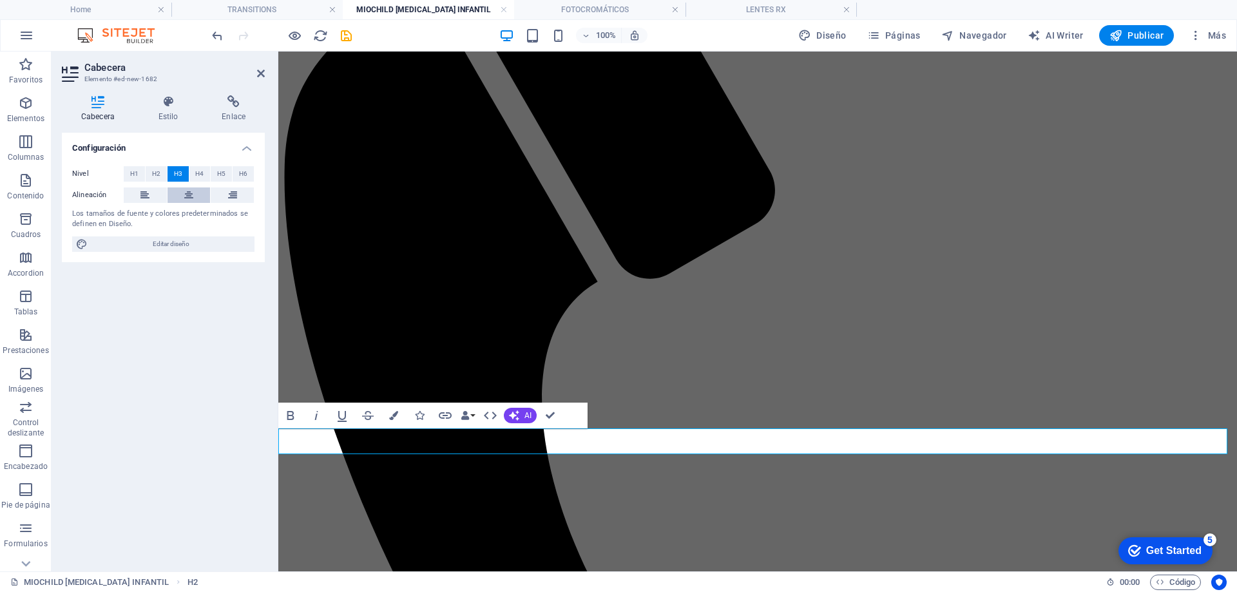
click at [189, 193] on icon at bounding box center [188, 194] width 9 height 15
drag, startPoint x: 852, startPoint y: 441, endPoint x: 667, endPoint y: 455, distance: 185.4
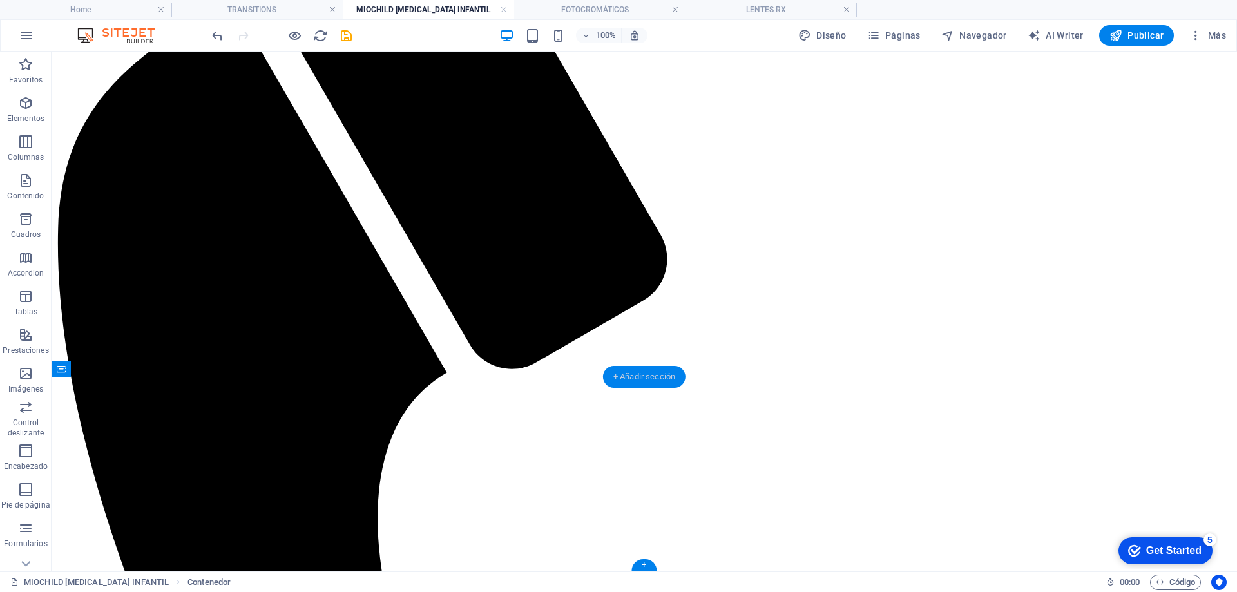
drag, startPoint x: 623, startPoint y: 375, endPoint x: 277, endPoint y: 338, distance: 348.0
click at [623, 375] on div "+ Añadir sección" at bounding box center [644, 377] width 82 height 22
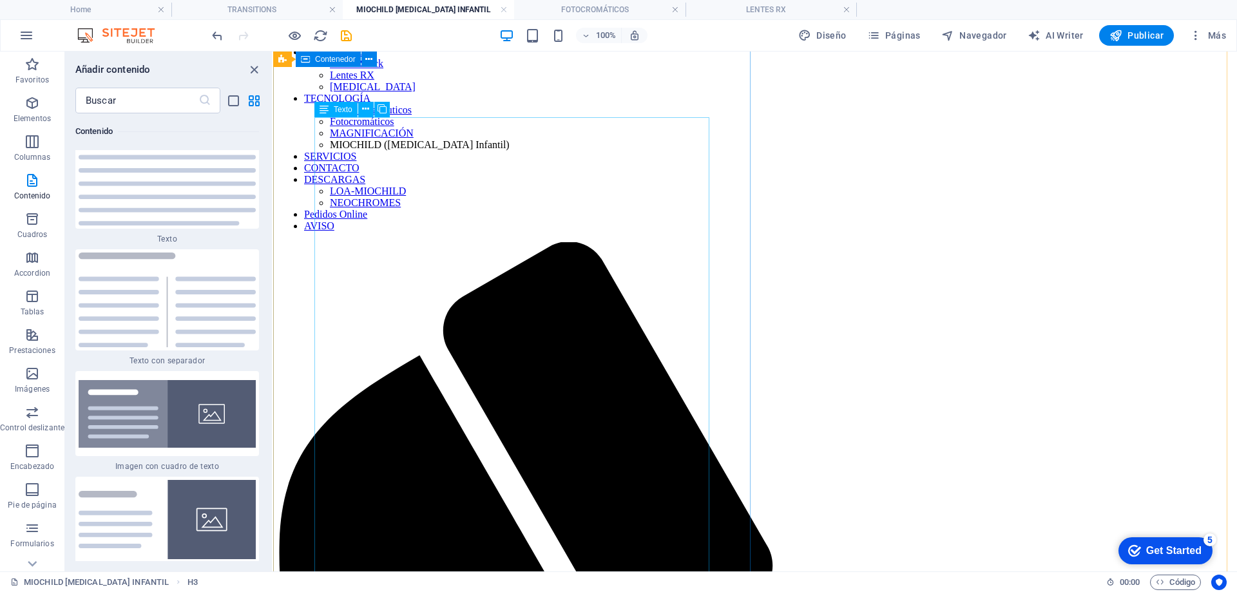
scroll to position [0, 0]
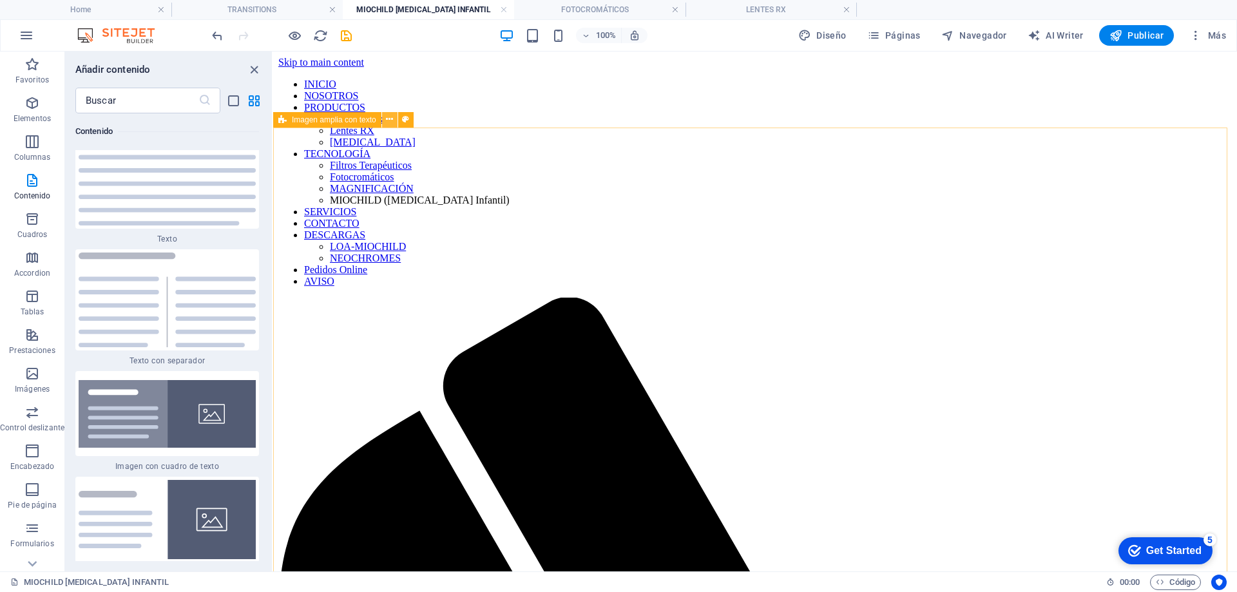
click at [389, 120] on icon at bounding box center [389, 120] width 7 height 14
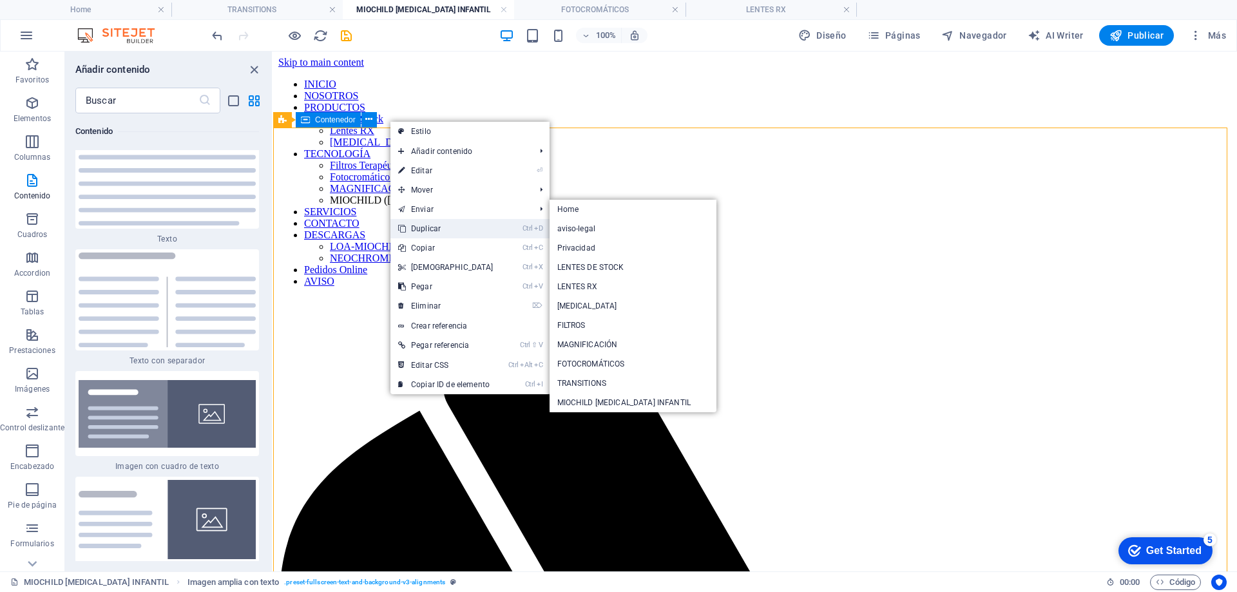
click at [429, 223] on link "Ctrl D Duplicar" at bounding box center [445, 228] width 111 height 19
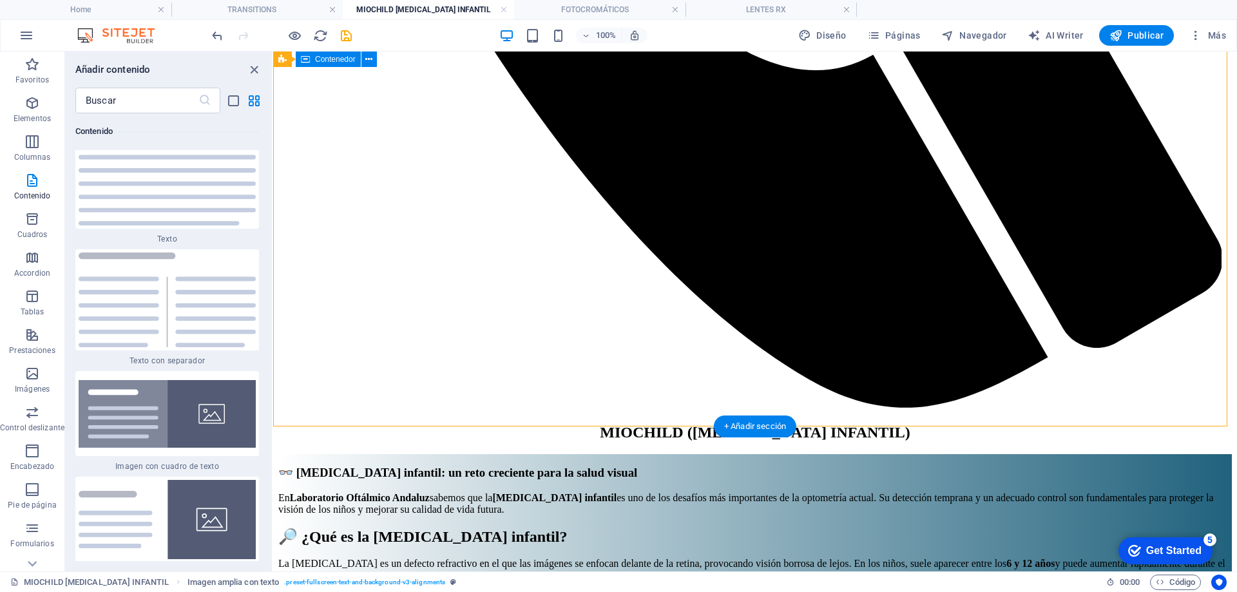
scroll to position [1144, 0]
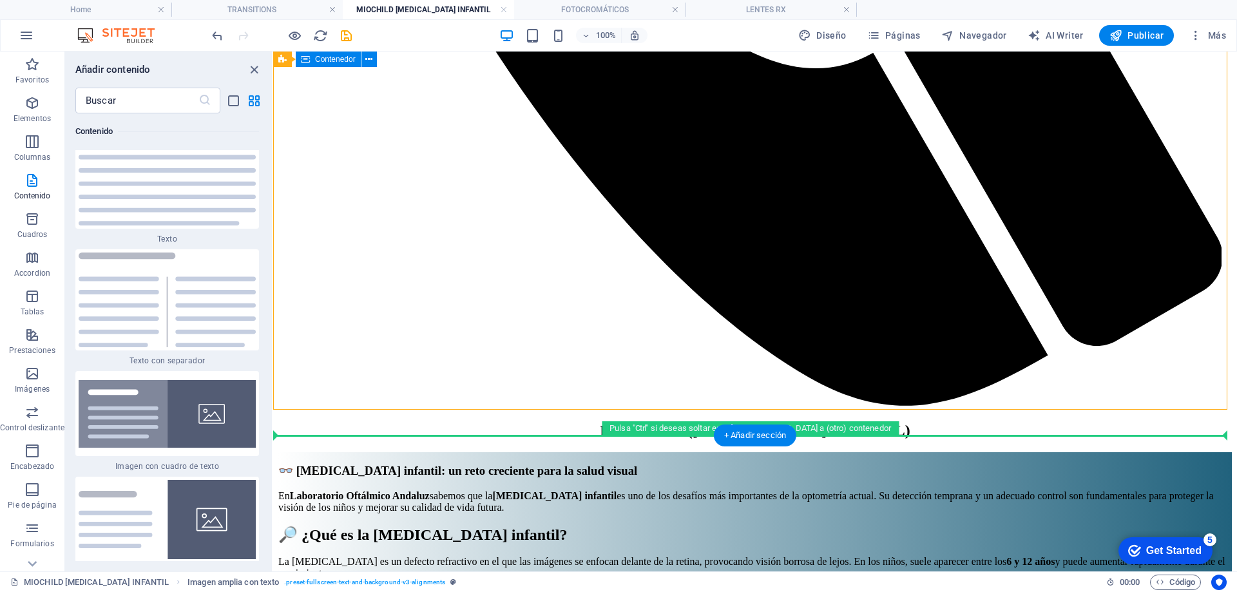
drag, startPoint x: 595, startPoint y: 189, endPoint x: 470, endPoint y: 437, distance: 277.5
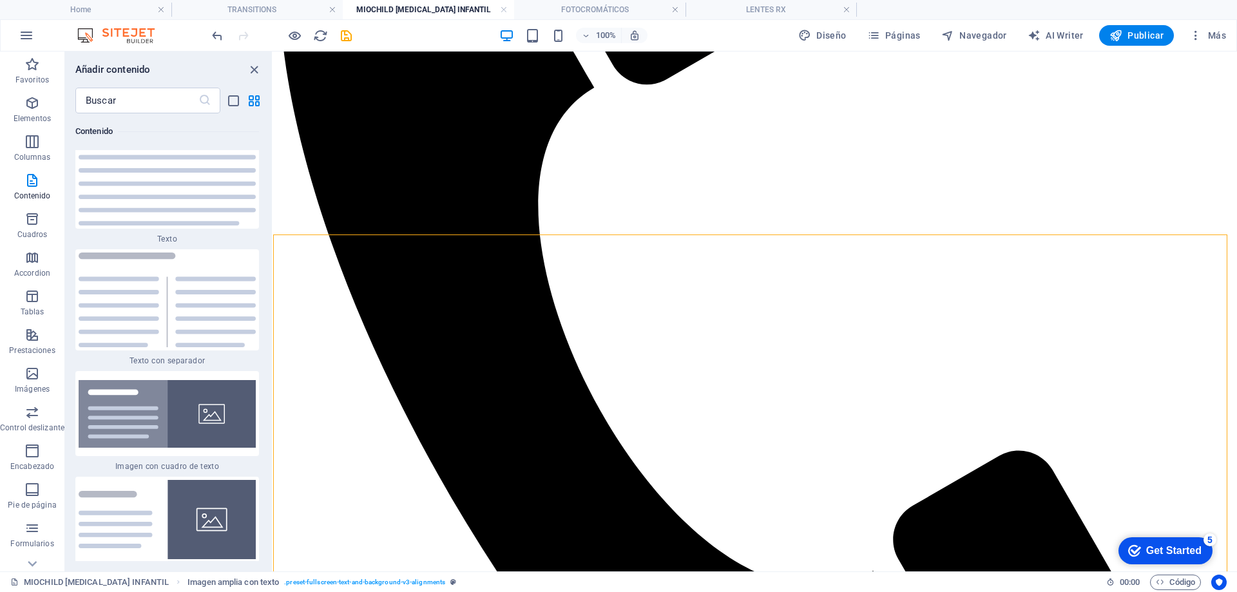
scroll to position [622, 0]
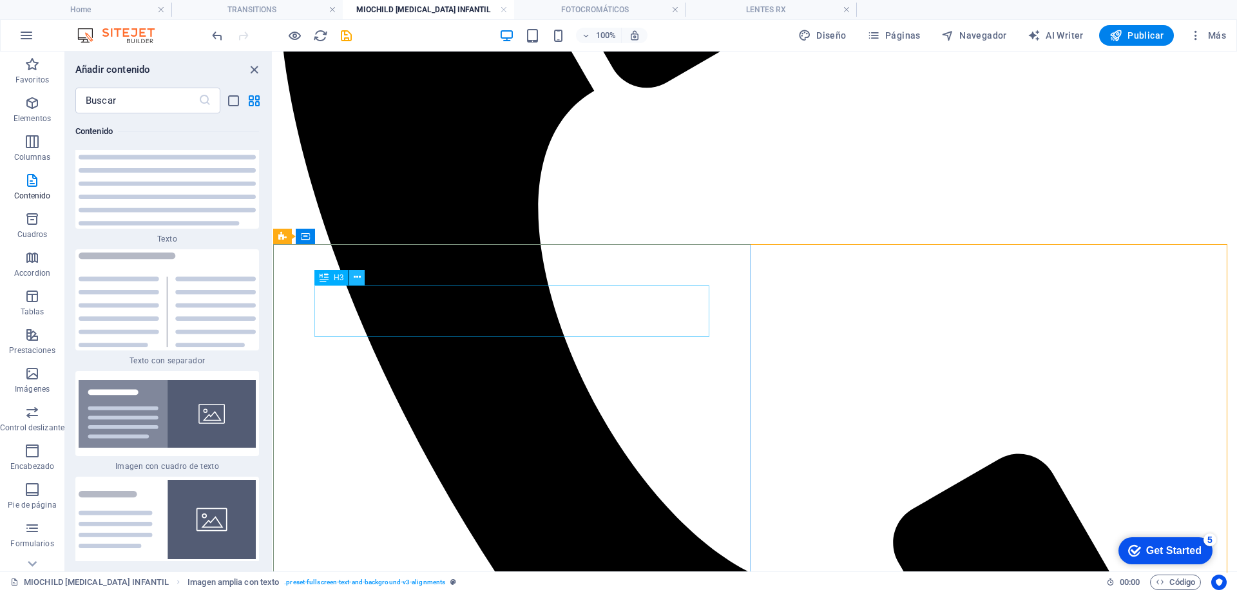
click at [356, 277] on icon at bounding box center [357, 278] width 7 height 14
click at [369, 327] on icon at bounding box center [365, 329] width 7 height 14
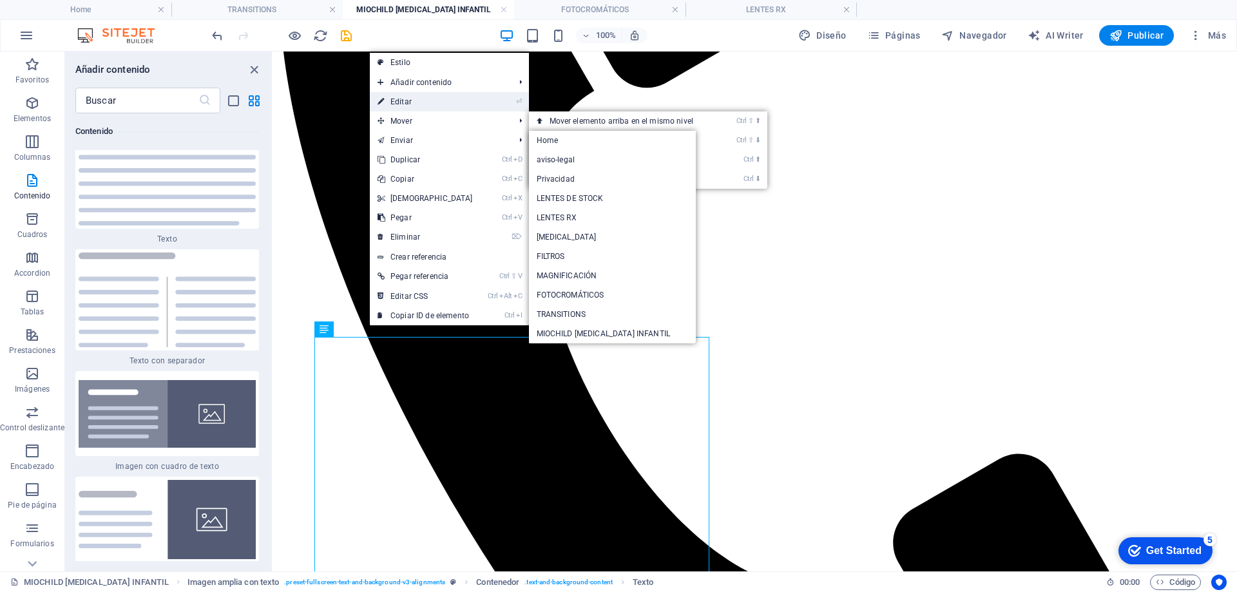
drag, startPoint x: 407, startPoint y: 101, endPoint x: 146, endPoint y: 179, distance: 271.7
click at [407, 101] on link "⏎ Editar" at bounding box center [425, 101] width 111 height 19
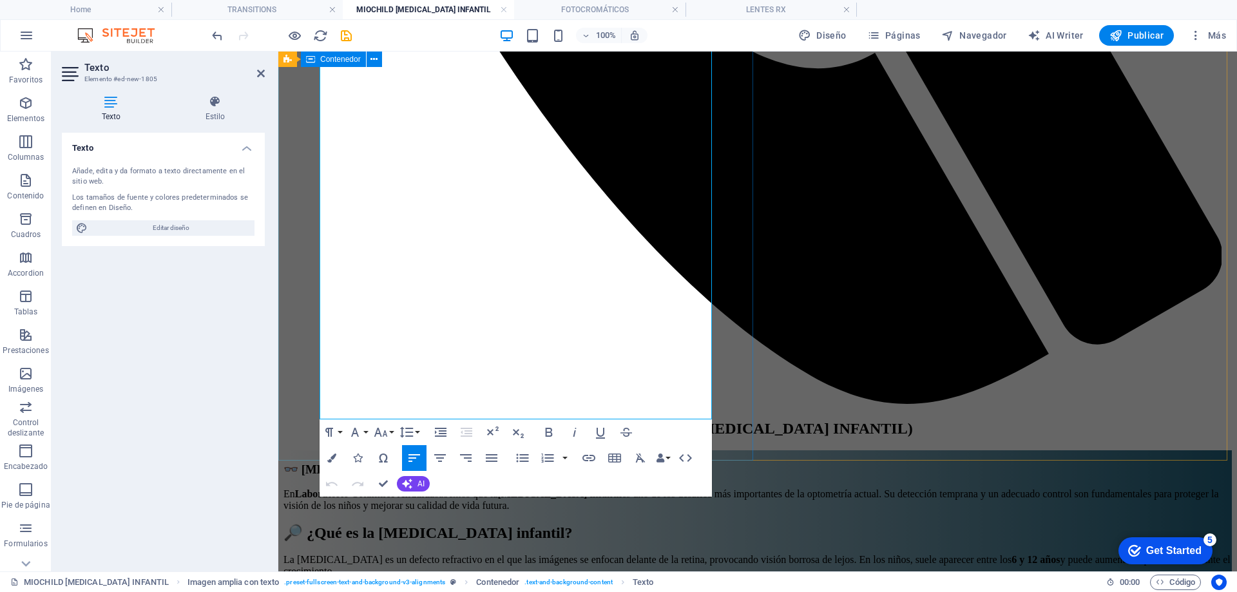
scroll to position [1155, 0]
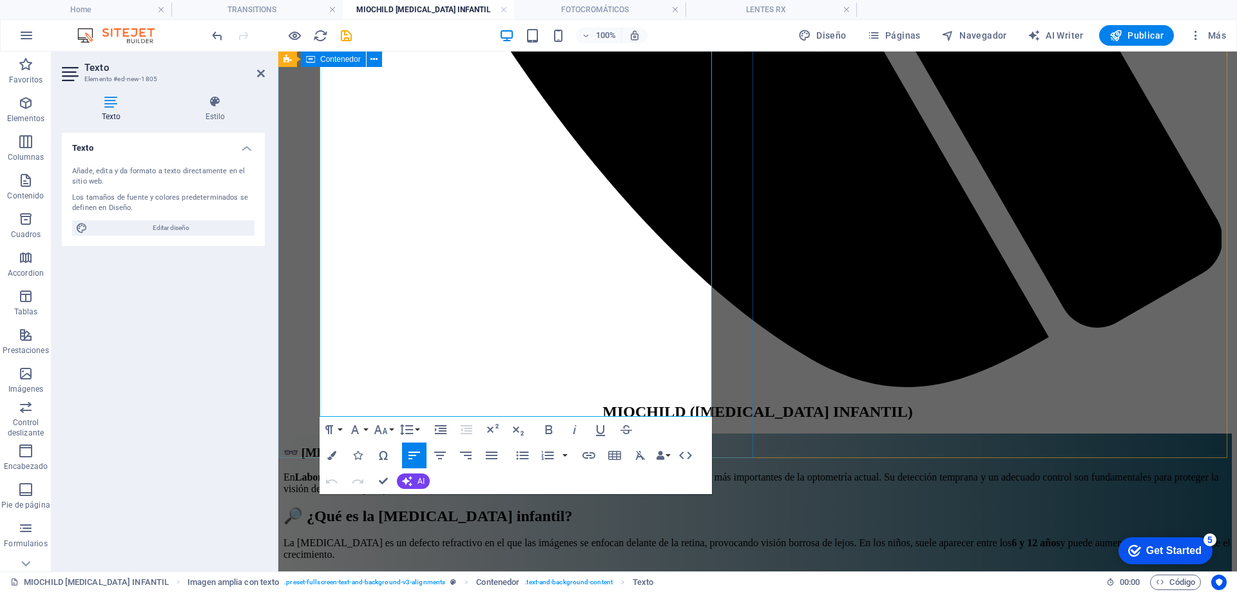
drag, startPoint x: 322, startPoint y: 345, endPoint x: 931, endPoint y: 474, distance: 622.2
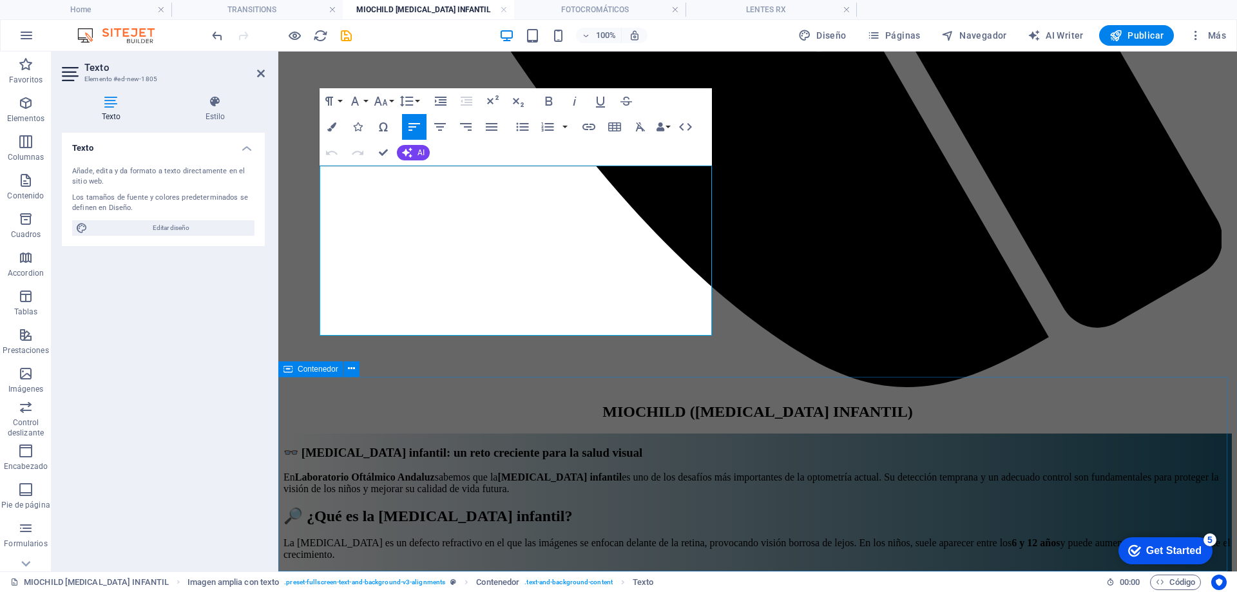
scroll to position [810, 0]
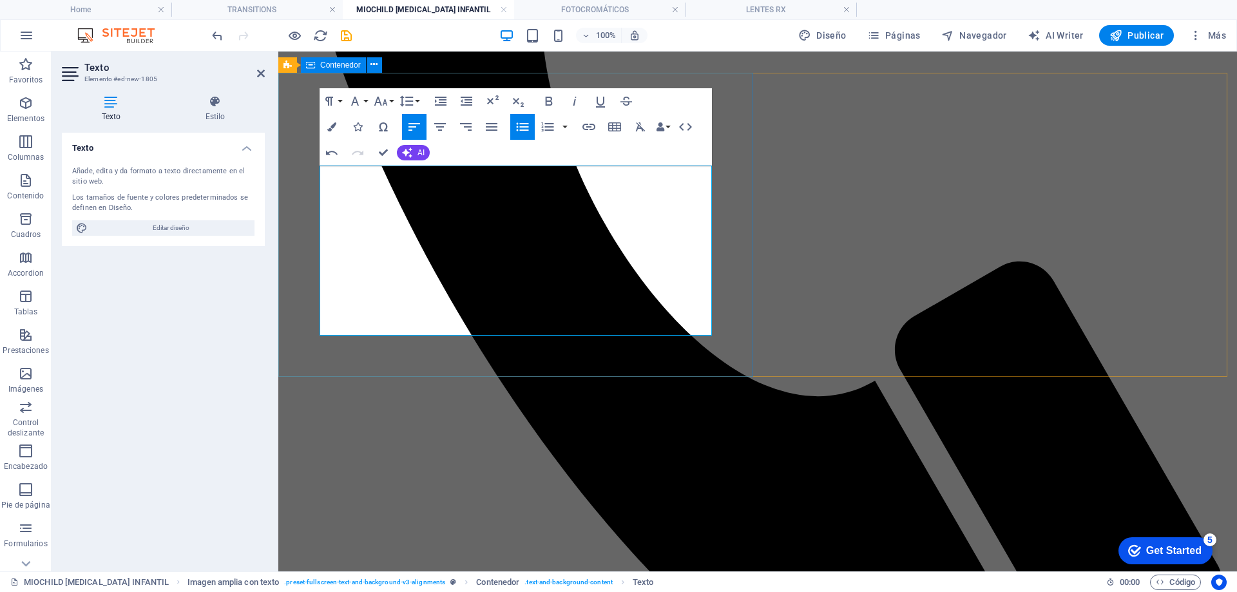
drag, startPoint x: 549, startPoint y: 325, endPoint x: 316, endPoint y: 160, distance: 286.0
click at [327, 122] on icon "button" at bounding box center [331, 126] width 9 height 9
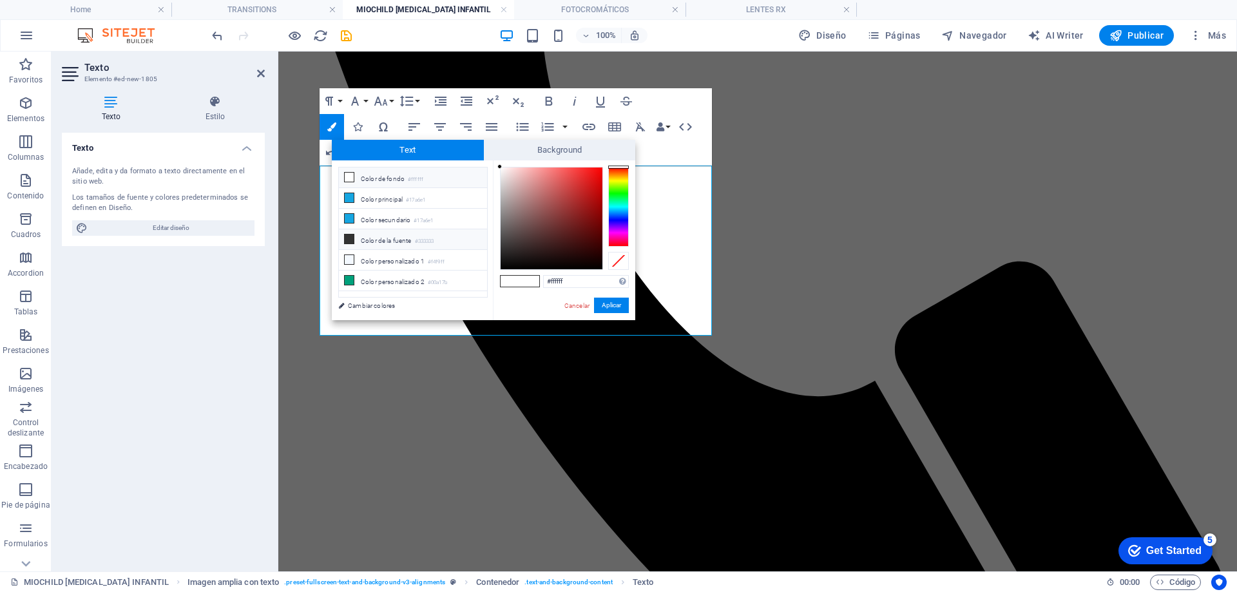
click at [347, 240] on icon at bounding box center [349, 239] width 9 height 9
click at [609, 305] on button "Aplicar" at bounding box center [611, 305] width 35 height 15
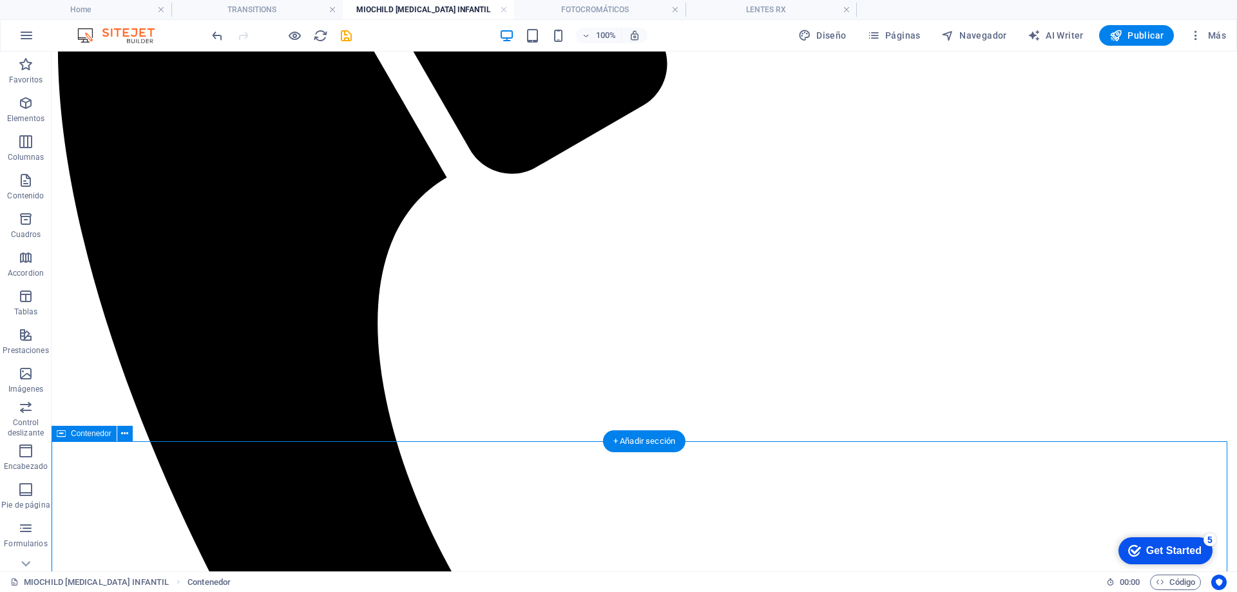
scroll to position [644, 0]
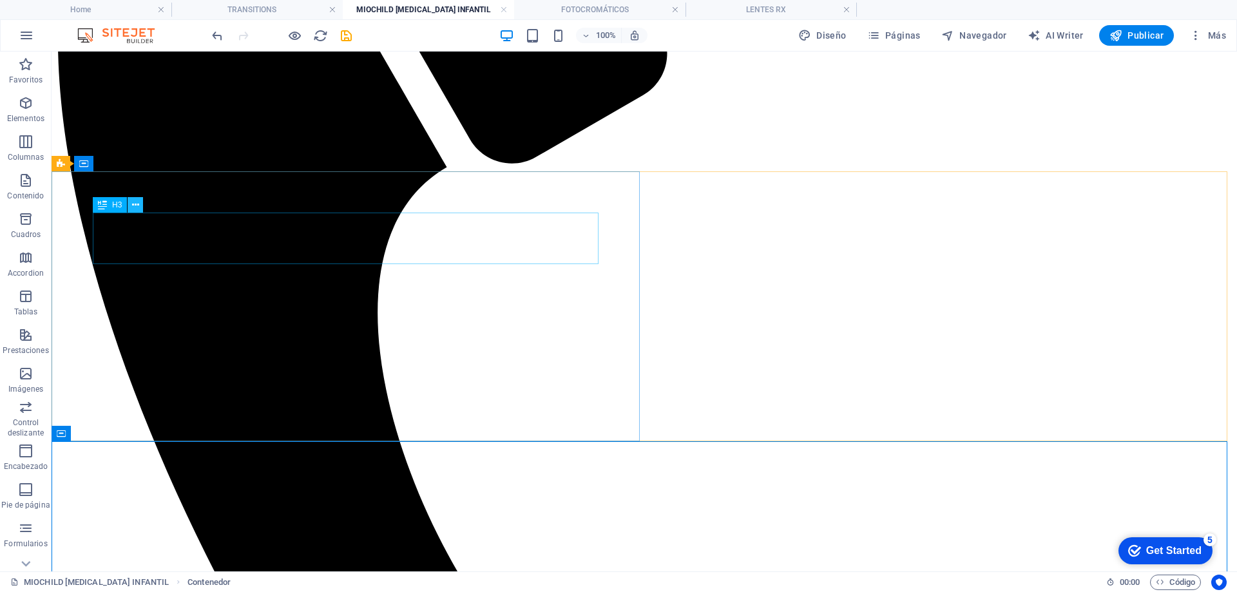
click at [133, 201] on icon at bounding box center [135, 205] width 7 height 14
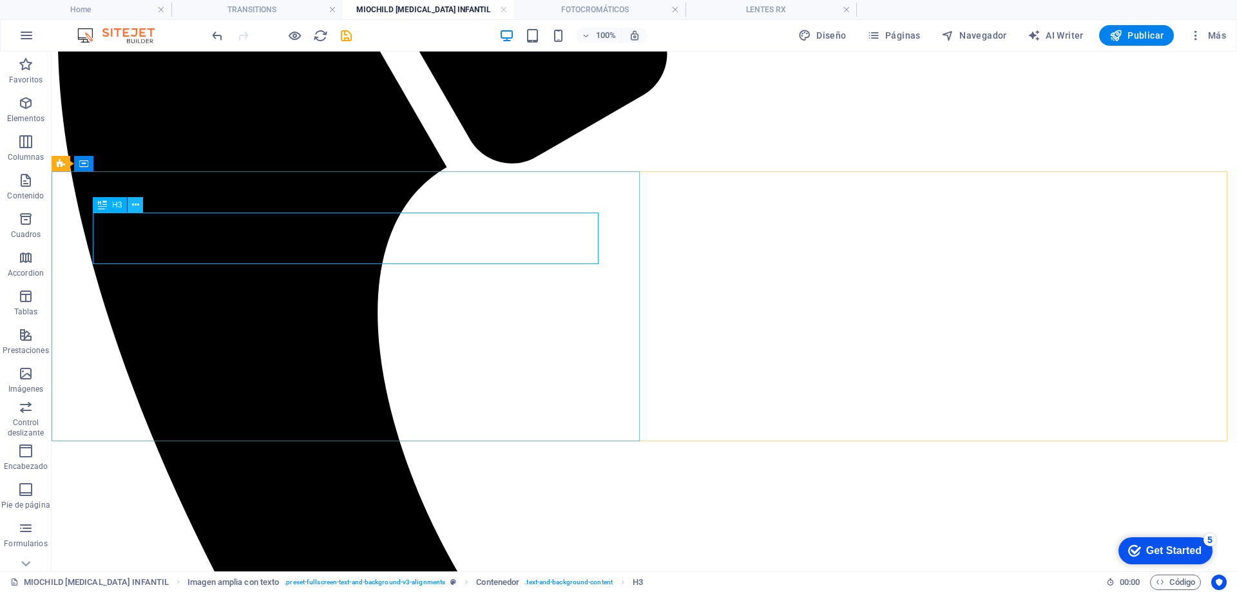
click at [137, 204] on icon at bounding box center [135, 205] width 7 height 14
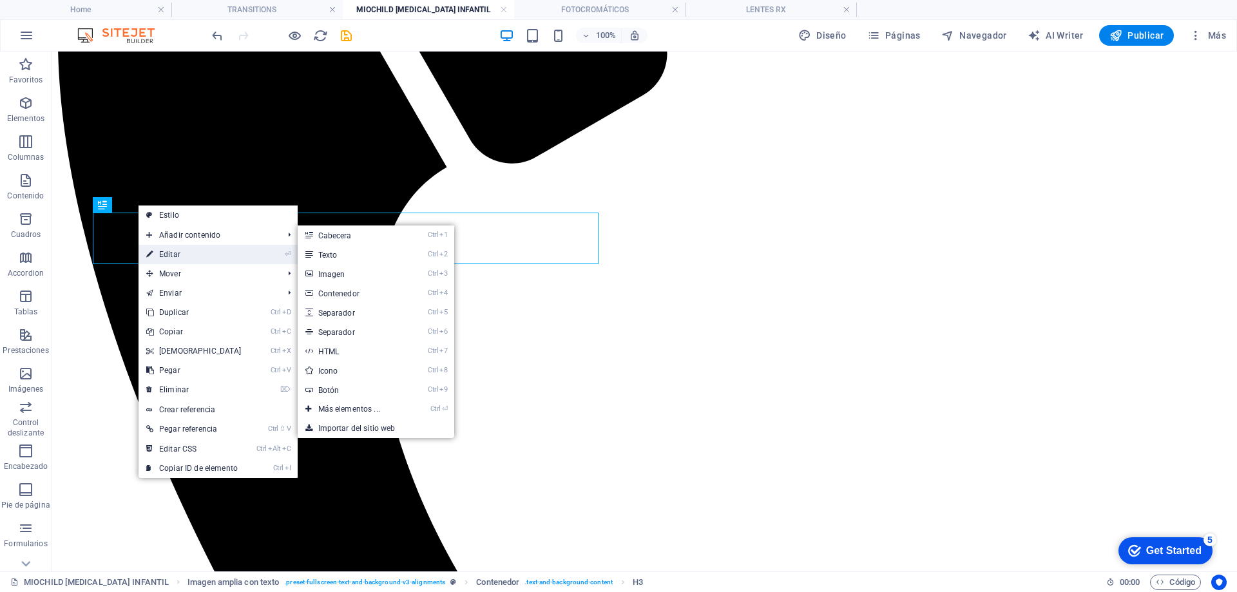
click at [168, 251] on link "⏎ Editar" at bounding box center [194, 254] width 111 height 19
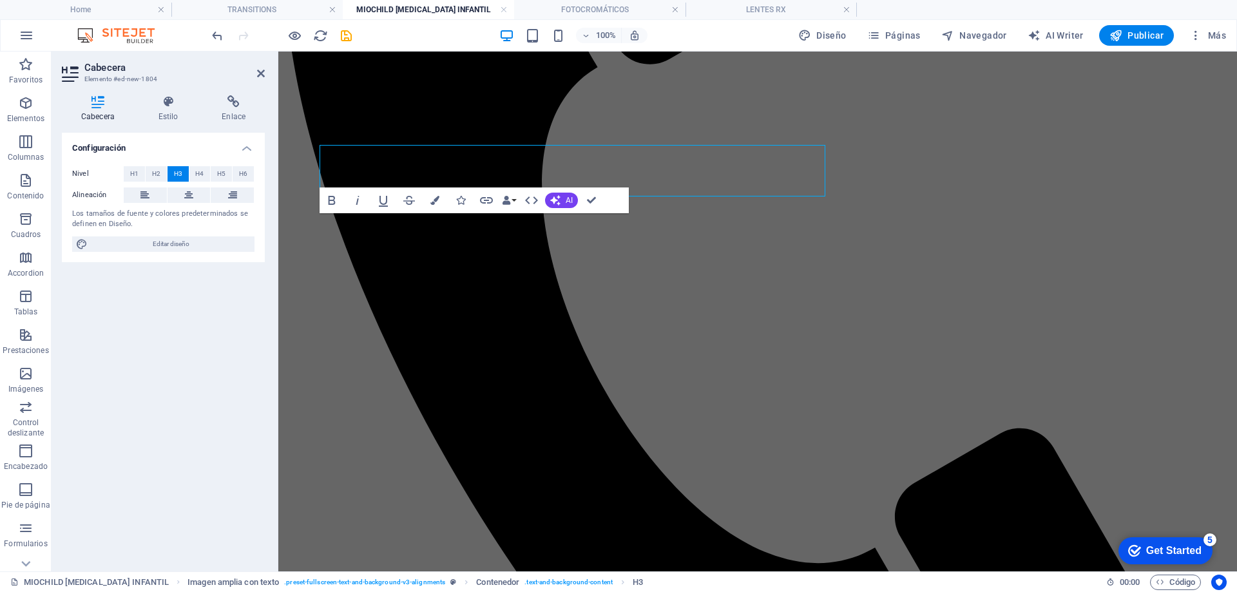
scroll to position [711, 0]
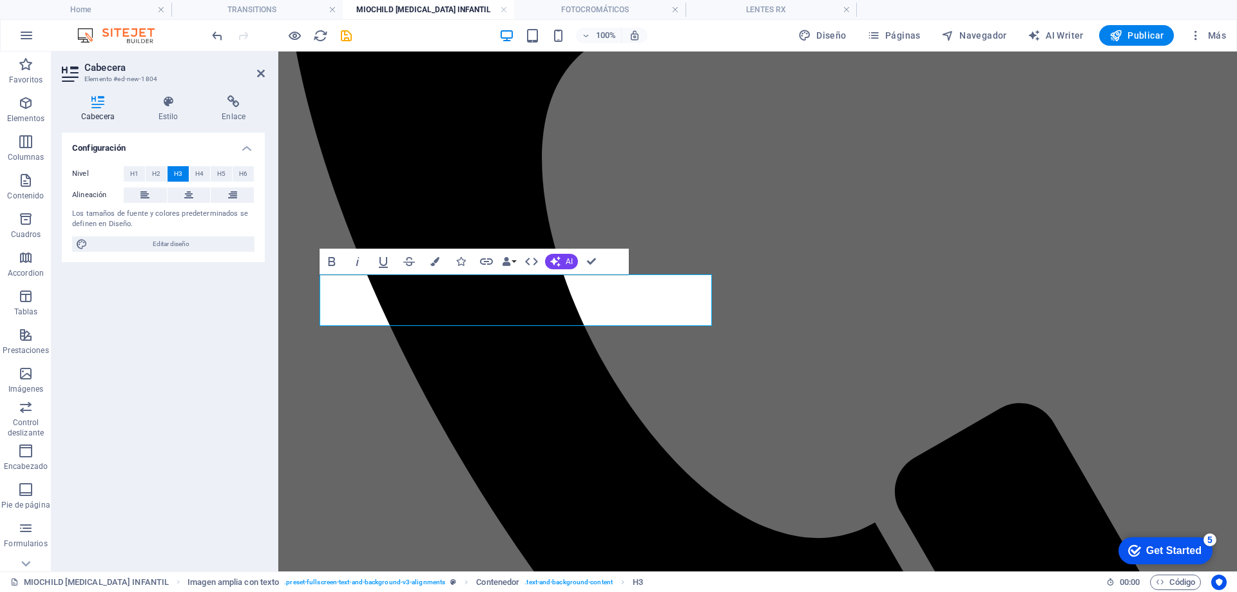
scroll to position [647, 0]
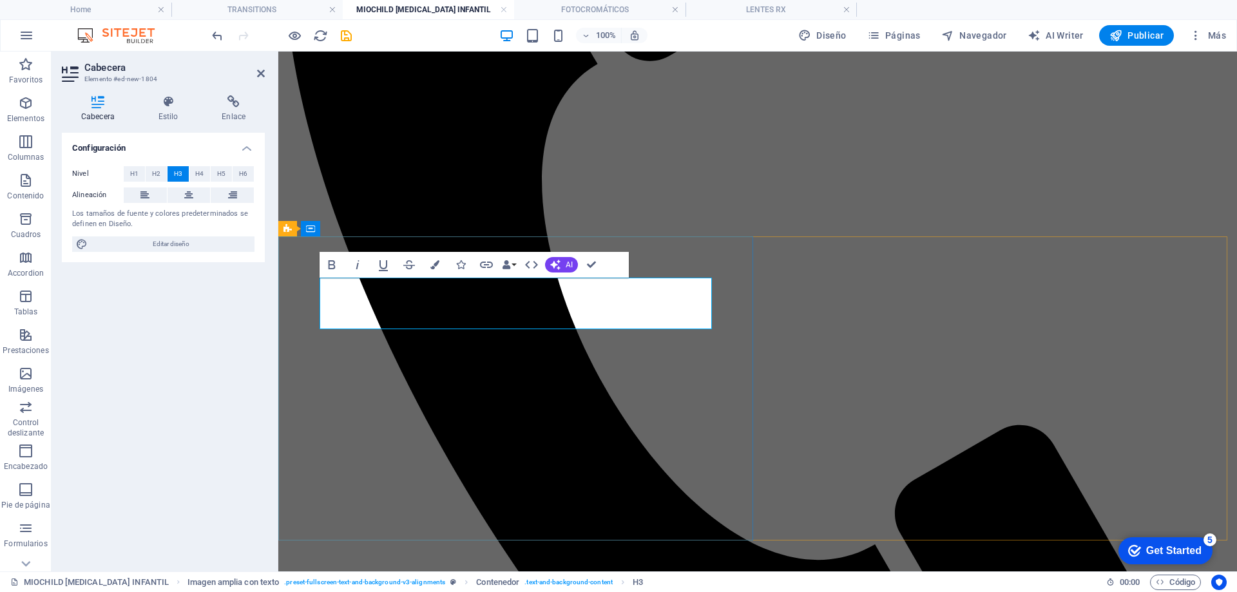
drag, startPoint x: 509, startPoint y: 317, endPoint x: 395, endPoint y: 291, distance: 117.0
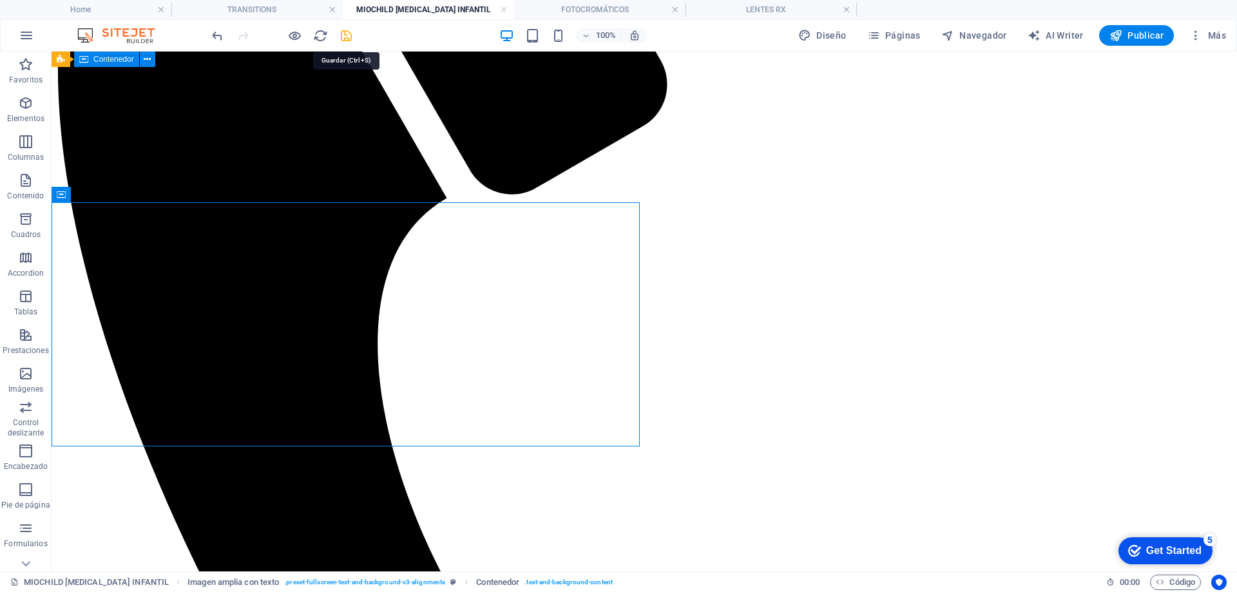
click at [343, 32] on icon "save" at bounding box center [346, 35] width 15 height 15
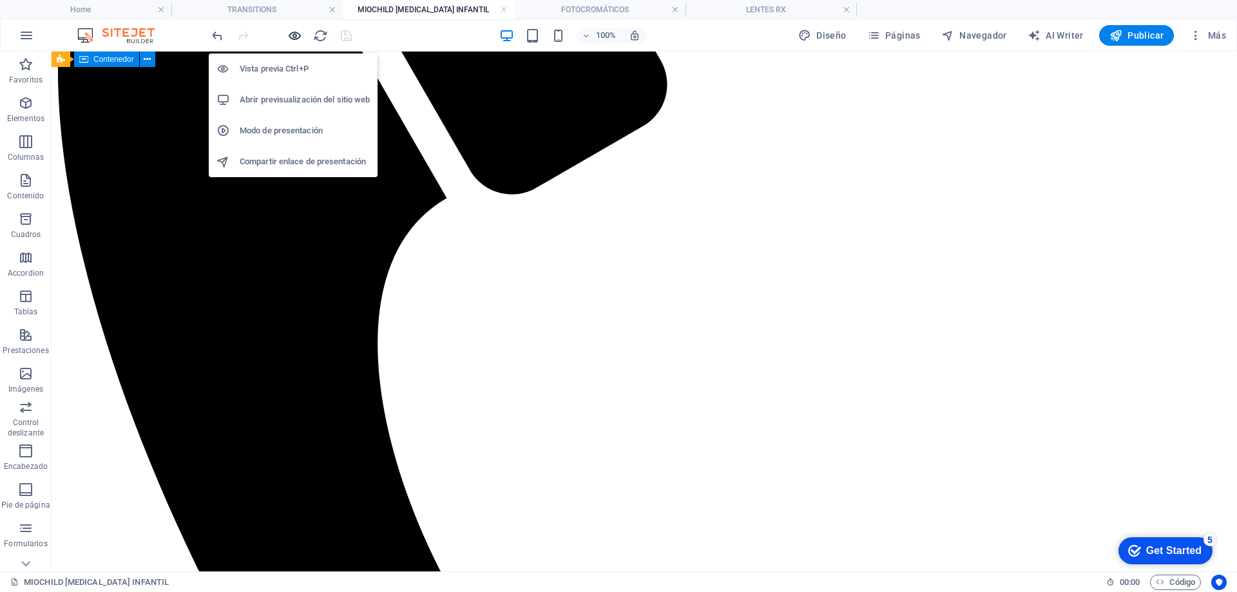
click at [291, 34] on icon "button" at bounding box center [294, 35] width 15 height 15
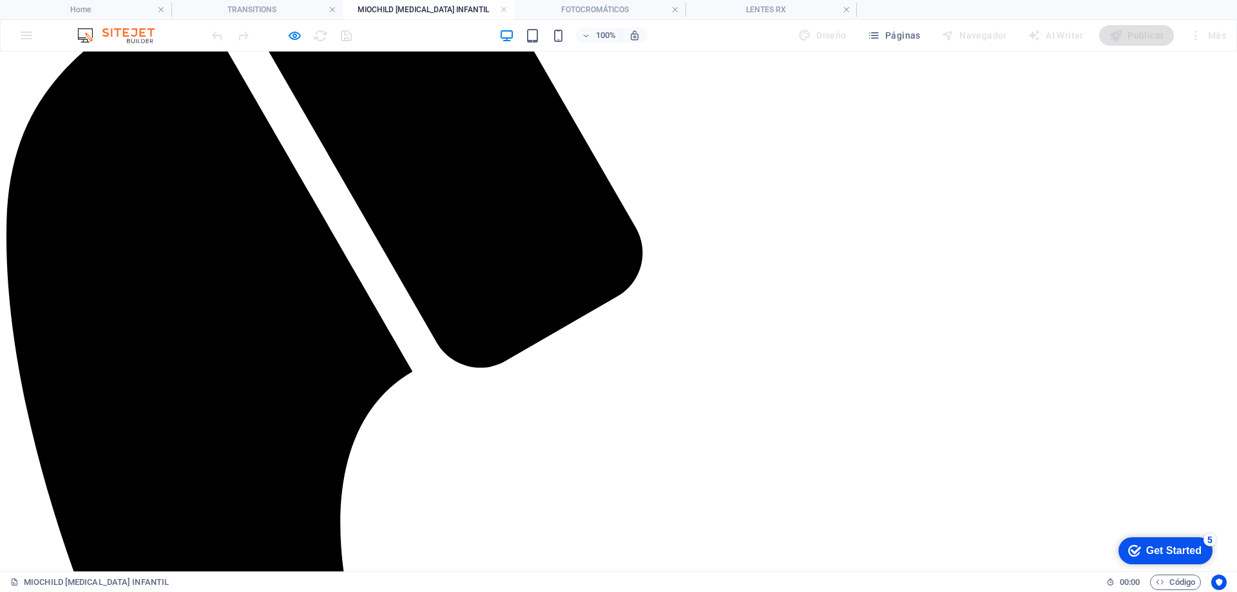
scroll to position [591, 0]
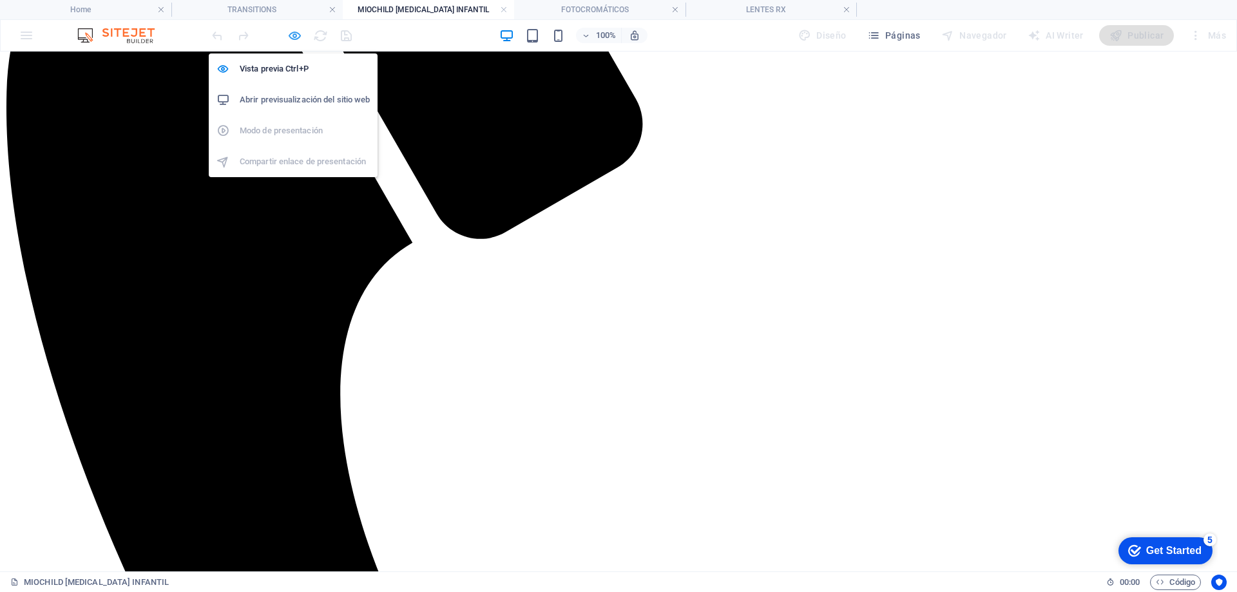
drag, startPoint x: 293, startPoint y: 34, endPoint x: 148, endPoint y: 164, distance: 195.3
click at [293, 34] on icon "button" at bounding box center [294, 35] width 15 height 15
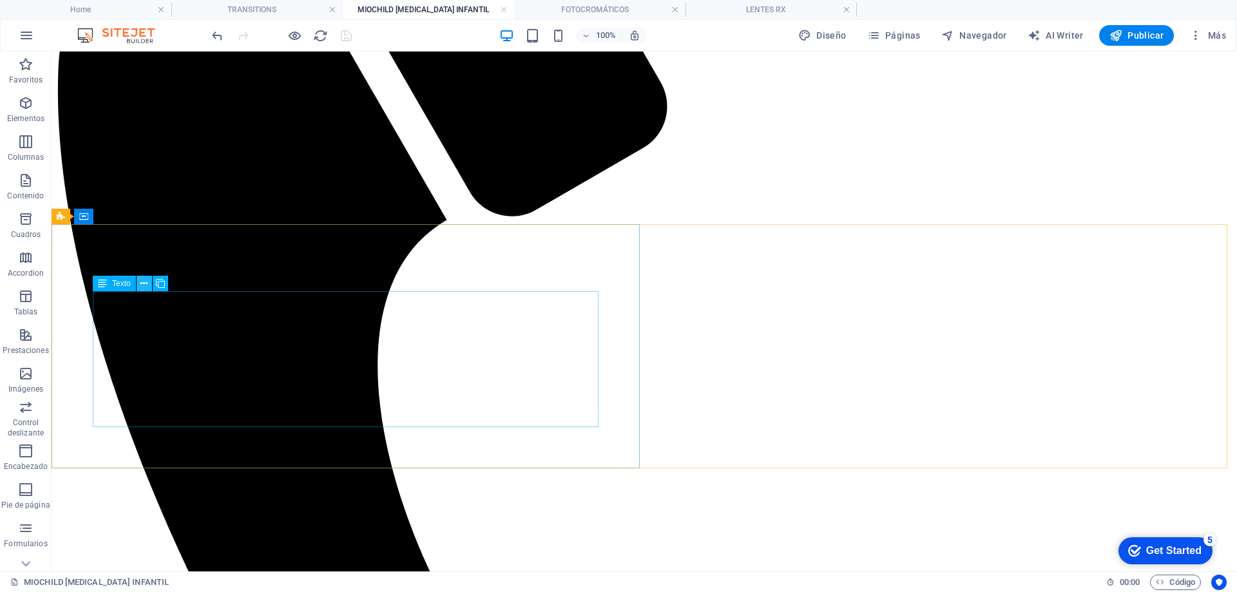
click at [146, 284] on icon at bounding box center [143, 284] width 7 height 14
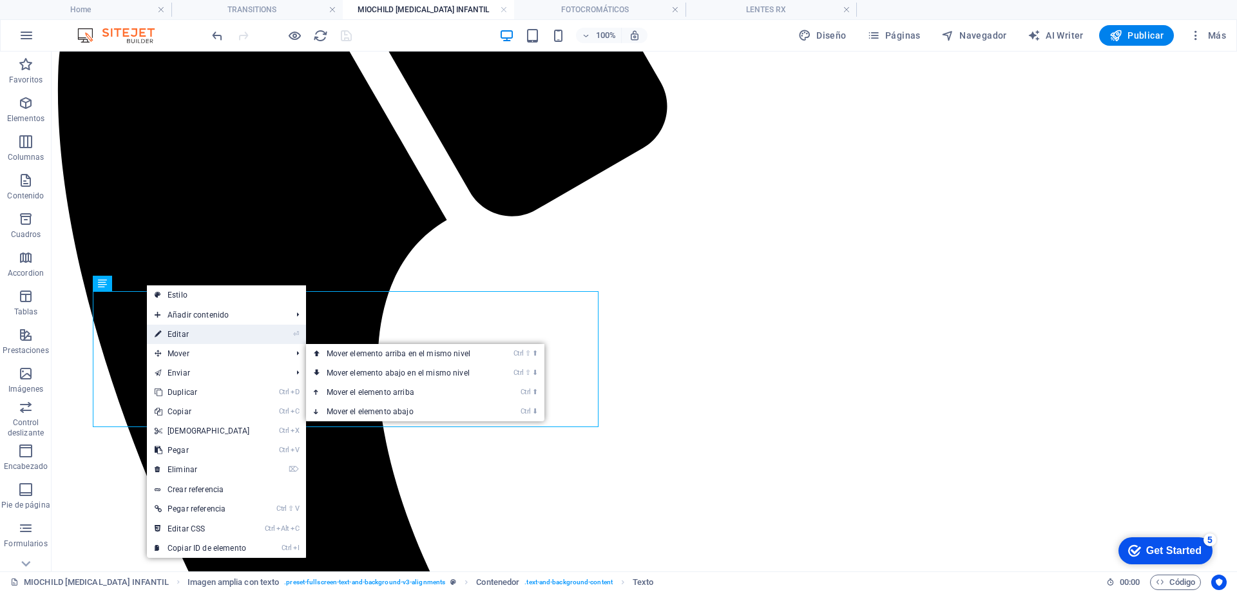
click at [181, 334] on link "⏎ Editar" at bounding box center [202, 334] width 111 height 19
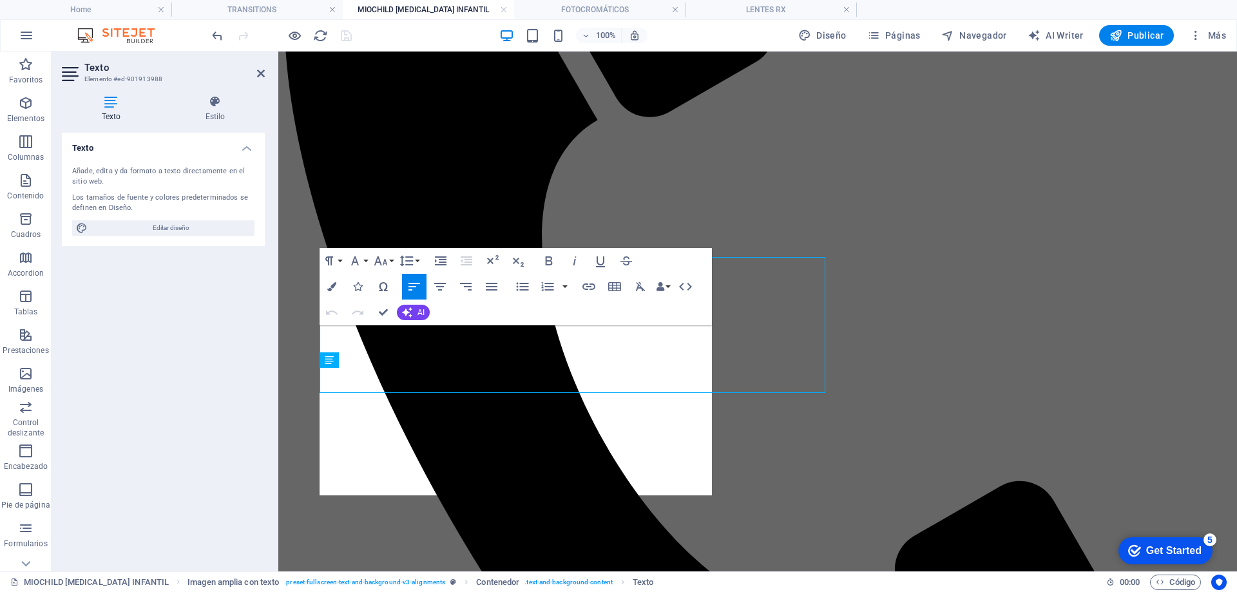
scroll to position [625, 0]
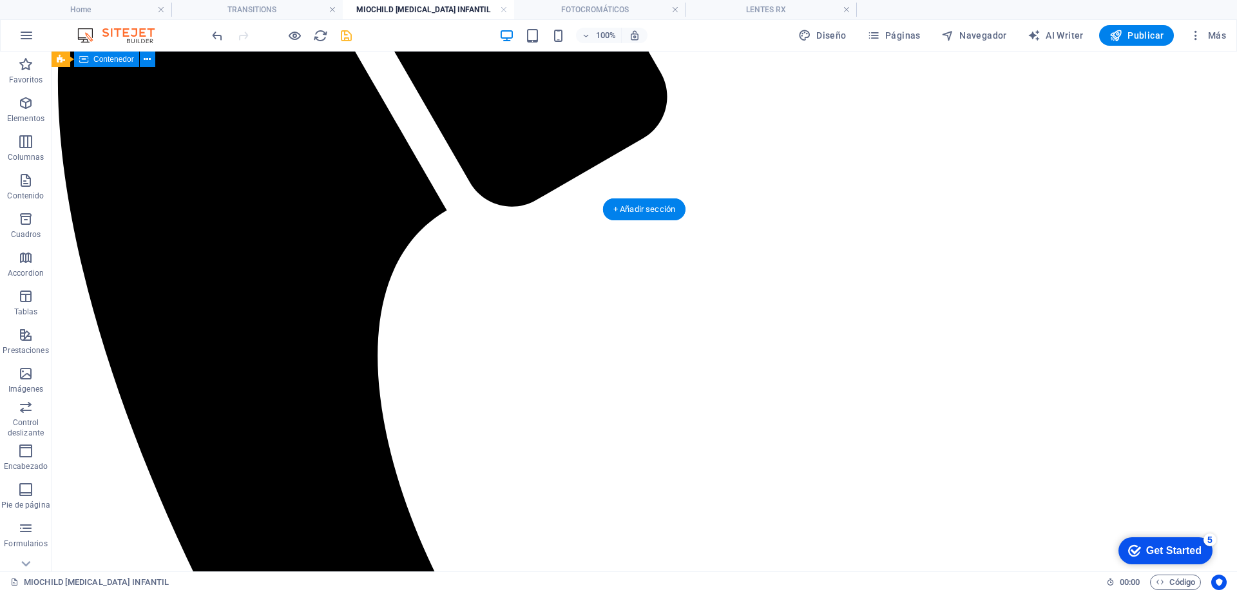
scroll to position [580, 0]
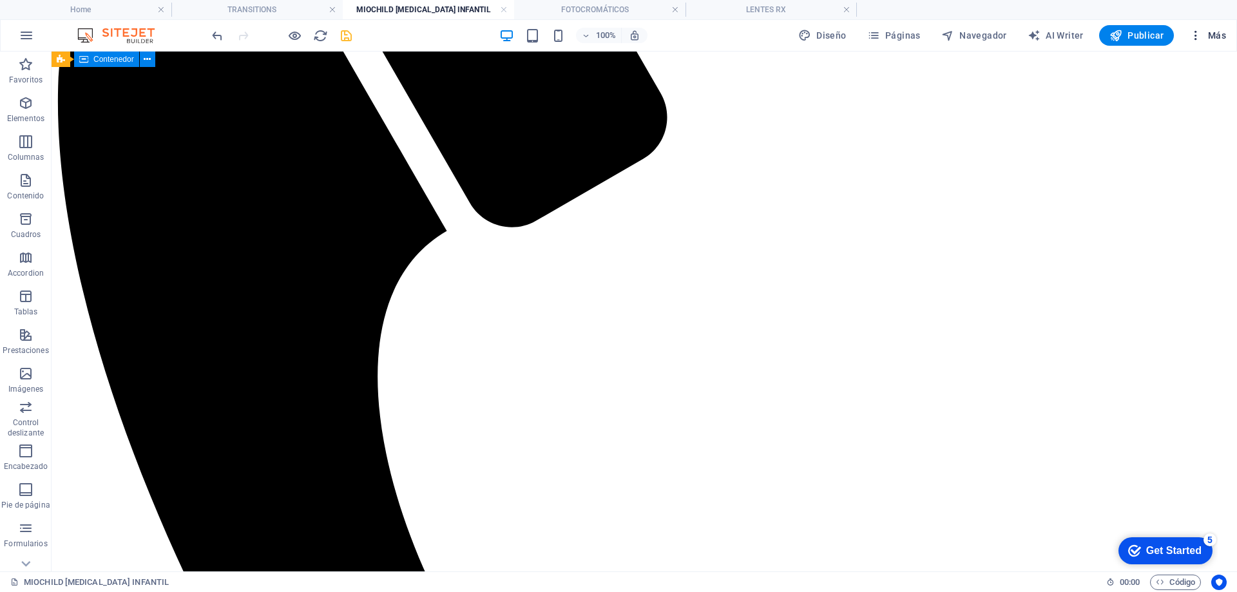
click at [1197, 37] on icon "button" at bounding box center [1195, 35] width 13 height 13
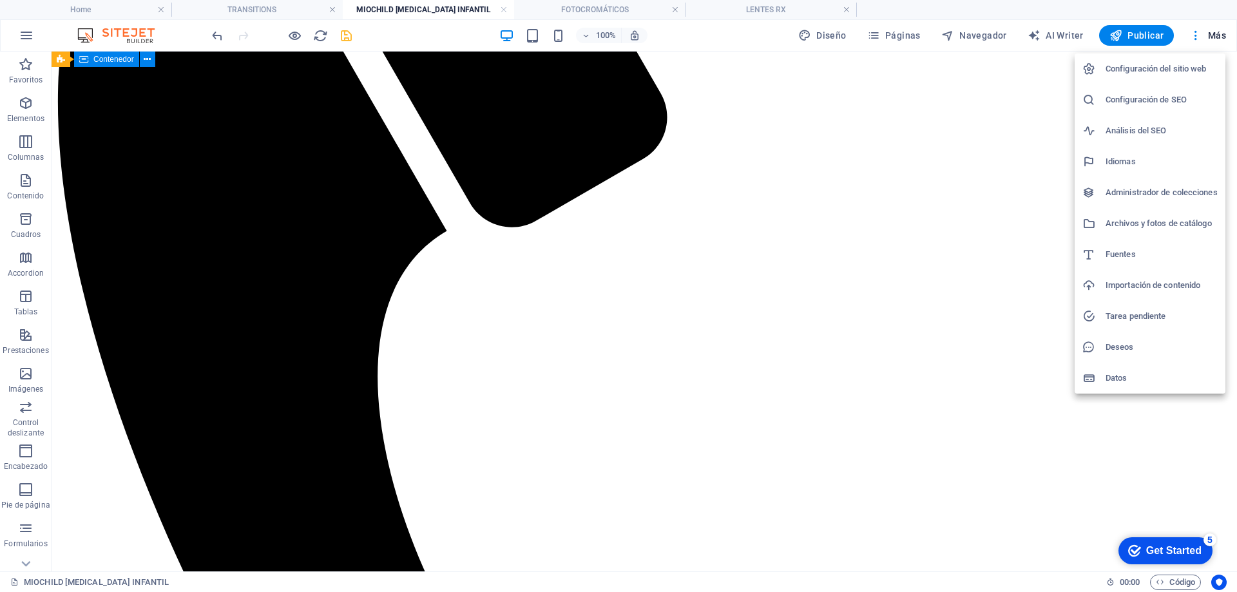
click at [1120, 251] on h6 "Fuentes" at bounding box center [1162, 254] width 112 height 15
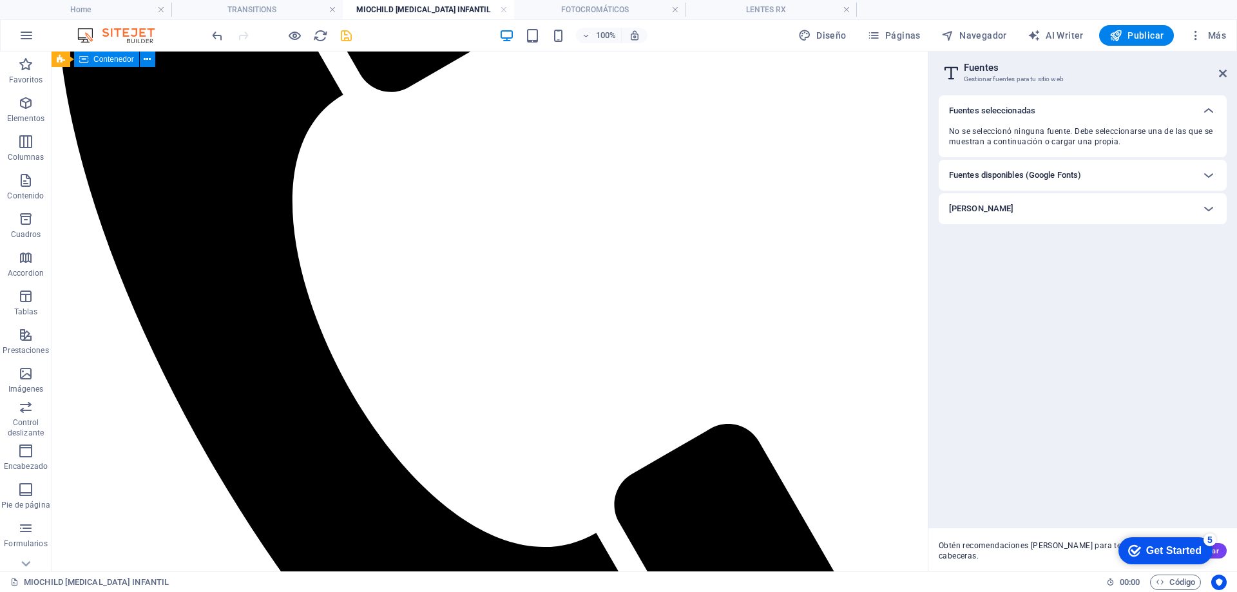
scroll to position [631, 0]
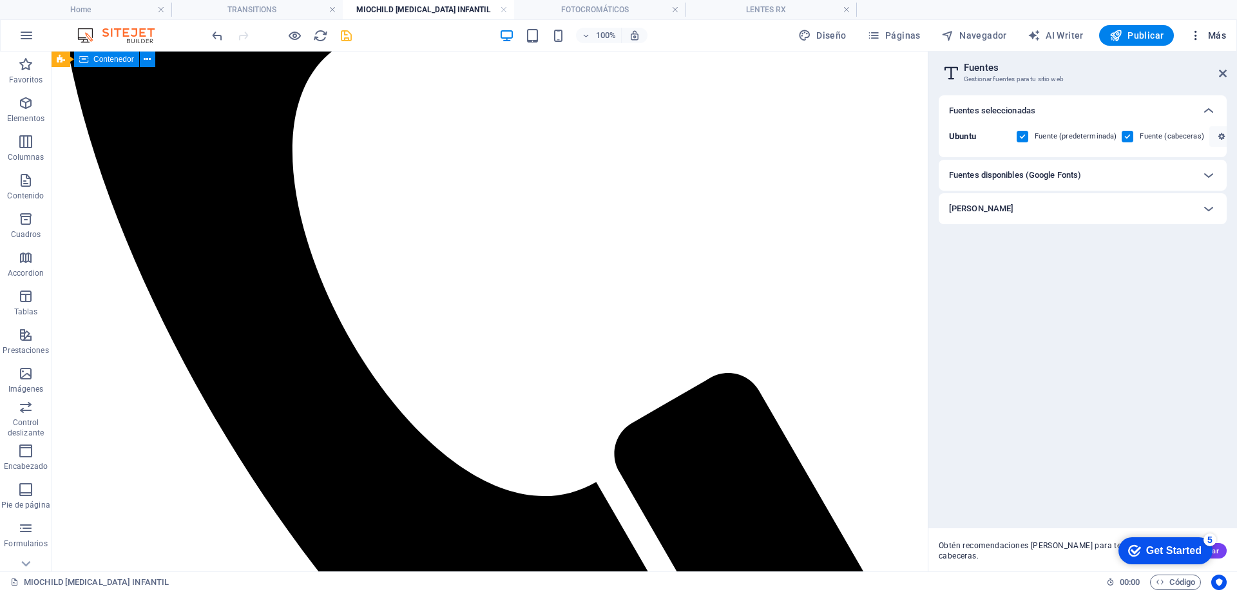
click at [1198, 37] on icon "button" at bounding box center [1195, 35] width 13 height 13
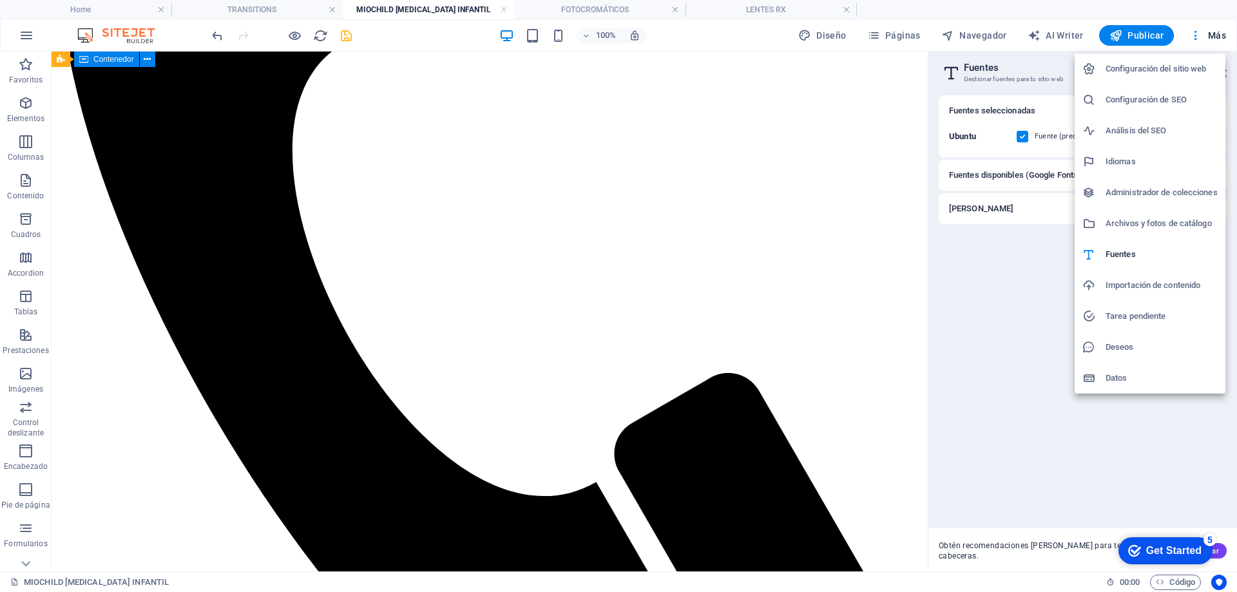
click at [1136, 222] on h6 "Archivos y fotos de catálogo" at bounding box center [1162, 223] width 112 height 15
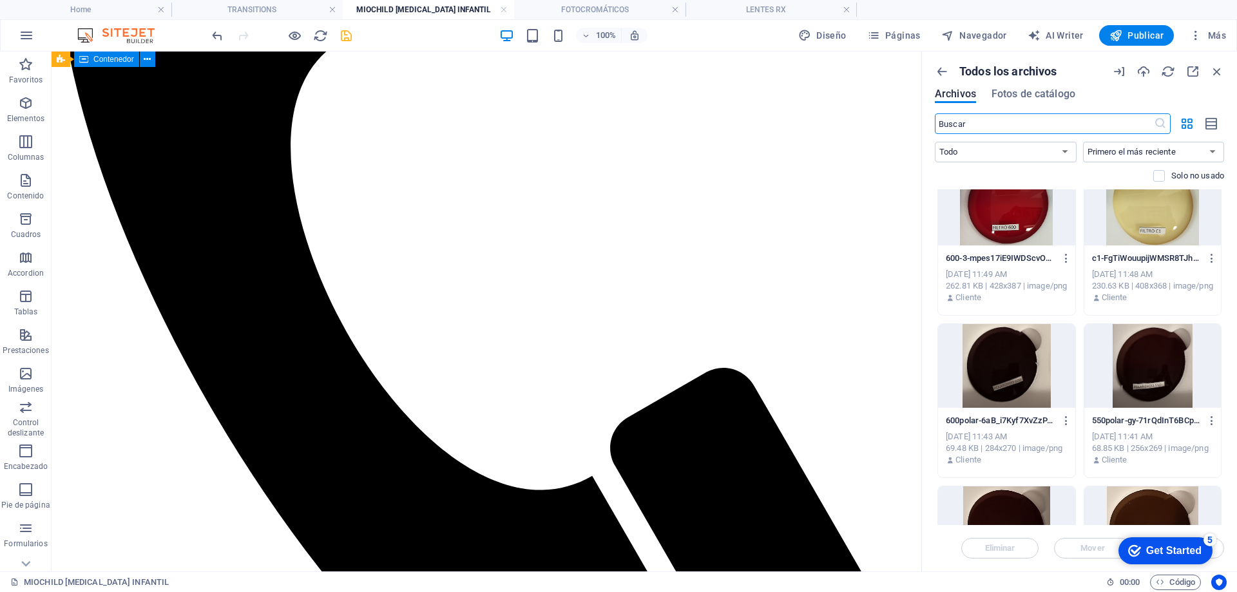
scroll to position [515, 0]
